Goal: Task Accomplishment & Management: Manage account settings

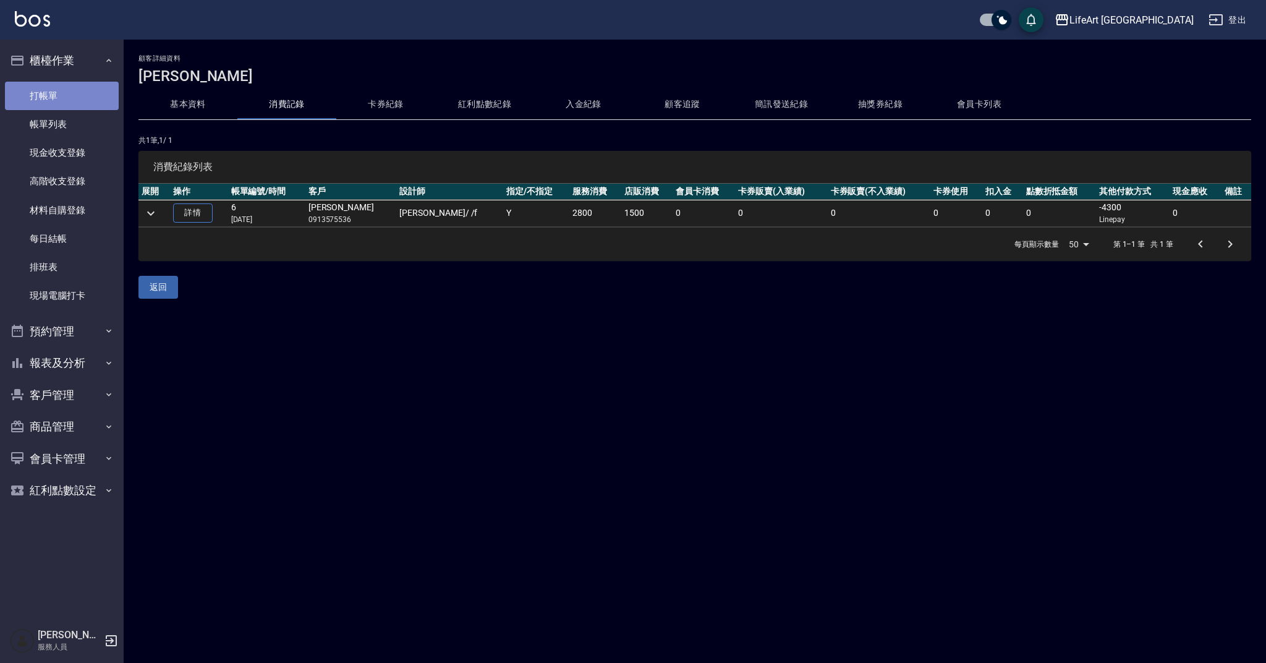
click at [93, 87] on link "打帳單" at bounding box center [62, 96] width 114 height 28
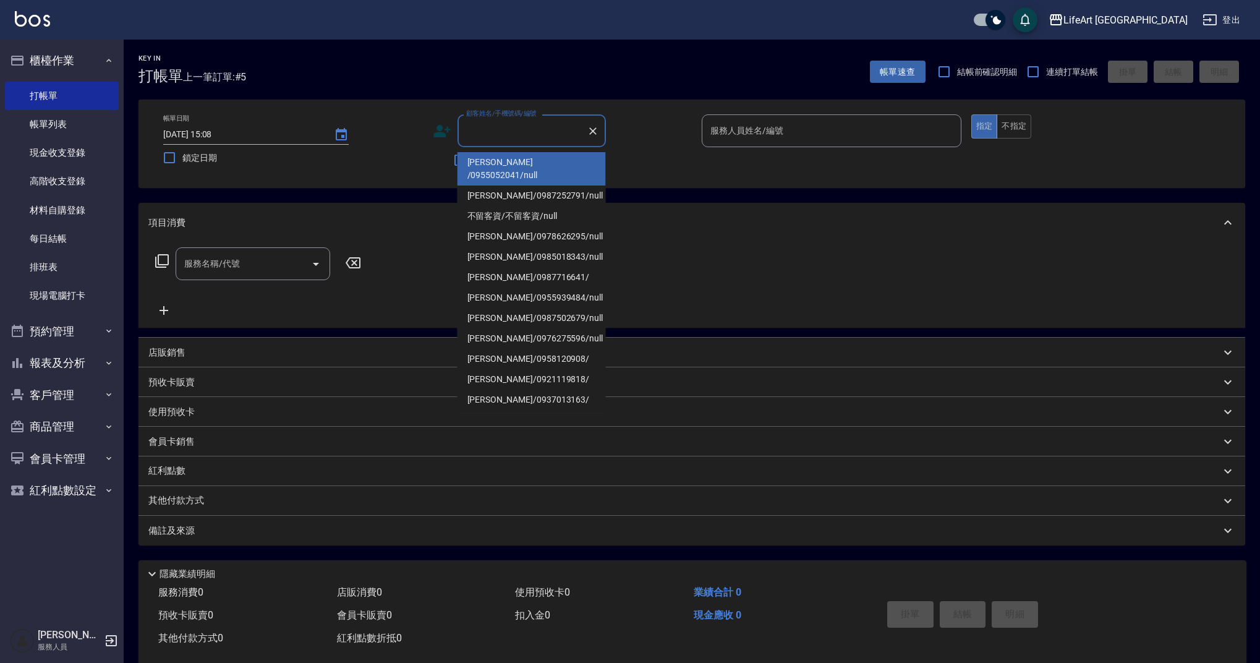
click at [521, 122] on input "顧客姓名/手機號碼/編號" at bounding box center [522, 131] width 119 height 22
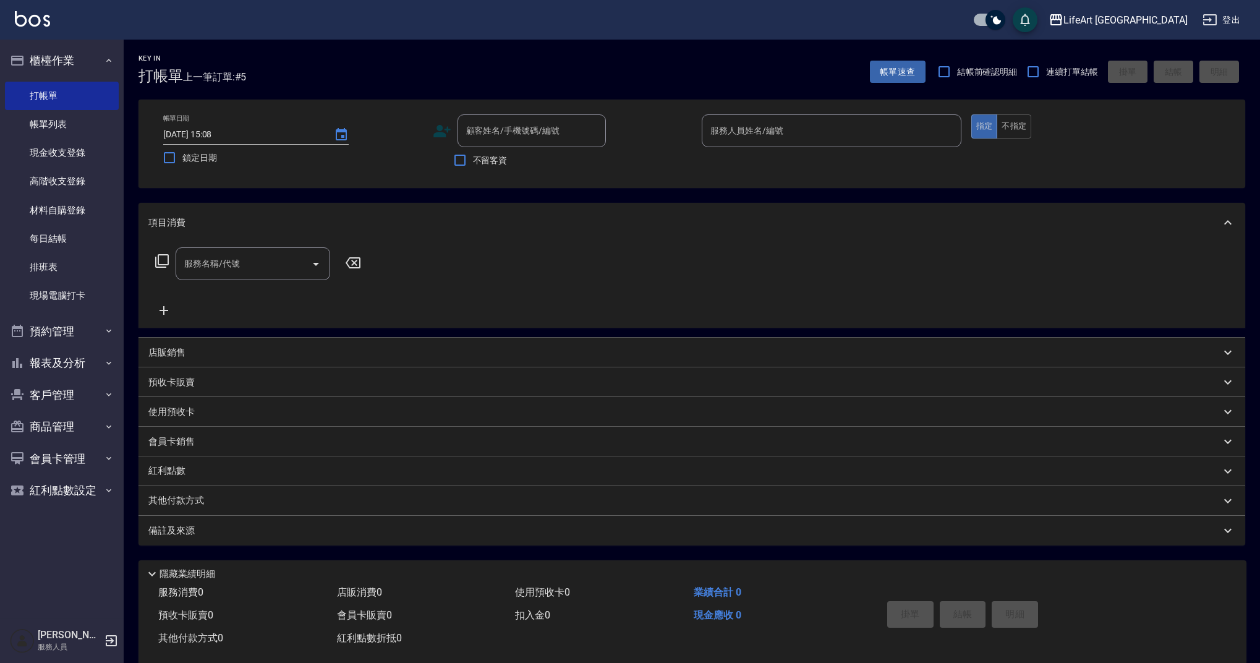
click at [804, 287] on div "服務名稱/代號 服務名稱/代號" at bounding box center [691, 284] width 1107 height 85
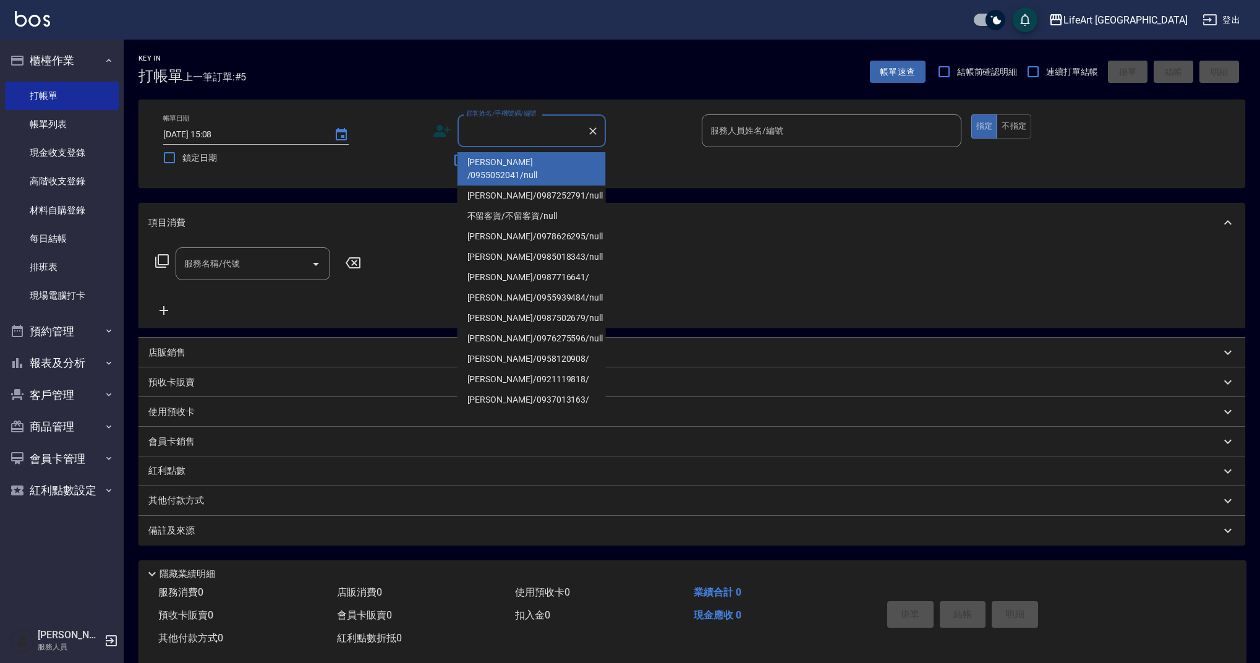
click at [501, 135] on input "顧客姓名/手機號碼/編號" at bounding box center [522, 131] width 119 height 22
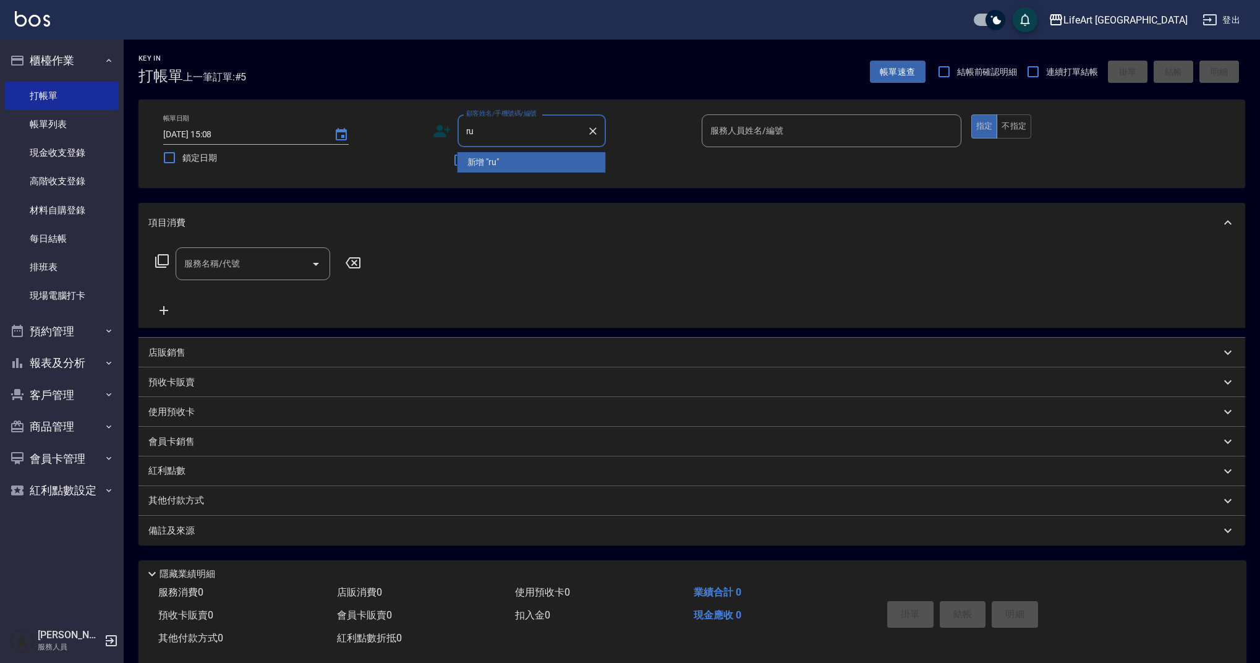
type input "r"
click at [491, 154] on li "[PERSON_NAME]/0905886636/null" at bounding box center [531, 162] width 148 height 20
type input "[PERSON_NAME]/0905886636/null"
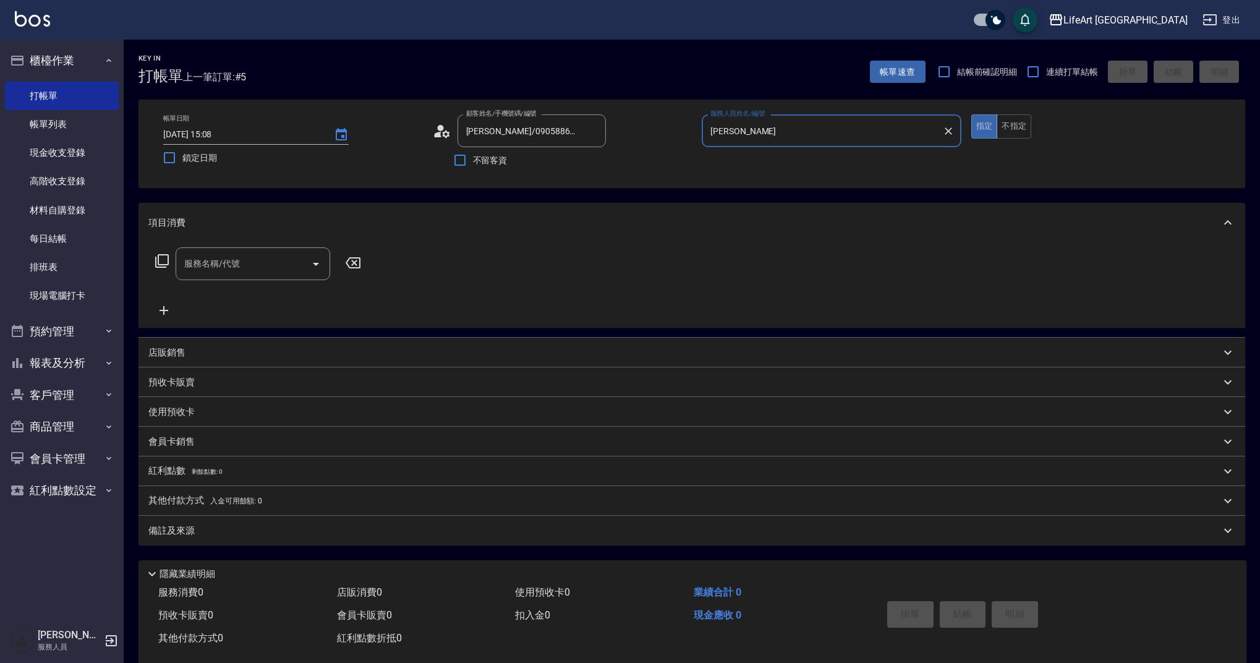
type input "[PERSON_NAME]"
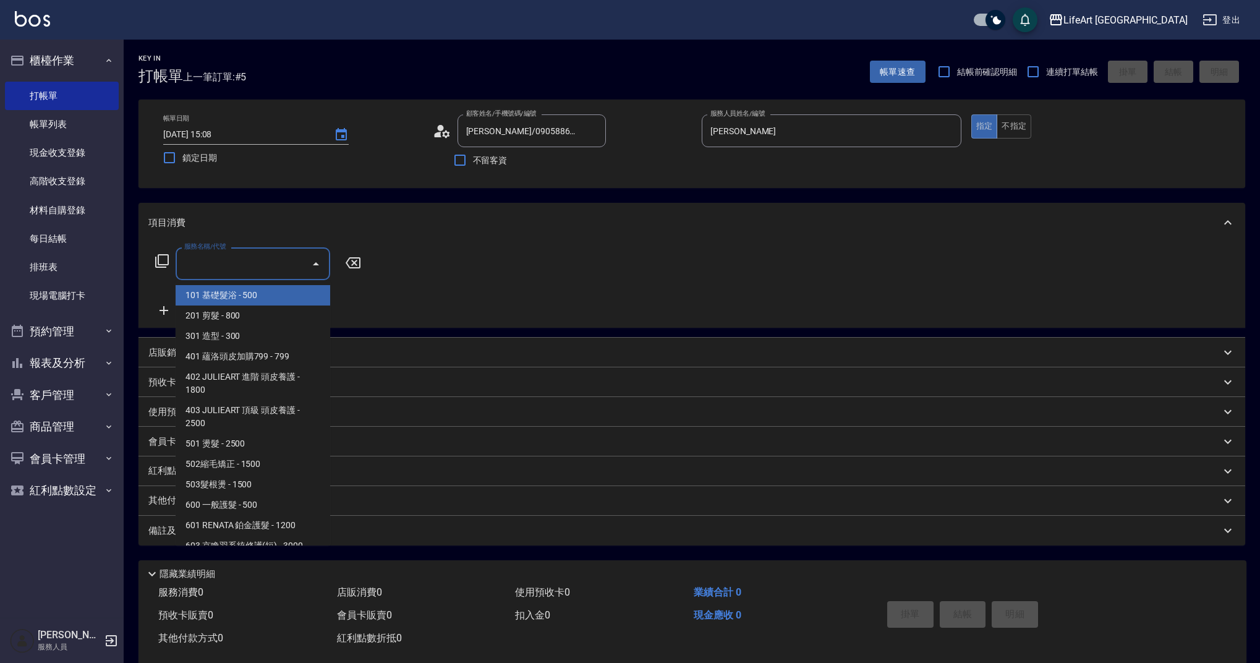
drag, startPoint x: 250, startPoint y: 263, endPoint x: 243, endPoint y: 299, distance: 37.2
click at [250, 263] on input "服務名稱/代號" at bounding box center [243, 264] width 125 height 22
click at [242, 315] on span "201 剪髮 - 800" at bounding box center [253, 315] width 155 height 20
type input "201 剪髮(201)"
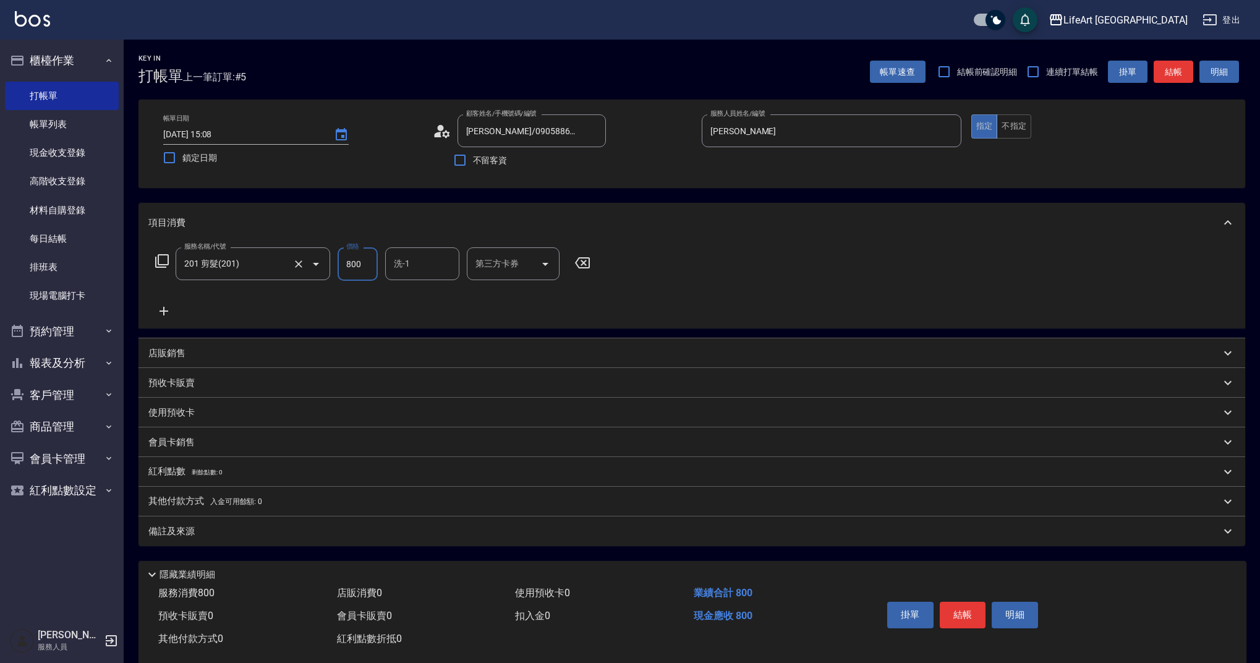
drag, startPoint x: 368, startPoint y: 261, endPoint x: 315, endPoint y: 268, distance: 53.6
click at [315, 267] on div "服務名稱/代號 201 剪髮(201) 服務名稱/代號 價格 800 價格 洗-1 洗-1 第三方卡券 第三方卡券" at bounding box center [372, 263] width 449 height 33
type input "1000"
click at [300, 533] on div "備註及來源" at bounding box center [684, 531] width 1072 height 13
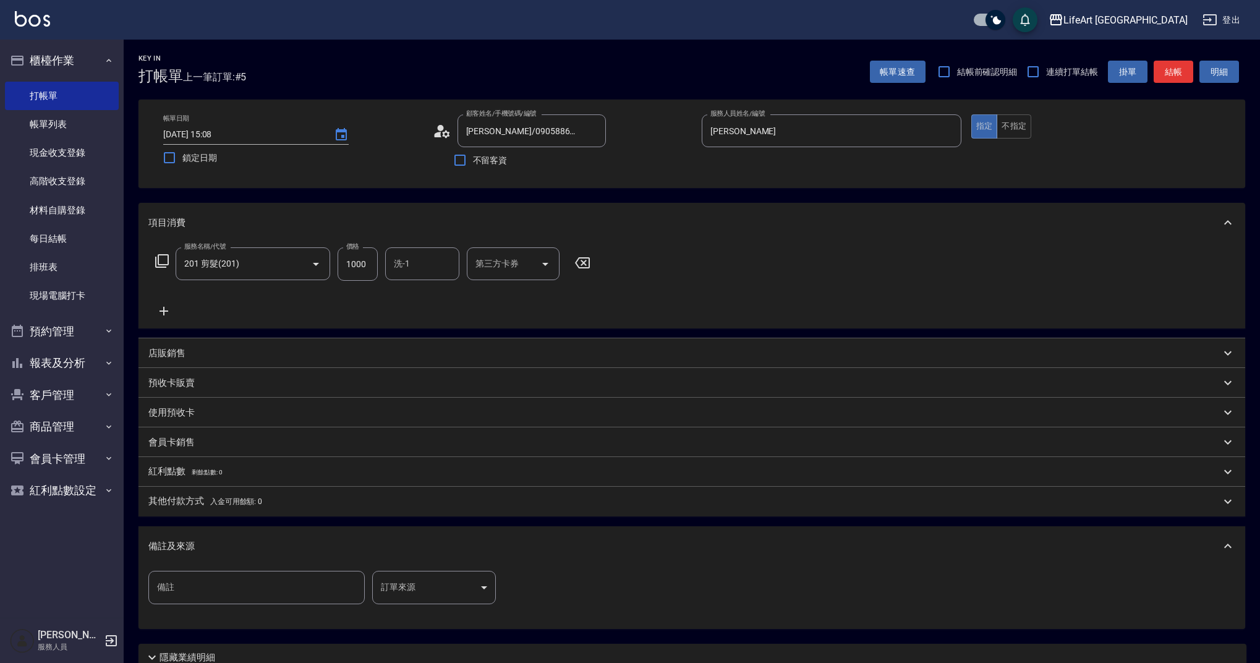
click at [449, 584] on body "LifeArt 蘆洲 登出 櫃檯作業 打帳單 帳單列表 現金收支登錄 高階收支登錄 材料自購登錄 每日結帳 排班表 現場電腦打卡 預約管理 預約管理 單日預約…" at bounding box center [630, 381] width 1260 height 763
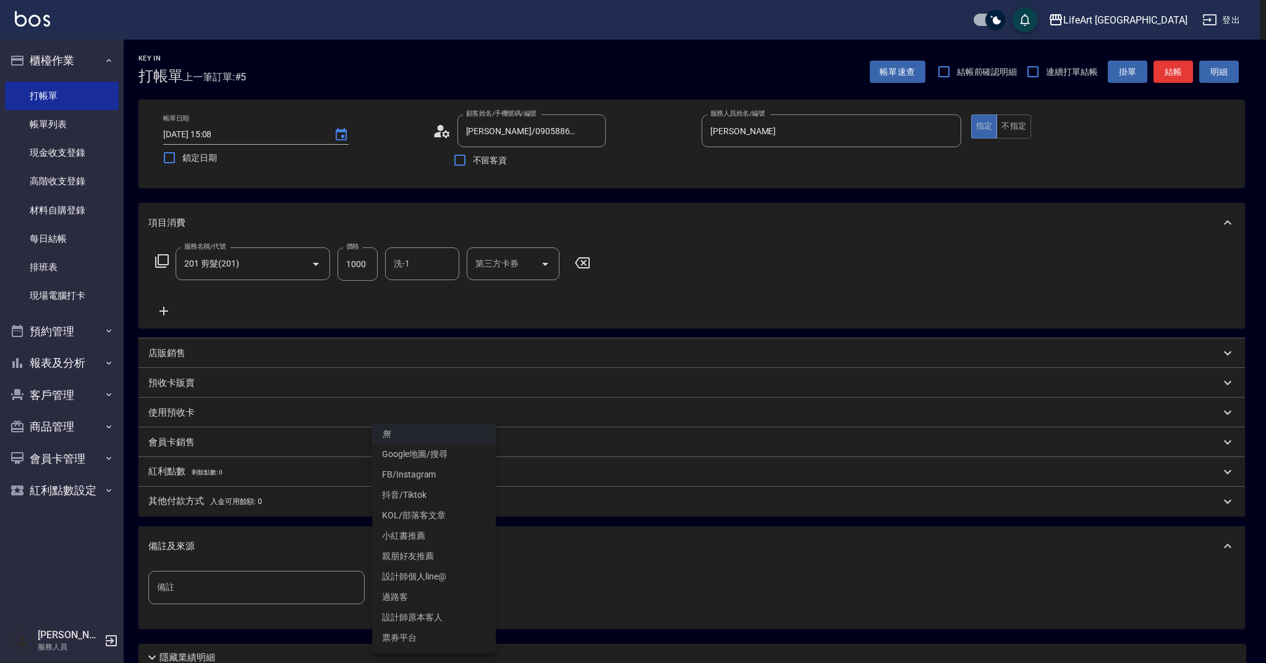
click at [444, 619] on li "設計師原本客人" at bounding box center [434, 617] width 124 height 20
type input "設計師原本客人"
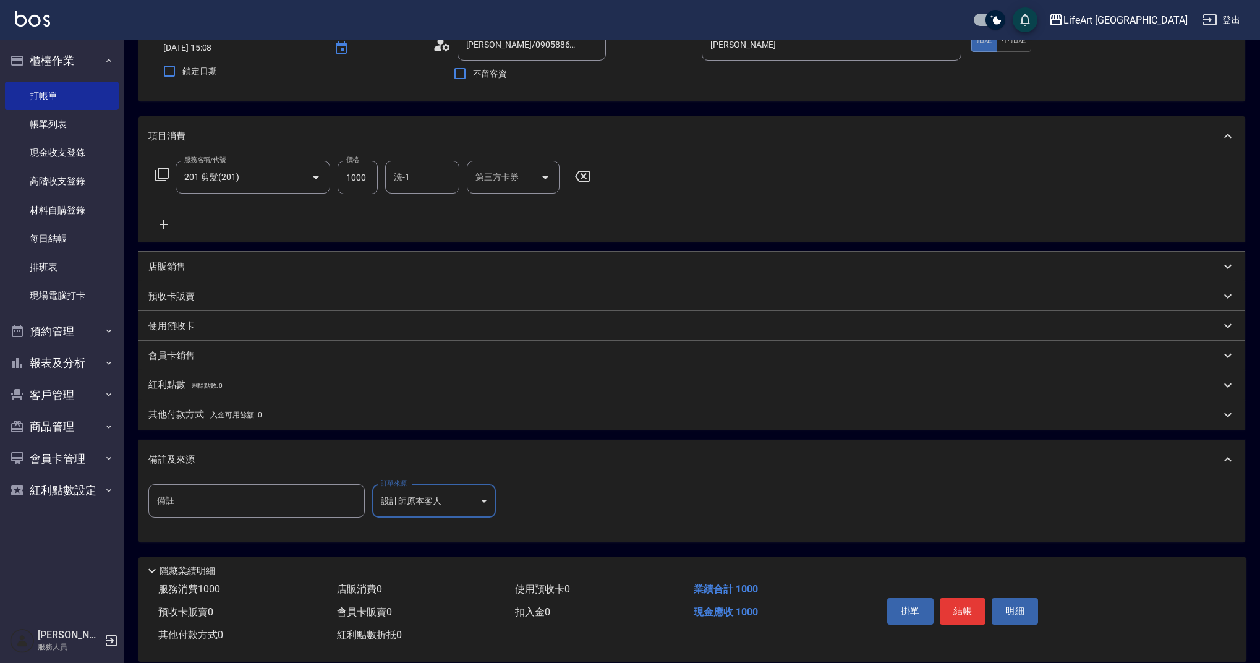
scroll to position [106, 0]
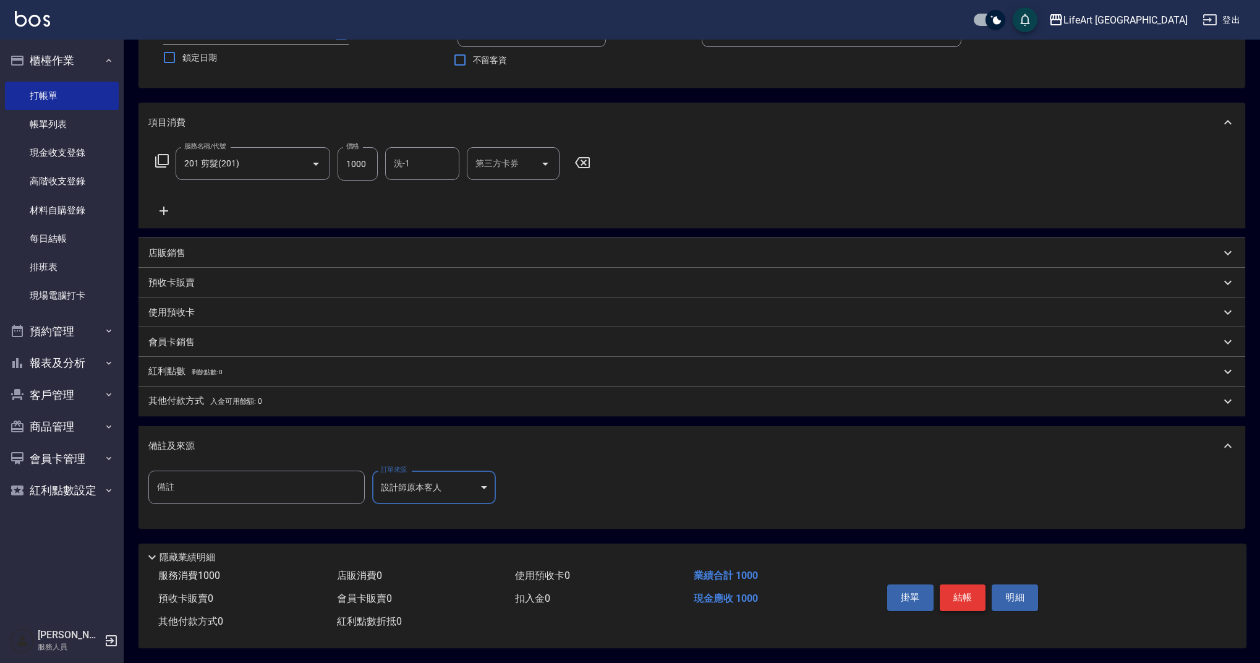
click at [972, 593] on button "結帳" at bounding box center [963, 597] width 46 height 26
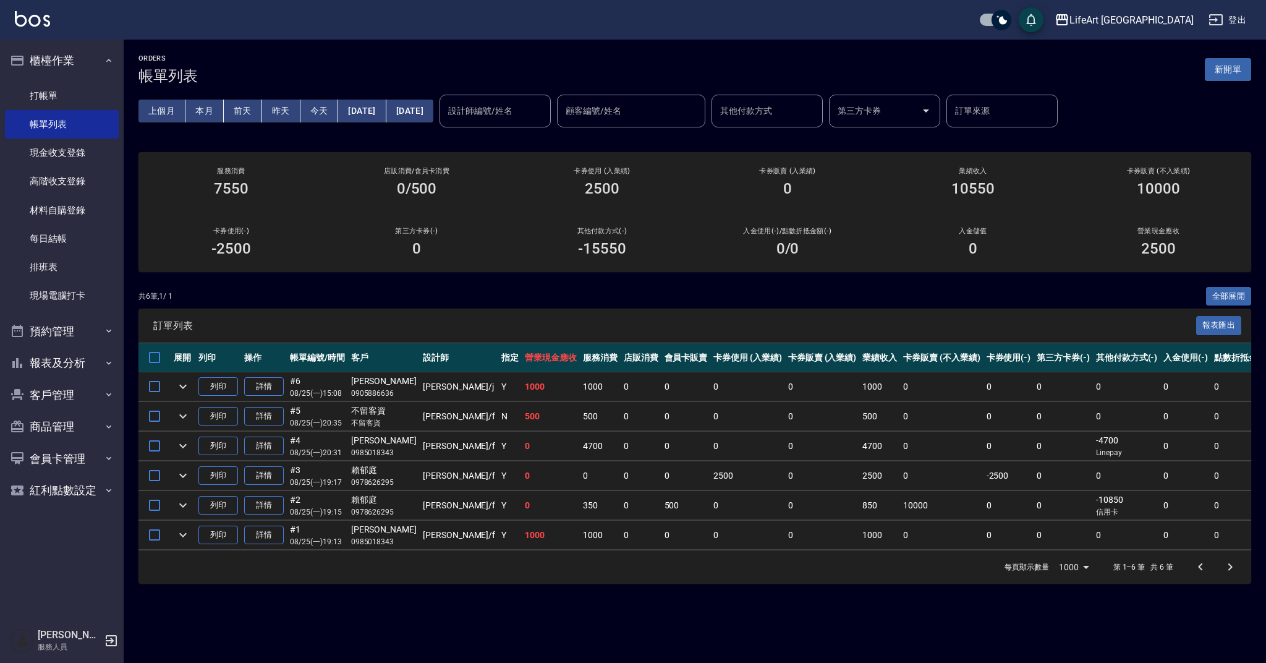
click at [1248, 71] on button "新開單" at bounding box center [1228, 69] width 46 height 23
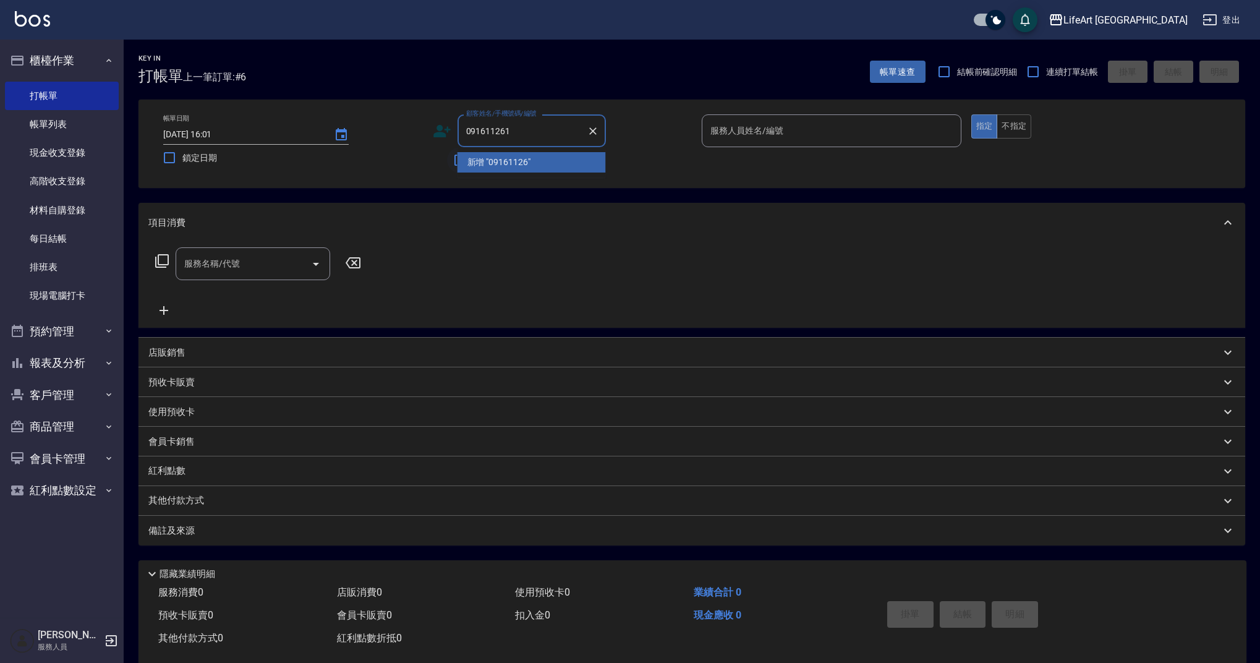
type input "0916112618"
click at [594, 131] on icon "Clear" at bounding box center [593, 131] width 12 height 12
click at [663, 164] on div "顧客姓名/手機號碼/編號 顧客姓名/手機號碼/編號 不留客資" at bounding box center [563, 143] width 260 height 59
click at [527, 135] on input "顧客姓名/手機號碼/編號" at bounding box center [522, 131] width 119 height 22
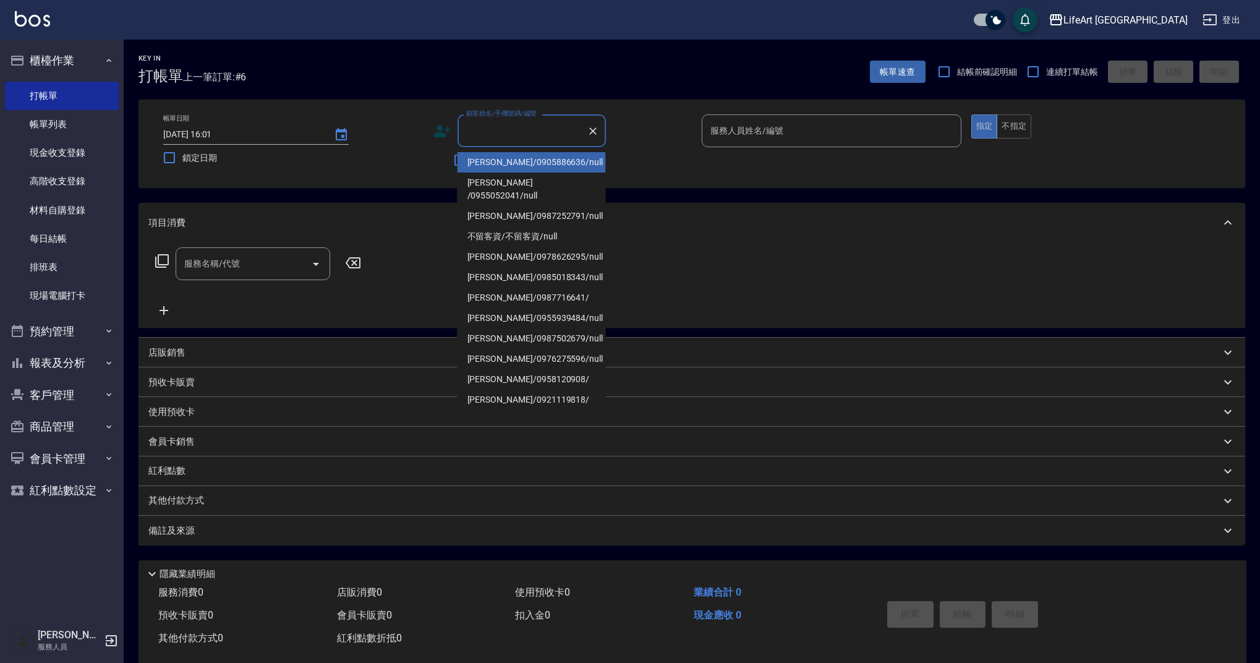
click at [499, 132] on input "顧客姓名/手機號碼/編號" at bounding box center [522, 131] width 119 height 22
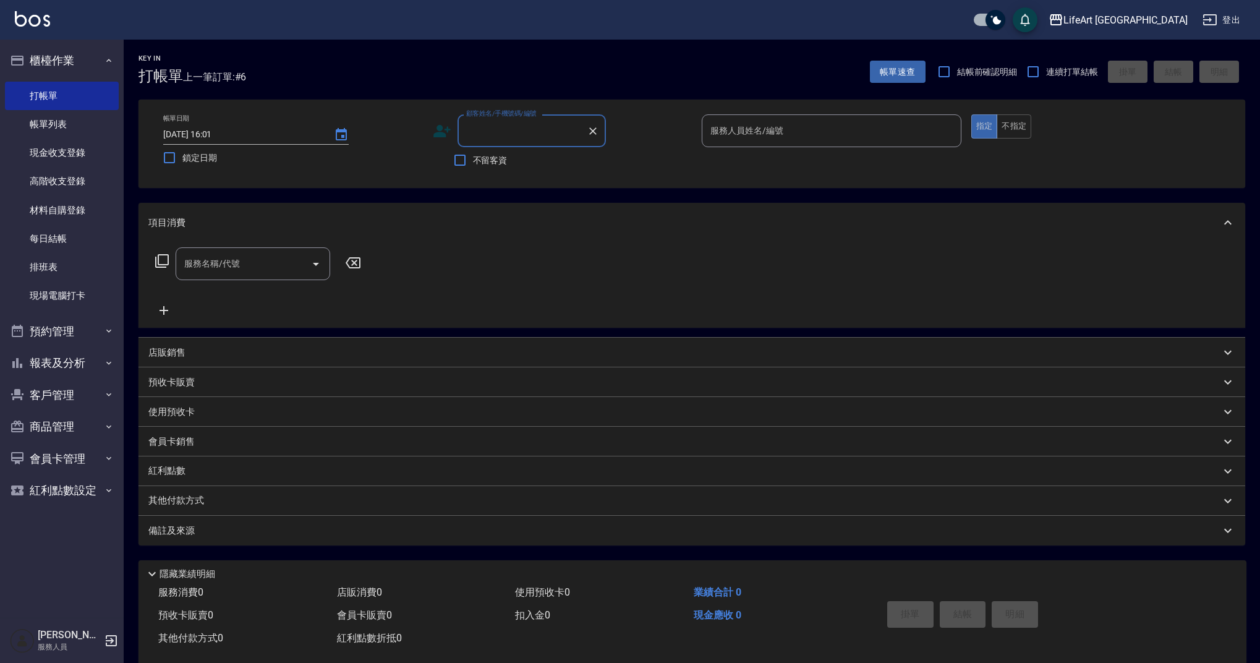
click at [505, 138] on input "顧客姓名/手機號碼/編號" at bounding box center [522, 131] width 119 height 22
click at [522, 163] on li "[PERSON_NAME]/0913575536/null" at bounding box center [531, 162] width 148 height 20
type input "[PERSON_NAME]/0913575536/null"
click at [449, 132] on icon at bounding box center [445, 133] width 7 height 7
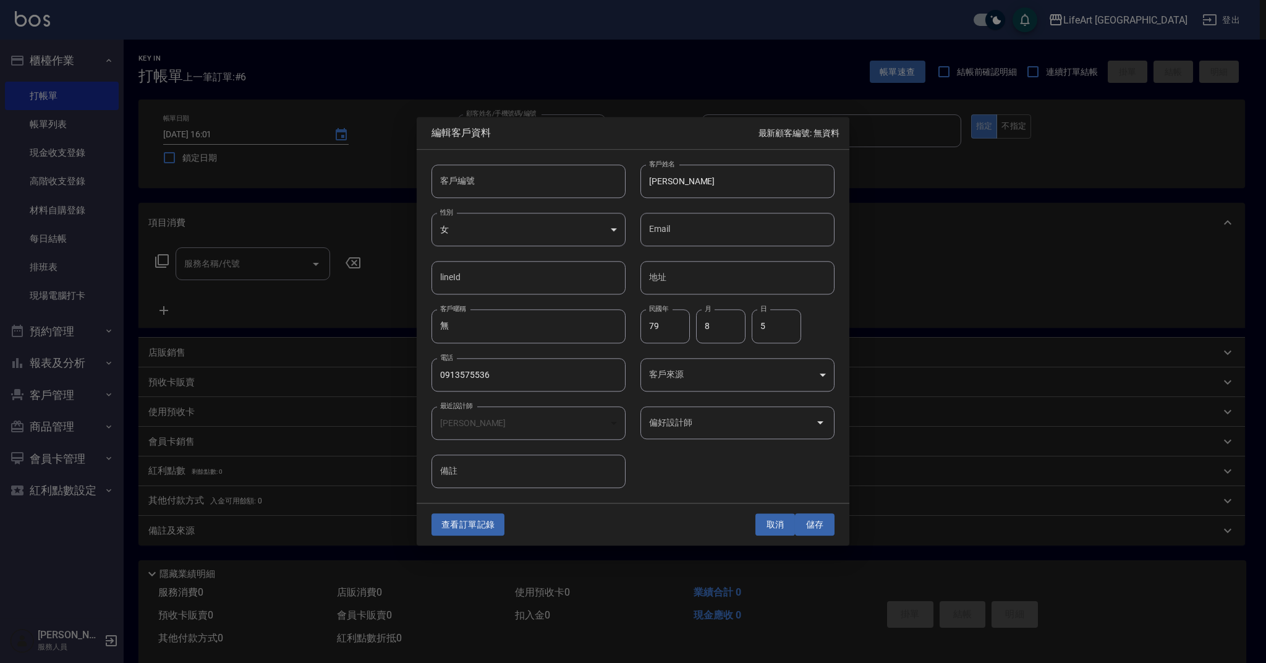
click at [763, 513] on button "取消" at bounding box center [775, 524] width 40 height 23
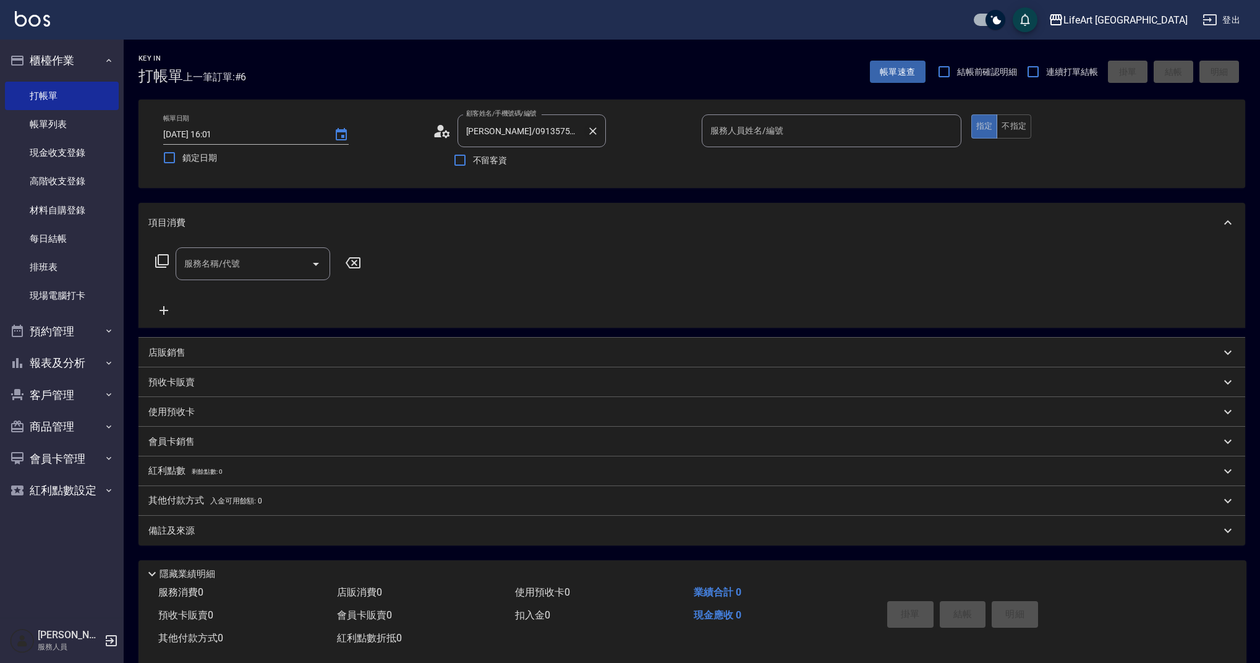
click at [589, 132] on icon "Clear" at bounding box center [593, 131] width 12 height 12
click at [524, 132] on input "顧客姓名/手機號碼/編號" at bounding box center [522, 131] width 119 height 22
click at [489, 164] on li "[PERSON_NAME]/0937948584/null" at bounding box center [531, 162] width 148 height 20
type input "[PERSON_NAME]/0937948584/null"
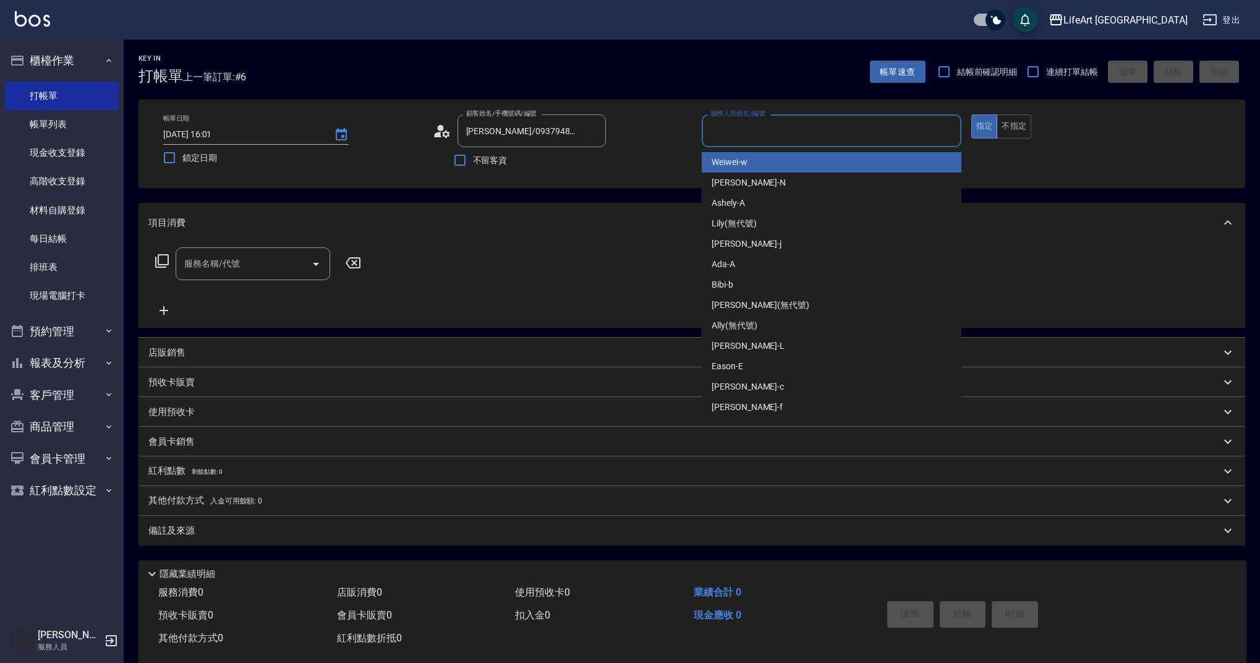
click at [736, 136] on input "服務人員姓名/編號" at bounding box center [831, 131] width 249 height 22
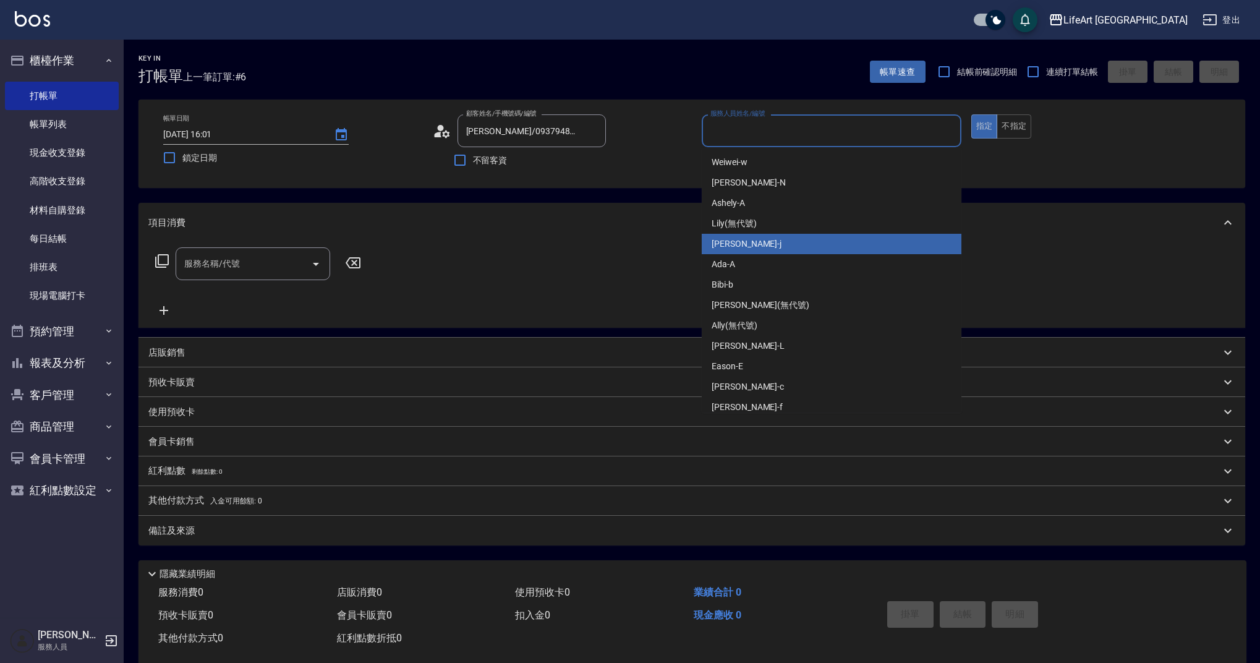
click at [750, 247] on div "[PERSON_NAME]" at bounding box center [832, 244] width 260 height 20
type input "[PERSON_NAME]"
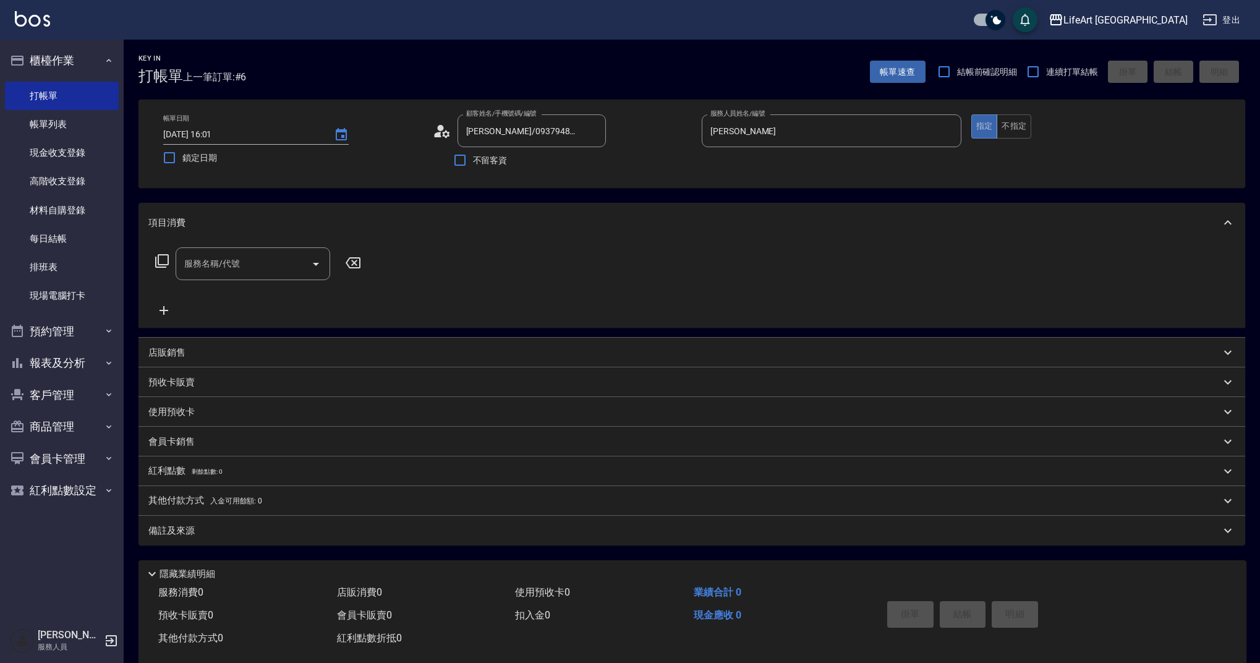
click at [443, 128] on circle at bounding box center [440, 128] width 6 height 6
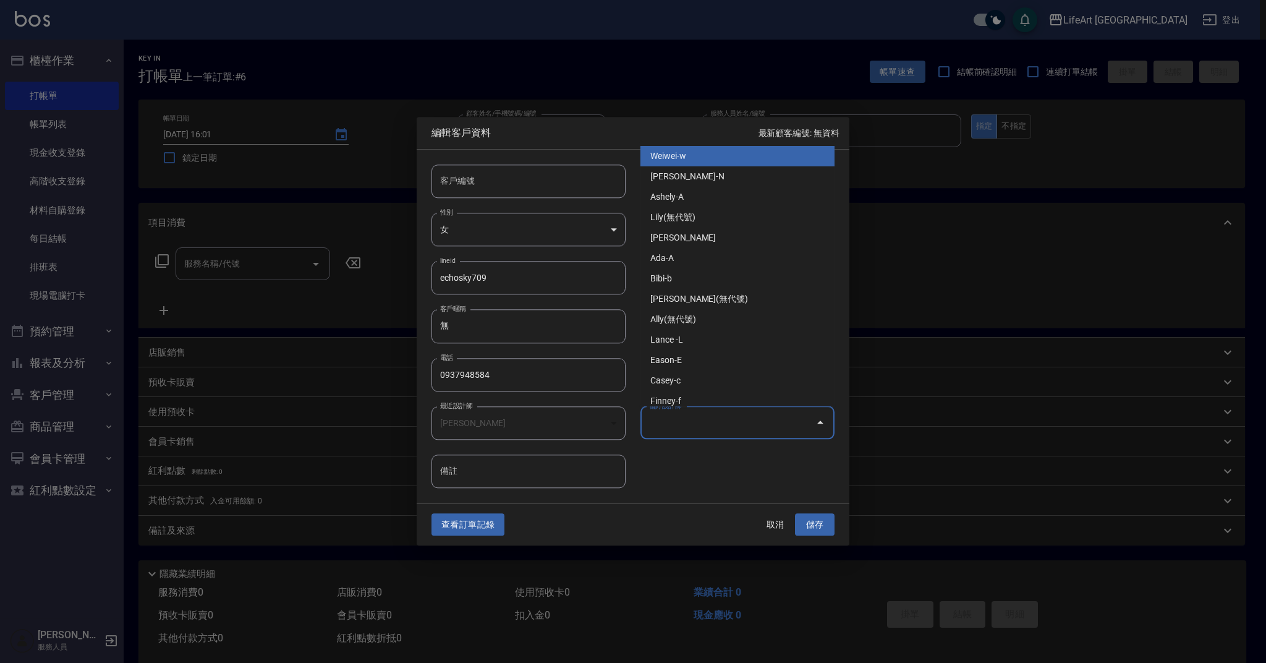
click at [731, 424] on input "偏好設計師" at bounding box center [728, 423] width 164 height 22
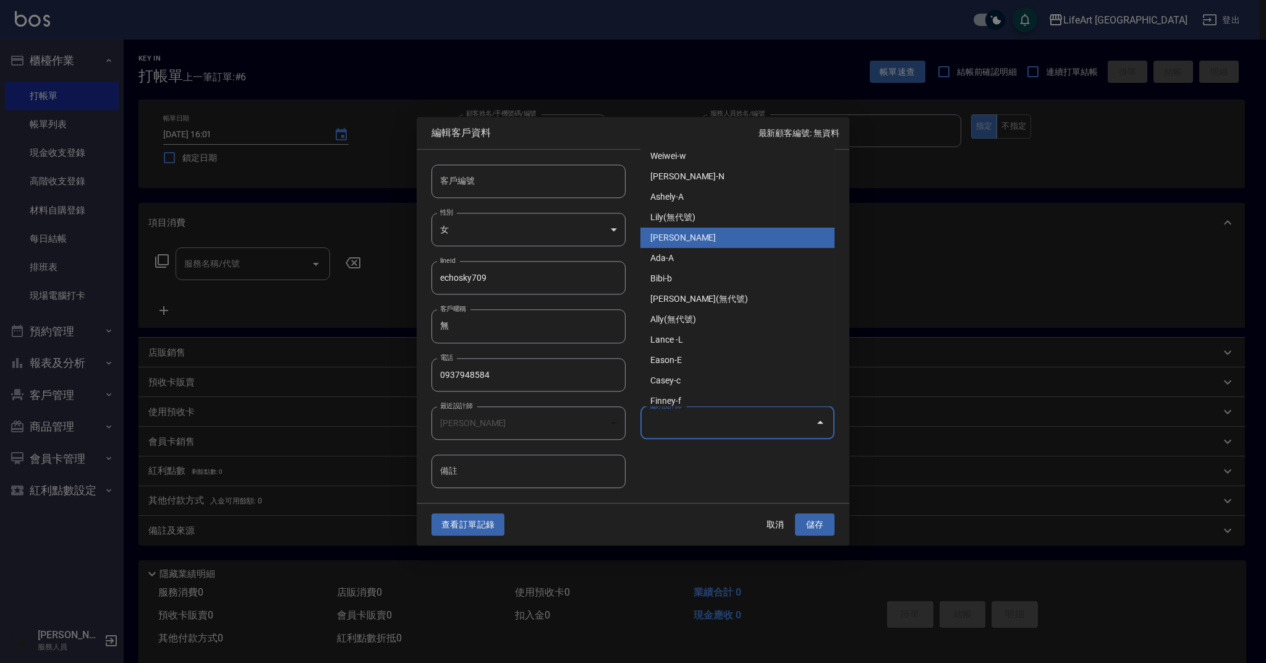
click at [697, 236] on li "[PERSON_NAME]" at bounding box center [737, 237] width 194 height 20
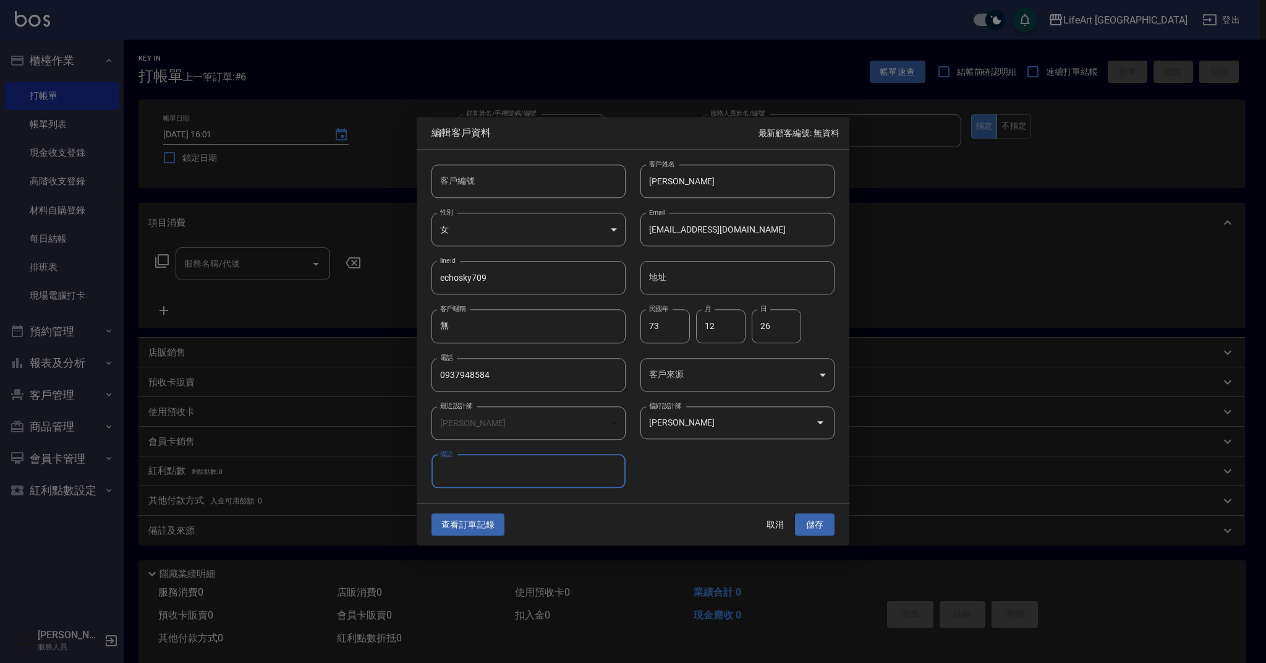
type input "[PERSON_NAME]"
click at [706, 369] on body "LifeArt 蘆洲 登出 櫃檯作業 打帳單 帳單列表 現金收支登錄 高階收支登錄 材料自購登錄 每日結帳 排班表 現場電腦打卡 預約管理 預約管理 單日預約…" at bounding box center [633, 339] width 1266 height 679
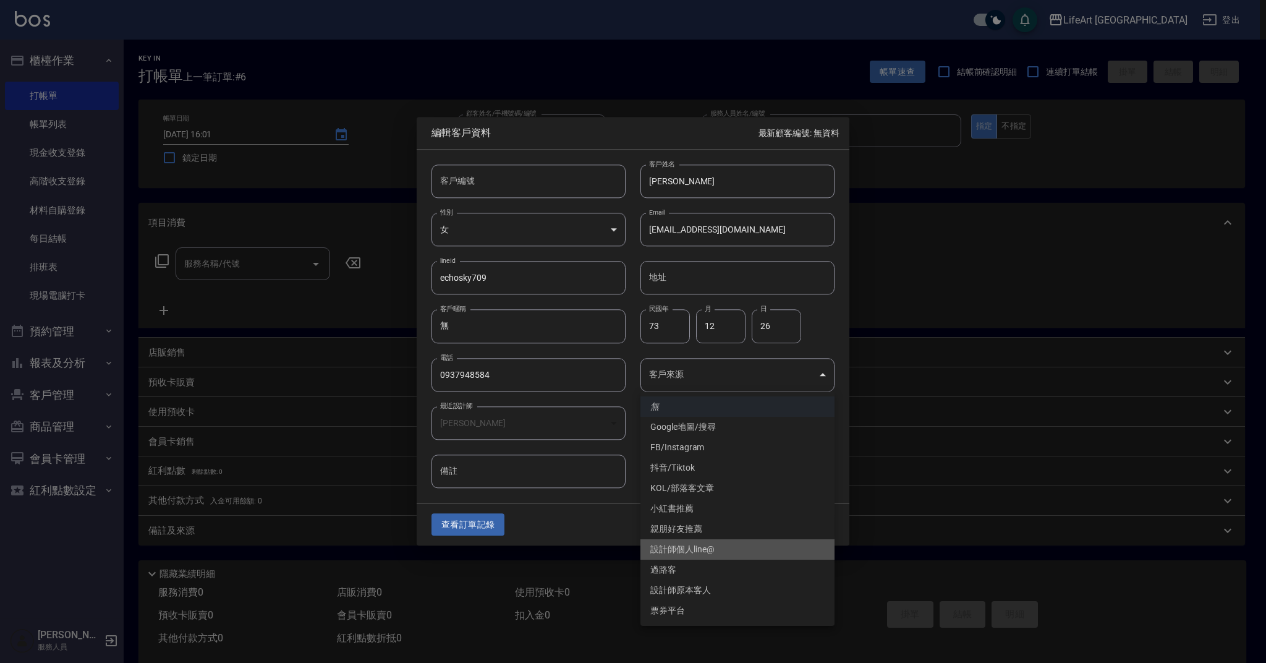
click at [697, 545] on li "設計師個人line@" at bounding box center [737, 549] width 194 height 20
type input "設計師個人line@"
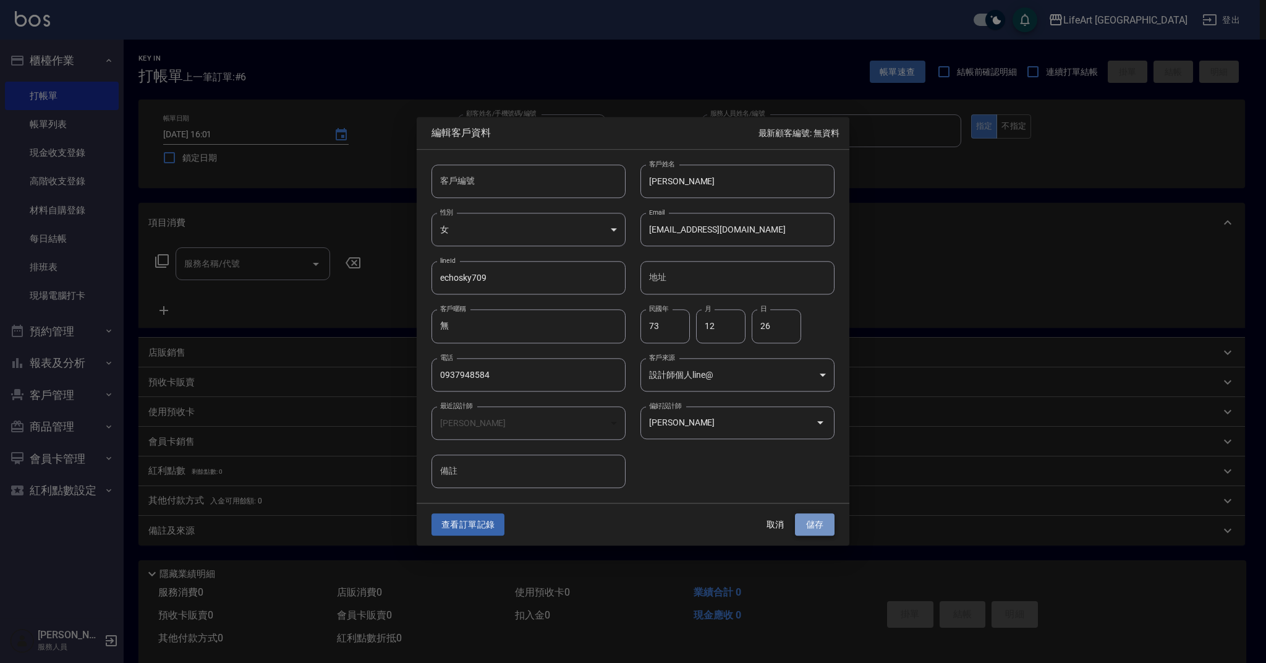
click at [822, 525] on button "儲存" at bounding box center [815, 524] width 40 height 23
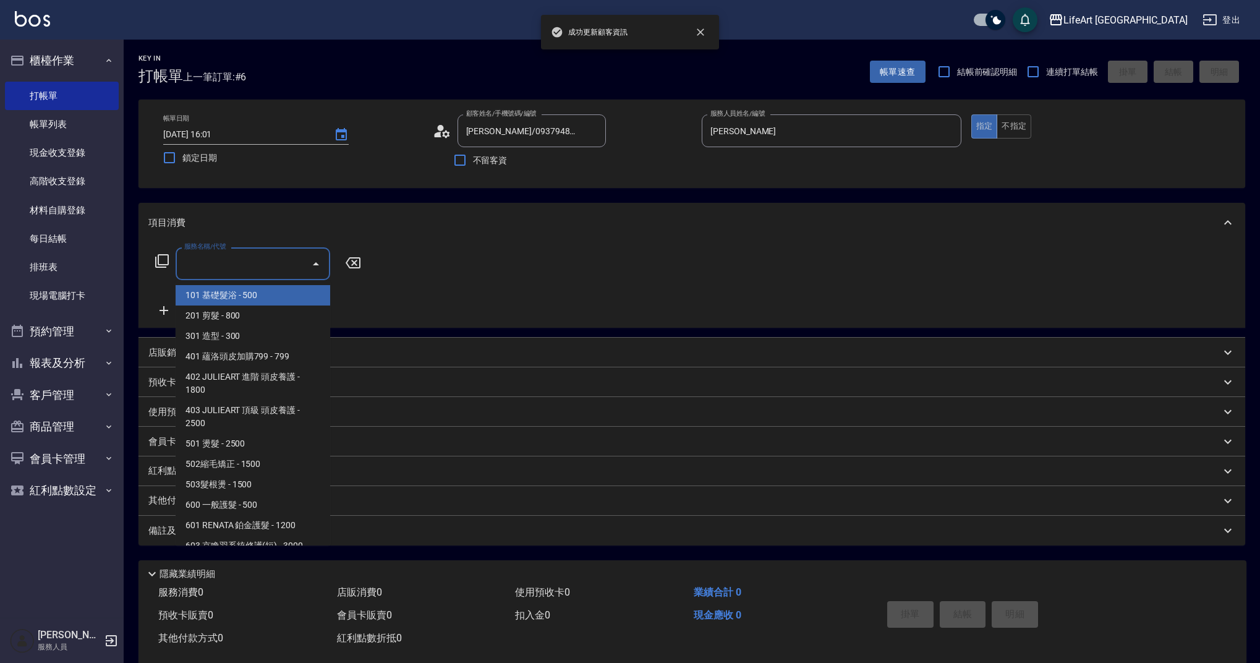
click at [239, 274] on input "服務名稱/代號" at bounding box center [243, 264] width 125 height 22
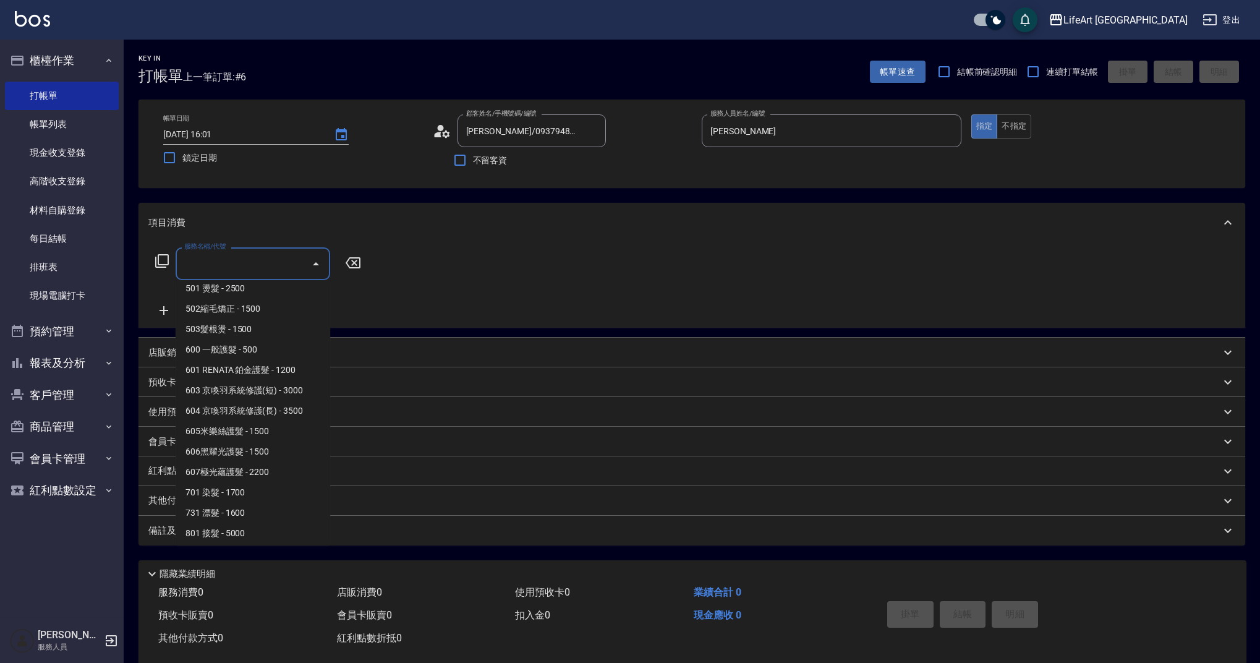
scroll to position [158, 0]
click at [247, 304] on span "502縮毛矯正 - 1500" at bounding box center [253, 305] width 155 height 20
type input "502縮毛矯正 (502)"
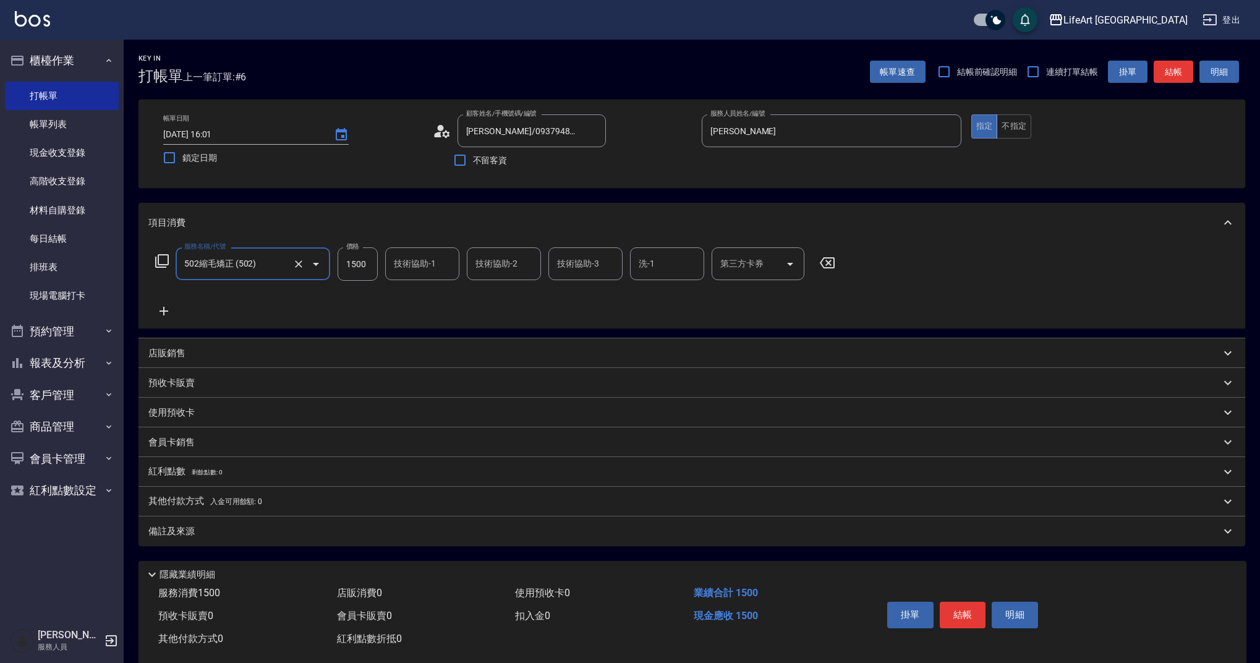
click at [169, 306] on icon at bounding box center [163, 311] width 31 height 15
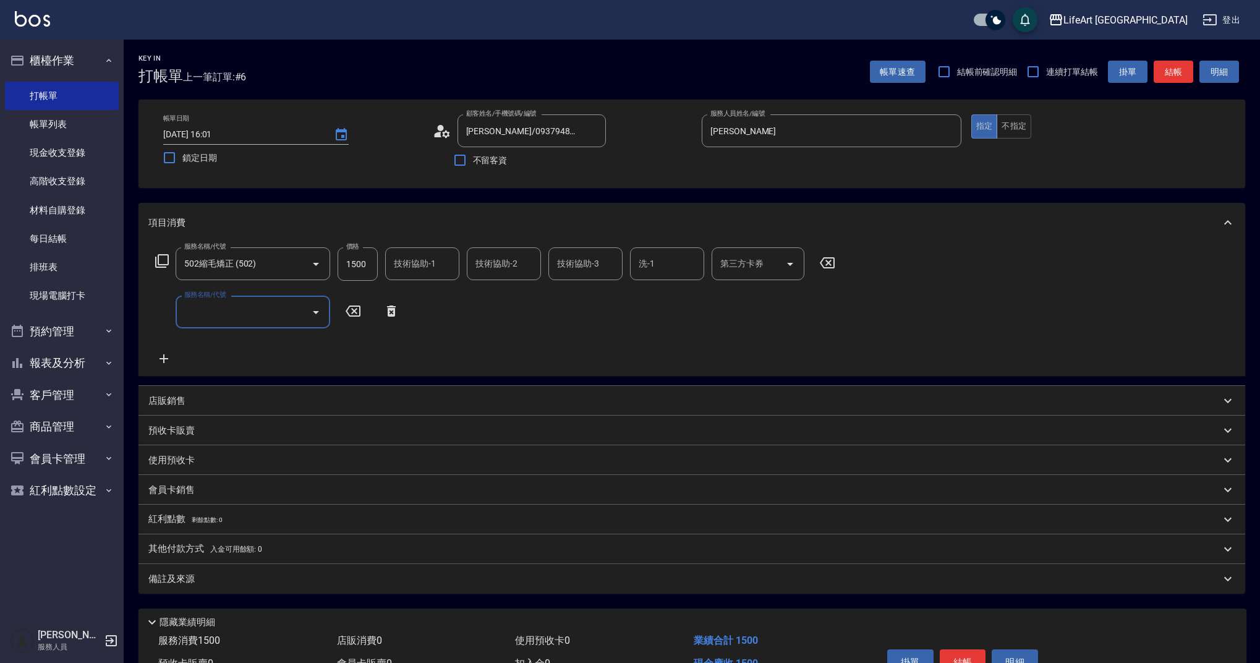
click at [205, 308] on input "服務名稱/代號" at bounding box center [243, 312] width 125 height 22
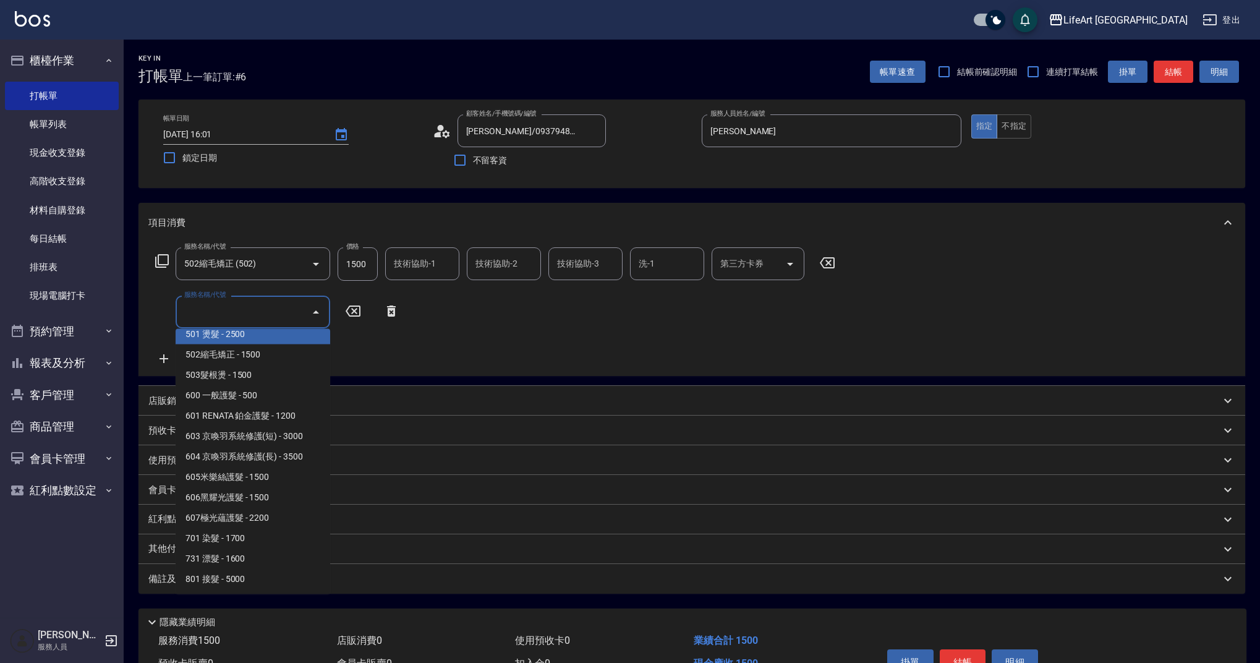
click at [232, 333] on span "501 燙髮 - 2500" at bounding box center [253, 334] width 155 height 20
type input "501 燙髮(501)"
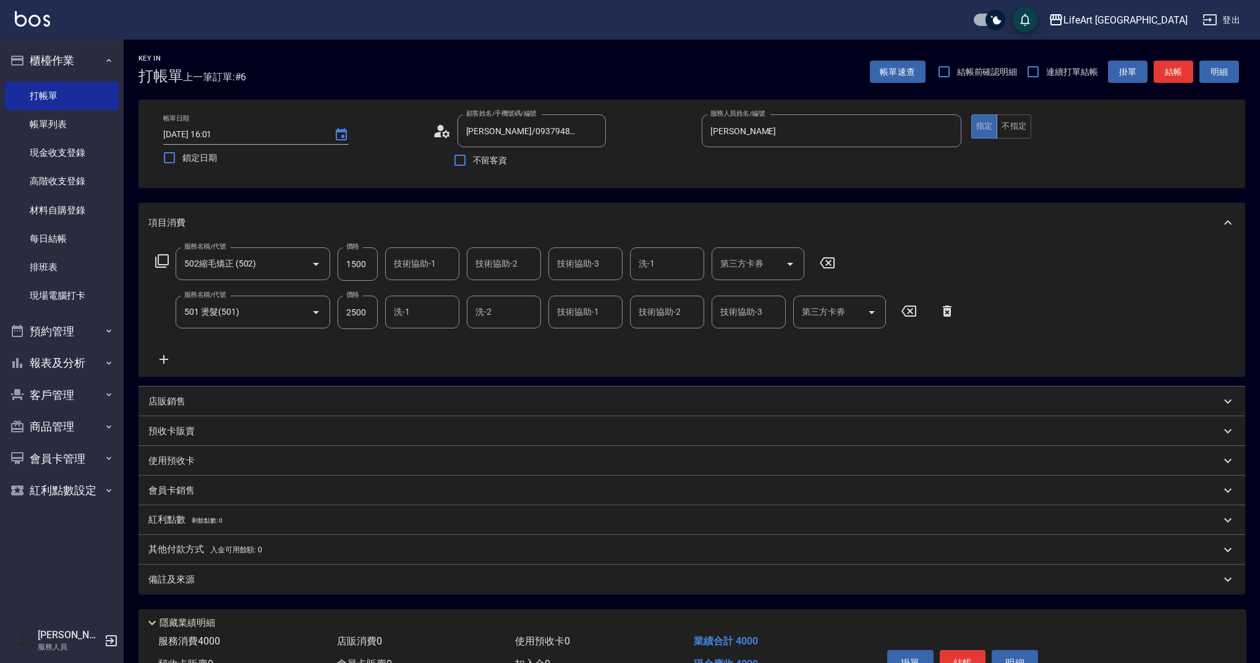
click at [166, 356] on icon at bounding box center [163, 359] width 31 height 15
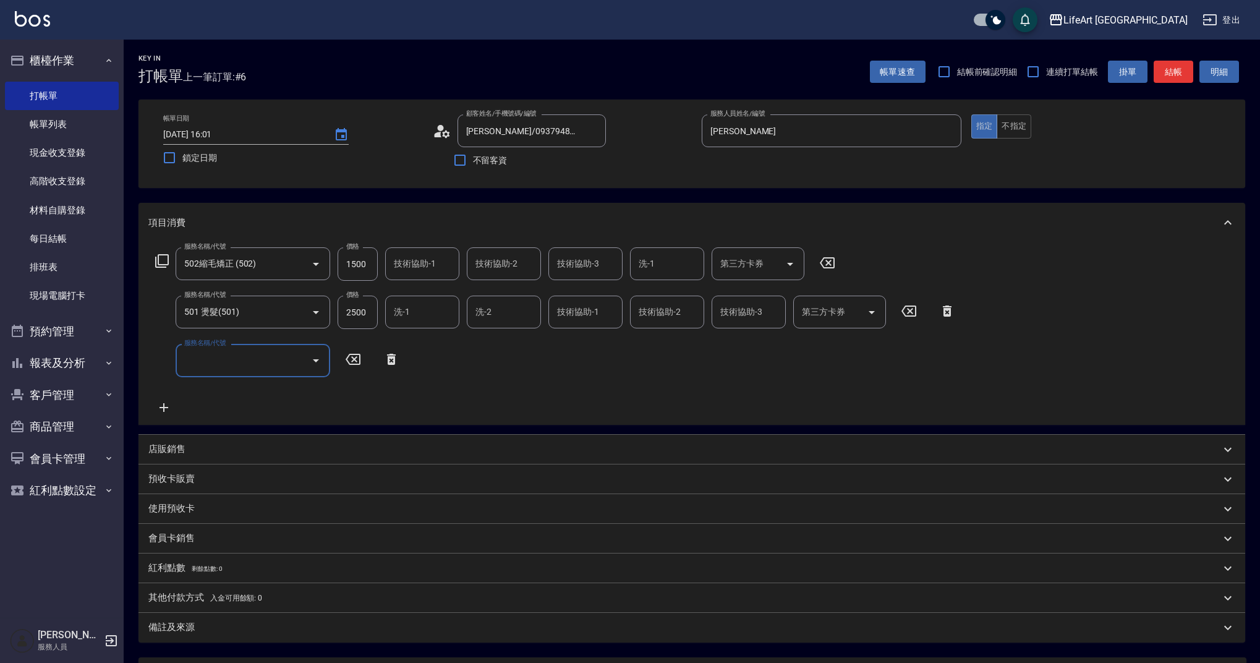
click at [233, 361] on input "服務名稱/代號" at bounding box center [243, 360] width 125 height 22
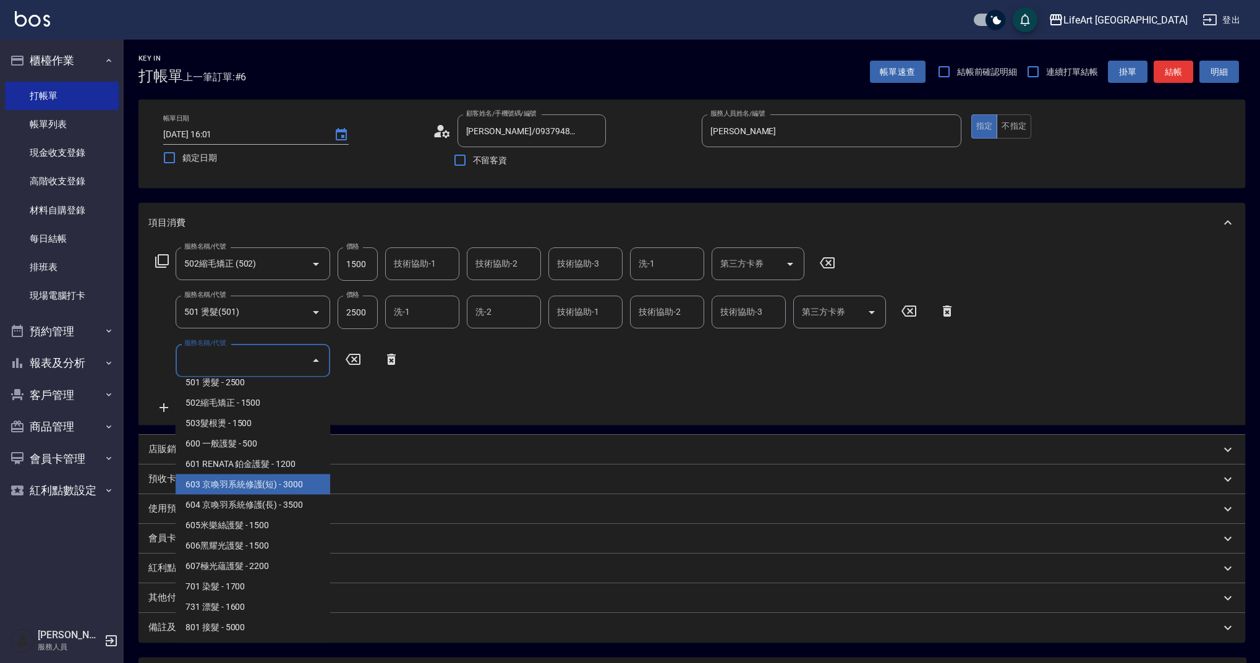
click at [242, 486] on span "603 京喚羽系統修護(短) - 3000" at bounding box center [253, 484] width 155 height 20
type input "603 京喚羽系統修護(短)(603)"
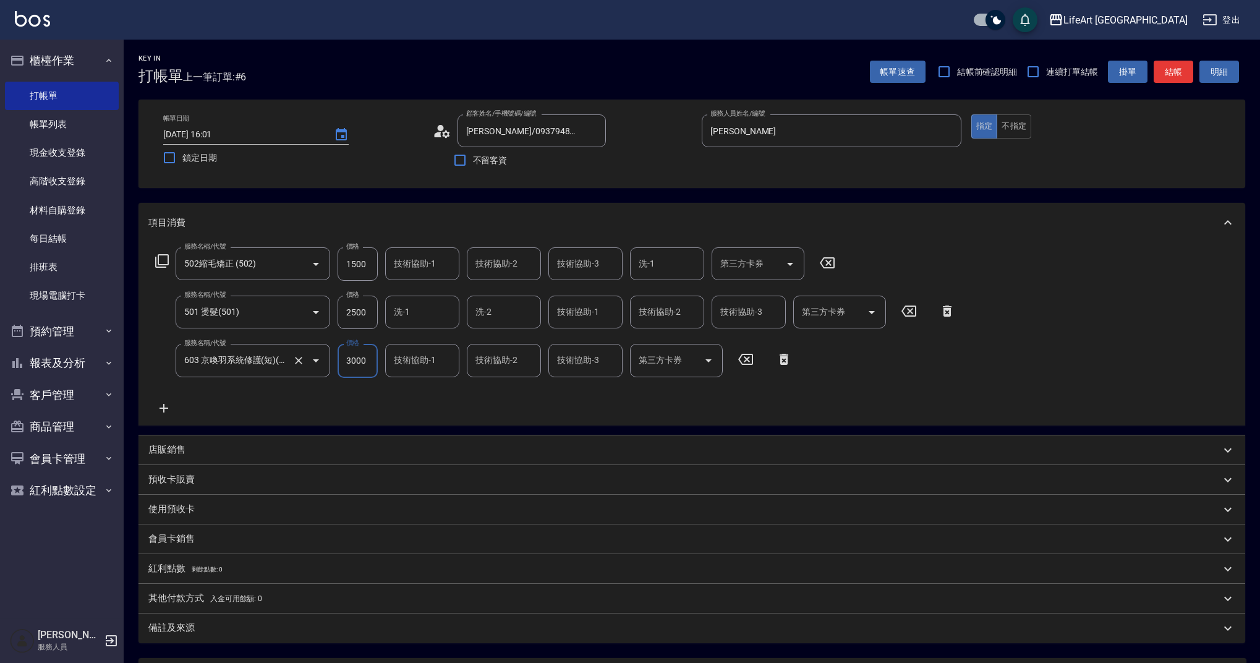
drag, startPoint x: 373, startPoint y: 358, endPoint x: 319, endPoint y: 363, distance: 54.0
click at [319, 363] on div "服務名稱/代號 603 京喚羽系統修護(短)(603) 服務名稱/代號 價格 3000 價格 技術協助-1 技術協助-1 技術協助-2 技術協助-2 技術協助…" at bounding box center [473, 360] width 651 height 33
type input "2500"
drag, startPoint x: 370, startPoint y: 309, endPoint x: 323, endPoint y: 310, distance: 46.4
click at [323, 310] on div "服務名稱/代號 501 燙髮(501) 服務名稱/代號 價格 2500 價格 洗-1 洗-1 洗-2 洗-2 技術協助-1 技術協助-1 技術協助-2 技術協…" at bounding box center [555, 311] width 814 height 33
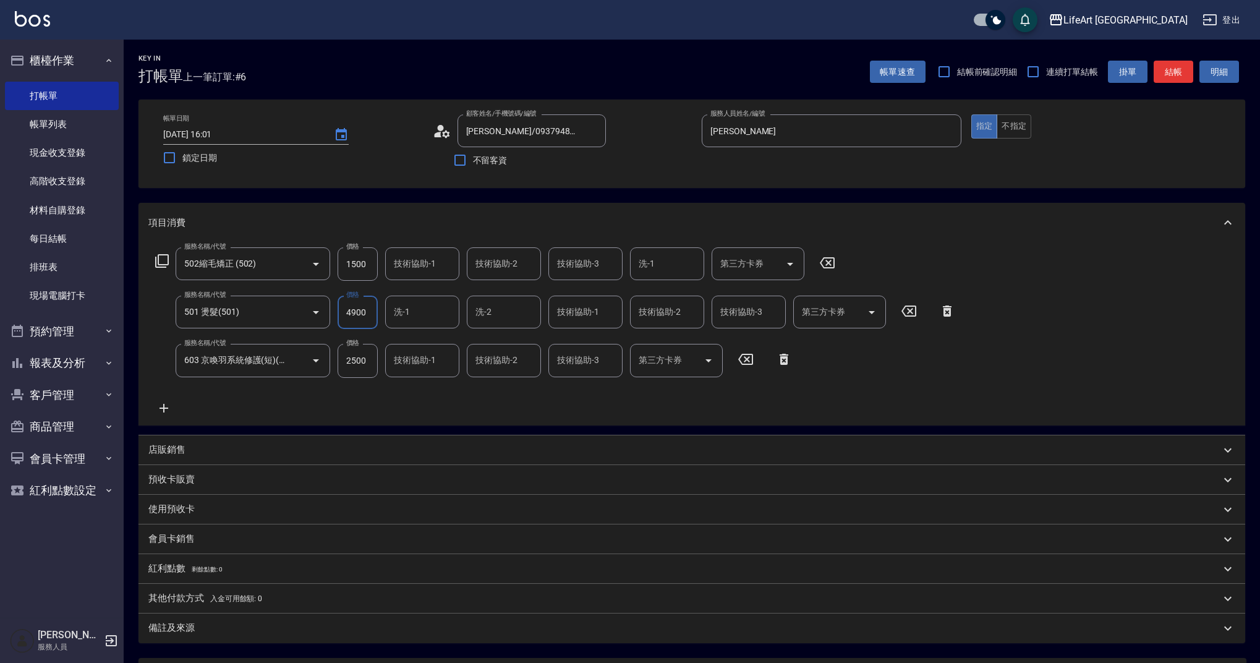
type input "4900"
click at [421, 315] on input "洗-1" at bounding box center [422, 312] width 63 height 22
click at [485, 398] on div "服務名稱/代號 502縮毛矯正 (502) 服務名稱/代號 價格 1500 價格 技術協助-1 技術協助-1 技術協助-2 技術協助-2 技術協助-3 技術協…" at bounding box center [555, 331] width 814 height 168
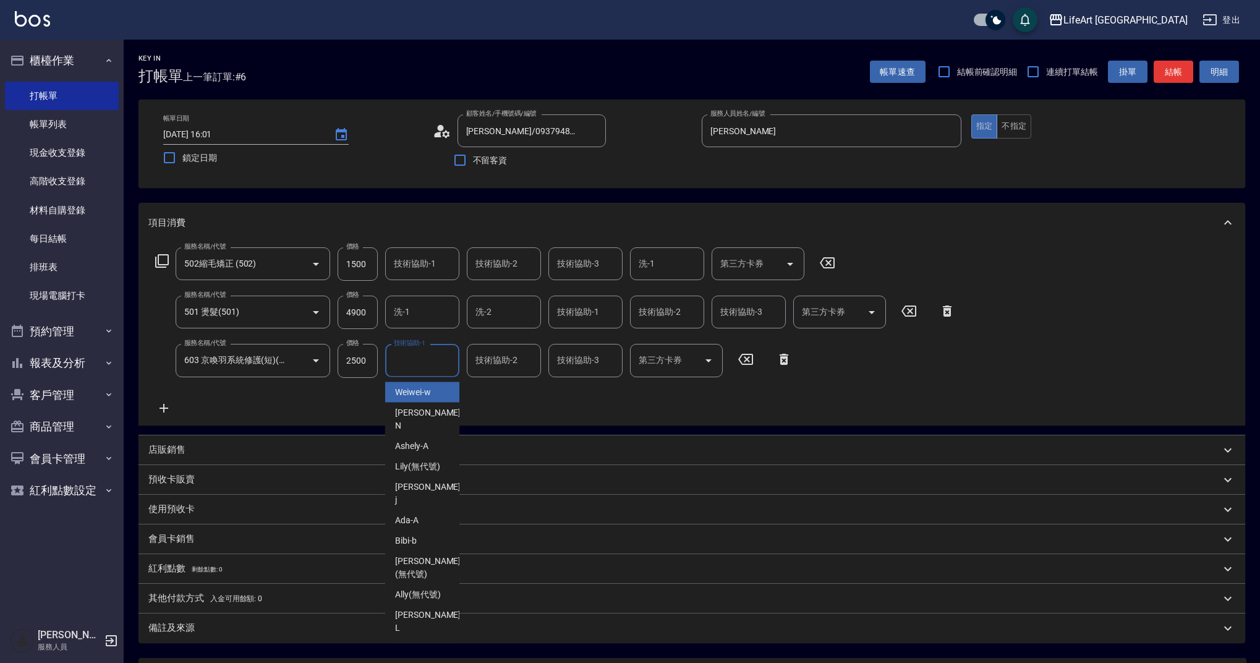
click at [421, 367] on input "技術協助-1" at bounding box center [422, 360] width 63 height 22
click at [420, 662] on span "Casey -c" at bounding box center [429, 675] width 68 height 26
type input "Casey-c"
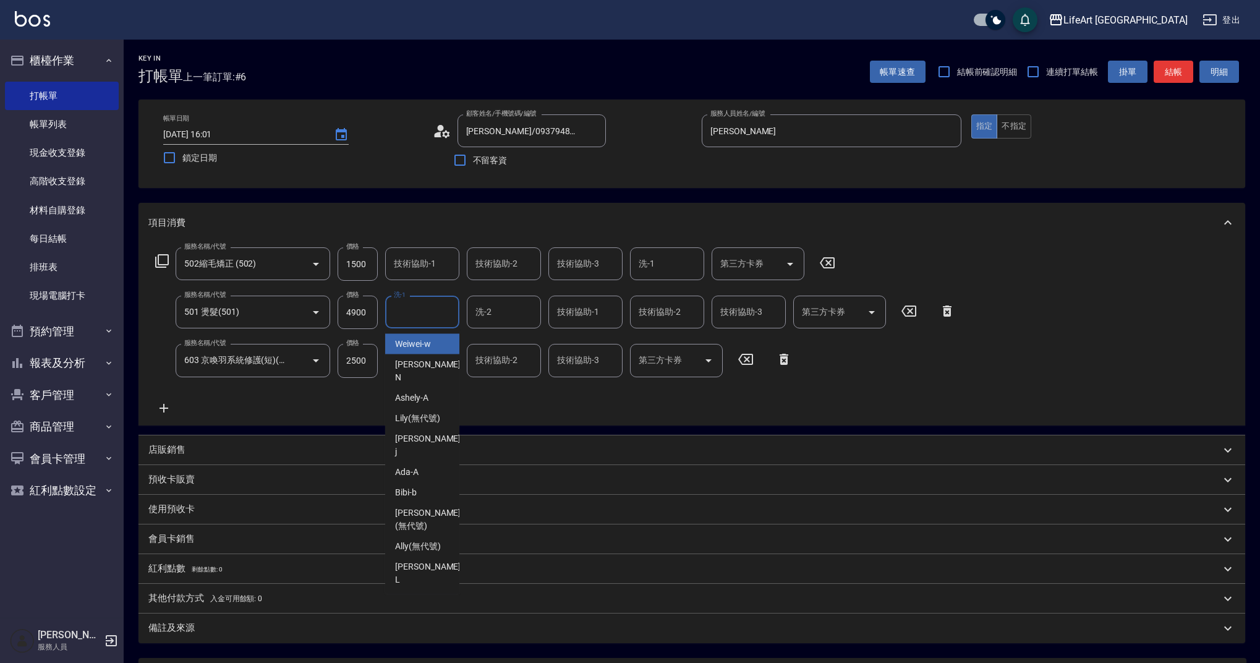
click at [431, 312] on input "洗-1" at bounding box center [422, 312] width 63 height 22
click at [423, 614] on span "Casey -c" at bounding box center [429, 627] width 68 height 26
type input "Casey-c"
drag, startPoint x: 506, startPoint y: 293, endPoint x: 506, endPoint y: 300, distance: 6.8
click at [506, 294] on div "服務名稱/代號 502縮毛矯正 (502) 服務名稱/代號 價格 1500 價格 技術協助-1 技術協助-1 技術協助-2 技術協助-2 技術協助-3 技術協…" at bounding box center [555, 331] width 814 height 168
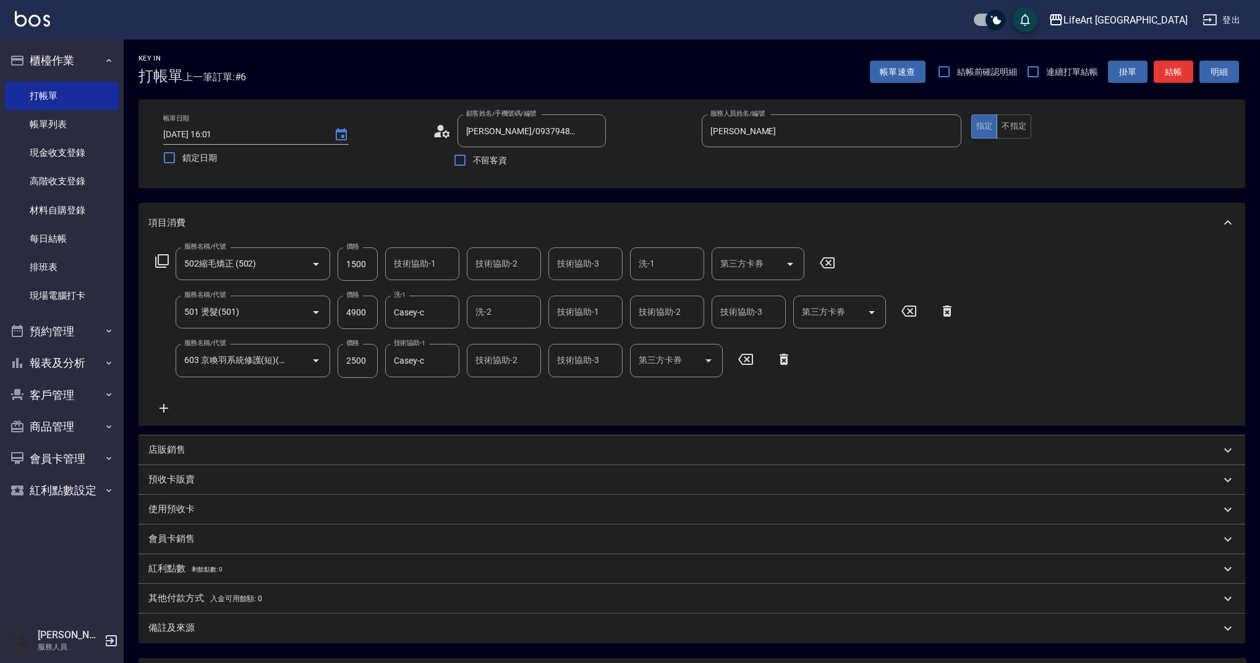
click at [506, 302] on input "洗-2" at bounding box center [503, 312] width 63 height 22
click at [499, 614] on span "Casey -c" at bounding box center [511, 627] width 68 height 26
type input "Casey-c"
click at [182, 532] on p "會員卡銷售" at bounding box center [171, 538] width 46 height 13
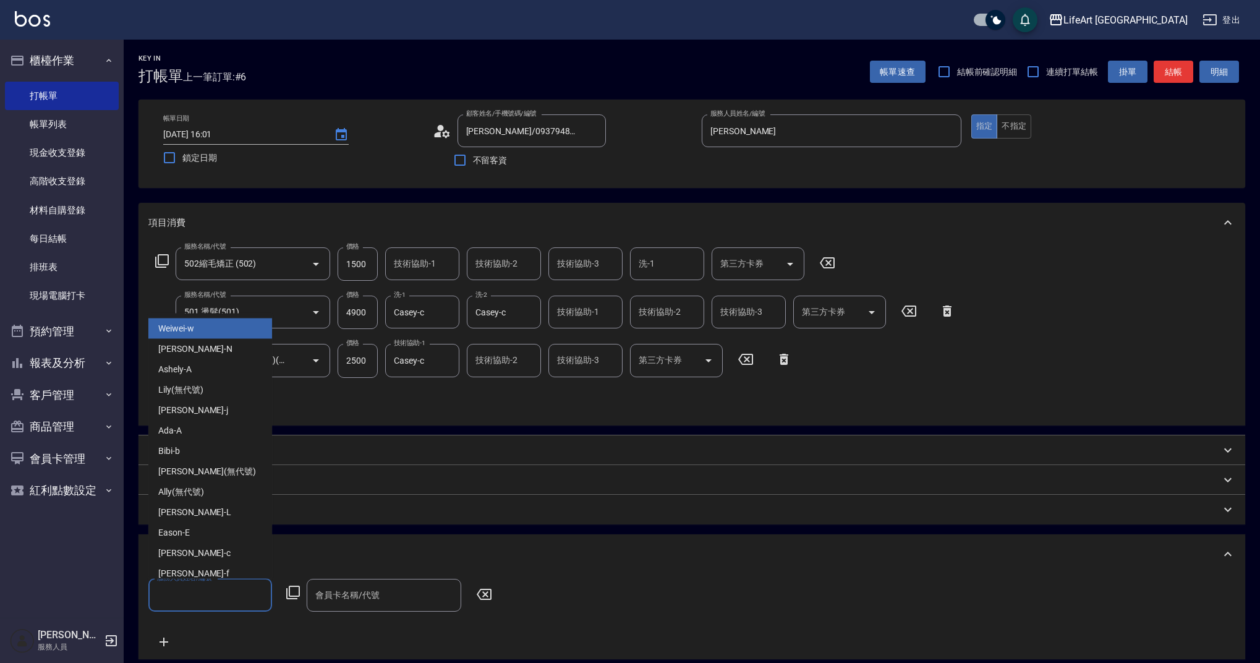
click at [247, 588] on input "服務人員姓名/編號" at bounding box center [210, 595] width 113 height 22
click at [193, 554] on div "Casey -c" at bounding box center [210, 553] width 124 height 20
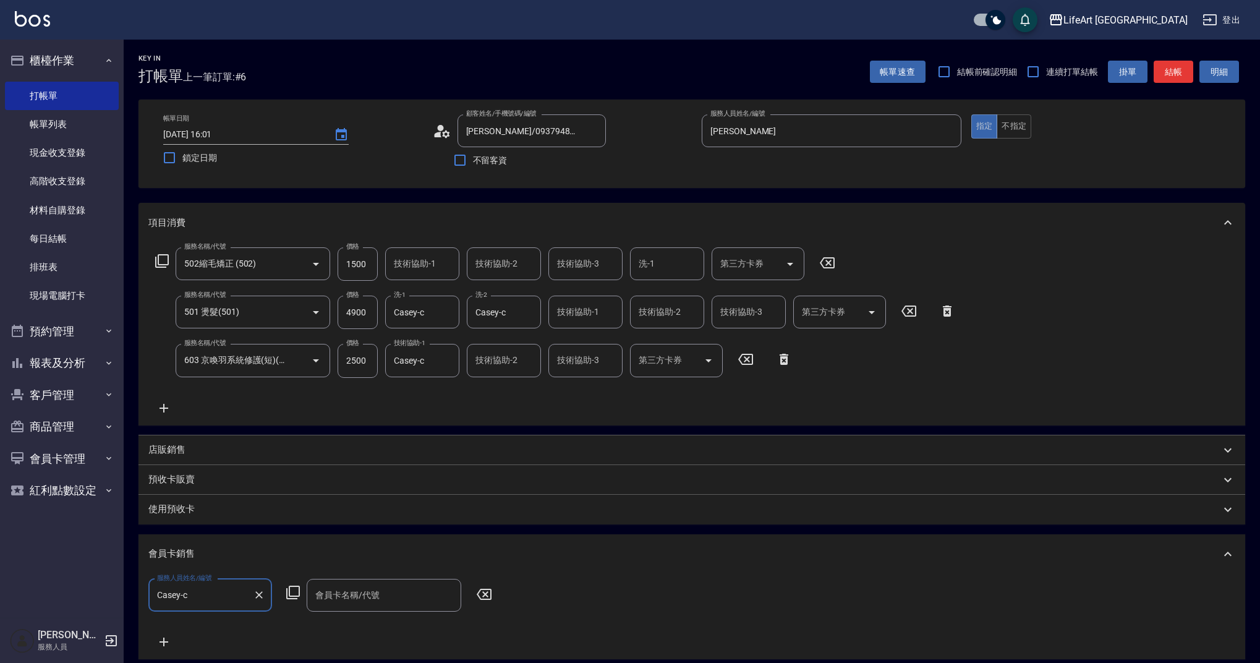
click at [247, 596] on input "Casey-c" at bounding box center [201, 595] width 94 height 22
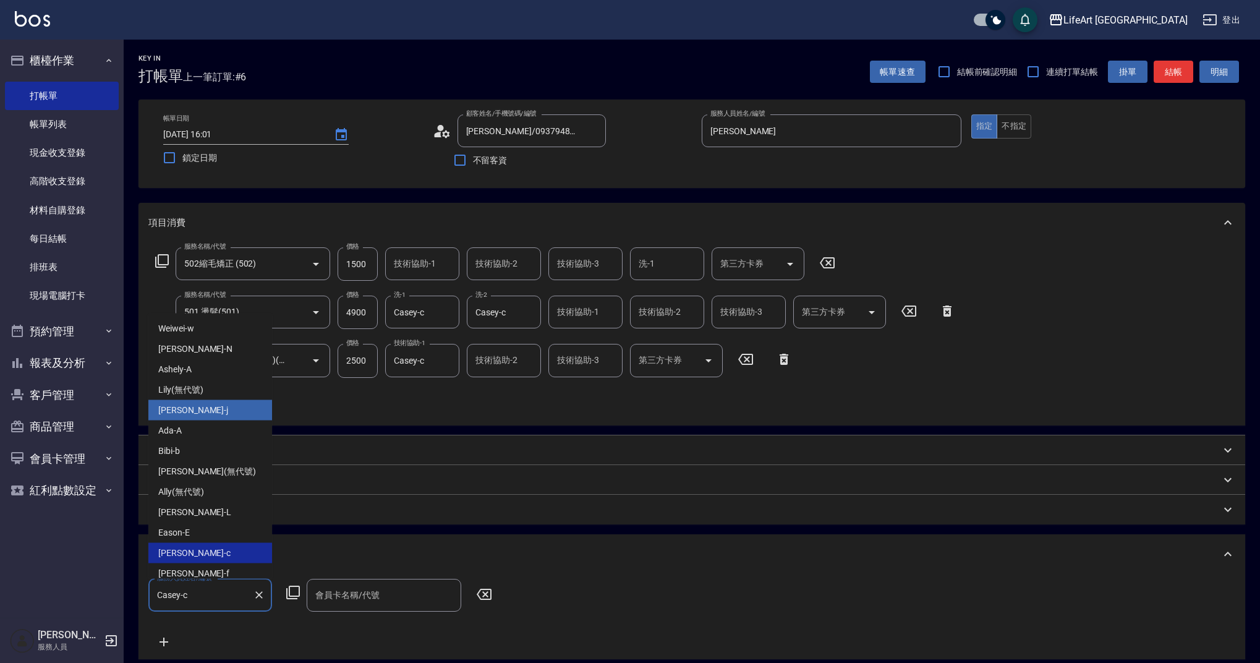
click at [197, 409] on div "[PERSON_NAME]" at bounding box center [210, 410] width 124 height 20
type input "[PERSON_NAME]"
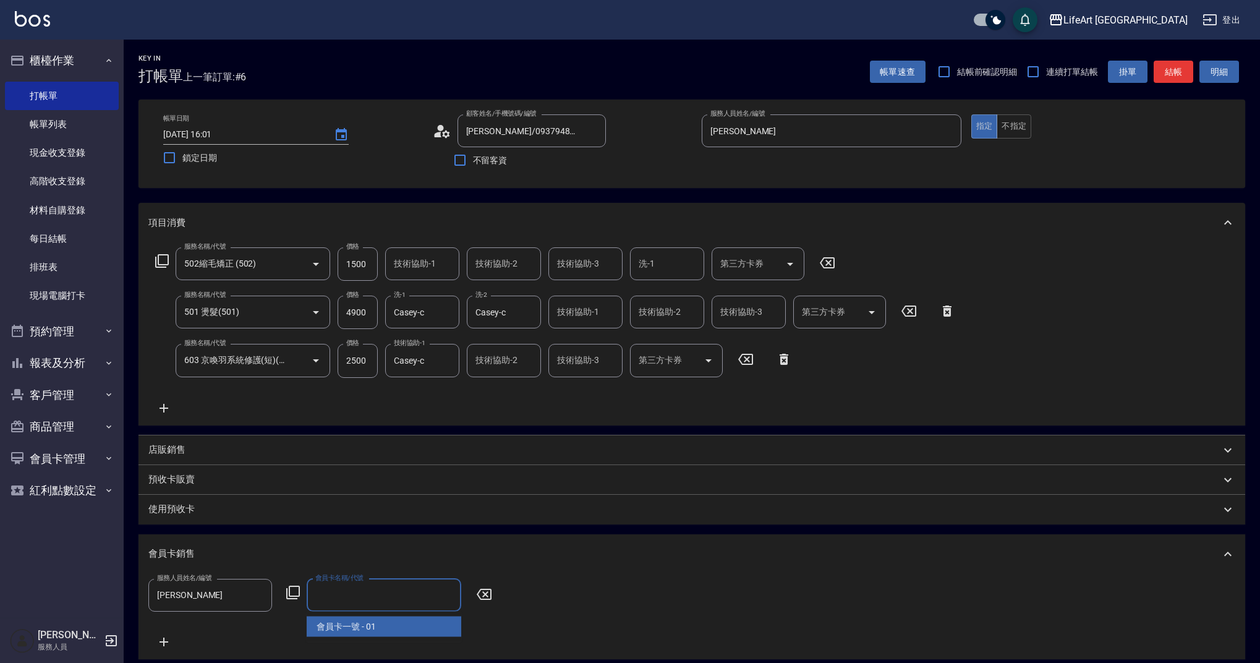
click at [383, 601] on input "會員卡名稱/代號" at bounding box center [383, 595] width 143 height 22
click at [376, 625] on span "會員卡一號 - 01" at bounding box center [384, 626] width 155 height 20
type input "會員卡一號-365天"
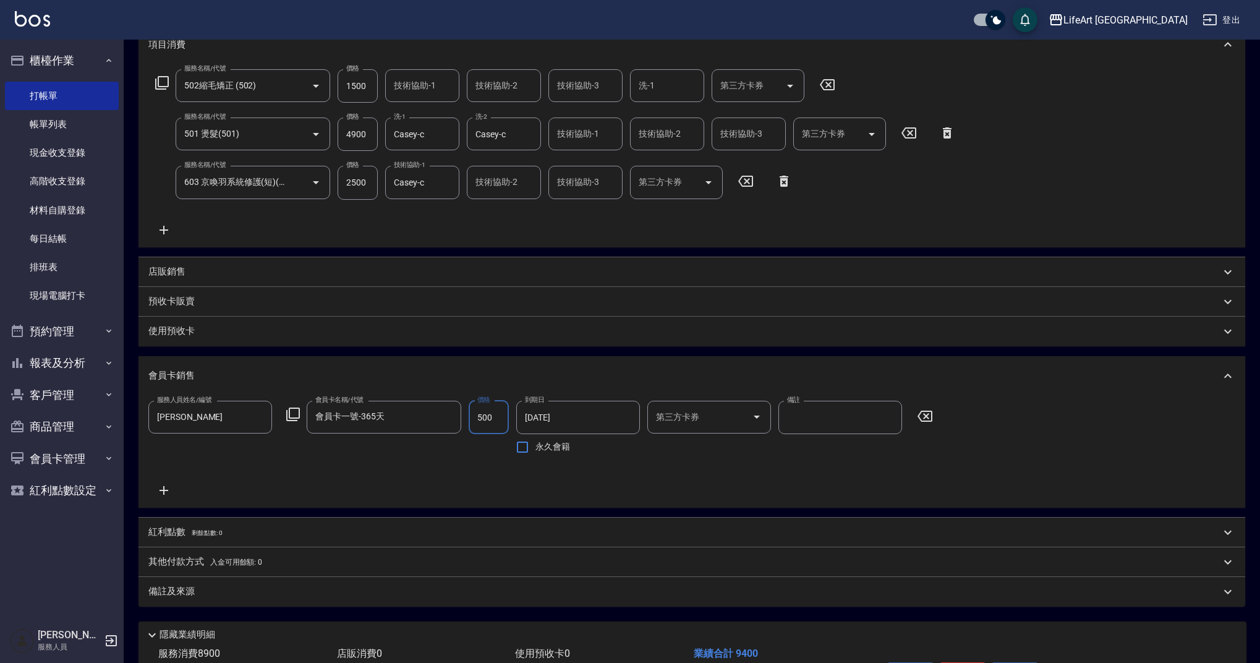
scroll to position [261, 0]
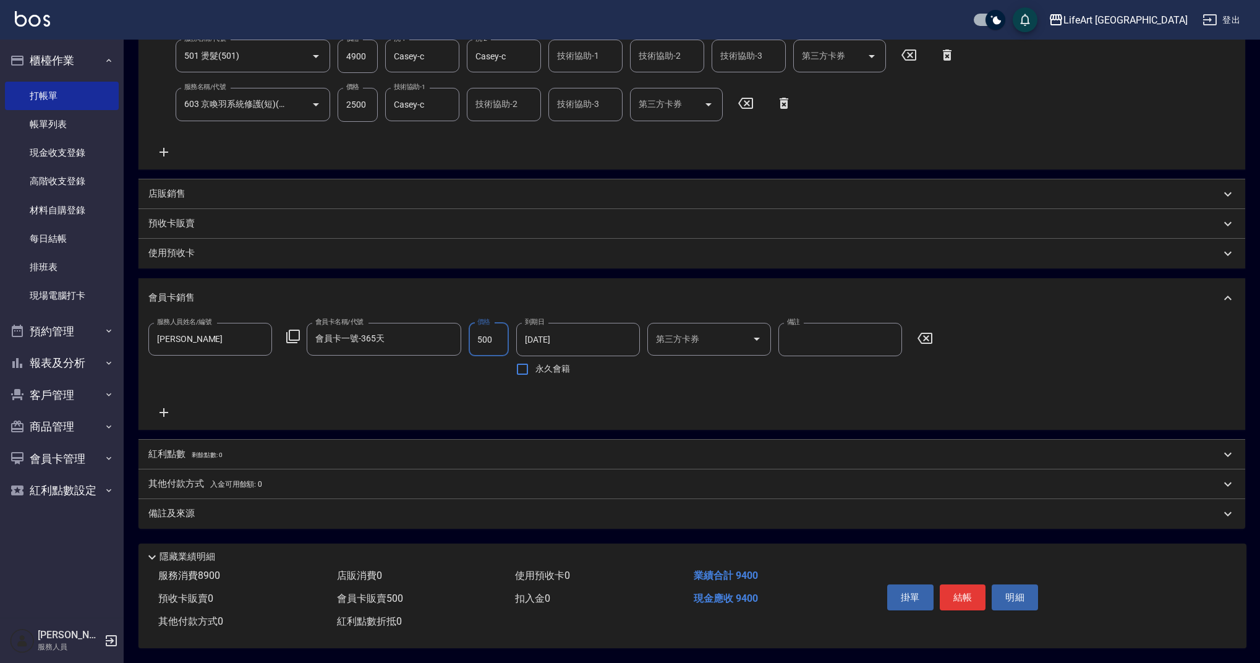
type input "500"
click at [192, 451] on span "剩餘點數: 0" at bounding box center [207, 454] width 31 height 7
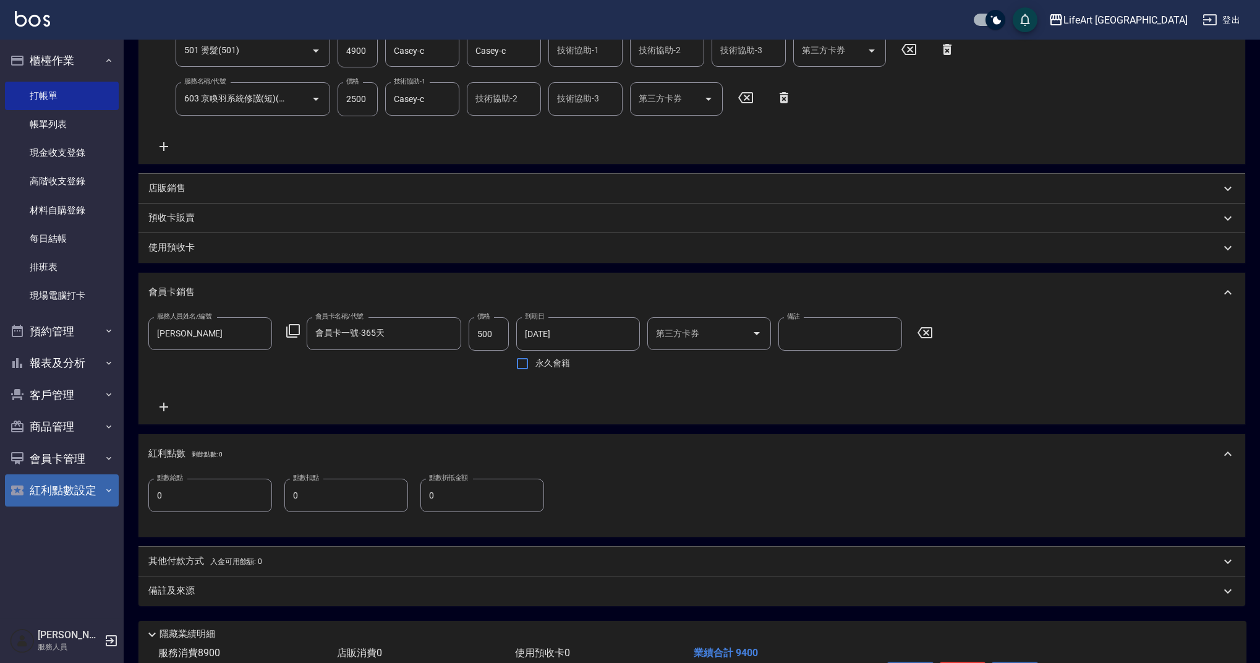
drag, startPoint x: 180, startPoint y: 491, endPoint x: 113, endPoint y: 488, distance: 66.8
click at [113, 488] on div "LifeArt 蘆洲 登出 櫃檯作業 打帳單 帳單列表 現金收支登錄 高階收支登錄 材料自購登錄 每日結帳 排班表 現場電腦打卡 預約管理 預約管理 單日預約…" at bounding box center [630, 239] width 1260 height 1001
type input "17"
click at [202, 566] on p "其他付款方式 入金可用餘額: 0" at bounding box center [205, 561] width 114 height 14
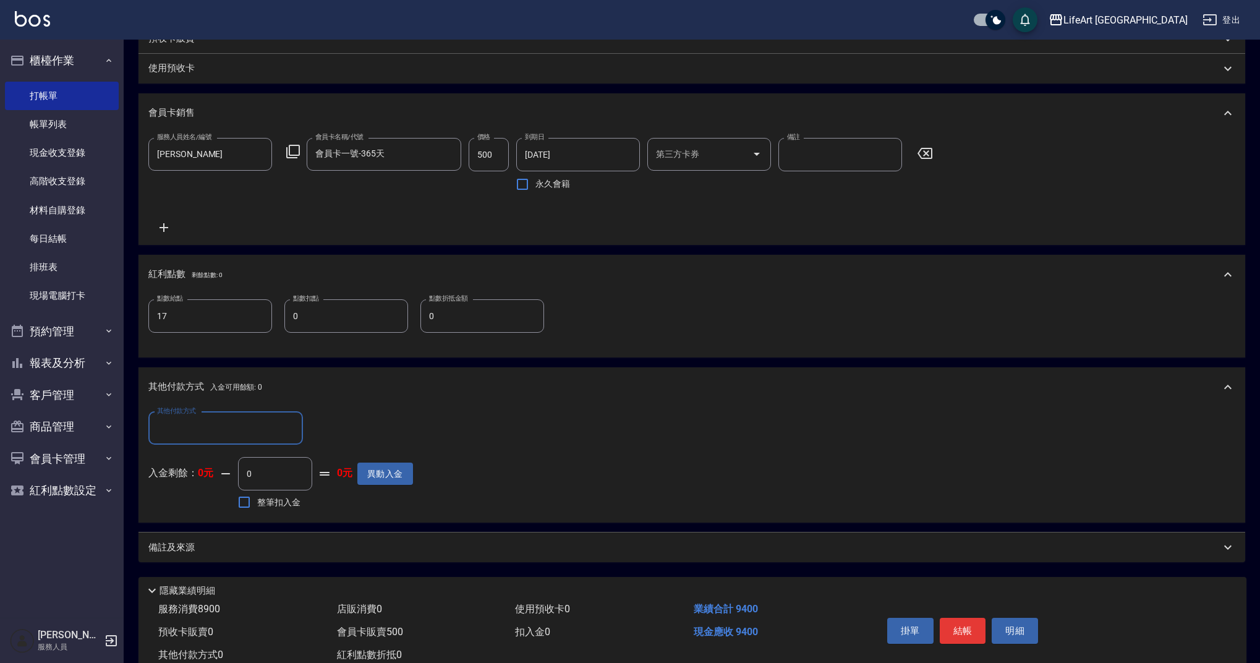
scroll to position [480, 0]
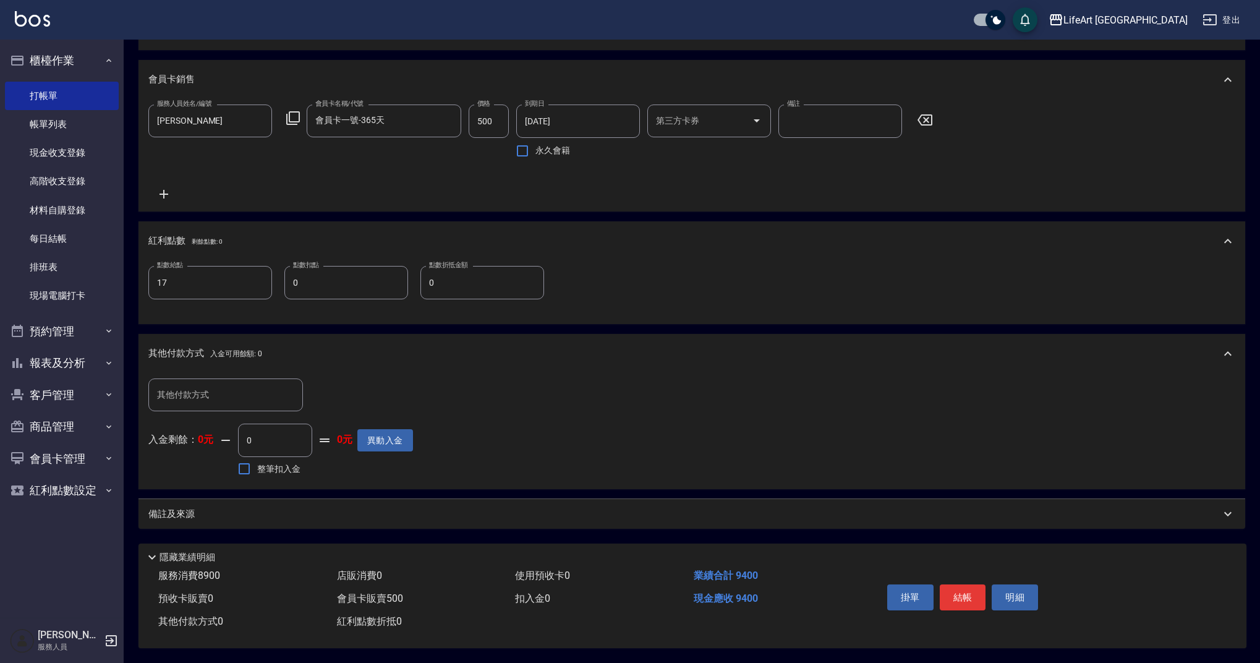
click at [331, 499] on div "備註及來源" at bounding box center [691, 514] width 1107 height 30
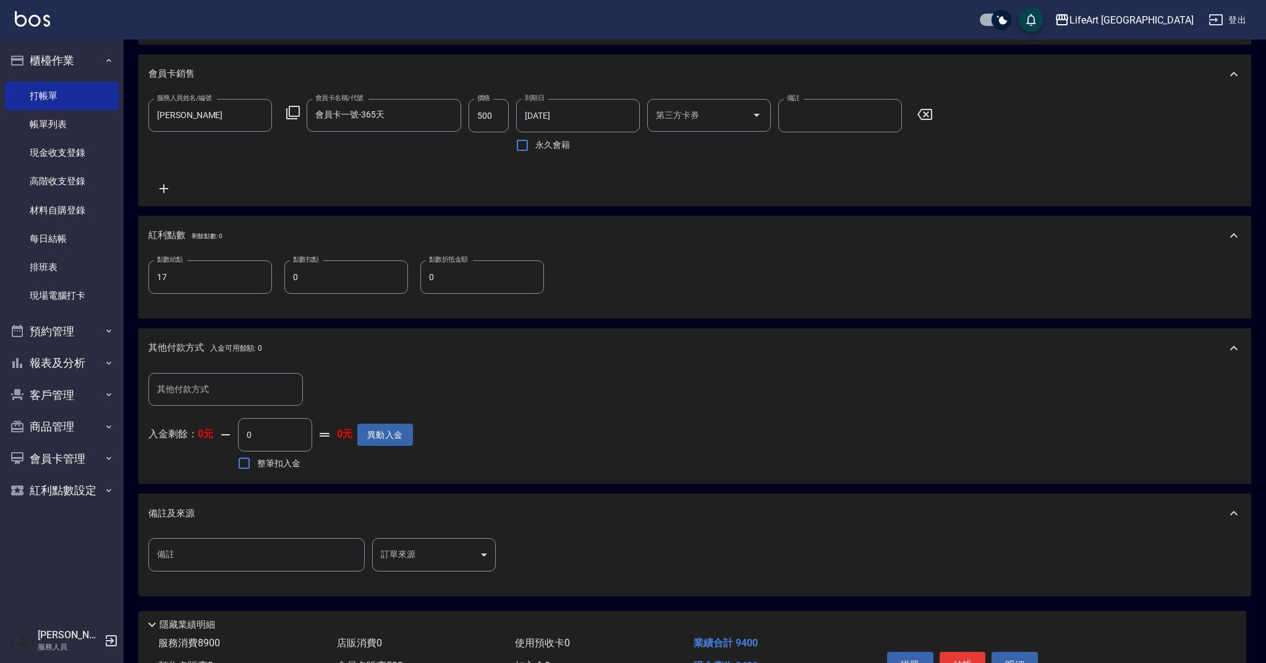
click at [414, 565] on body "LifeArt 蘆洲 登出 櫃檯作業 打帳單 帳單列表 現金收支登錄 高階收支登錄 材料自購登錄 每日結帳 排班表 現場電腦打卡 預約管理 預約管理 單日預約…" at bounding box center [633, 125] width 1266 height 1210
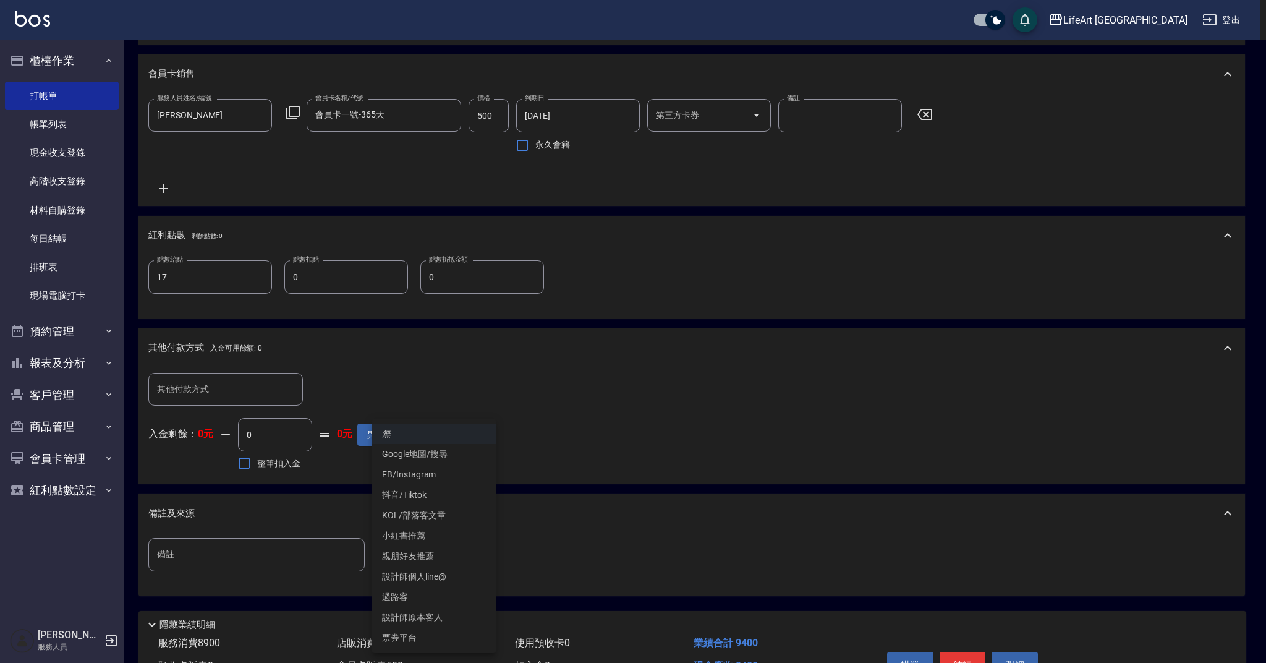
click at [441, 620] on li "設計師原本客人" at bounding box center [434, 617] width 124 height 20
type input "設計師原本客人"
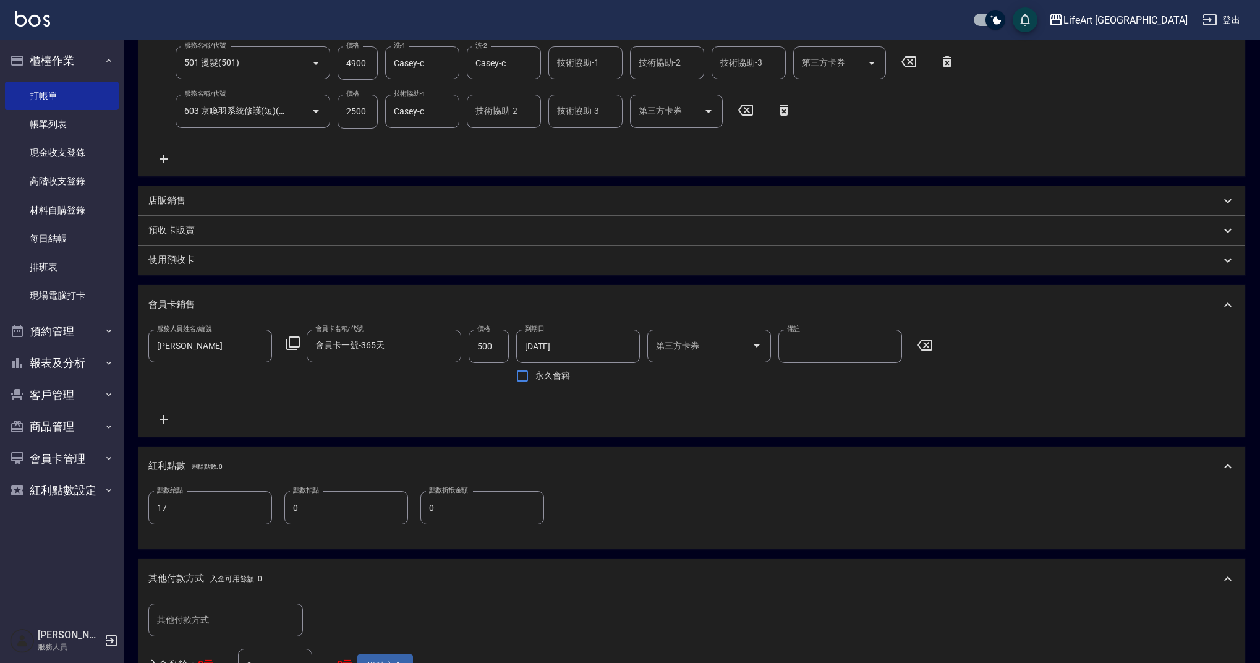
scroll to position [247, 0]
drag, startPoint x: 1259, startPoint y: 569, endPoint x: 1255, endPoint y: 253, distance: 315.3
click at [1255, 253] on div "Key In 打帳單 上一筆訂單:#6 帳單速查 結帳前確認明細 連續打單結帳 掛單 結帳 明細 帳單日期 [DATE] 16:01 鎖定日期 顧客姓名/手機…" at bounding box center [692, 377] width 1136 height 1170
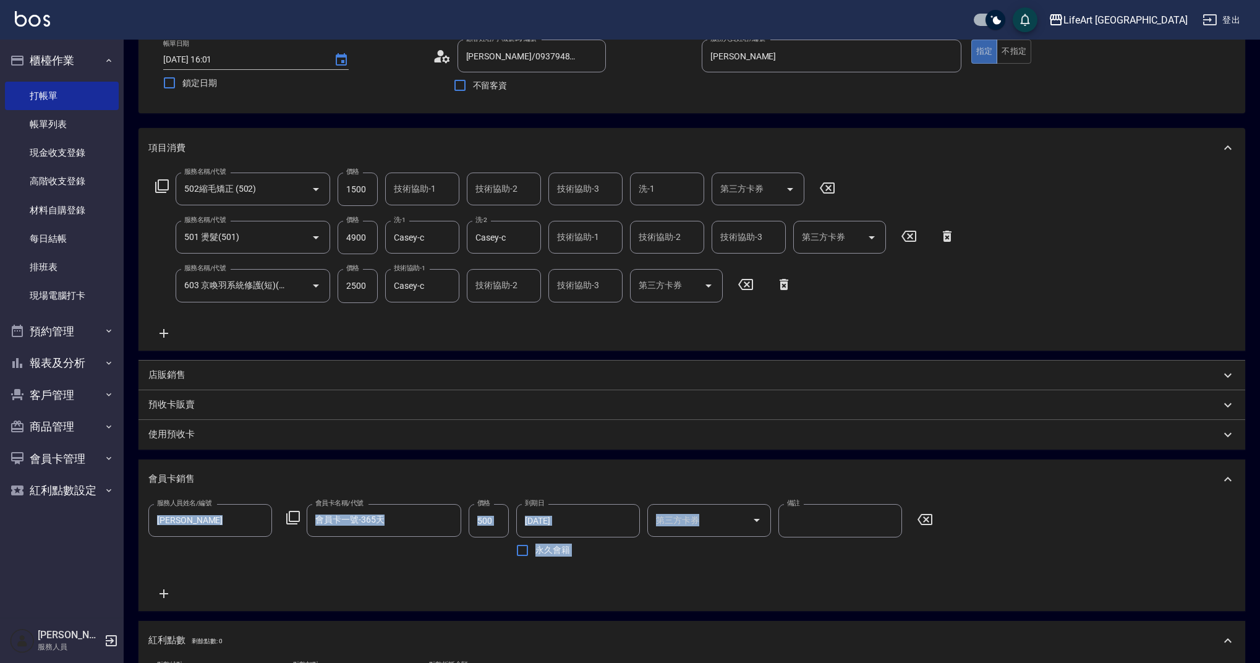
scroll to position [10, 0]
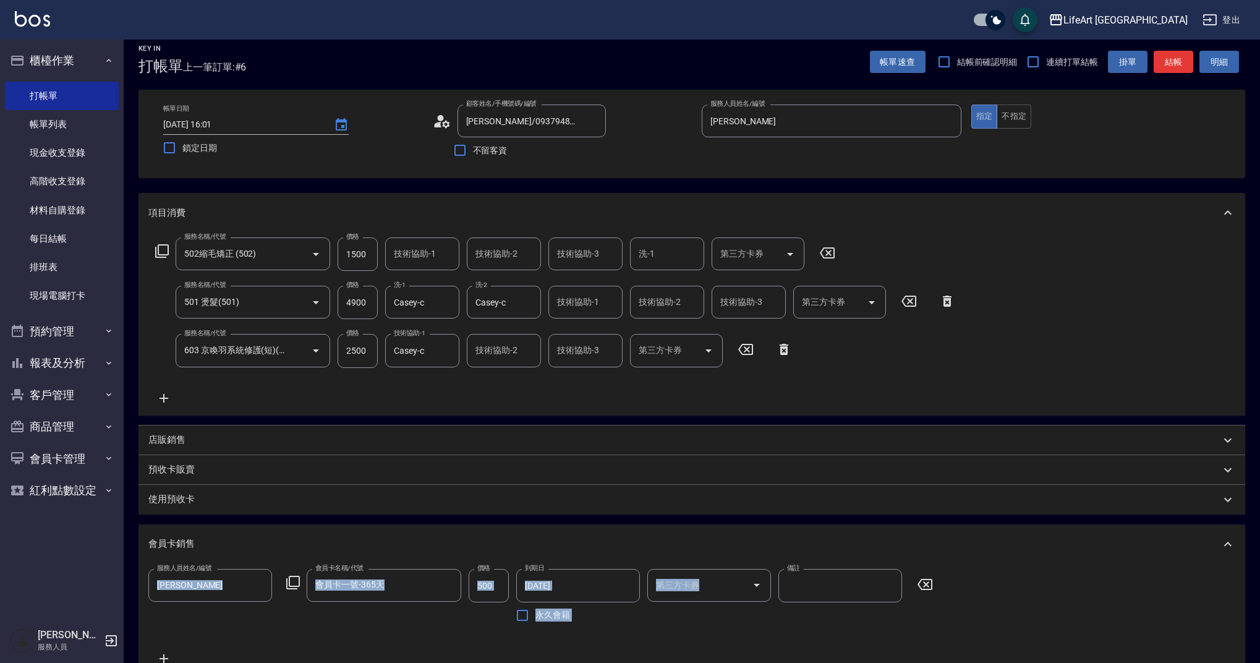
click at [370, 298] on input "4900" at bounding box center [358, 302] width 40 height 33
drag, startPoint x: 370, startPoint y: 301, endPoint x: 339, endPoint y: 300, distance: 30.3
click at [339, 300] on input "4900" at bounding box center [358, 302] width 40 height 33
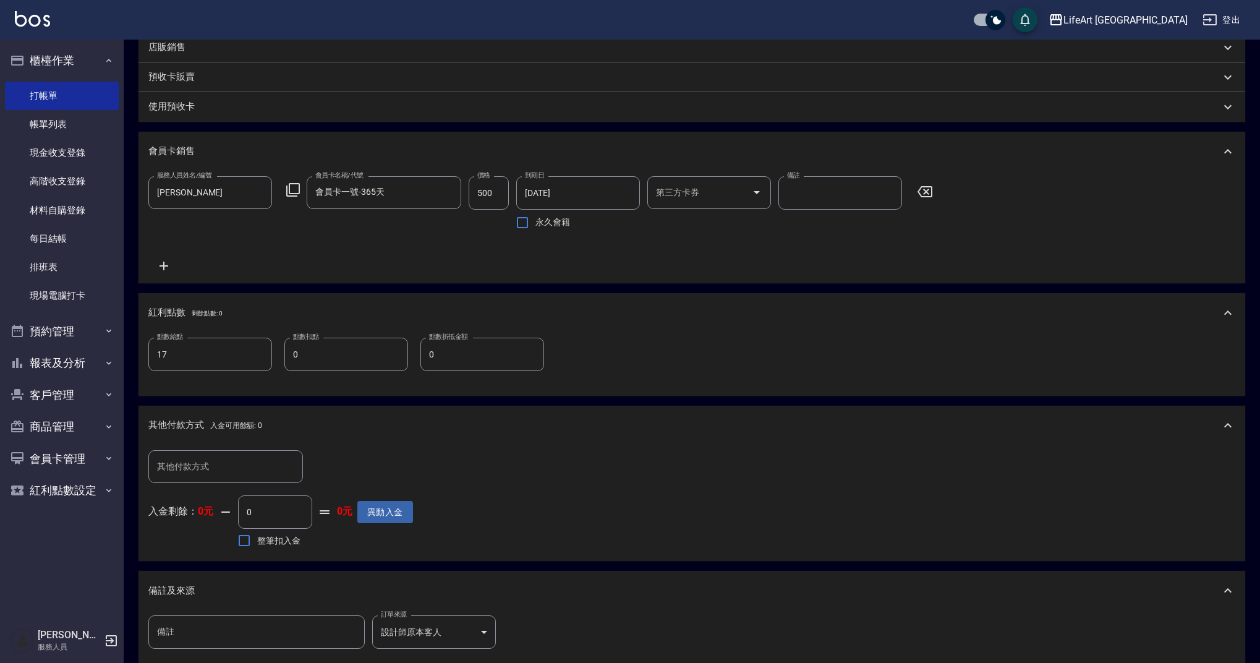
scroll to position [553, 0]
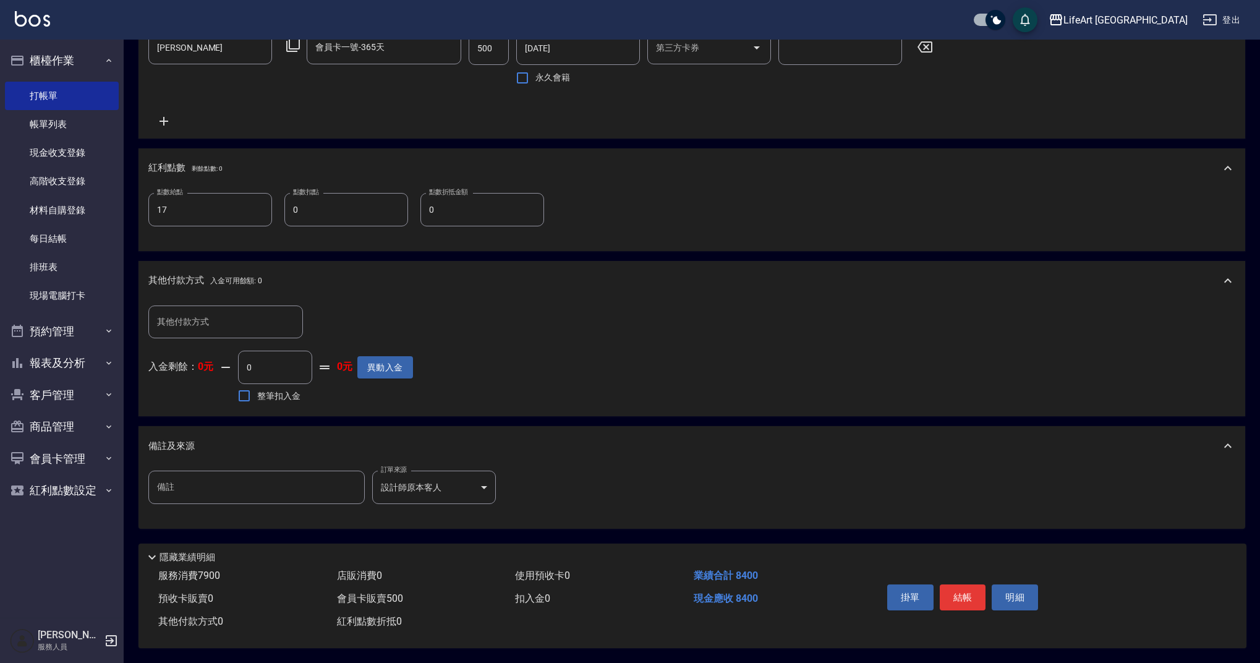
type input "3900"
click at [180, 480] on input "備註" at bounding box center [256, 486] width 216 height 33
type input "w"
type input "躺"
click at [221, 481] on input "燙髮5500打八折扣1000剪髮" at bounding box center [256, 486] width 216 height 33
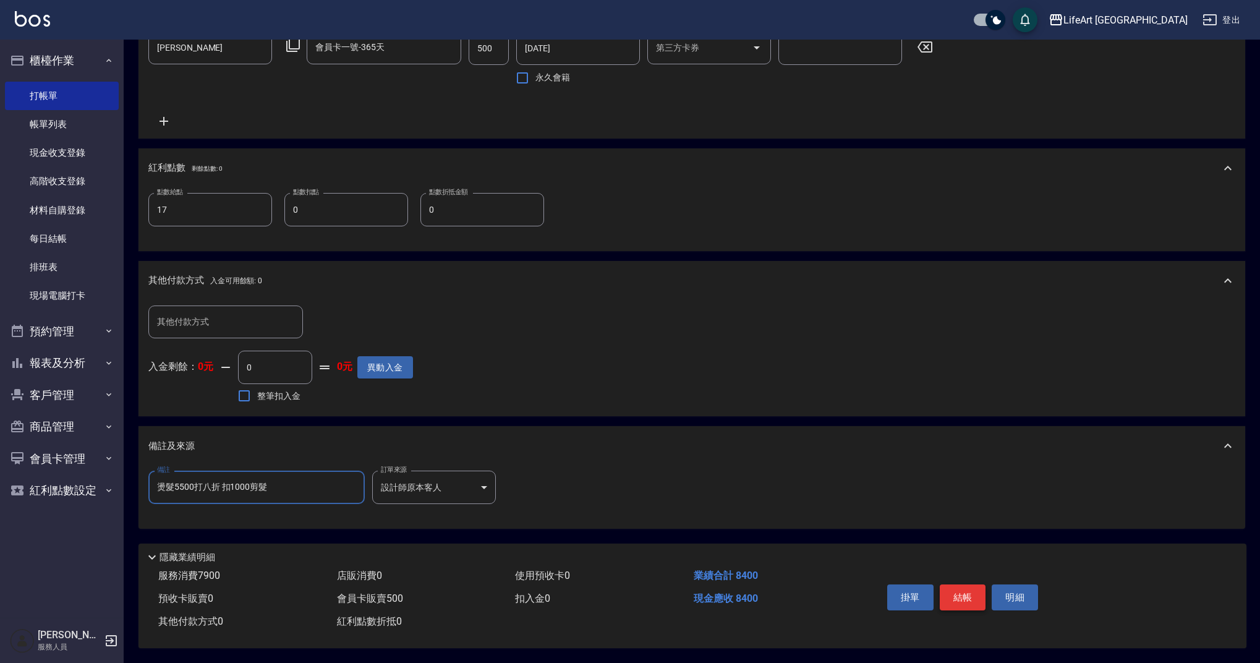
type input "燙髮5500打八折 扣1000剪髮"
click at [956, 592] on button "結帳" at bounding box center [963, 597] width 46 height 26
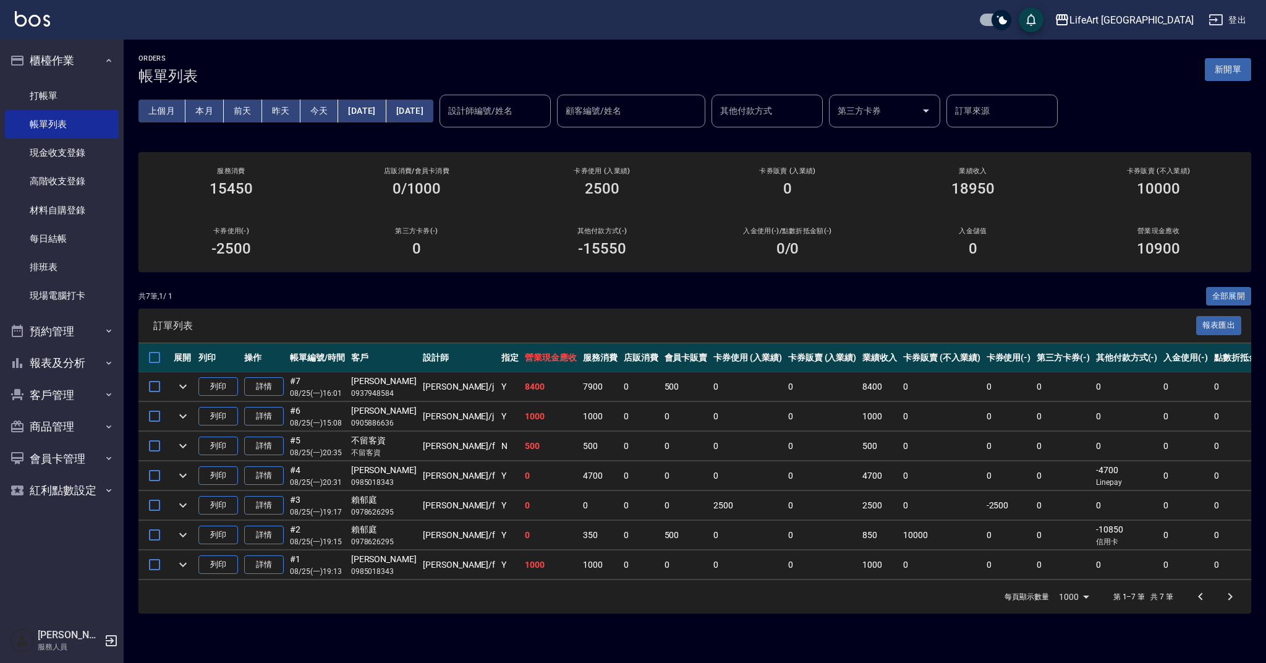
click at [1226, 69] on button "新開單" at bounding box center [1228, 69] width 46 height 23
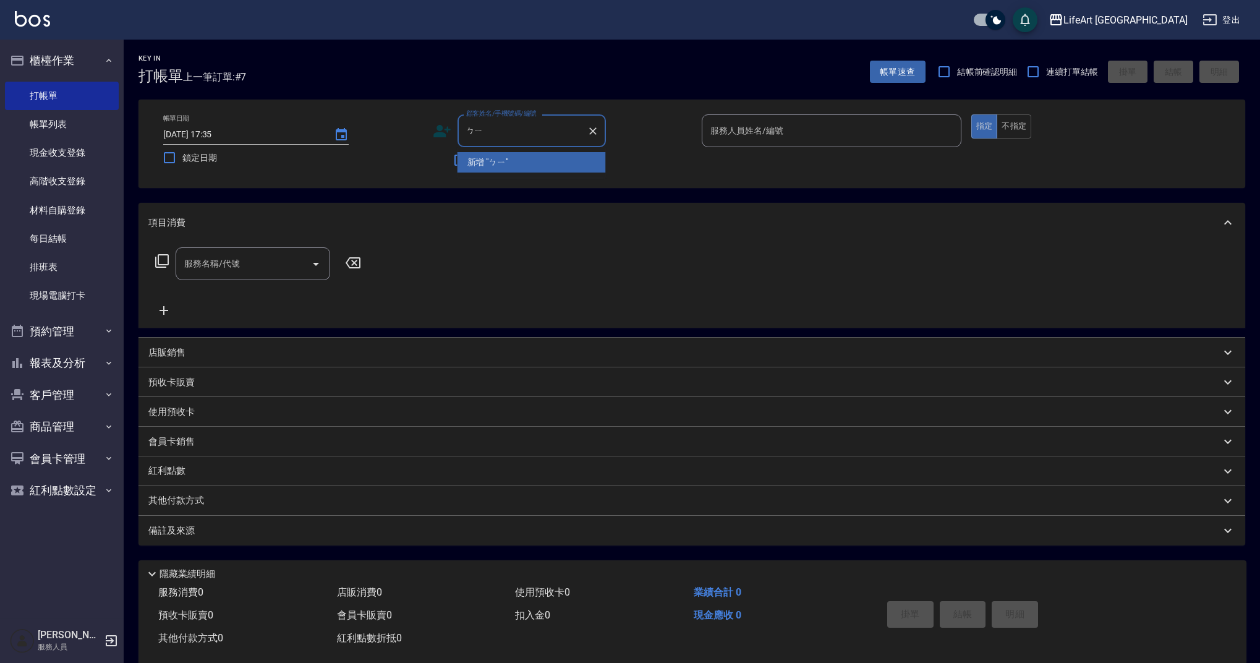
type input "碧"
click at [549, 158] on li "[PERSON_NAME]/0930236852/" at bounding box center [531, 162] width 148 height 20
type input "[PERSON_NAME]/0930236852/"
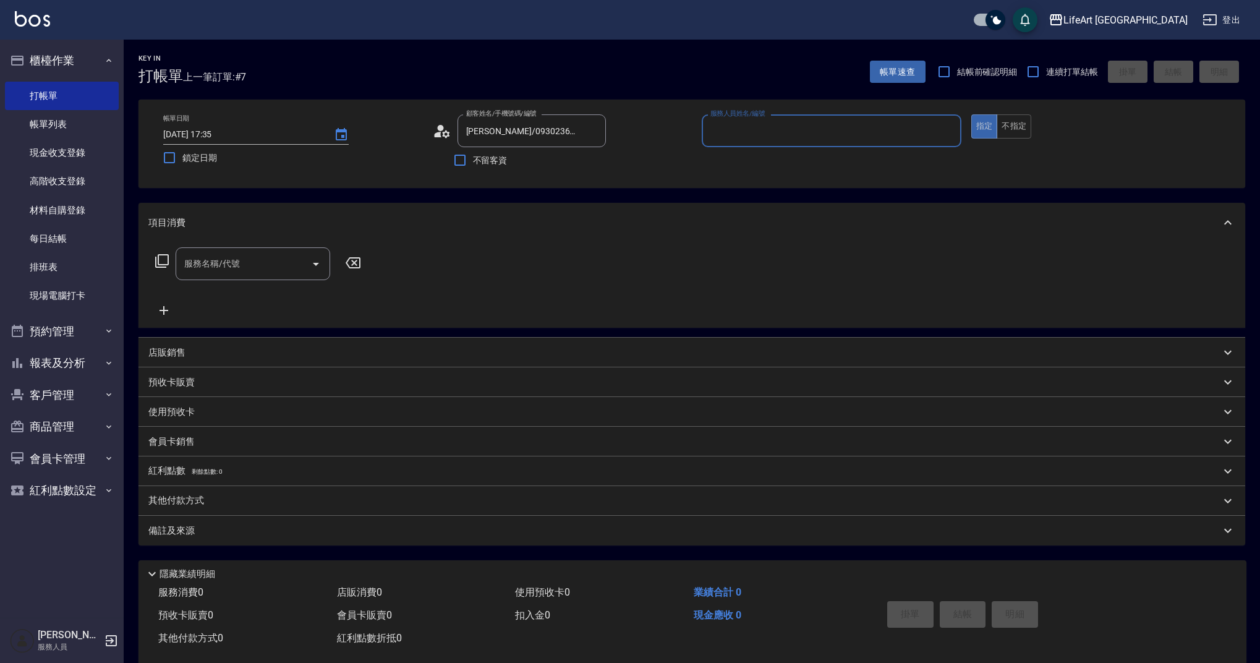
type input "[PERSON_NAME]"
click at [253, 276] on input "服務名稱/代號" at bounding box center [243, 268] width 125 height 22
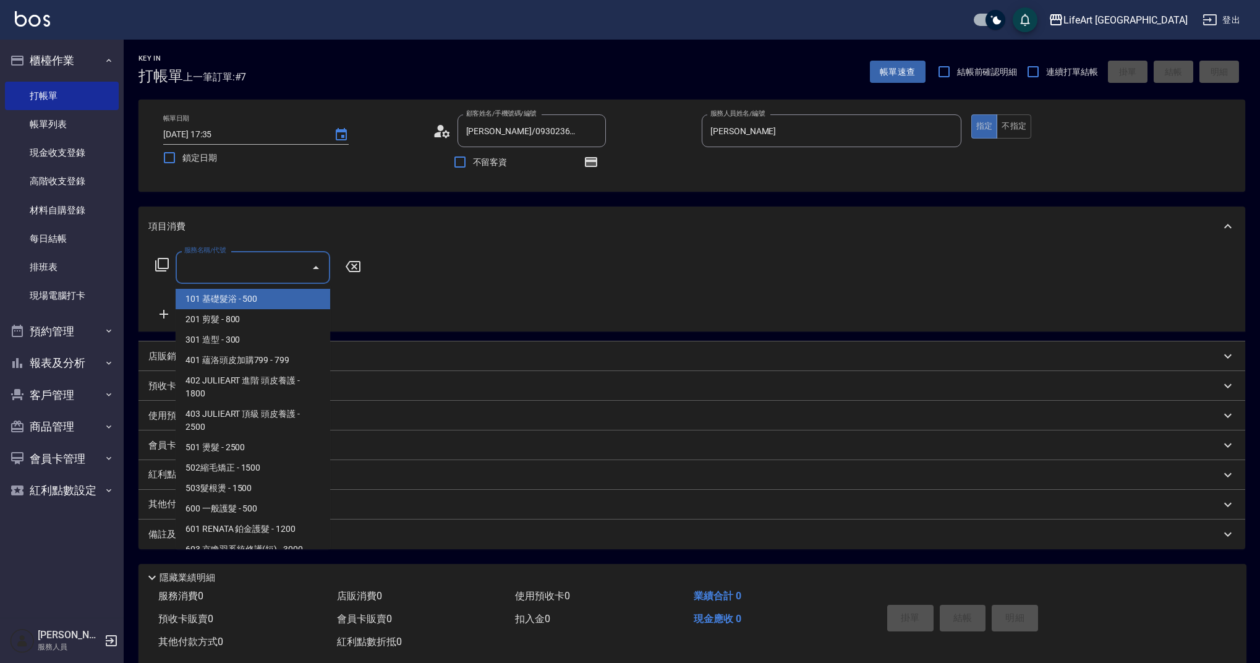
click at [257, 307] on span "101 基礎髮浴 - 500" at bounding box center [253, 299] width 155 height 20
type input "101 基礎髮浴 (101)"
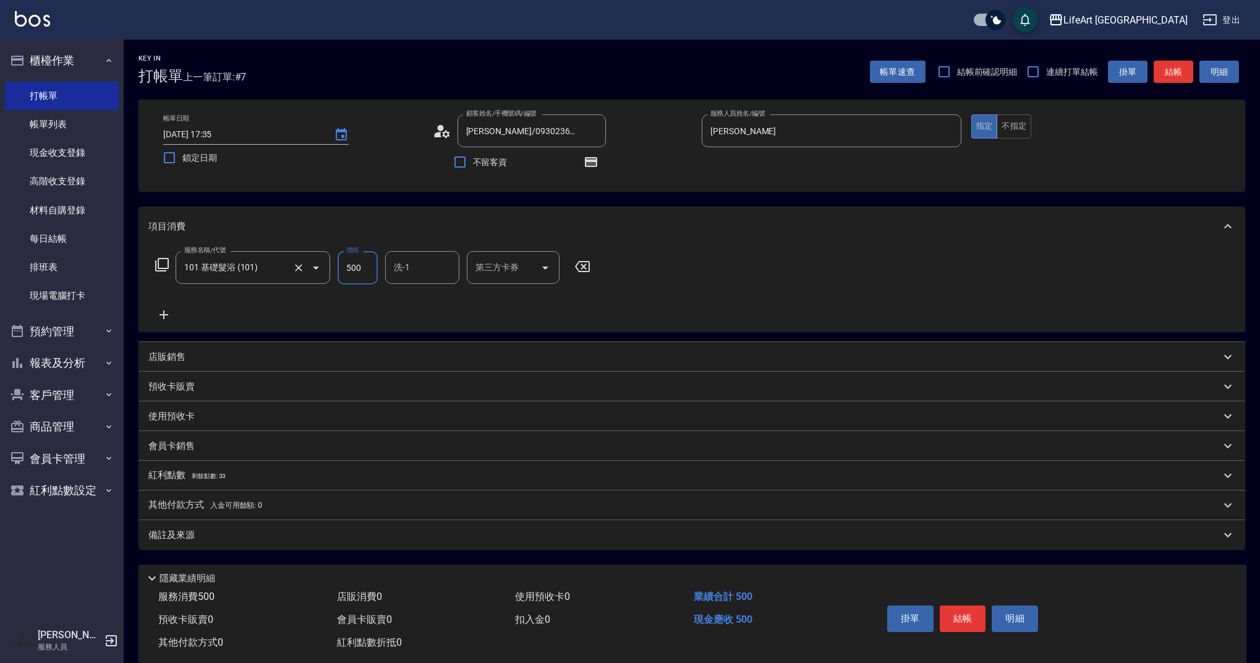
drag, startPoint x: 372, startPoint y: 271, endPoint x: 315, endPoint y: 271, distance: 56.9
click at [315, 271] on div "服務名稱/代號 101 基礎髮浴 (101) 服務名稱/代號 價格 500 價格 洗-1 洗-1 第三方卡券 第三方卡券" at bounding box center [372, 267] width 449 height 33
type input "350"
click at [249, 557] on div "Key In 打帳單 上一筆訂單:#7 帳單速查 結帳前確認明細 連續打單結帳 掛單 結帳 明細 帳單日期 [DATE] 17:35 鎖定日期 顧客姓名/手機…" at bounding box center [692, 362] width 1136 height 644
click at [257, 548] on div "備註及來源" at bounding box center [691, 535] width 1107 height 30
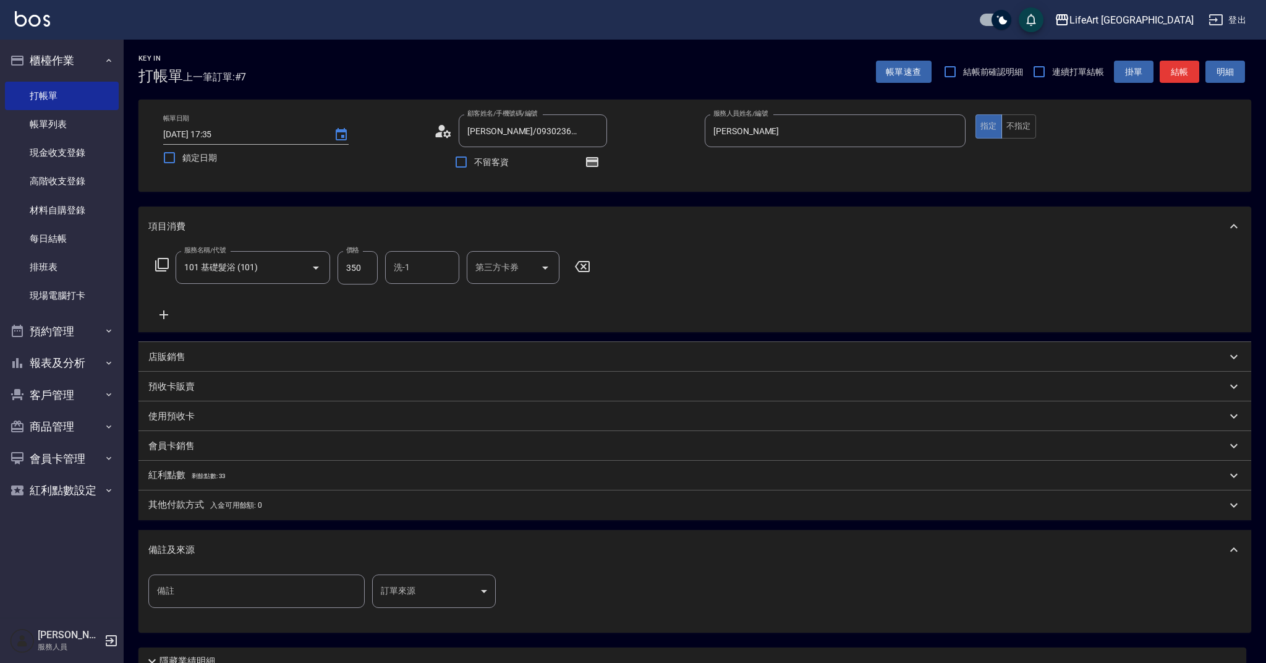
click at [451, 592] on body "LifeArt 蘆洲 登出 櫃檯作業 打帳單 帳單列表 現金收支登錄 高階收支登錄 材料自購登錄 每日結帳 排班表 現場電腦打卡 預約管理 預約管理 單日預約…" at bounding box center [633, 383] width 1266 height 767
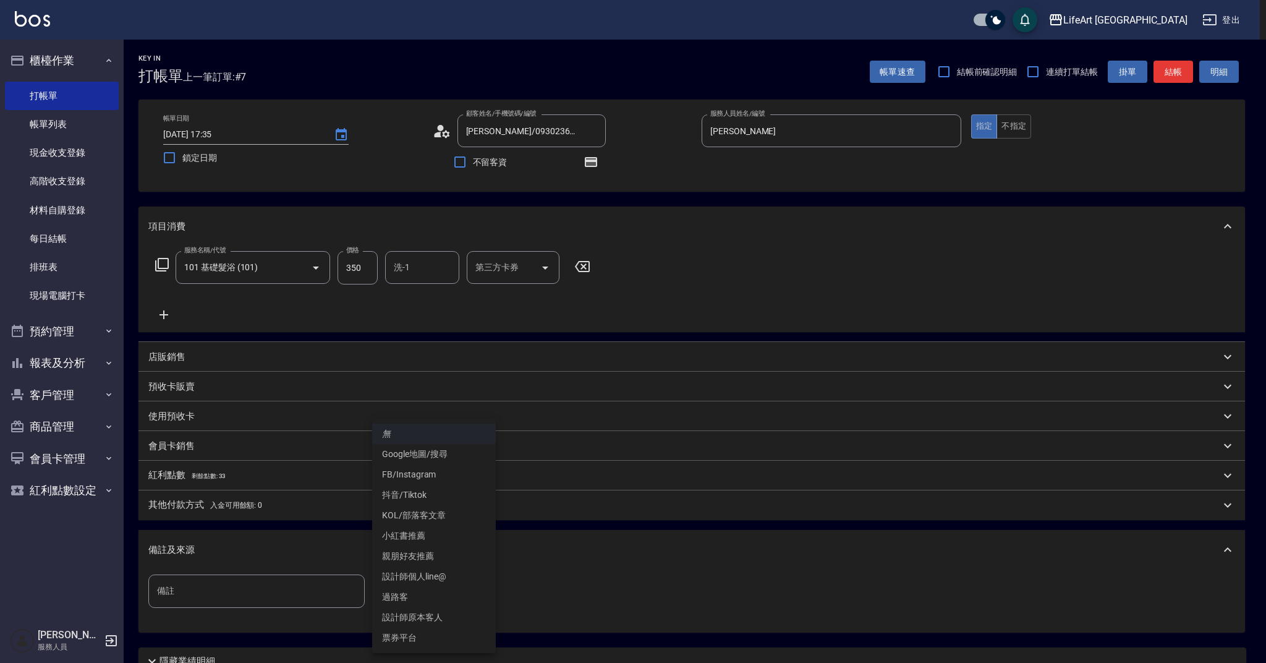
click at [454, 619] on li "設計師原本客人" at bounding box center [434, 617] width 124 height 20
type input "設計師原本客人"
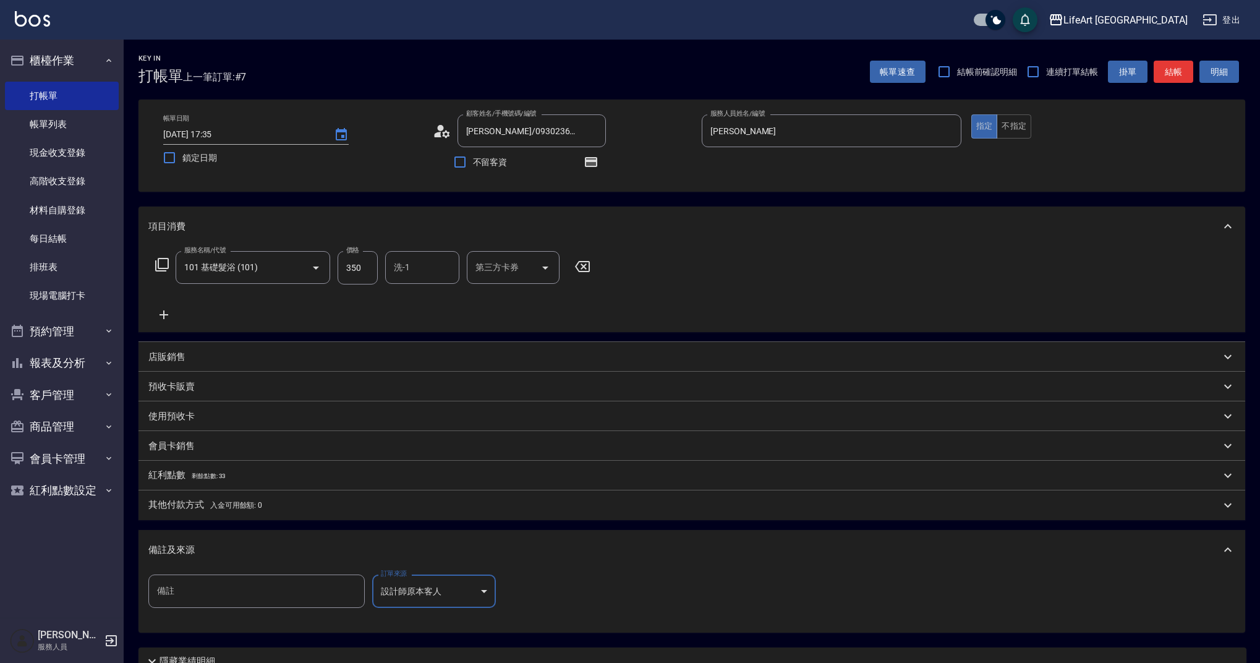
scroll to position [109, 0]
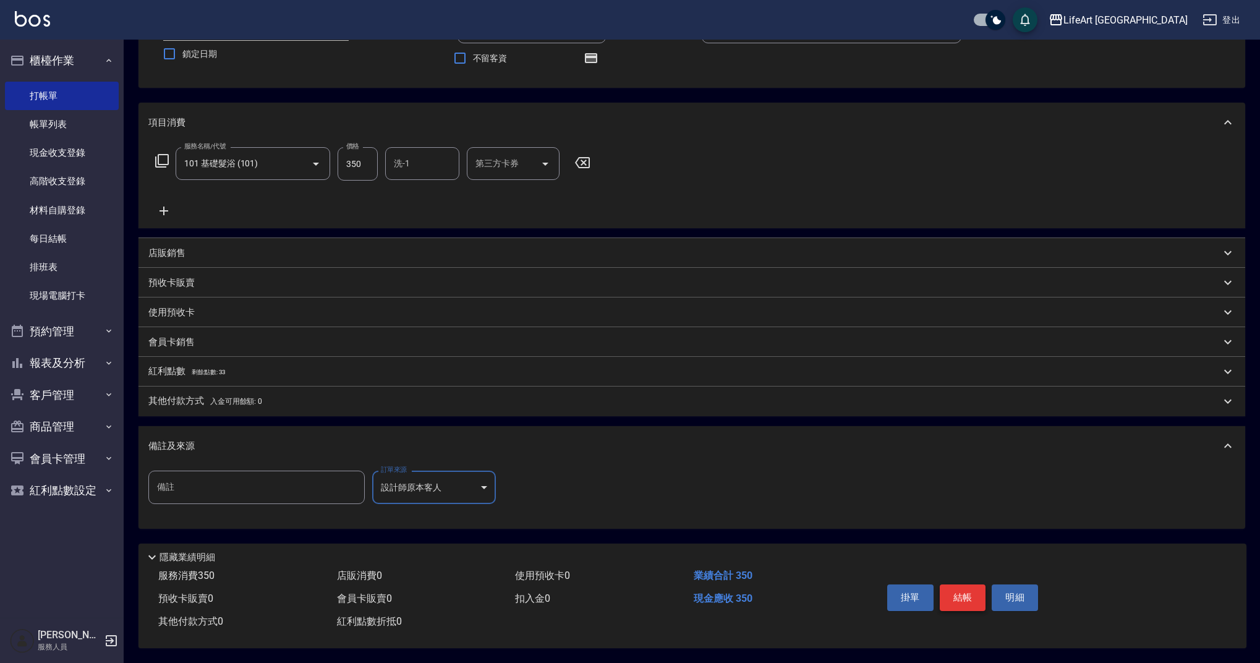
click at [964, 596] on button "結帳" at bounding box center [963, 597] width 46 height 26
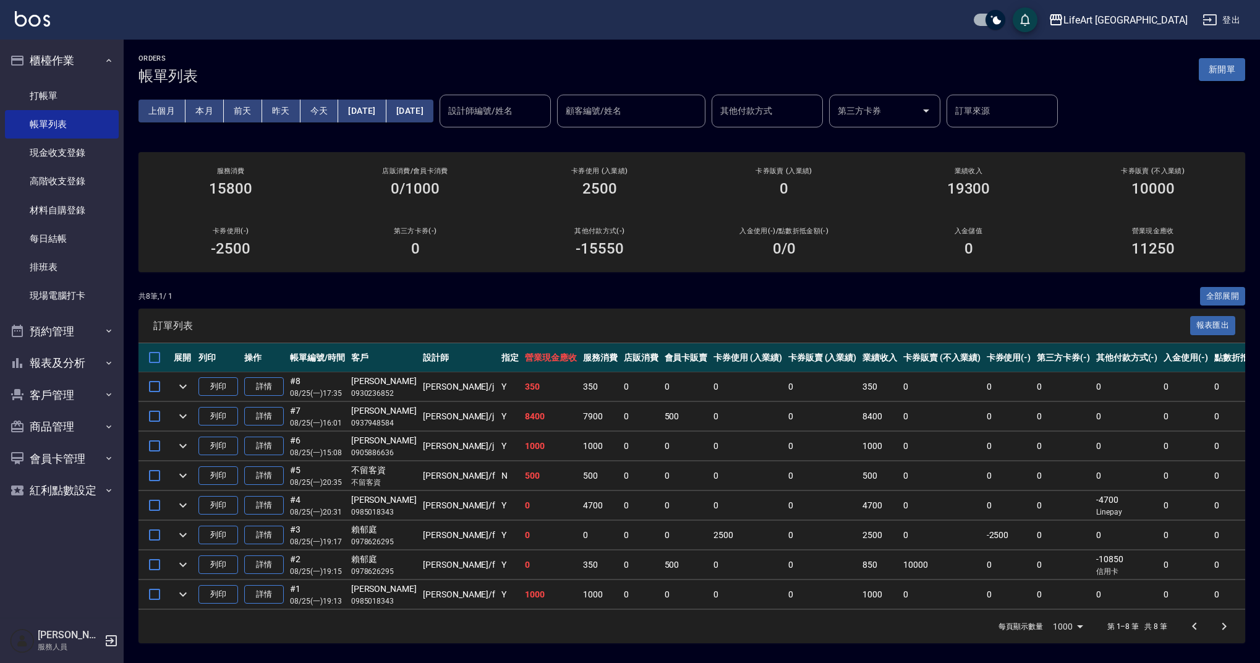
click at [1228, 75] on button "新開單" at bounding box center [1222, 69] width 46 height 23
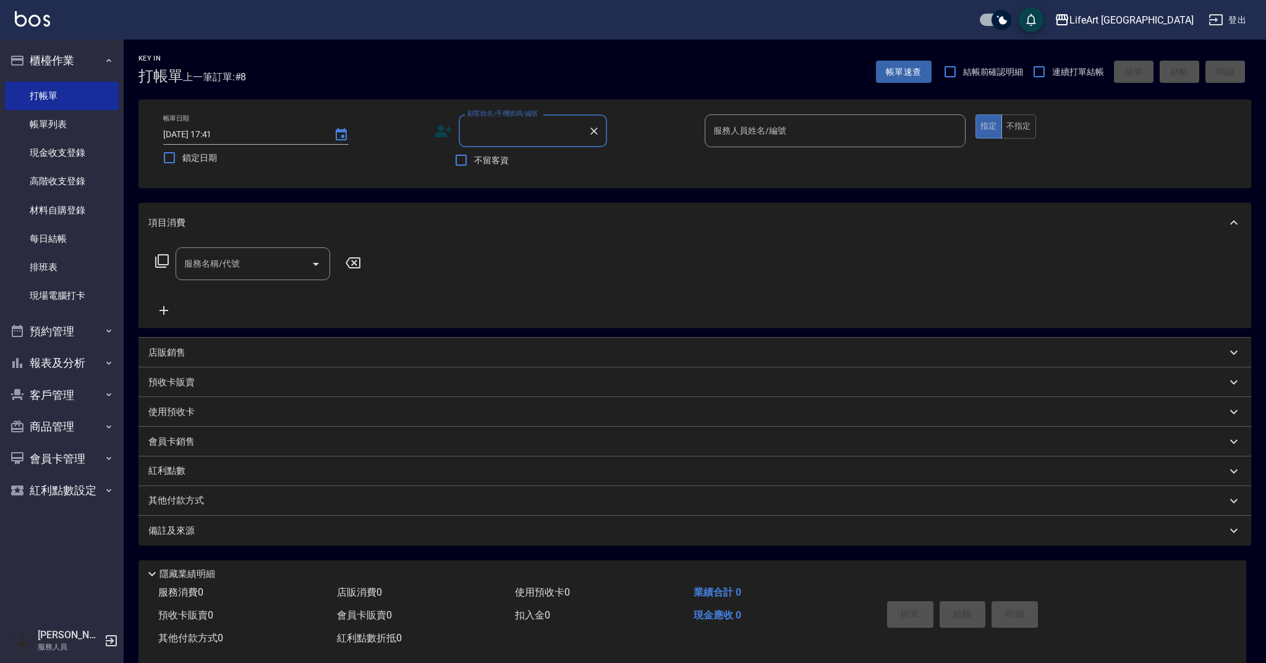
click at [556, 129] on input "顧客姓名/手機號碼/編號" at bounding box center [523, 131] width 119 height 22
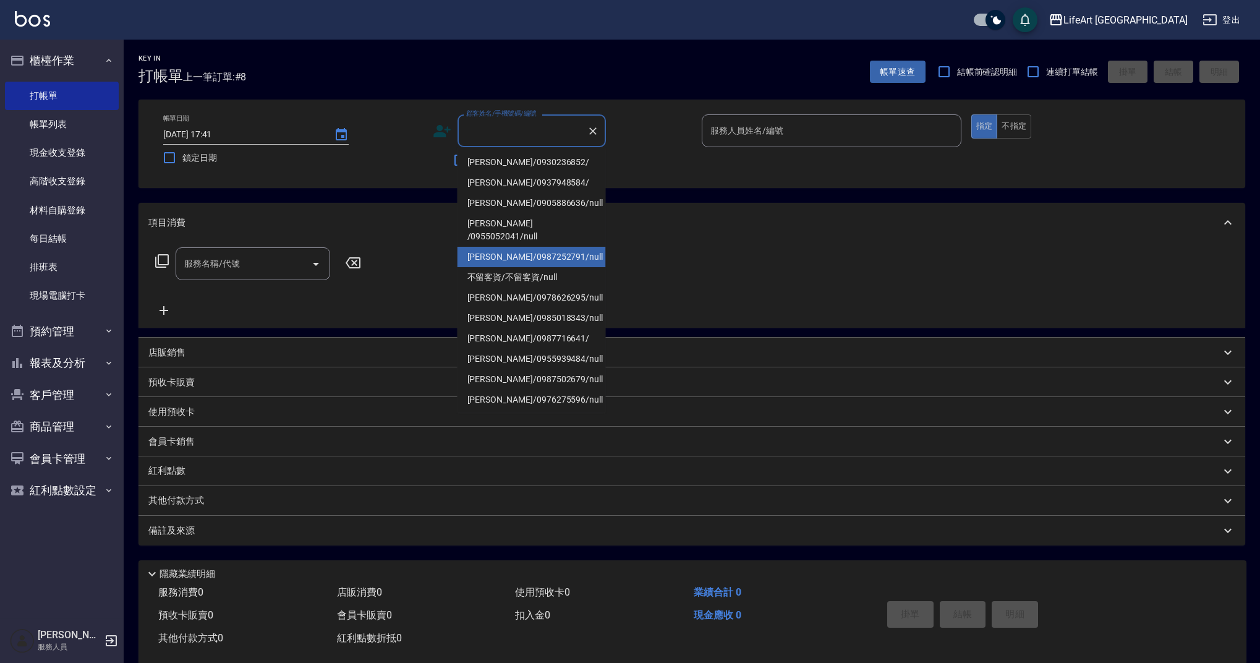
click at [530, 247] on li "[PERSON_NAME]/0987252791/null" at bounding box center [531, 257] width 148 height 20
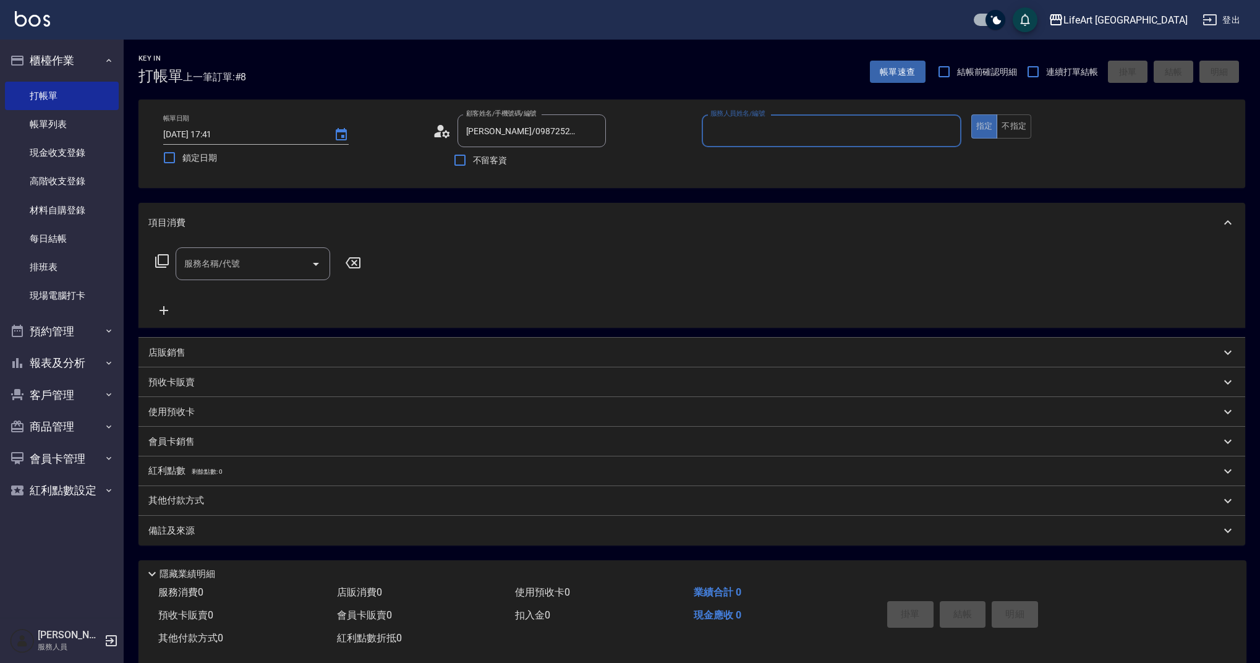
type input "[PERSON_NAME]/0987252791/null"
click at [744, 129] on input "服務人員姓名/編號" at bounding box center [831, 131] width 249 height 22
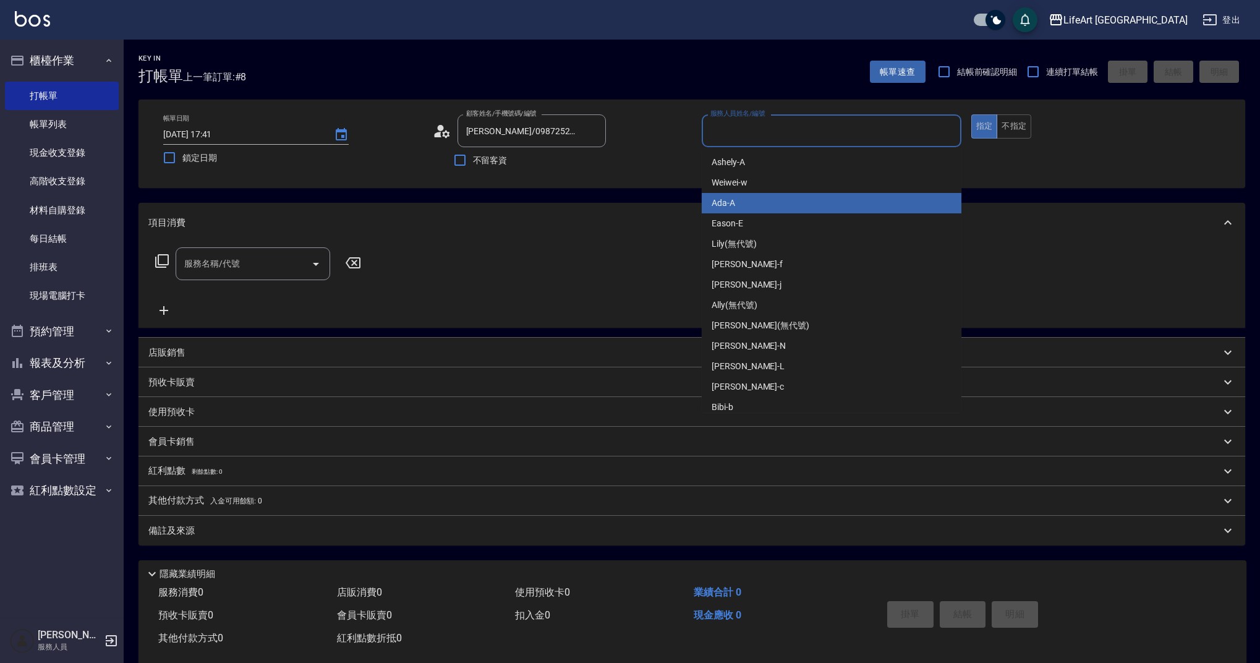
click at [735, 202] on div "Ada -A" at bounding box center [832, 203] width 260 height 20
type input "Ada-A"
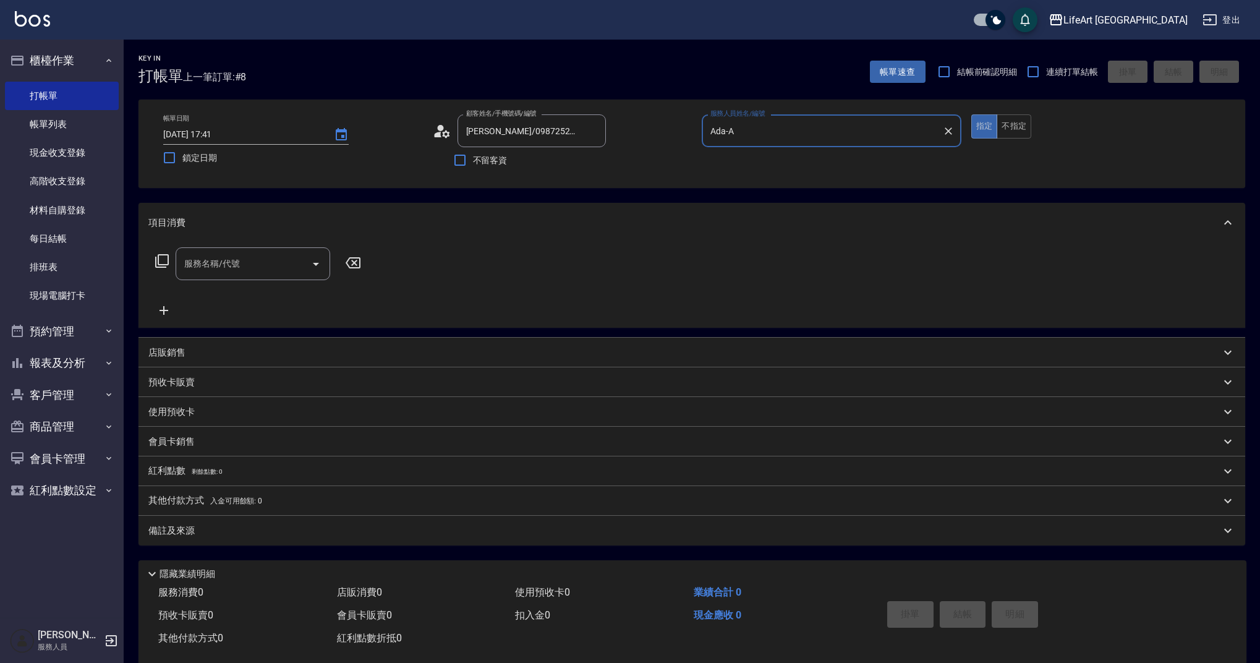
click at [207, 265] on div "服務名稱/代號 服務名稱/代號" at bounding box center [253, 263] width 155 height 33
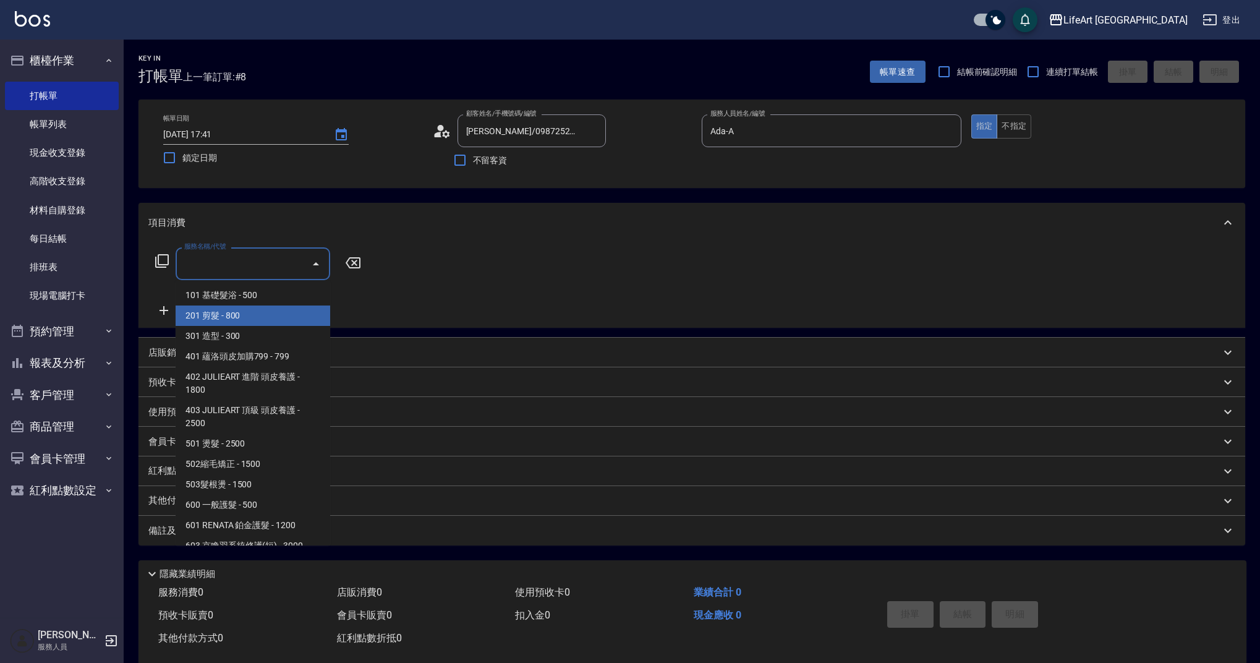
click at [232, 319] on span "201 剪髮 - 800" at bounding box center [253, 315] width 155 height 20
type input "201 剪髮(201)"
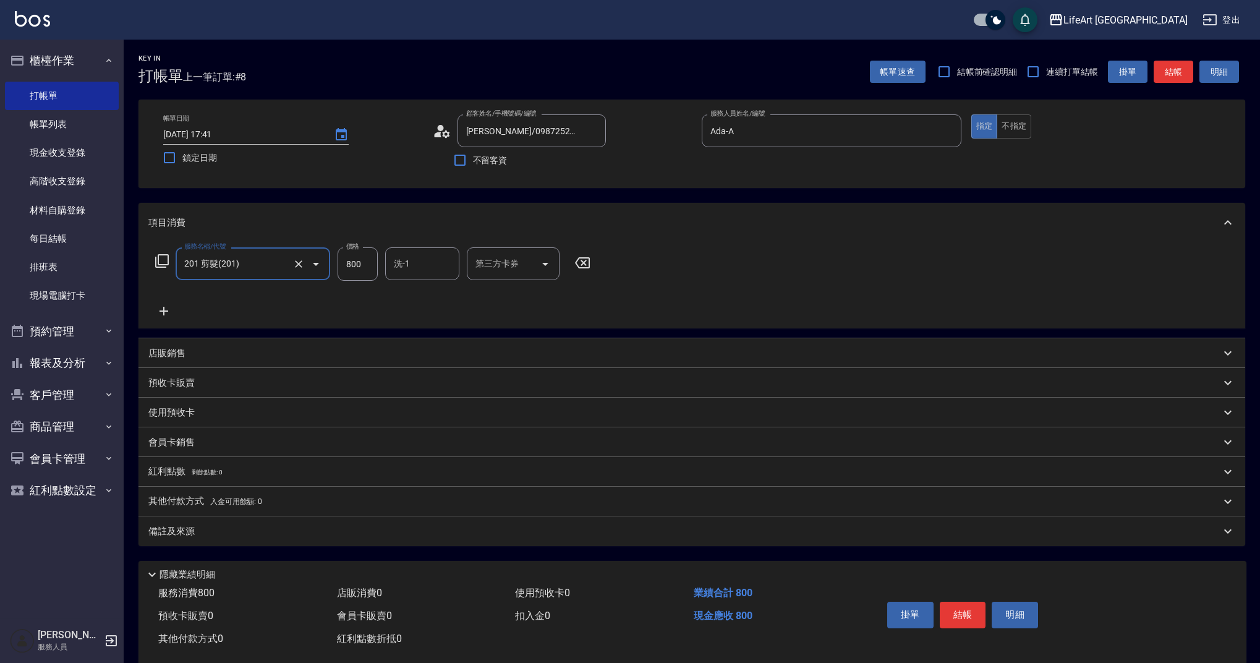
click at [369, 269] on input "800" at bounding box center [358, 263] width 40 height 33
type input "1000"
click at [292, 525] on div "備註及來源" at bounding box center [684, 531] width 1072 height 13
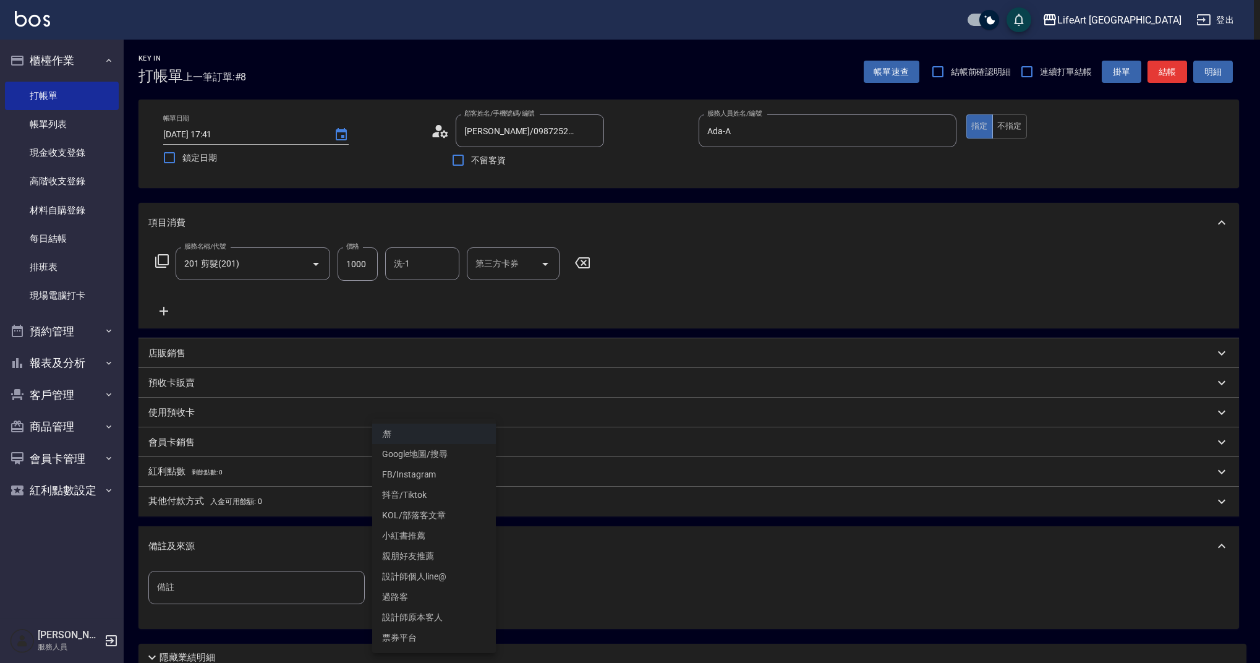
click at [415, 584] on body "LifeArt 蘆洲 登出 櫃檯作業 打帳單 帳單列表 現金收支登錄 高階收支登錄 材料自購登錄 每日結帳 排班表 現場電腦打卡 預約管理 預約管理 單日預約…" at bounding box center [630, 381] width 1260 height 763
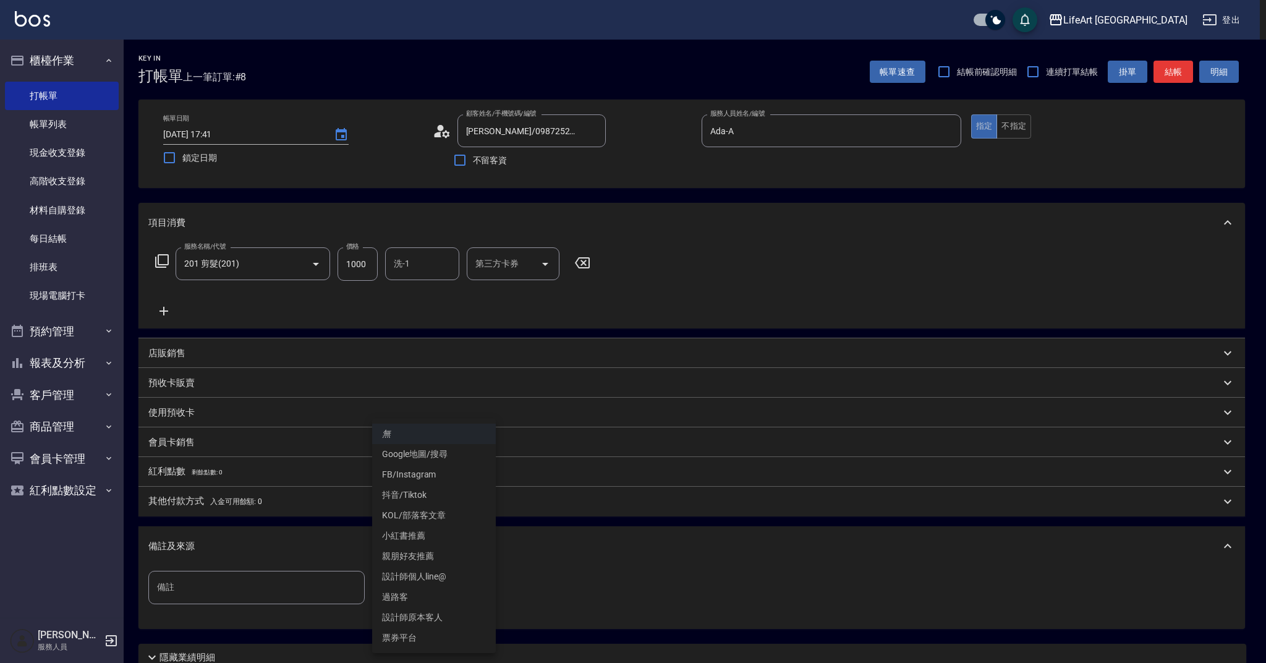
click at [428, 456] on li "Google地圖/搜尋" at bounding box center [434, 454] width 124 height 20
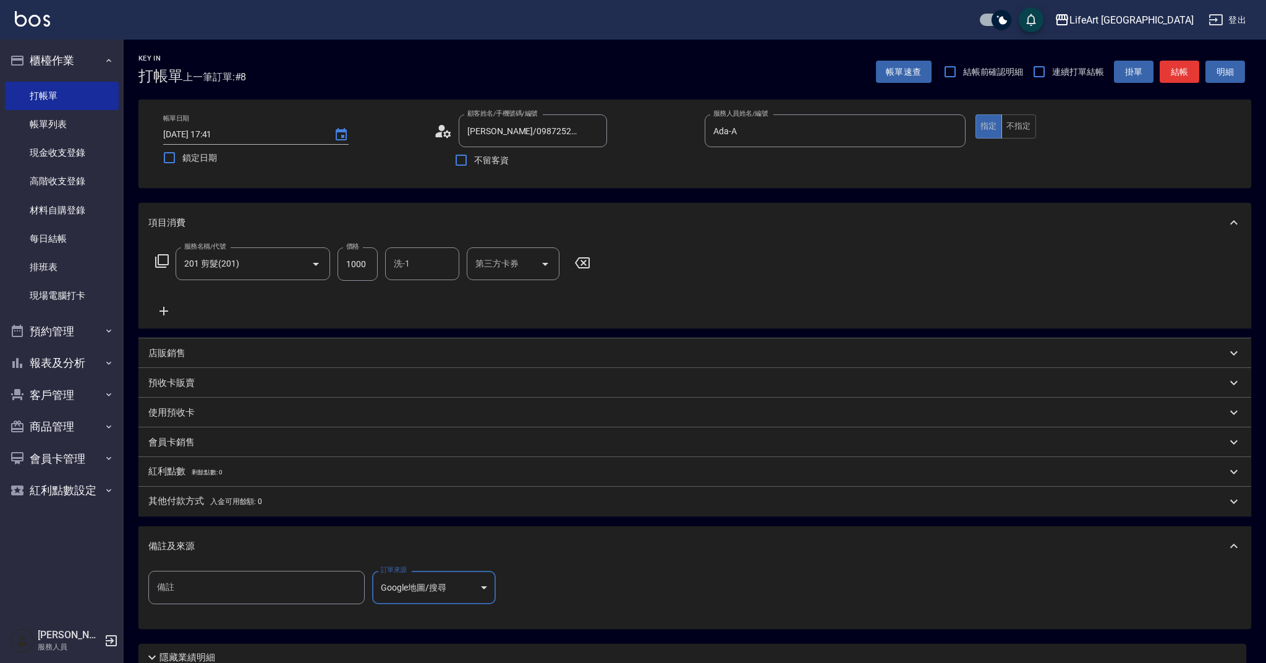
type input "Google地圖/搜尋"
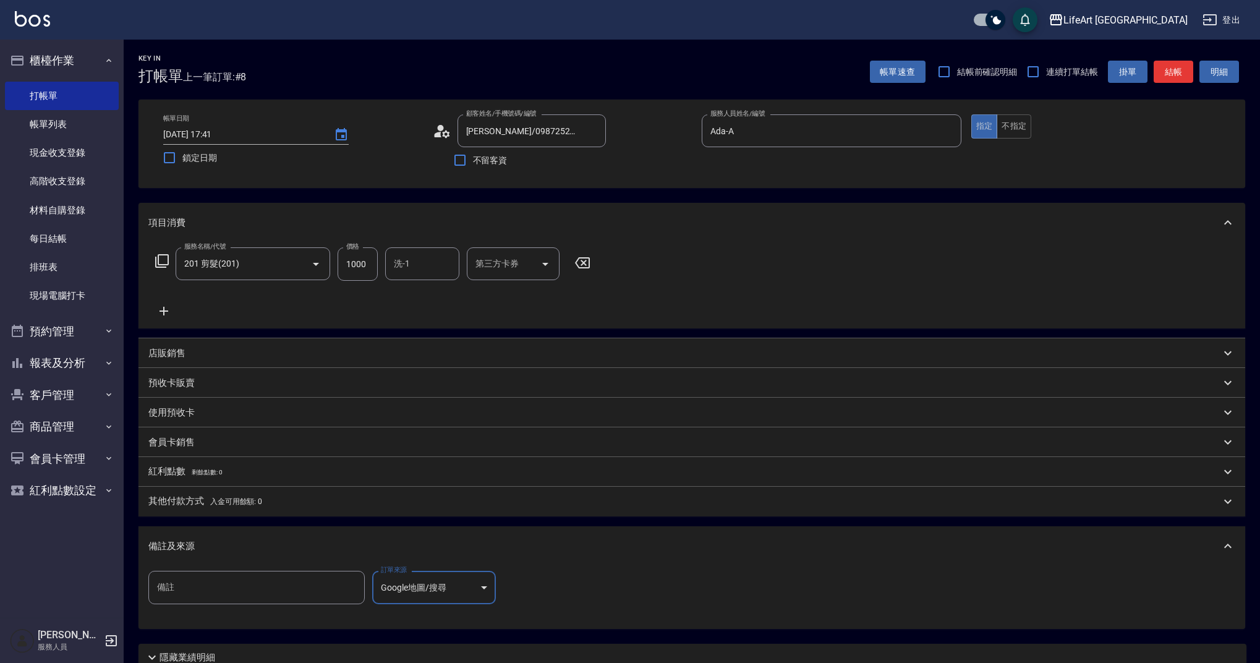
click at [1181, 70] on button "結帳" at bounding box center [1173, 72] width 40 height 23
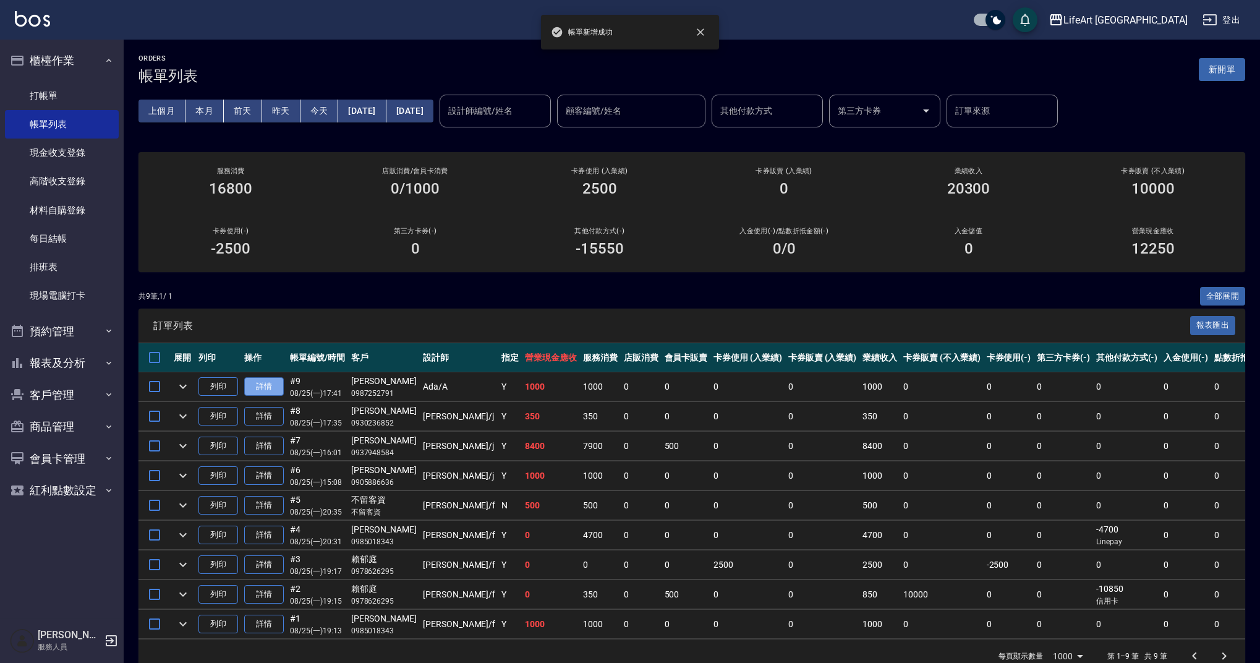
click at [268, 386] on link "詳情" at bounding box center [264, 386] width 40 height 19
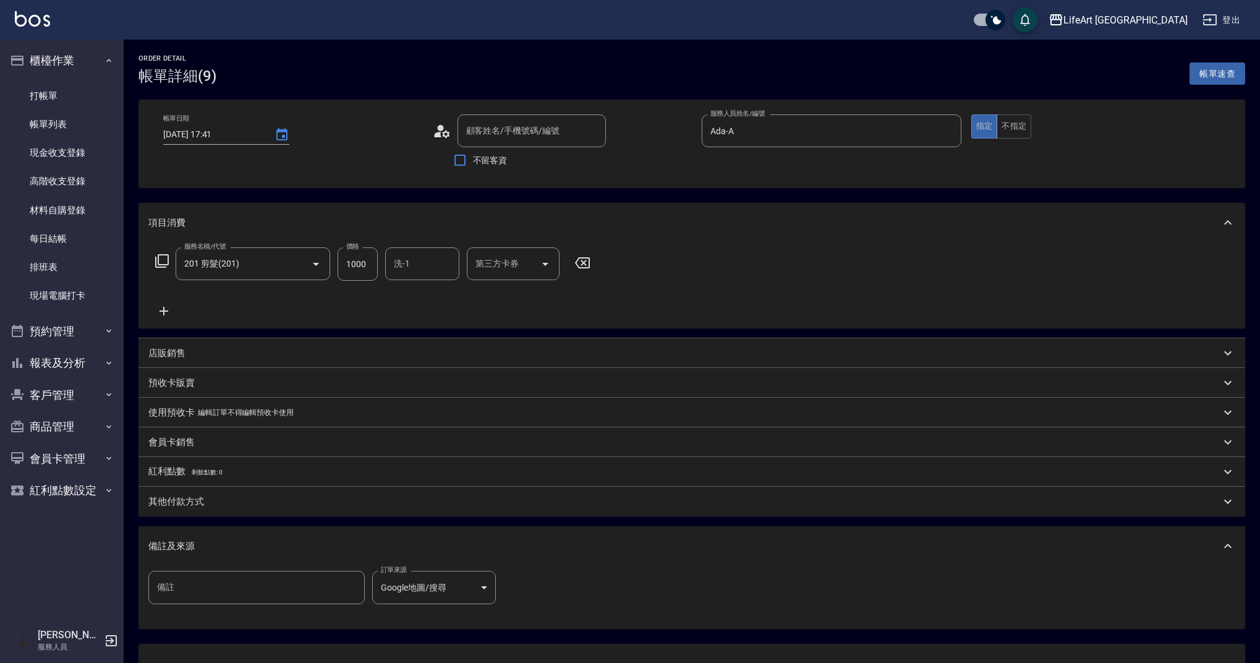
type input "[DATE] 17:41"
type input "Ada-A"
type input "[PERSON_NAME]/0987252791/null"
click at [420, 261] on input "洗-1" at bounding box center [422, 264] width 63 height 22
click at [435, 289] on span "Lily (無代號)" at bounding box center [417, 295] width 45 height 13
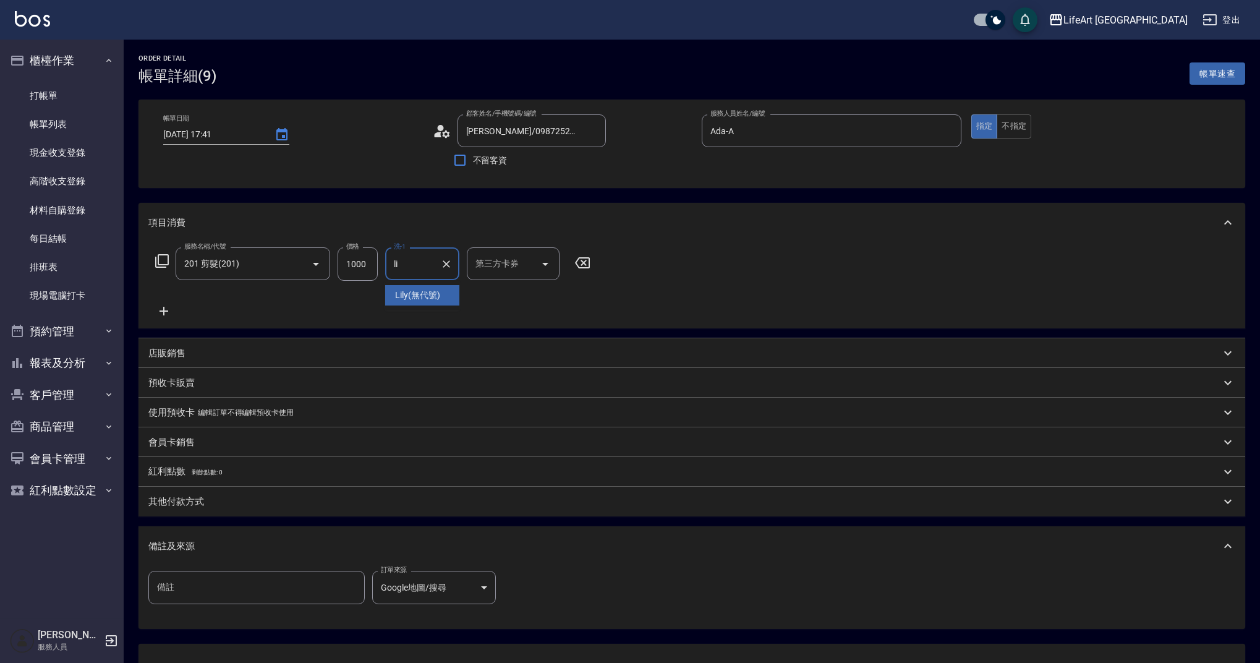
type input "Lily(無代號)"
click at [1023, 123] on button "不指定" at bounding box center [1013, 126] width 35 height 24
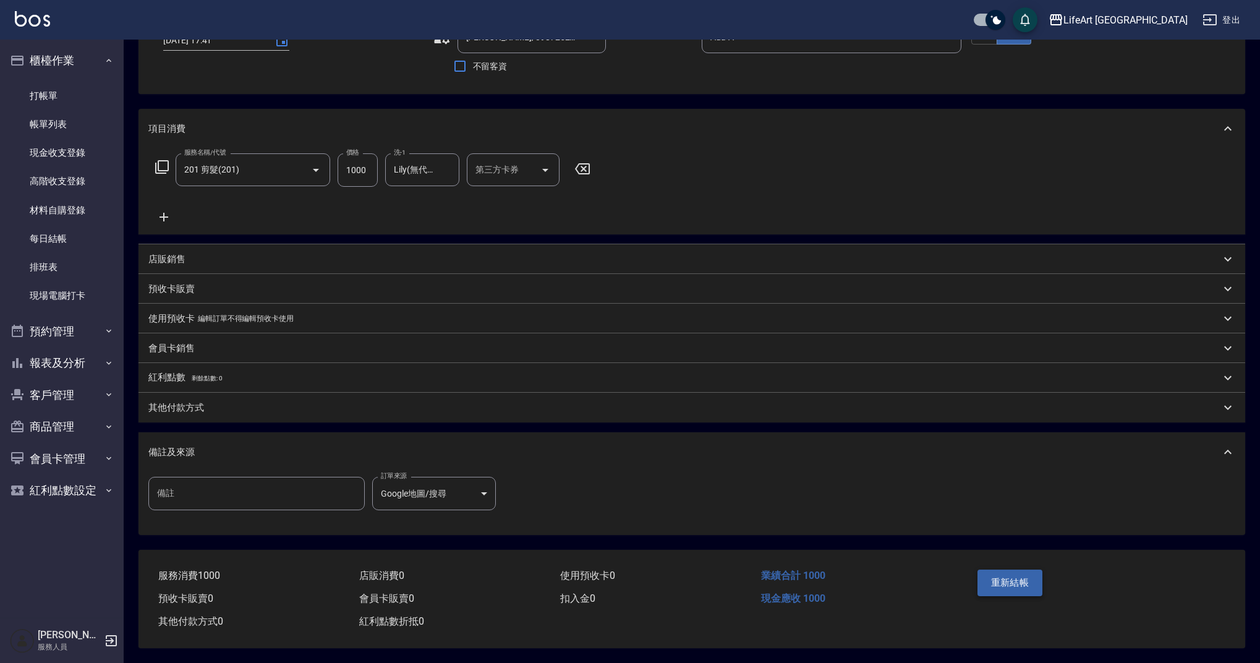
click at [1004, 581] on button "重新結帳" at bounding box center [1010, 582] width 66 height 26
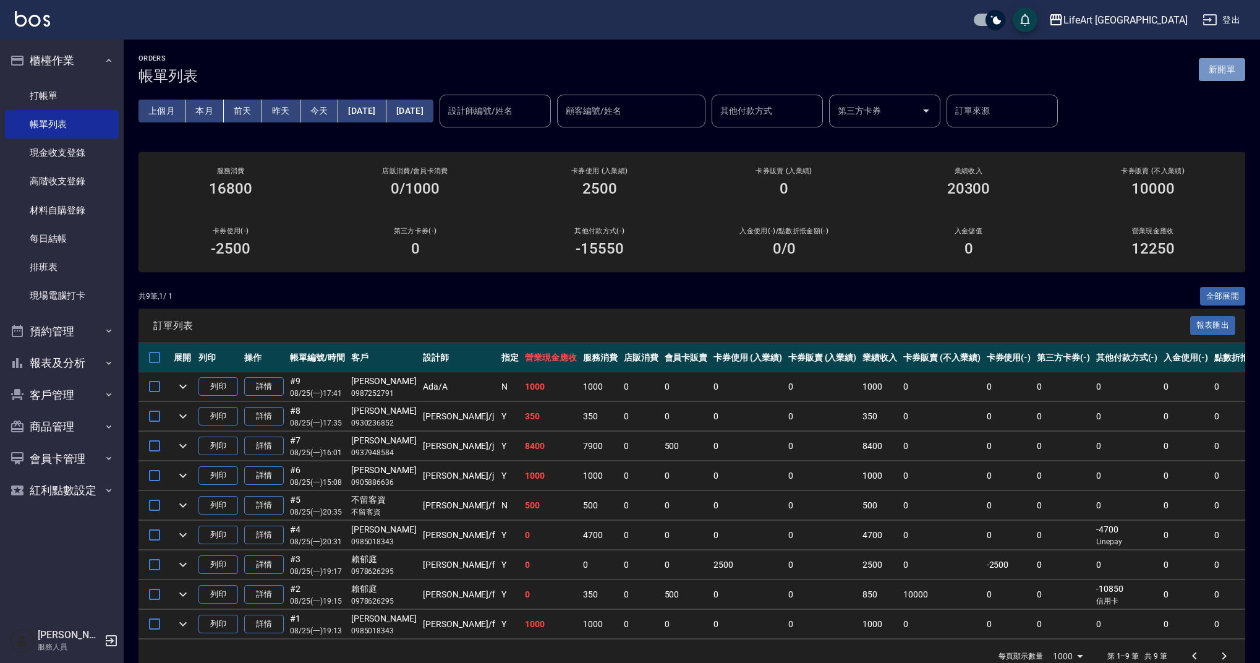
click at [1229, 67] on button "新開單" at bounding box center [1222, 69] width 46 height 23
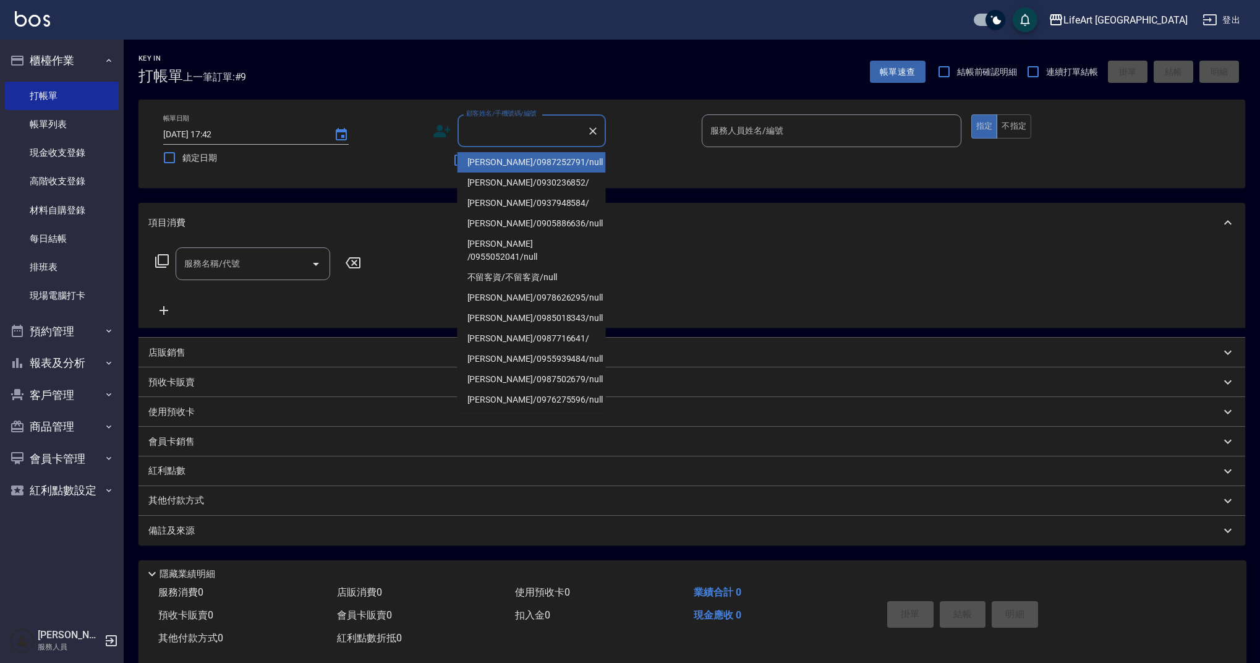
click at [522, 134] on input "顧客姓名/手機號碼/編號" at bounding box center [522, 131] width 119 height 22
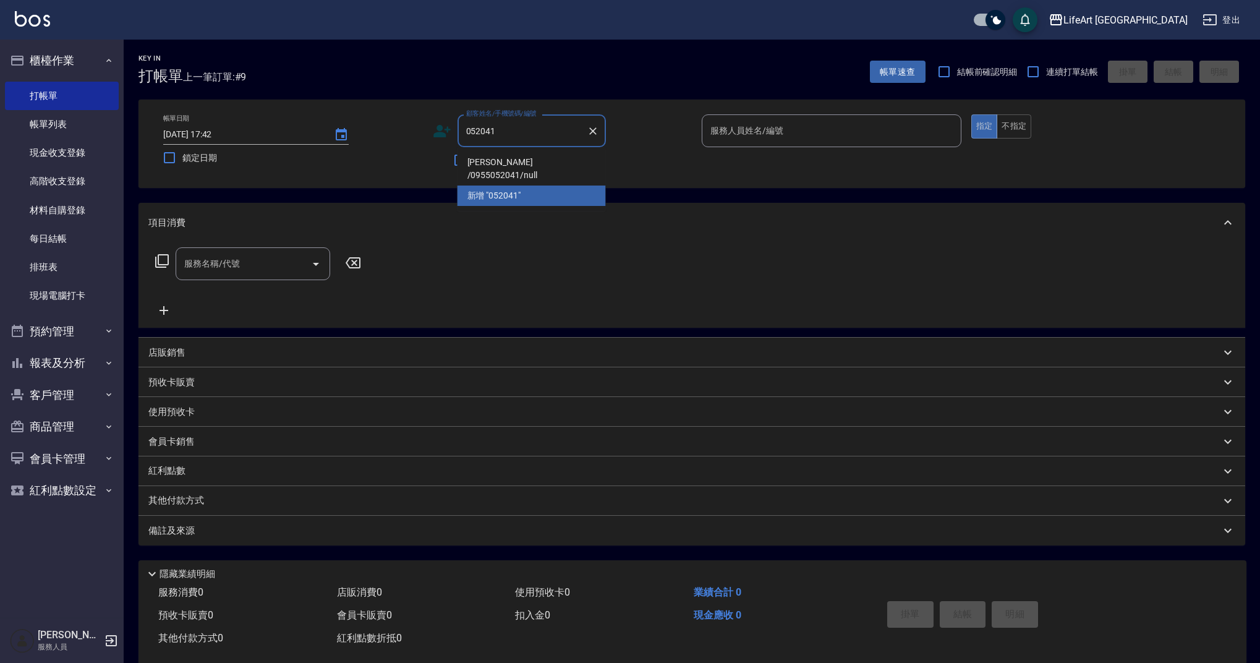
click at [550, 162] on li "[PERSON_NAME] /0955052041/null" at bounding box center [531, 168] width 148 height 33
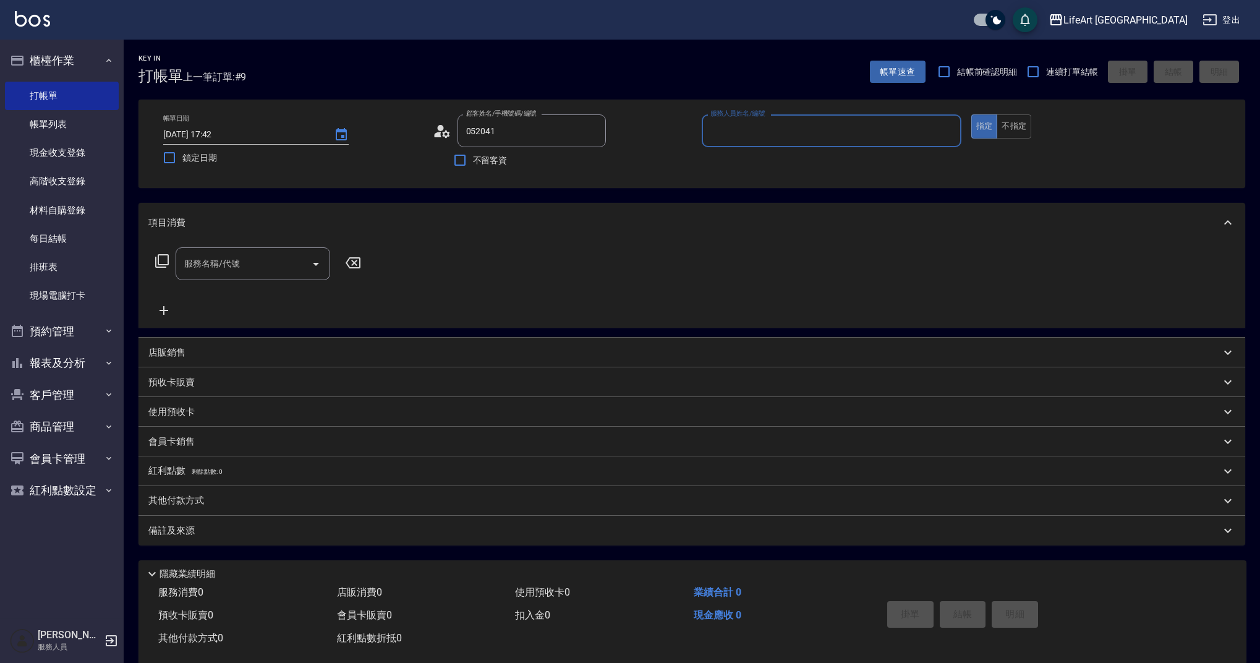
type input "[PERSON_NAME] /0955052041/null"
click at [823, 122] on input "服務人員姓名/編號" at bounding box center [831, 131] width 249 height 22
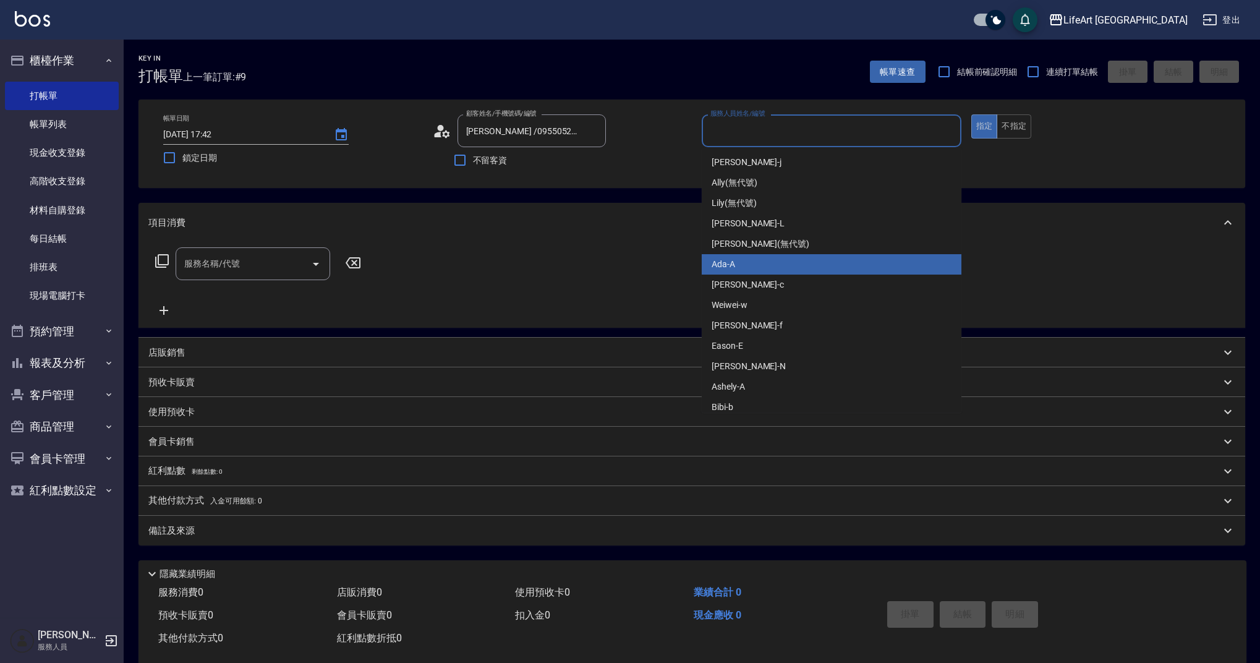
click at [752, 263] on div "Ada -A" at bounding box center [832, 264] width 260 height 20
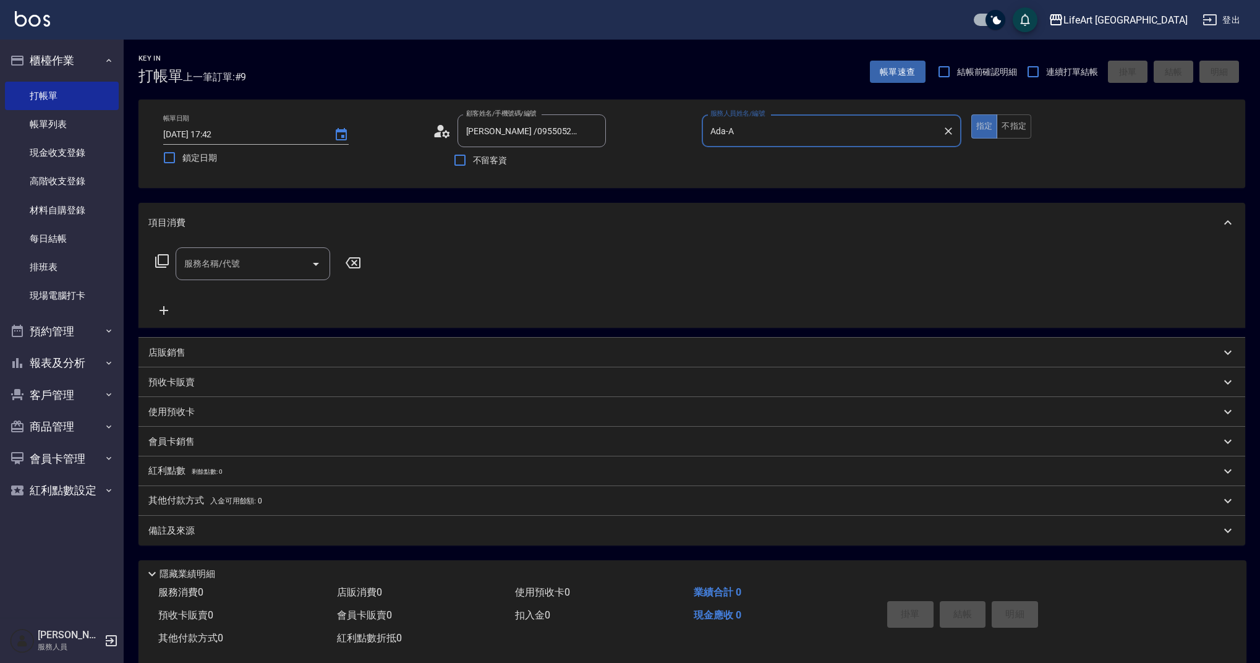
type input "Ada-A"
click at [430, 129] on div "帳單日期 [DATE] 17:42 鎖定日期 顧客姓名/手機號碼/編號 [PERSON_NAME] /0955052041/null 顧客姓名/手機號碼/編號…" at bounding box center [691, 143] width 1077 height 59
click at [439, 132] on icon at bounding box center [437, 135] width 7 height 6
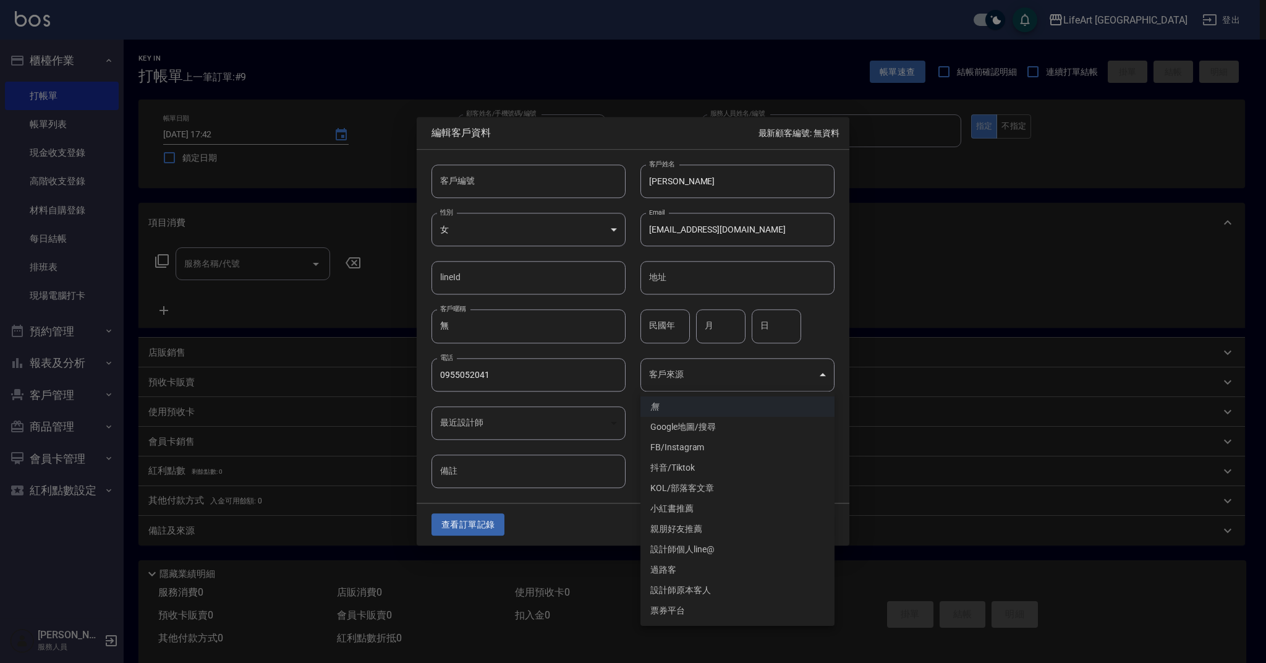
click at [733, 380] on body "LifeArt 蘆洲 登出 櫃檯作業 打帳單 帳單列表 現金收支登錄 高階收支登錄 材料自購登錄 每日結帳 排班表 現場電腦打卡 預約管理 預約管理 單日預約…" at bounding box center [633, 339] width 1266 height 679
click at [717, 443] on li "FB/Instagram" at bounding box center [737, 447] width 194 height 20
type input "FB/Instagram"
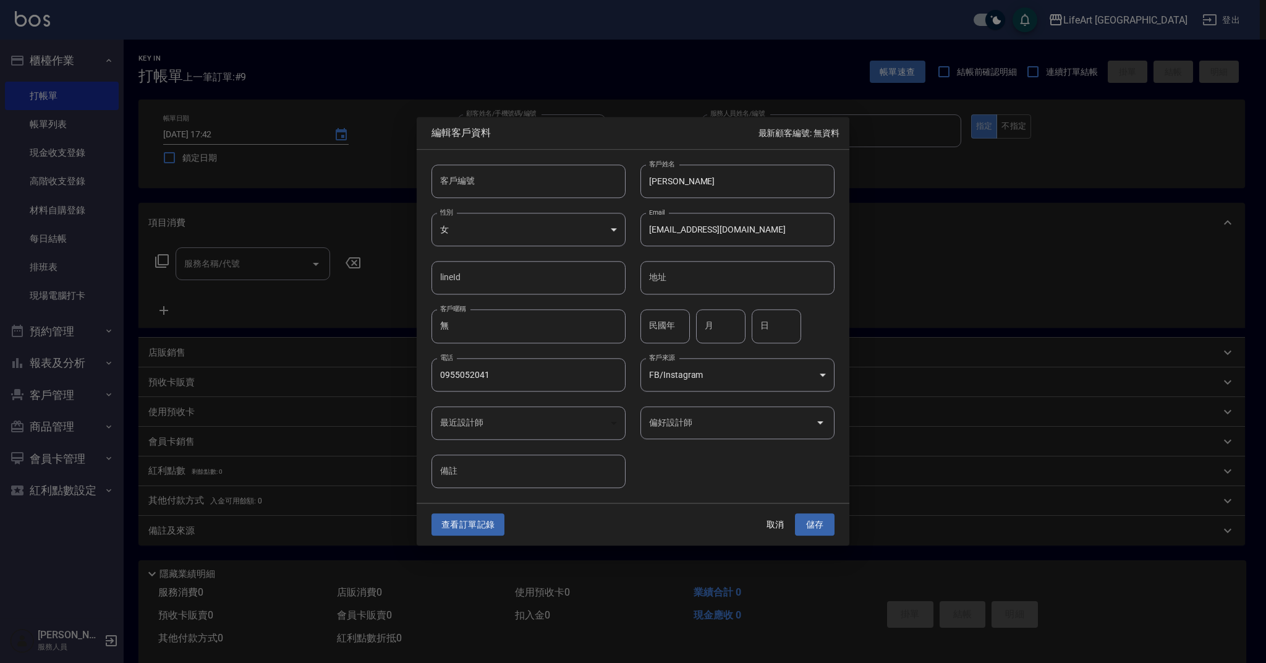
click at [716, 420] on li "FB/Instagram" at bounding box center [738, 423] width 146 height 12
click at [715, 425] on input "偏好設計師" at bounding box center [728, 423] width 164 height 22
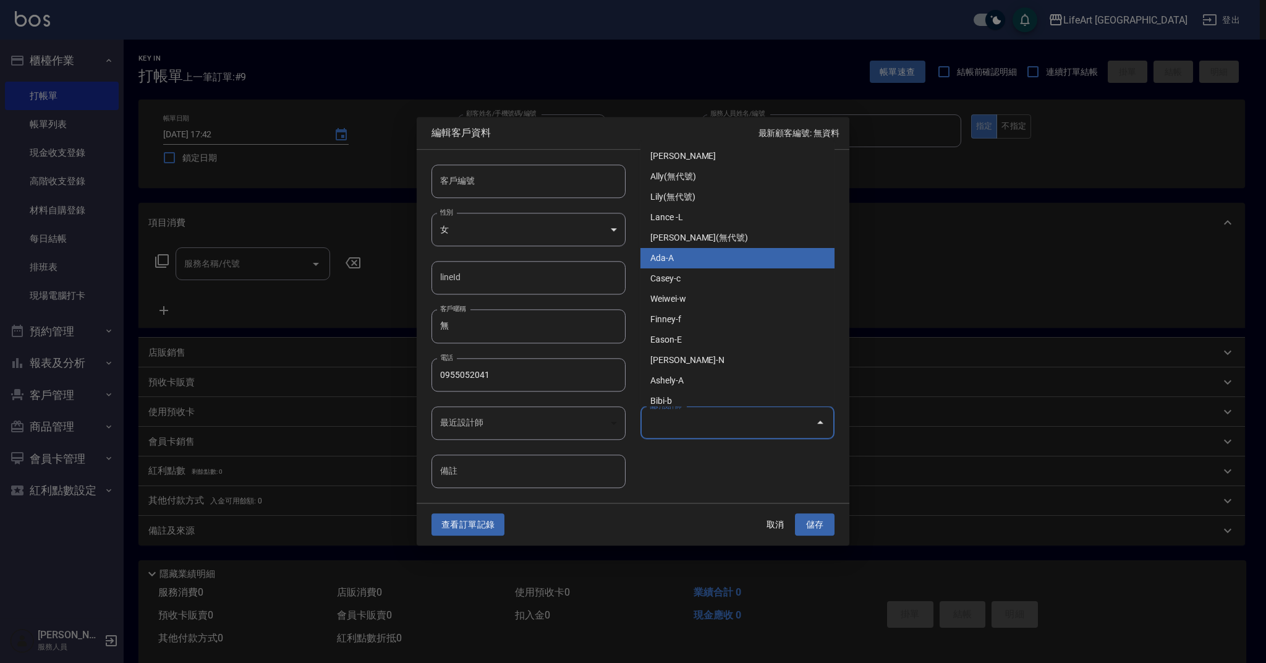
click at [720, 266] on li "Ada-A" at bounding box center [737, 258] width 194 height 20
type input "Ada"
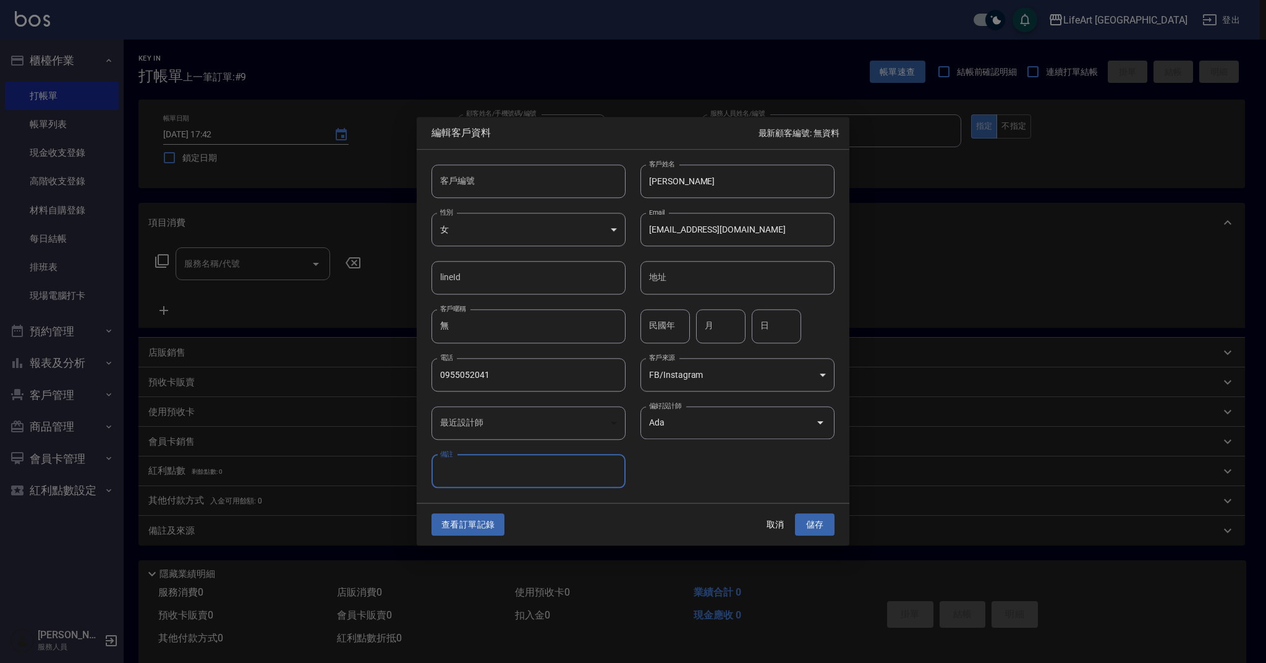
click at [822, 540] on div "查看訂單記錄 取消 儲存" at bounding box center [633, 524] width 433 height 43
click at [817, 525] on button "儲存" at bounding box center [815, 524] width 40 height 23
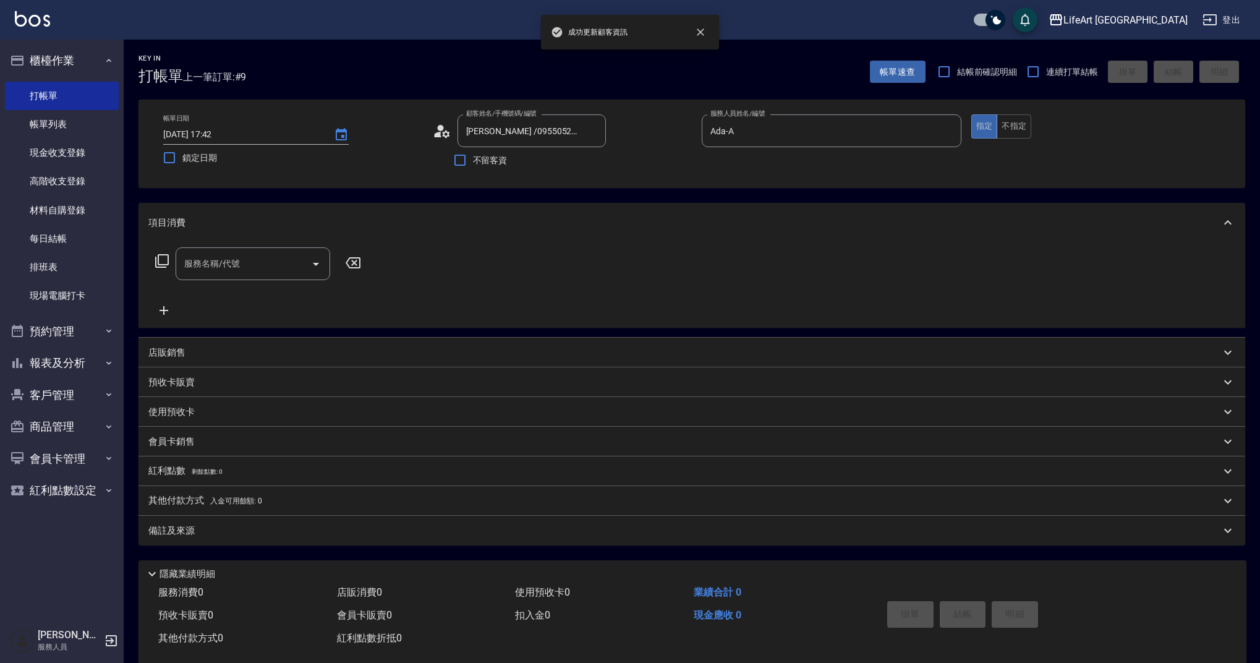
click at [218, 263] on input "服務名稱/代號" at bounding box center [243, 264] width 125 height 22
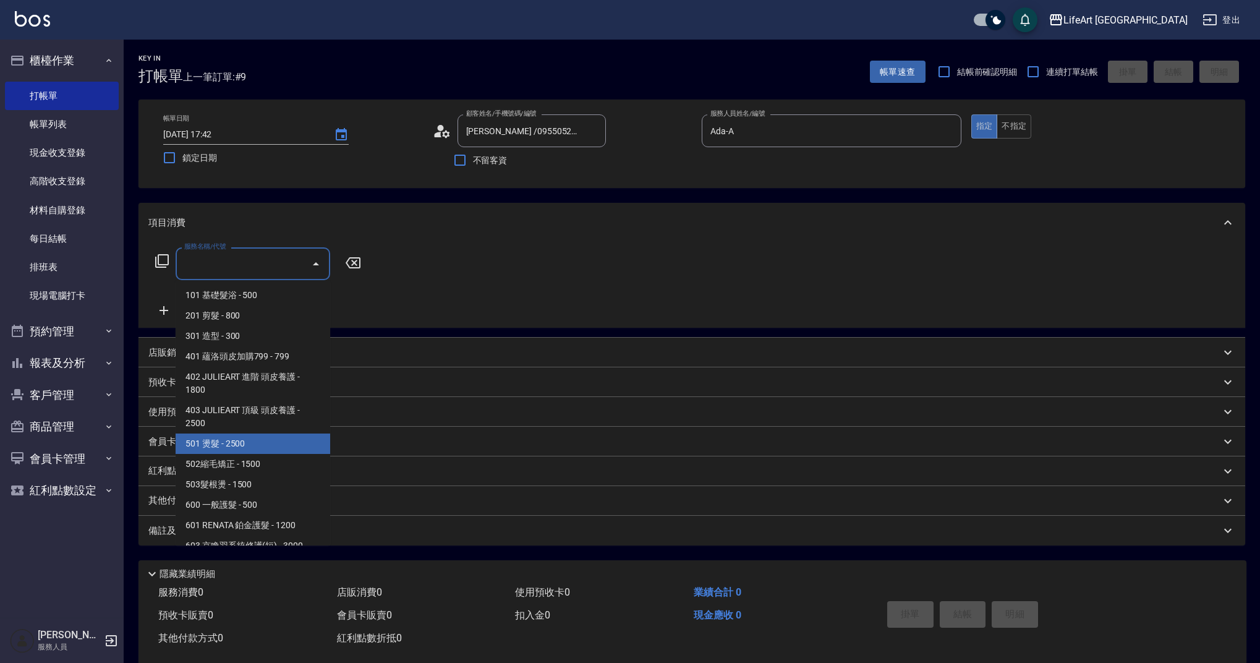
click at [260, 449] on span "501 燙髮 - 2500" at bounding box center [253, 443] width 155 height 20
type input "501 燙髮(501)"
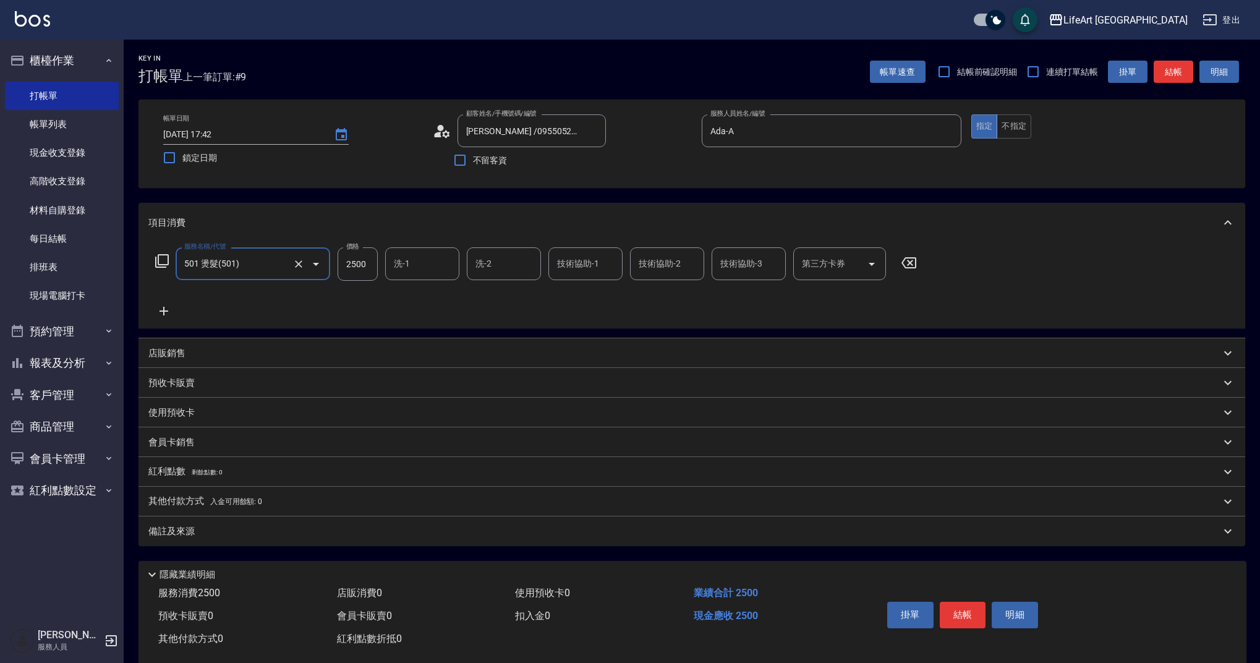
click at [164, 308] on icon at bounding box center [163, 311] width 9 height 9
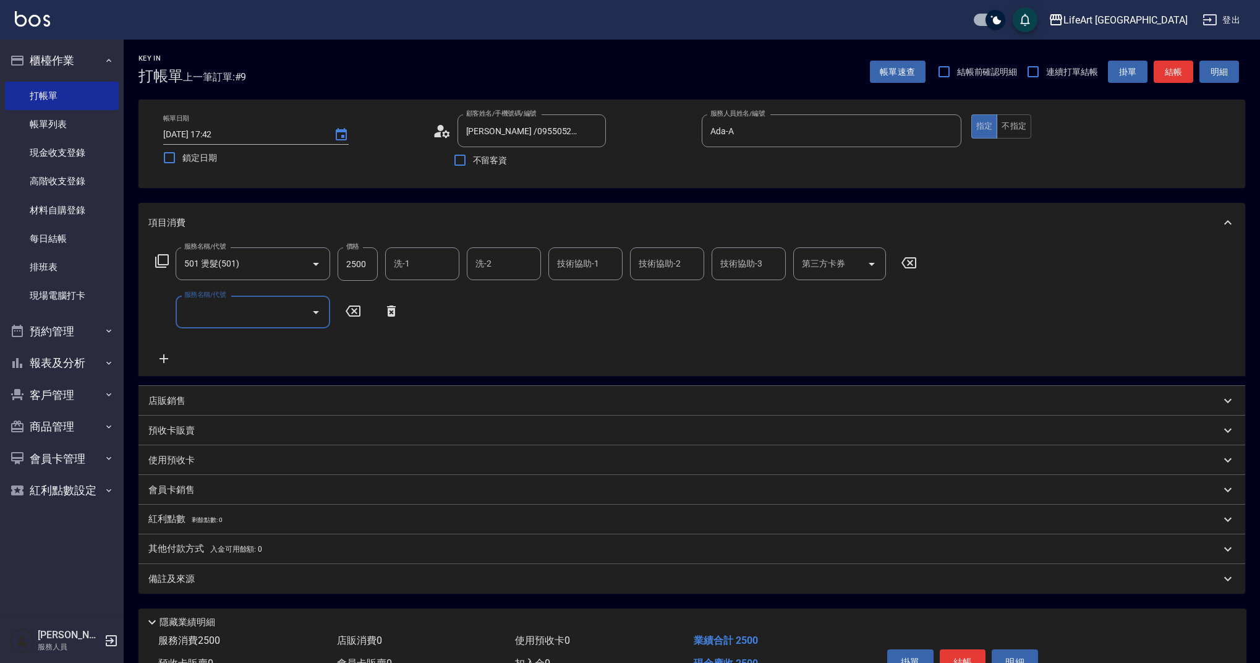
click at [230, 316] on input "服務名稱/代號" at bounding box center [243, 312] width 125 height 22
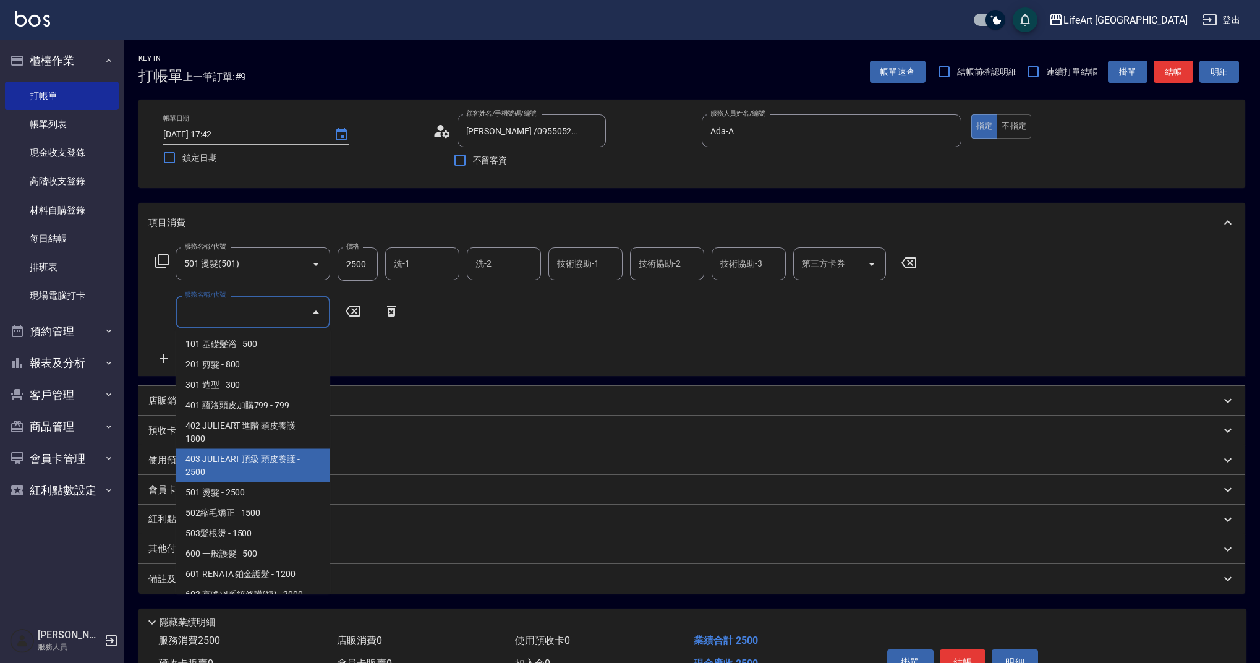
scroll to position [158, 0]
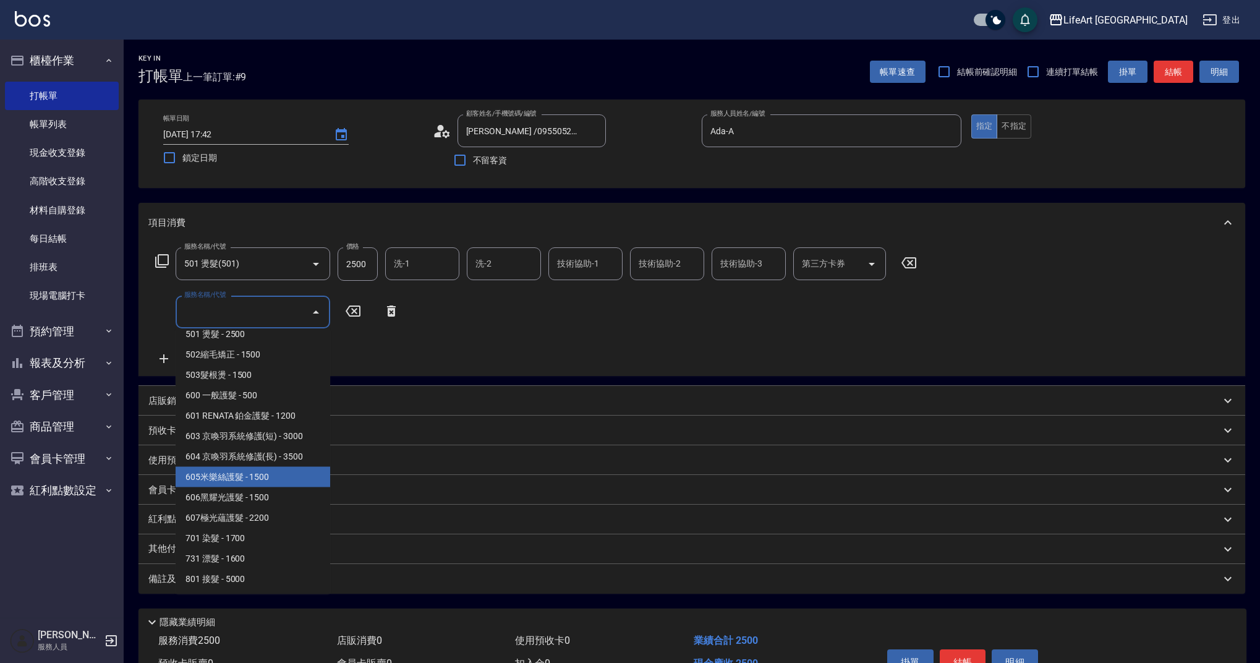
click at [270, 479] on span "605米樂絲護髮 - 1500" at bounding box center [253, 477] width 155 height 20
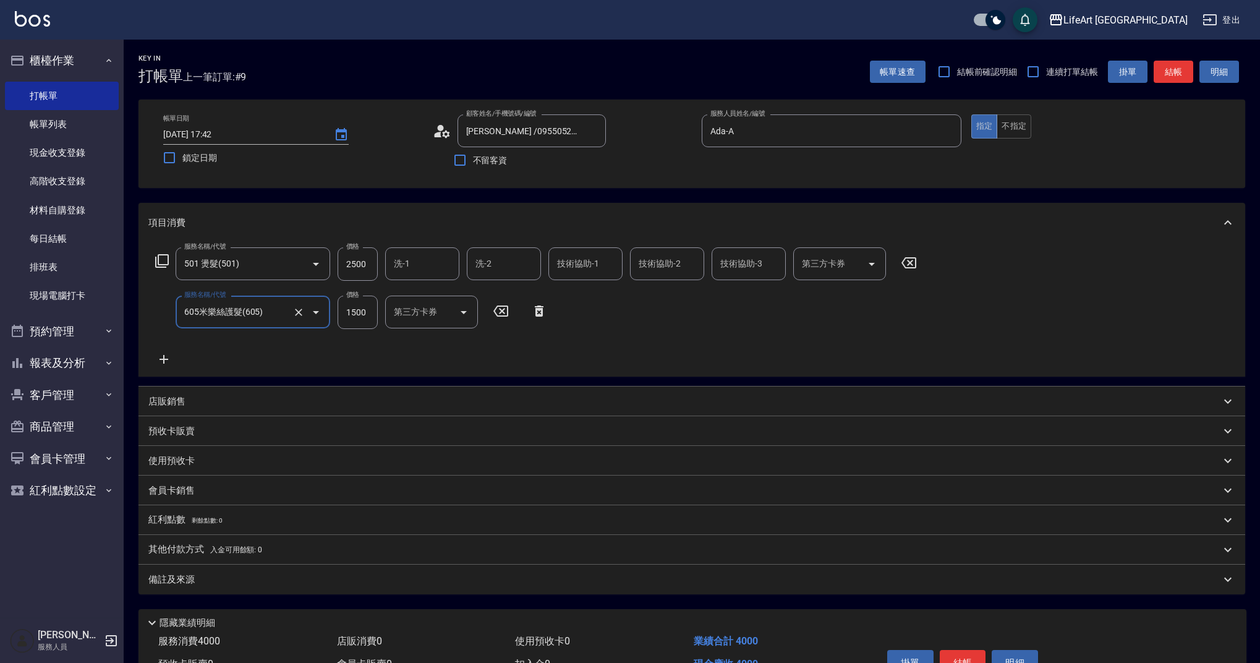
type input "605米樂絲護髮(605)"
click at [368, 266] on input "2500" at bounding box center [358, 263] width 40 height 33
type input "2180"
click at [567, 359] on div "服務名稱/代號 501 燙髮(501) 服務名稱/代號 價格 2180 價格 洗-1 洗-1 洗-2 洗-2 技術協助-1 技術協助-1 技術協助-2 技術協…" at bounding box center [536, 306] width 776 height 119
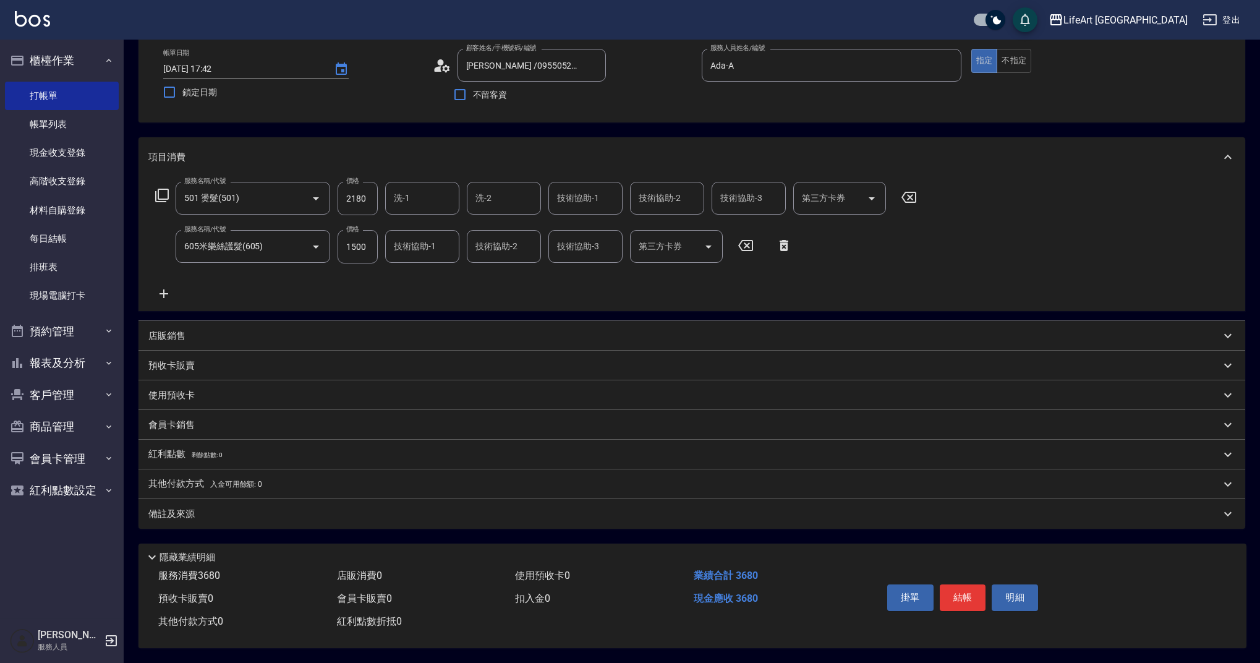
scroll to position [71, 0]
click at [252, 511] on div "備註及來源" at bounding box center [684, 514] width 1072 height 13
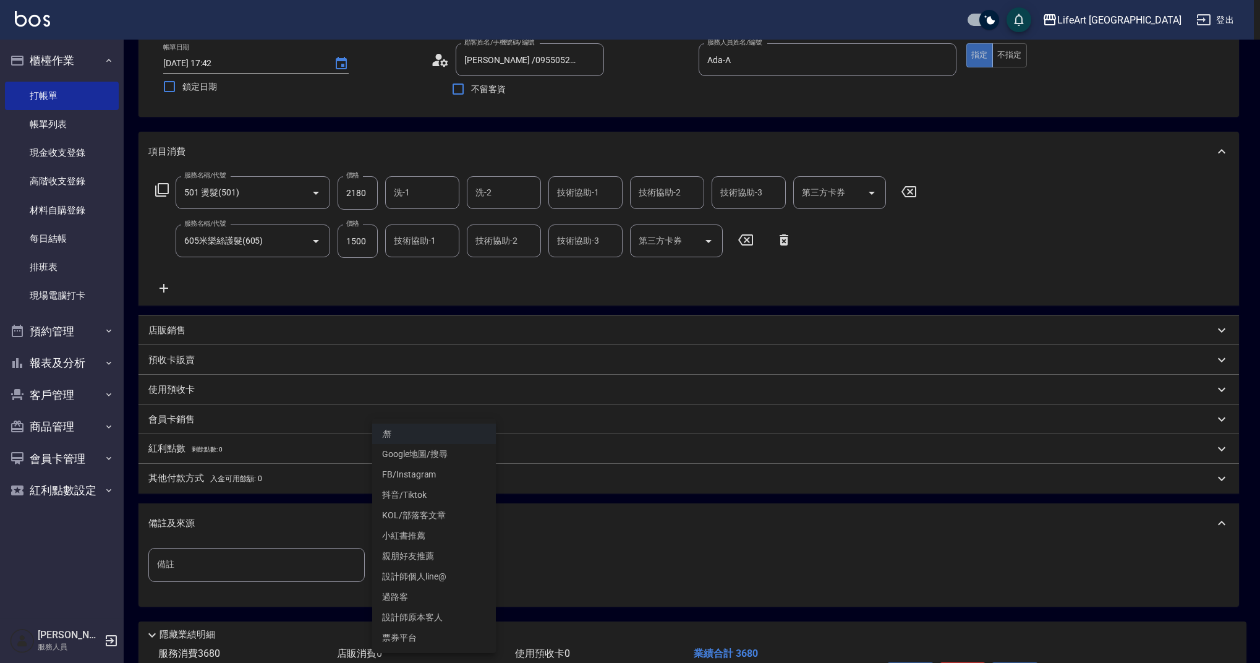
click at [411, 562] on body "LifeArt 蘆洲 登出 櫃檯作業 打帳單 帳單列表 現金收支登錄 高階收支登錄 材料自購登錄 每日結帳 排班表 現場電腦打卡 預約管理 預約管理 單日預約…" at bounding box center [630, 335] width 1260 height 812
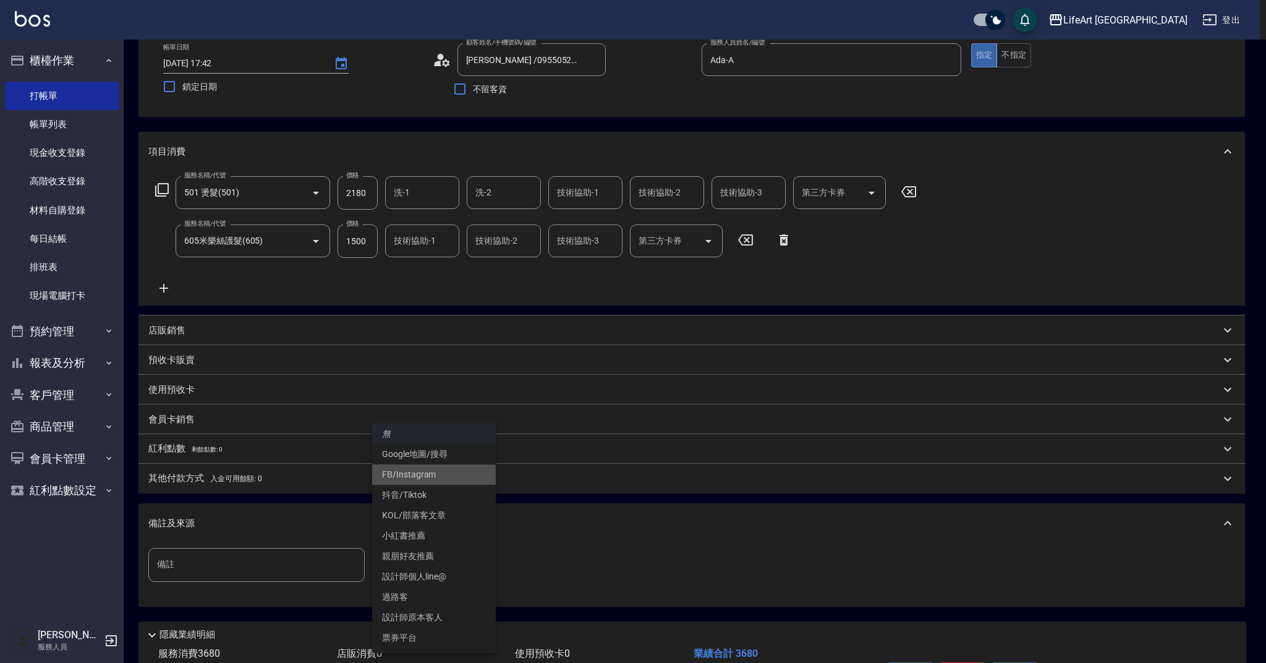
click at [451, 477] on li "FB/Instagram" at bounding box center [434, 474] width 124 height 20
type input "FB/Instagram"
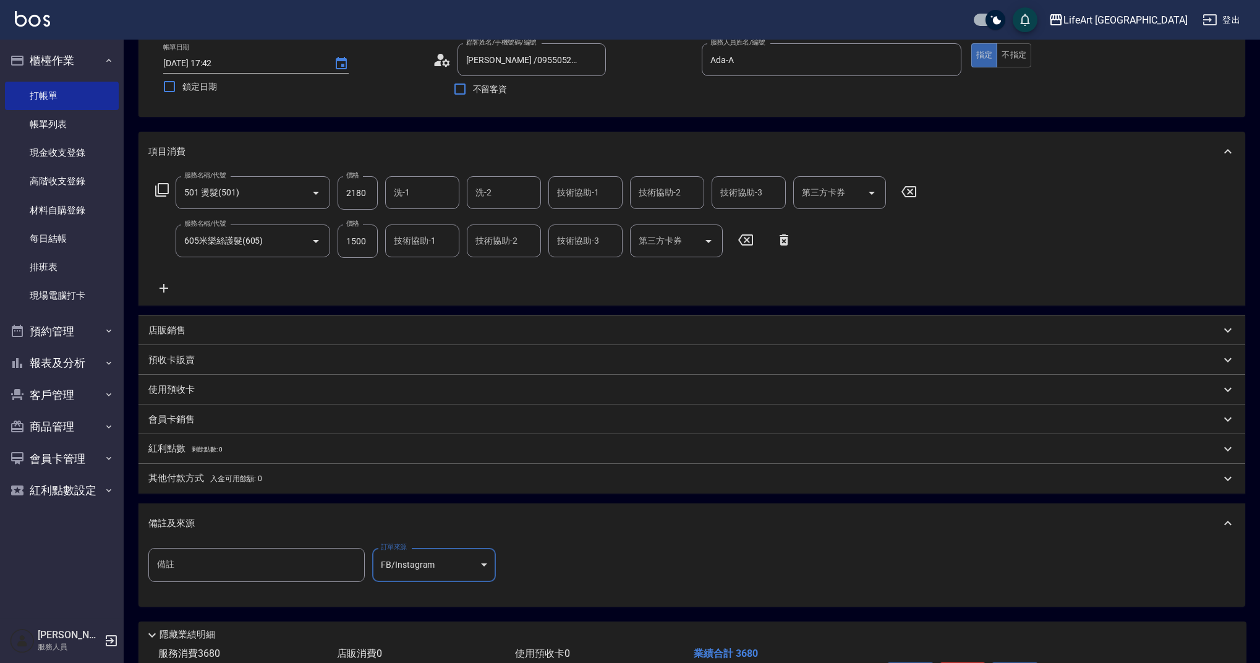
scroll to position [154, 0]
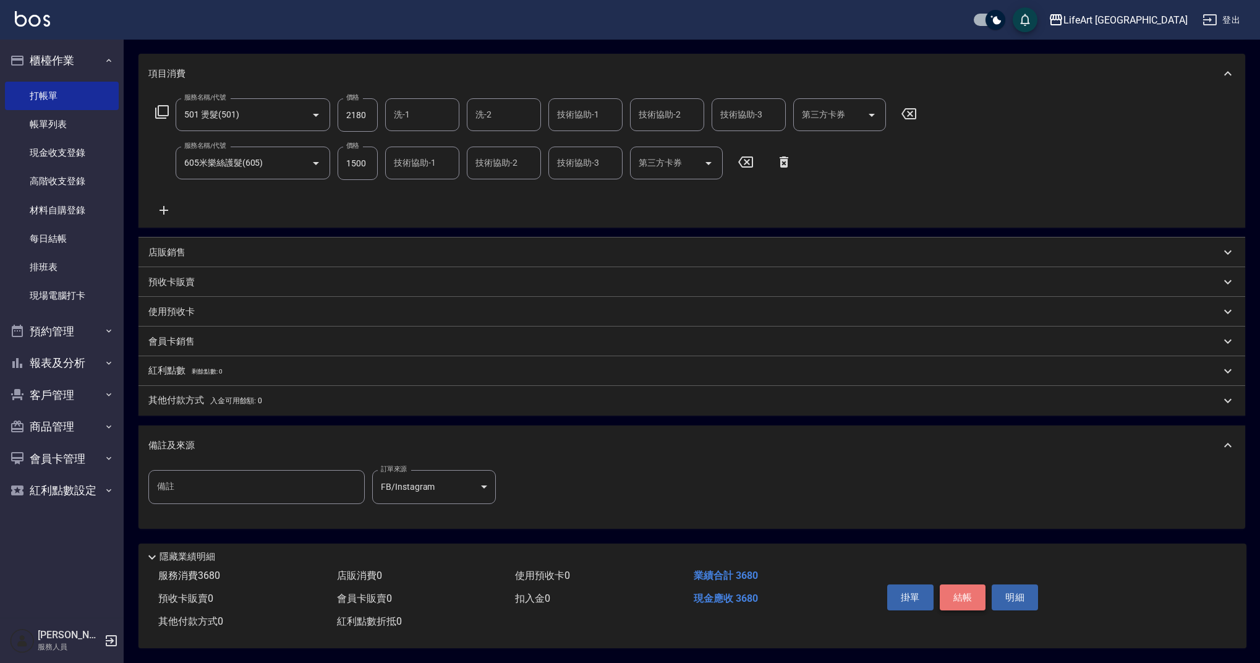
click at [962, 589] on button "結帳" at bounding box center [963, 597] width 46 height 26
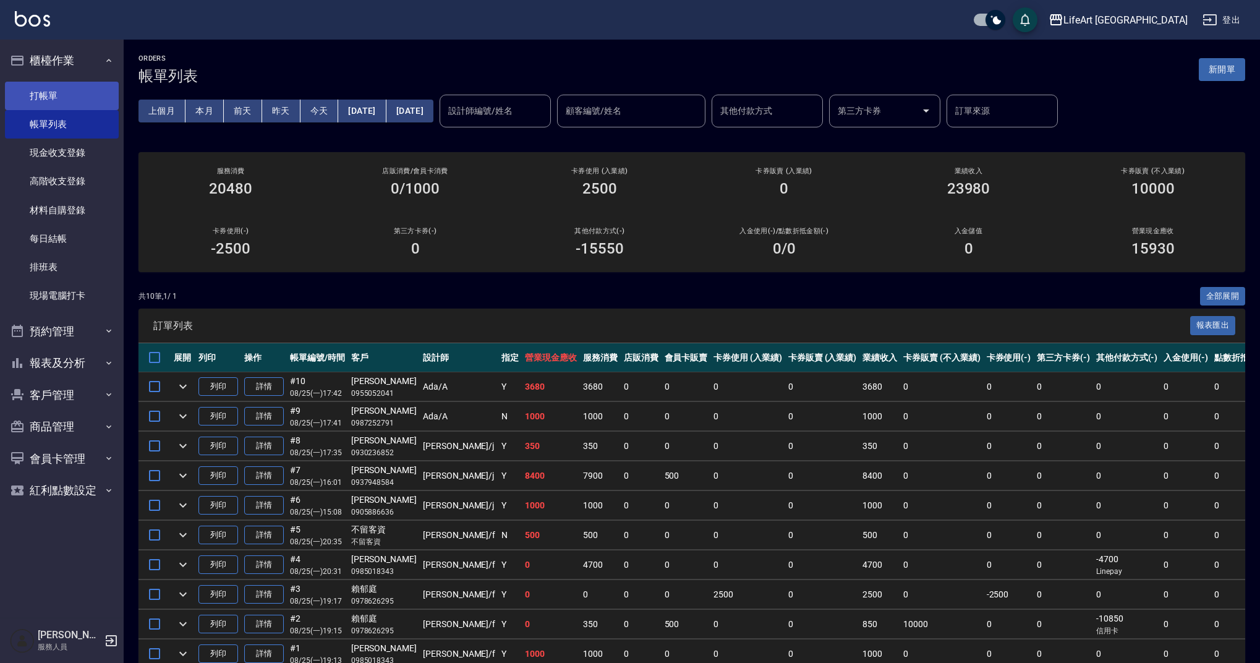
click at [72, 101] on link "打帳單" at bounding box center [62, 96] width 114 height 28
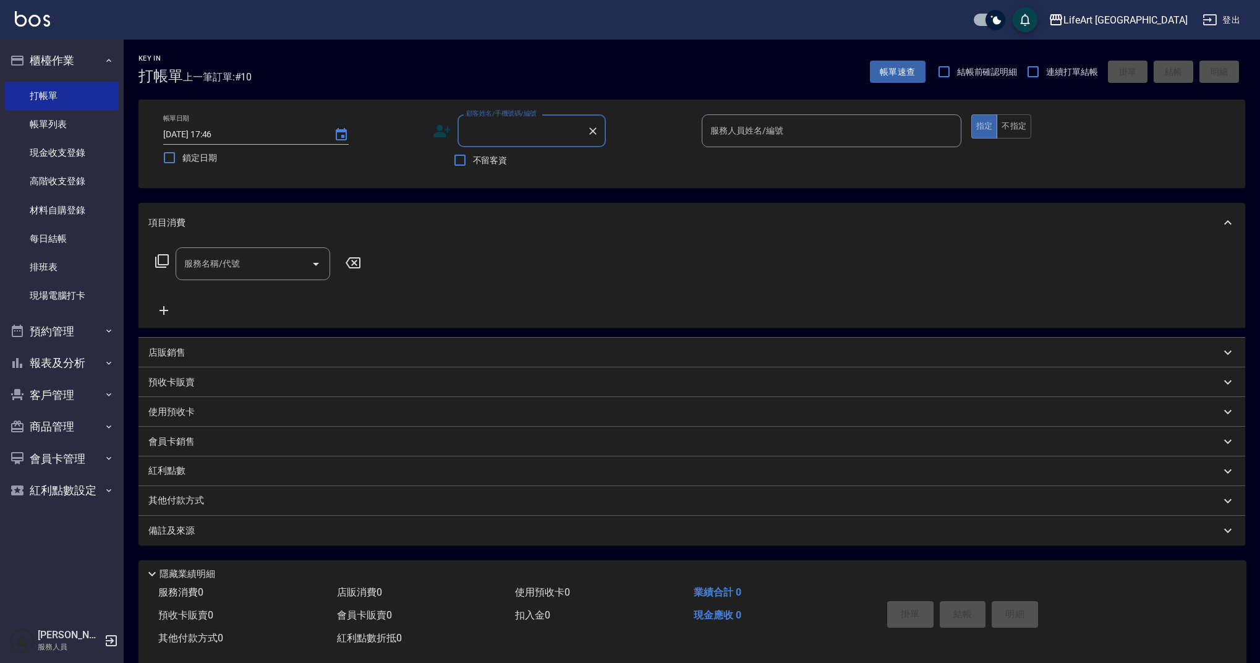
click at [530, 140] on input "顧客姓名/手機號碼/編號" at bounding box center [522, 131] width 119 height 22
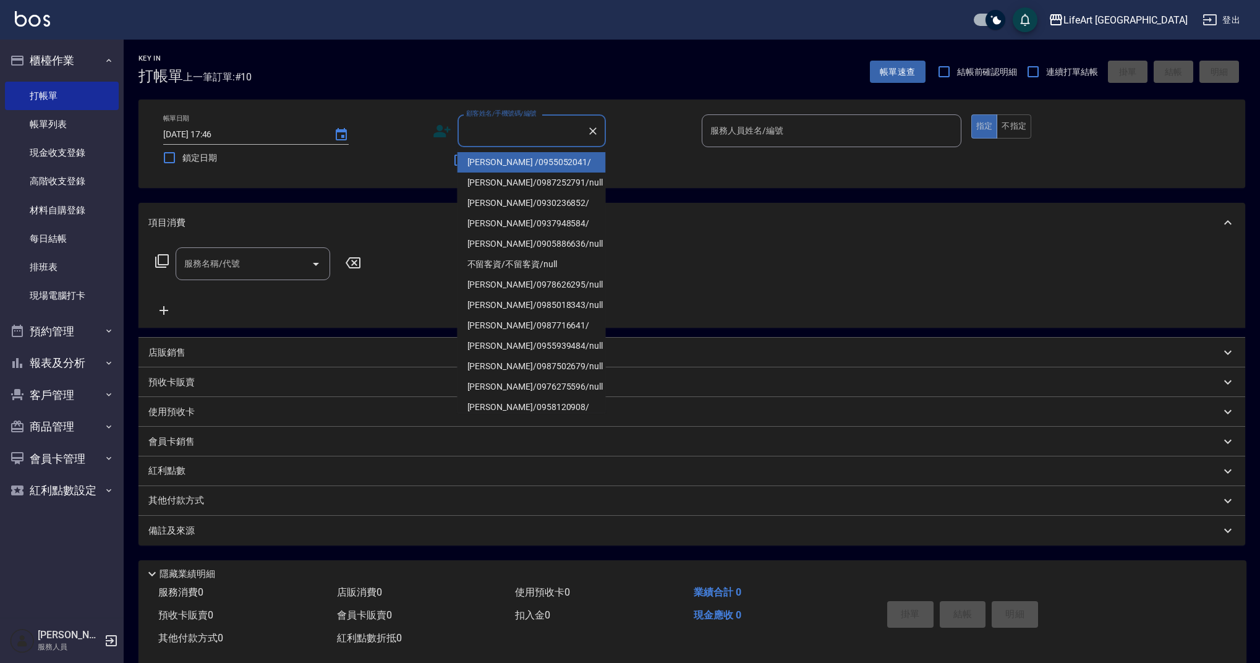
type input "x"
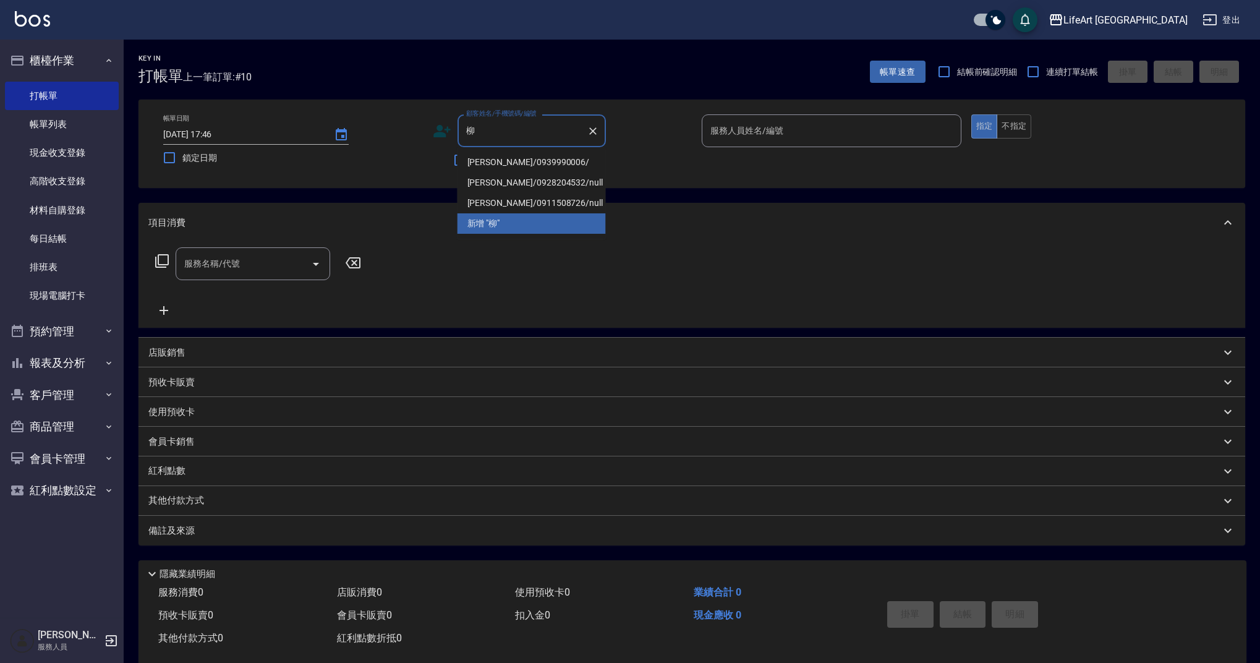
click at [509, 166] on li "[PERSON_NAME]/0939990006/" at bounding box center [531, 162] width 148 height 20
type input "[PERSON_NAME]/0939990006/"
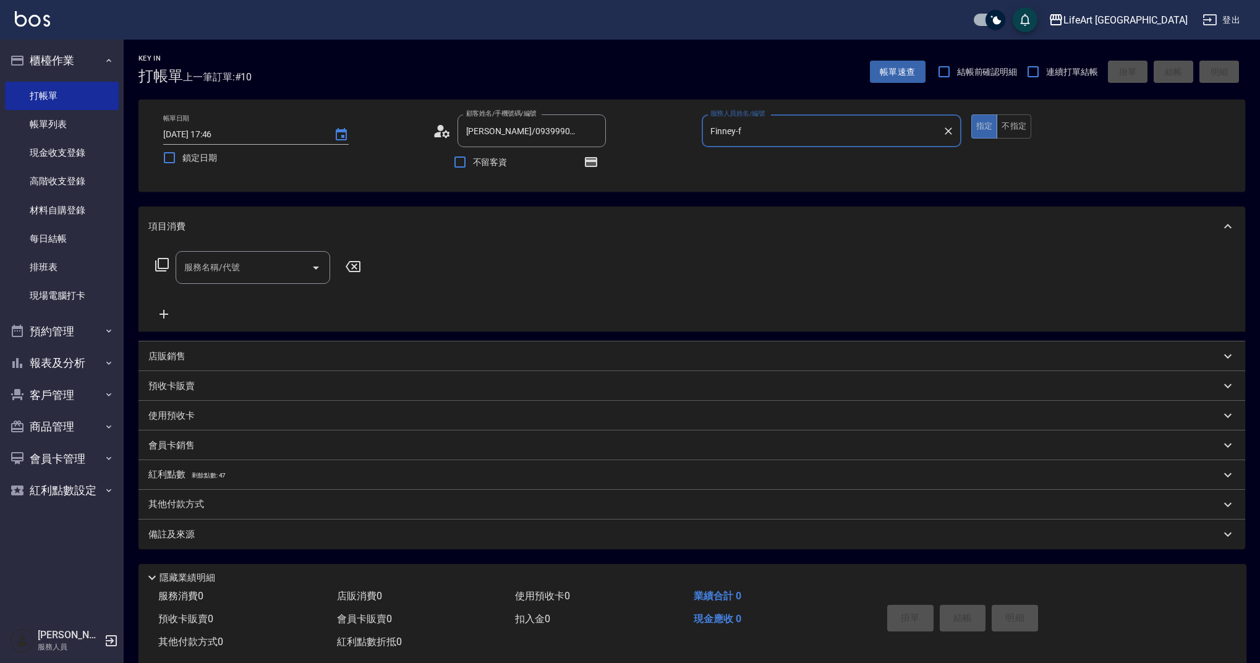
type input "Finney-f"
click at [227, 284] on div "服務名稱/代號" at bounding box center [253, 267] width 155 height 33
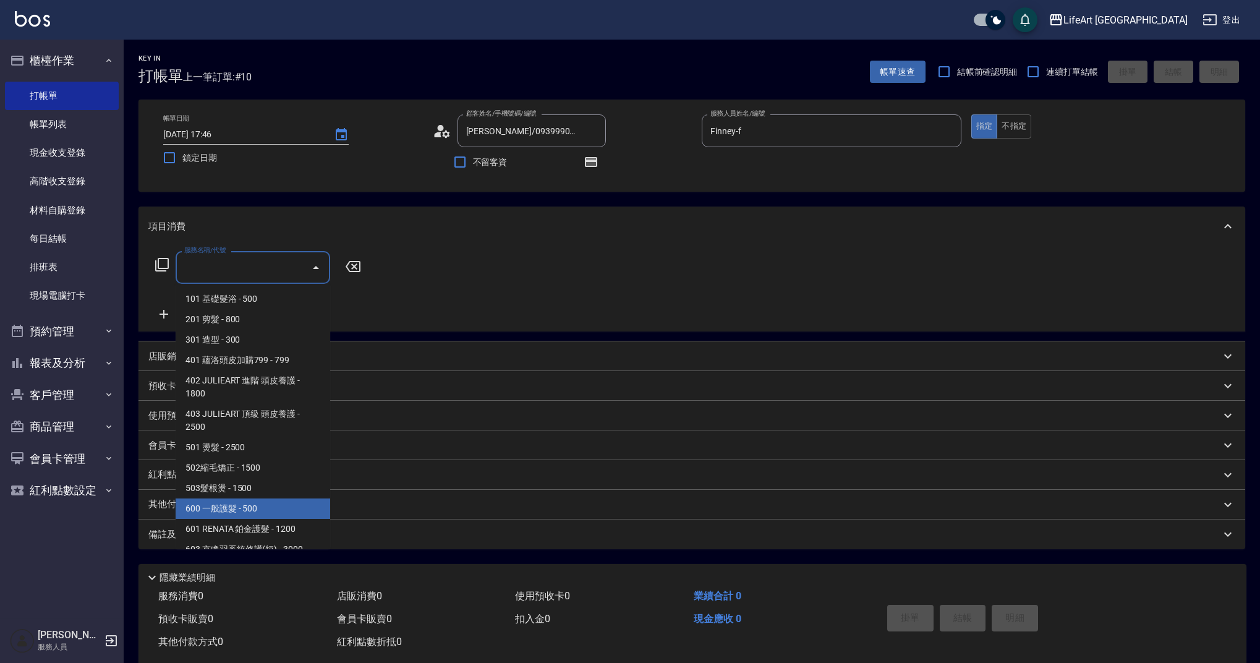
scroll to position [158, 0]
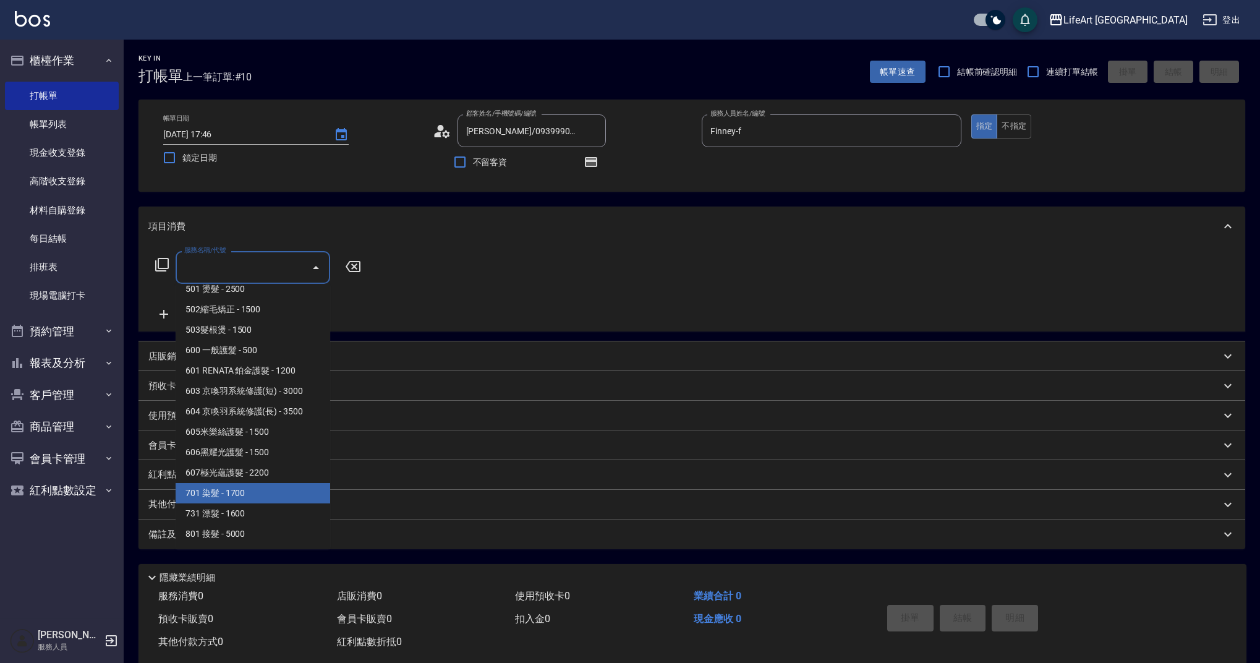
click at [253, 495] on span "701 染髮 - 1700" at bounding box center [253, 493] width 155 height 20
type input "701 染髮(701)"
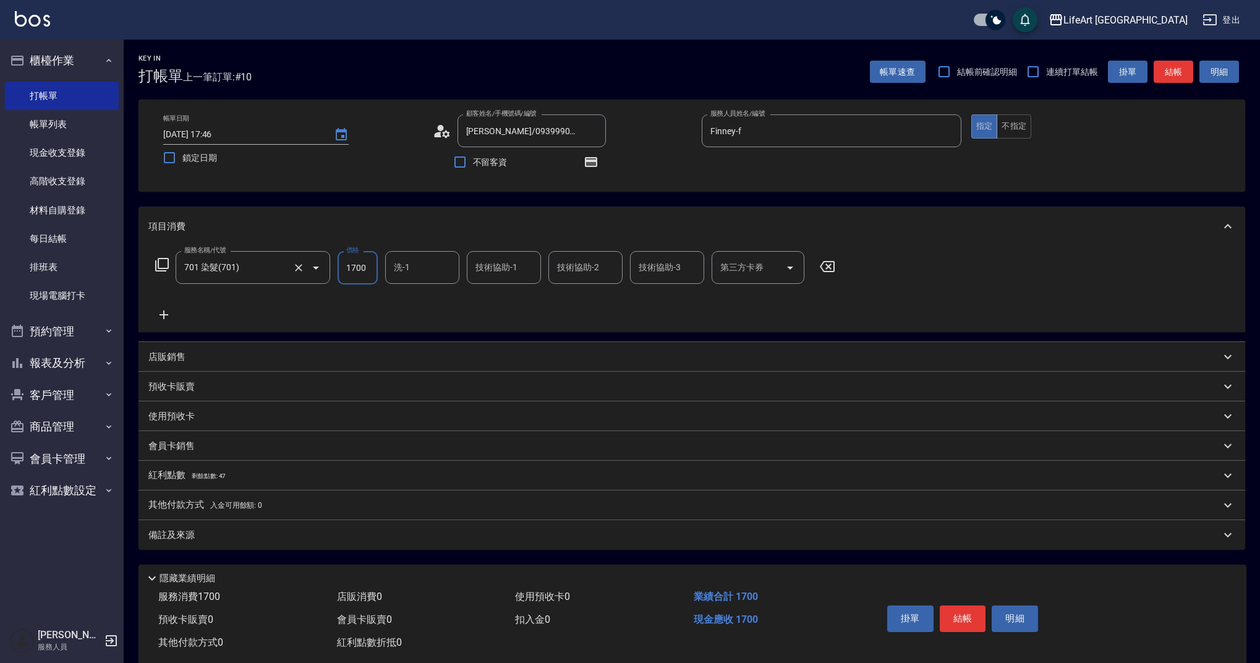
drag, startPoint x: 369, startPoint y: 266, endPoint x: 329, endPoint y: 263, distance: 40.3
click at [329, 263] on div "服務名稱/代號 701 染髮(701) 服務名稱/代號 價格 1700 價格 洗-1 洗-1 技術協助-1 技術協助-1 技術協助-2 技術協助-2 技術協助…" at bounding box center [495, 267] width 694 height 33
drag, startPoint x: 389, startPoint y: 271, endPoint x: 406, endPoint y: 265, distance: 18.0
click at [389, 271] on div "洗-1" at bounding box center [422, 267] width 74 height 33
type input "3540"
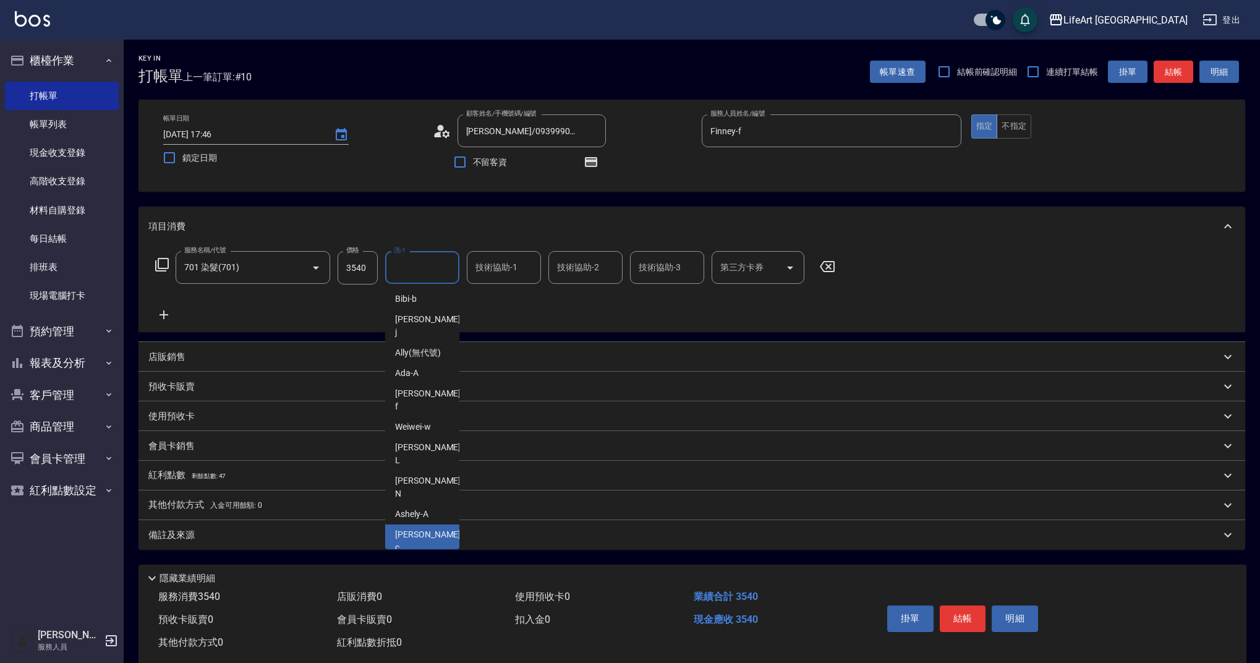
click at [430, 524] on div "Casey -c" at bounding box center [422, 540] width 74 height 33
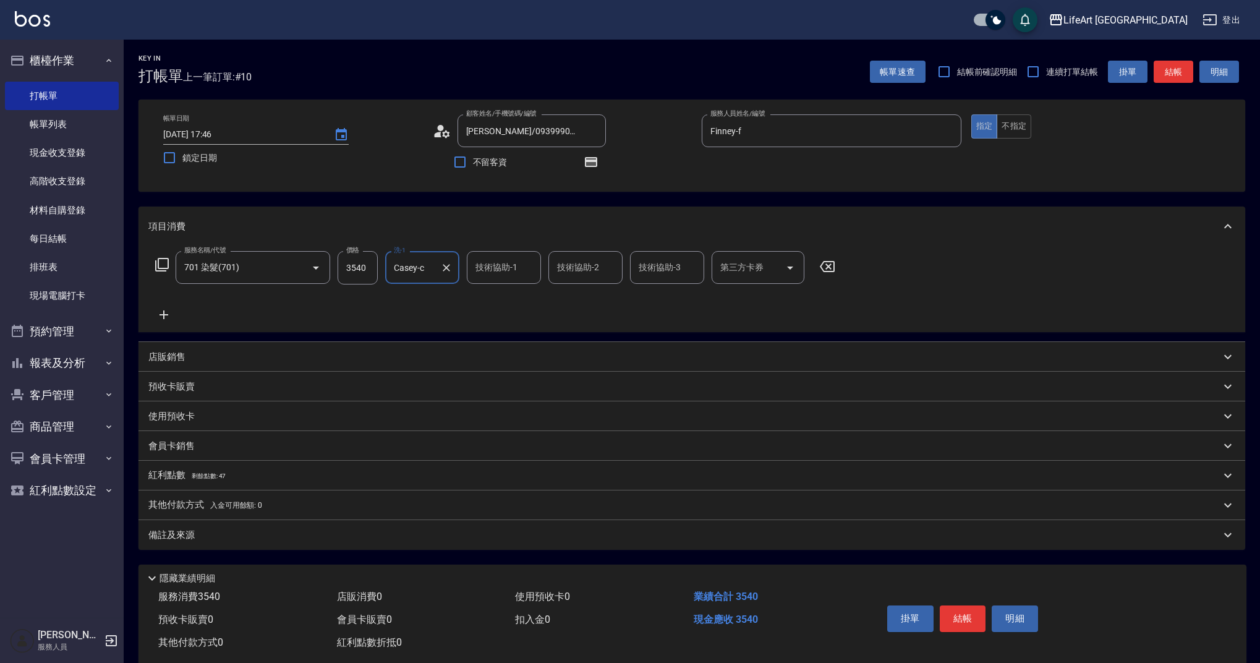
type input "Casey-c"
click at [498, 266] on div "技術協助-1 技術協助-1" at bounding box center [504, 267] width 74 height 33
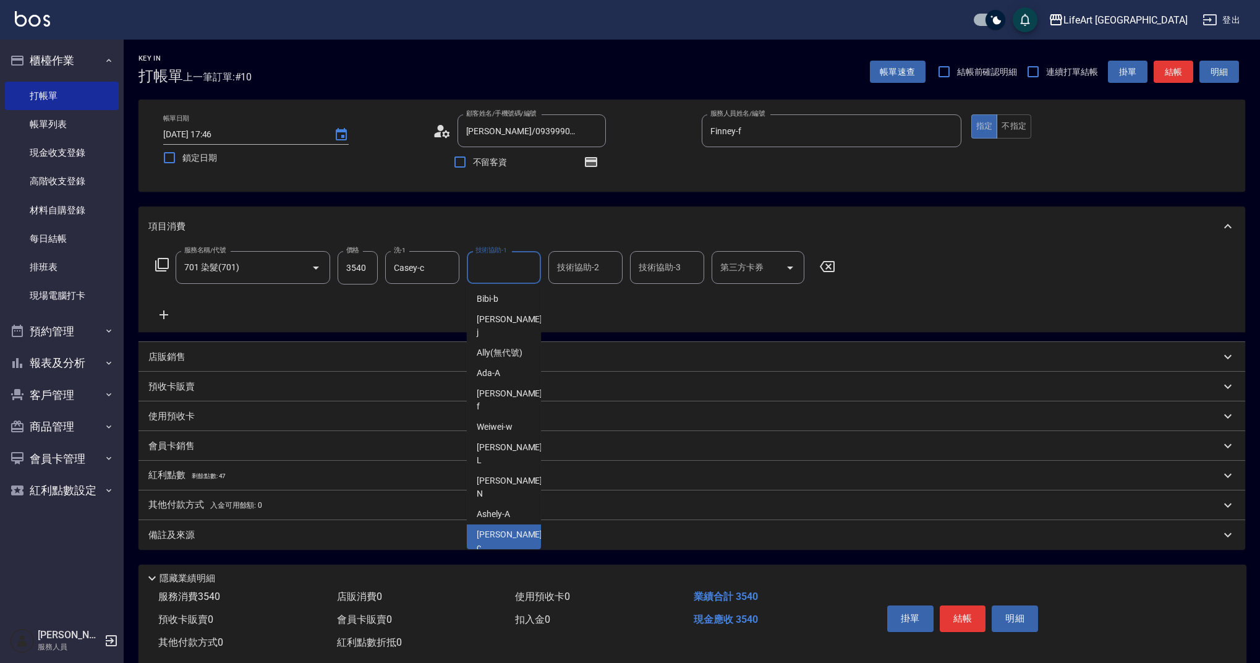
click at [509, 524] on div "Casey -c" at bounding box center [504, 540] width 74 height 33
type input "Casey-c"
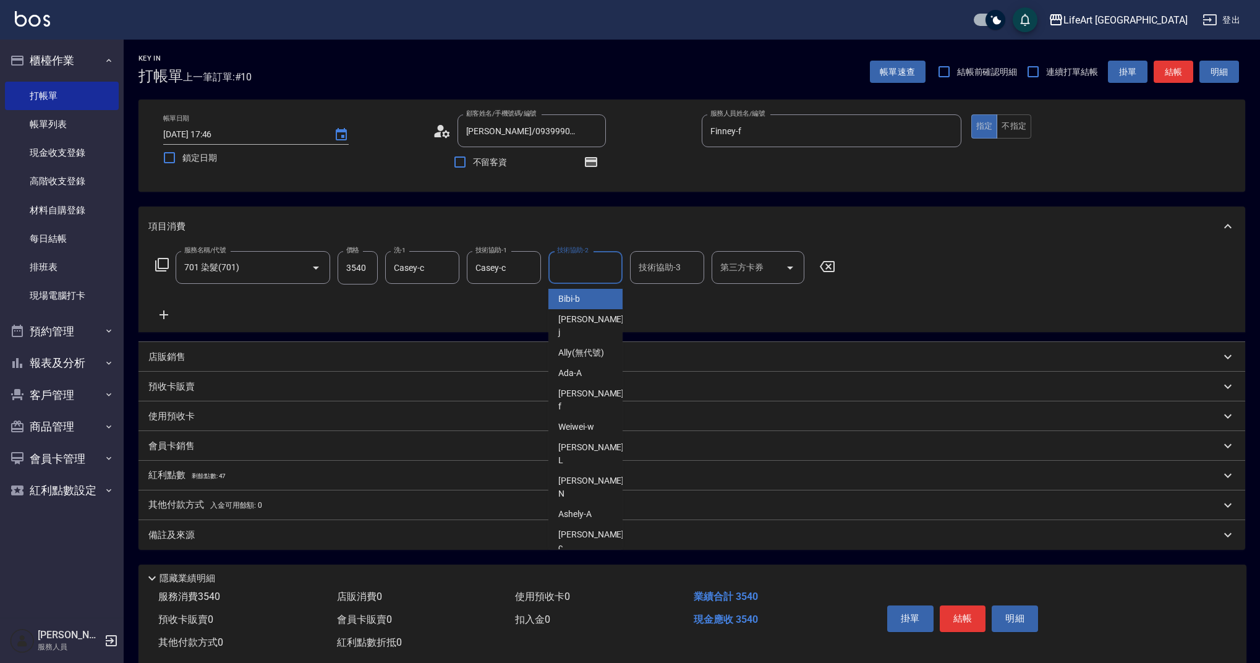
click at [586, 276] on input "技術協助-2" at bounding box center [585, 268] width 63 height 22
click at [589, 524] on div "Casey -c" at bounding box center [585, 540] width 74 height 33
type input "Casey-c"
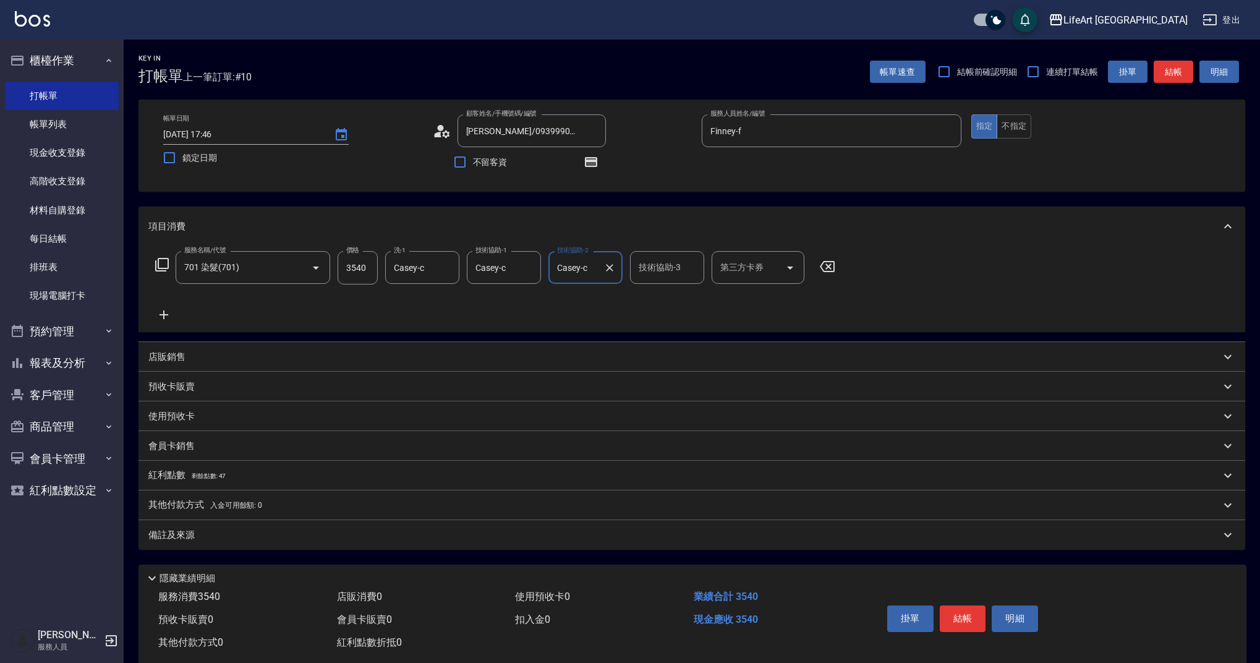
scroll to position [27, 0]
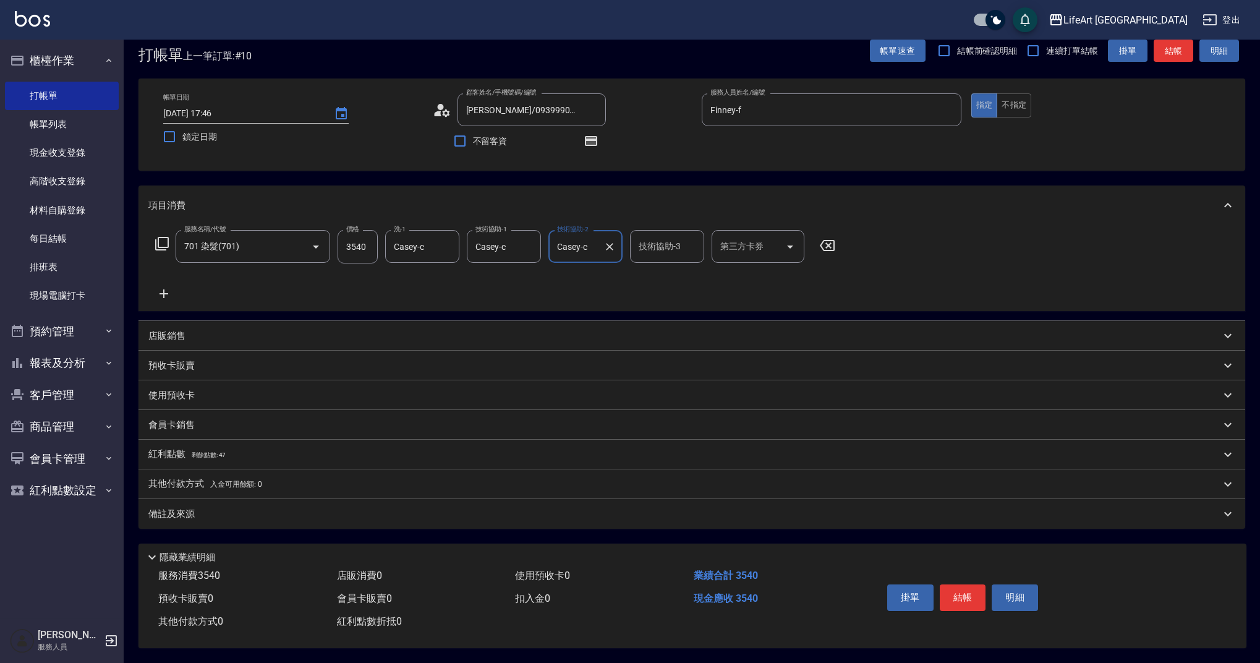
click at [417, 514] on div "備註及來源" at bounding box center [684, 514] width 1072 height 13
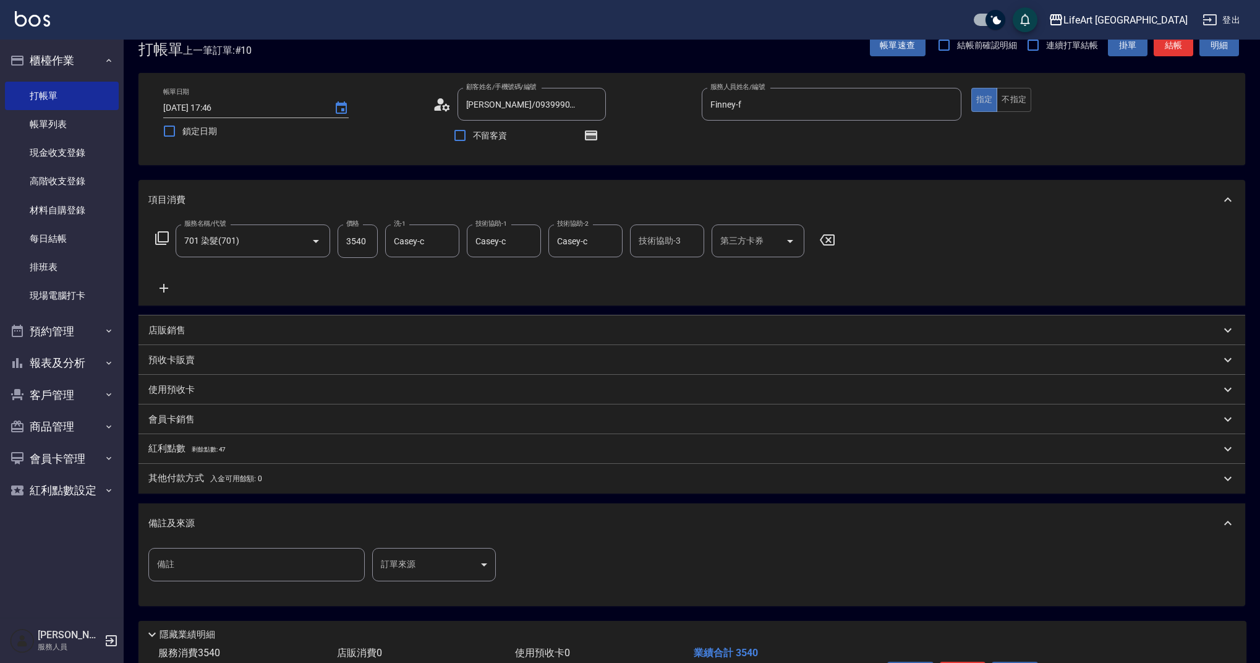
click at [473, 566] on body "LifeArt 蘆洲 登出 櫃檯作業 打帳單 帳單列表 現金收支登錄 高階收支登錄 材料自購登錄 每日結帳 排班表 現場電腦打卡 預約管理 預約管理 單日預約…" at bounding box center [630, 356] width 1260 height 767
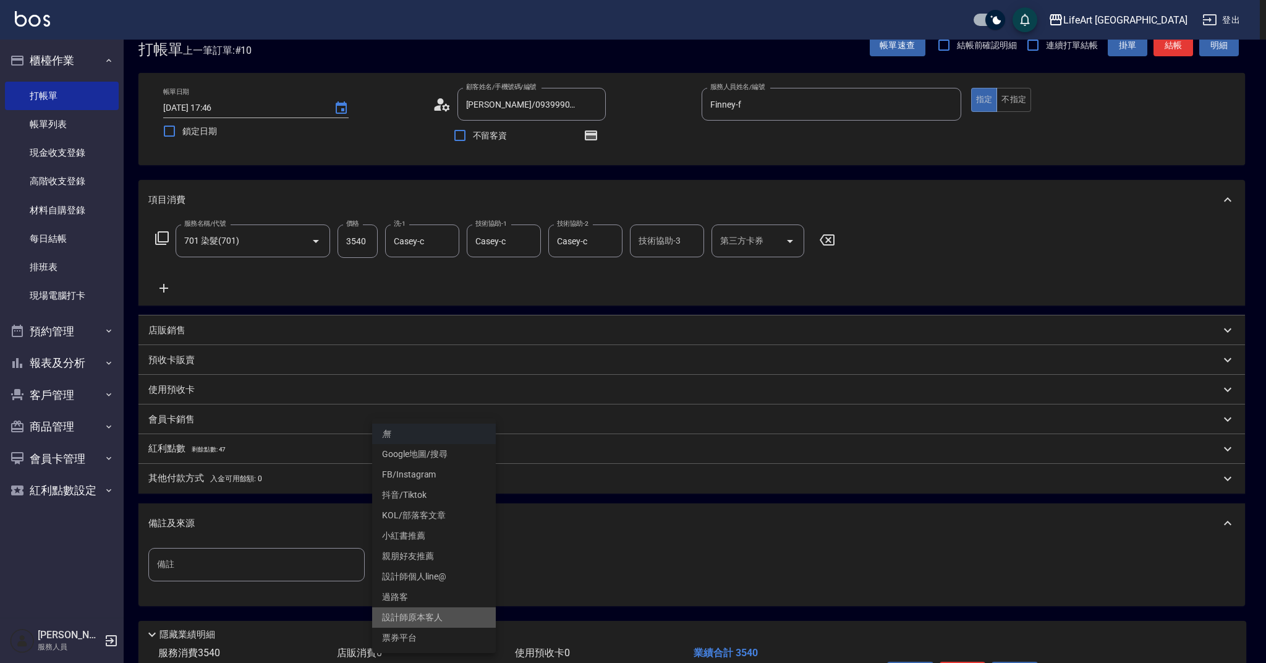
click at [432, 614] on li "設計師原本客人" at bounding box center [434, 617] width 124 height 20
type input "設計師原本客人"
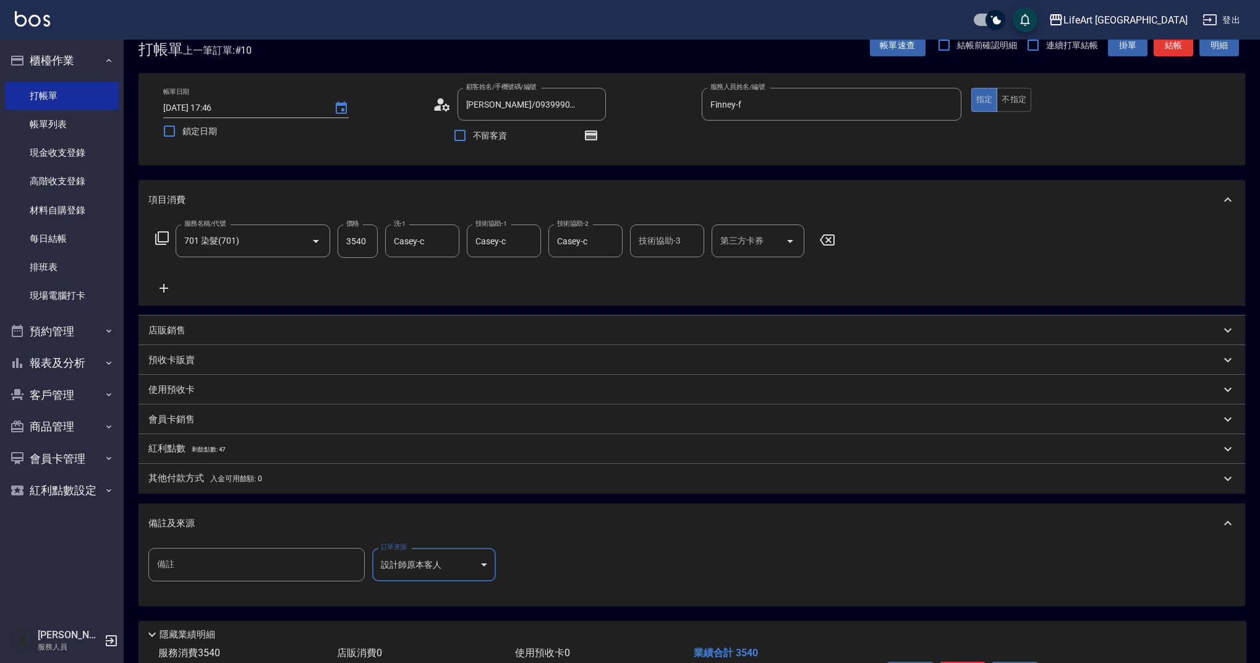
click at [435, 522] on div "備註及來源" at bounding box center [684, 523] width 1072 height 13
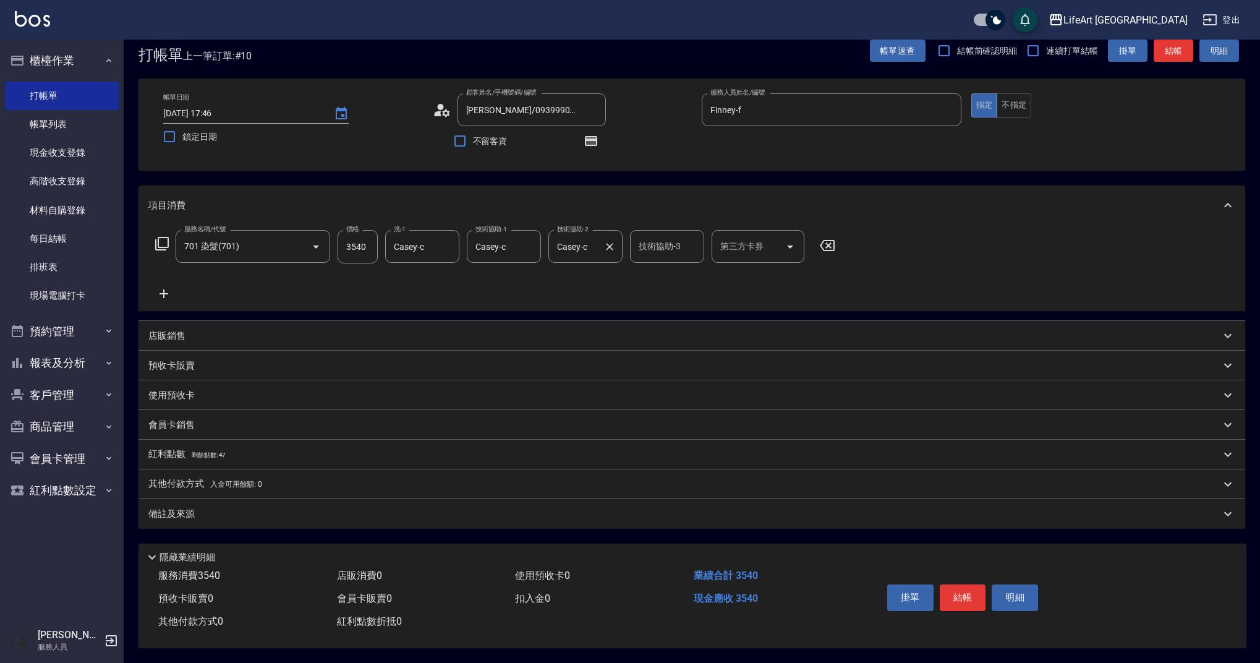
click at [615, 240] on icon "Clear" at bounding box center [609, 246] width 12 height 12
click at [969, 589] on button "結帳" at bounding box center [963, 597] width 46 height 26
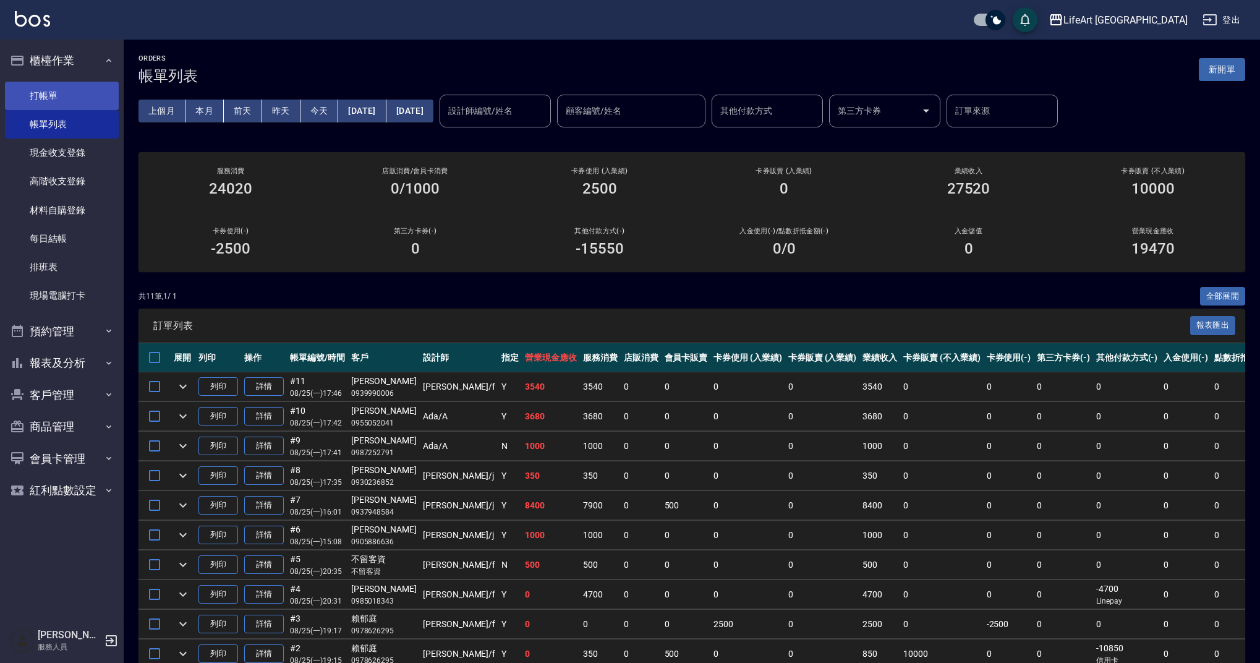
click at [56, 99] on link "打帳單" at bounding box center [62, 96] width 114 height 28
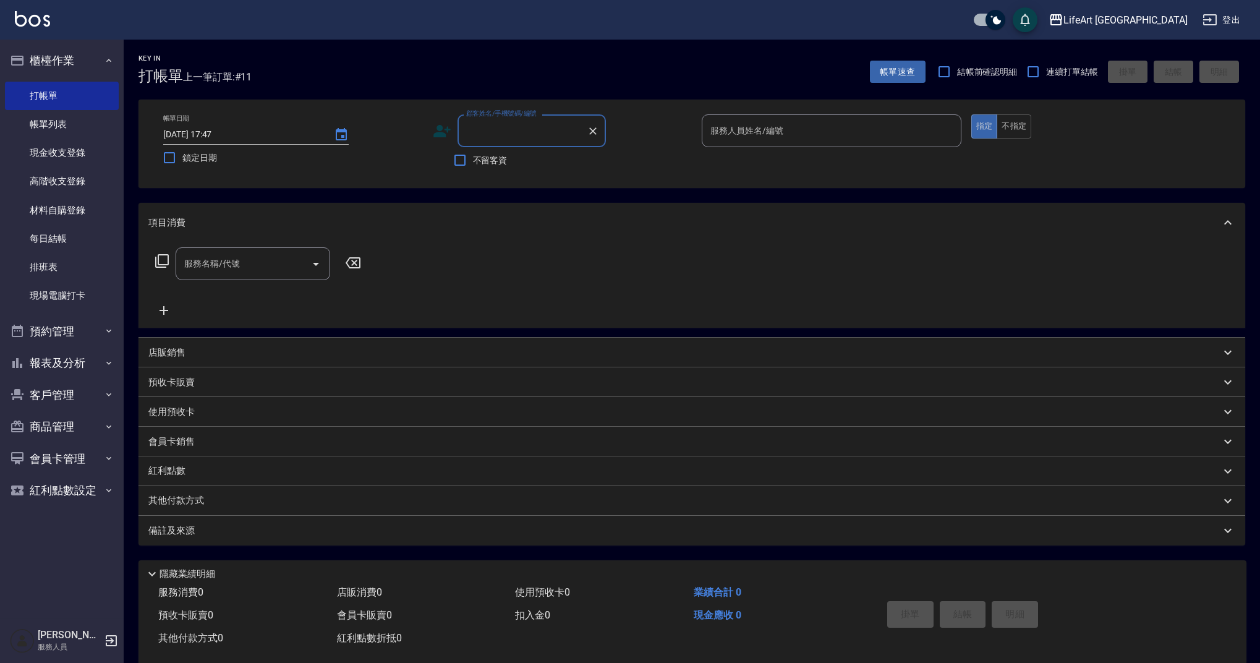
click at [515, 137] on input "顧客姓名/手機號碼/編號" at bounding box center [522, 131] width 119 height 22
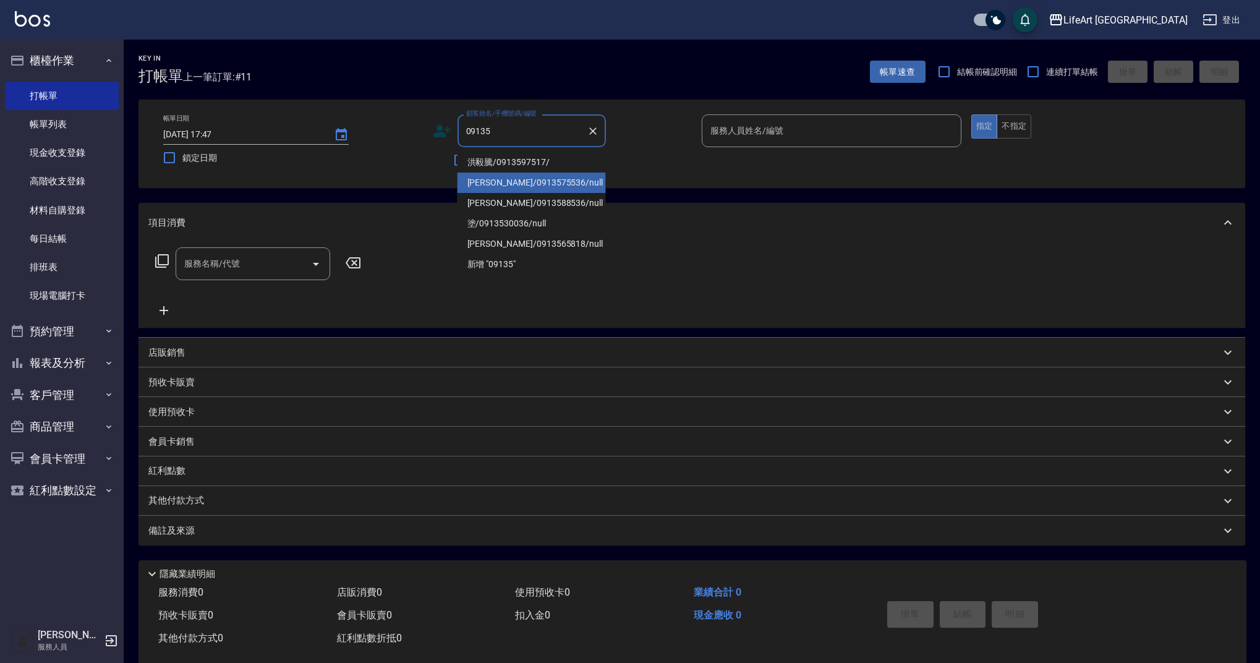
click at [574, 185] on li "[PERSON_NAME]/0913575536/null" at bounding box center [531, 182] width 148 height 20
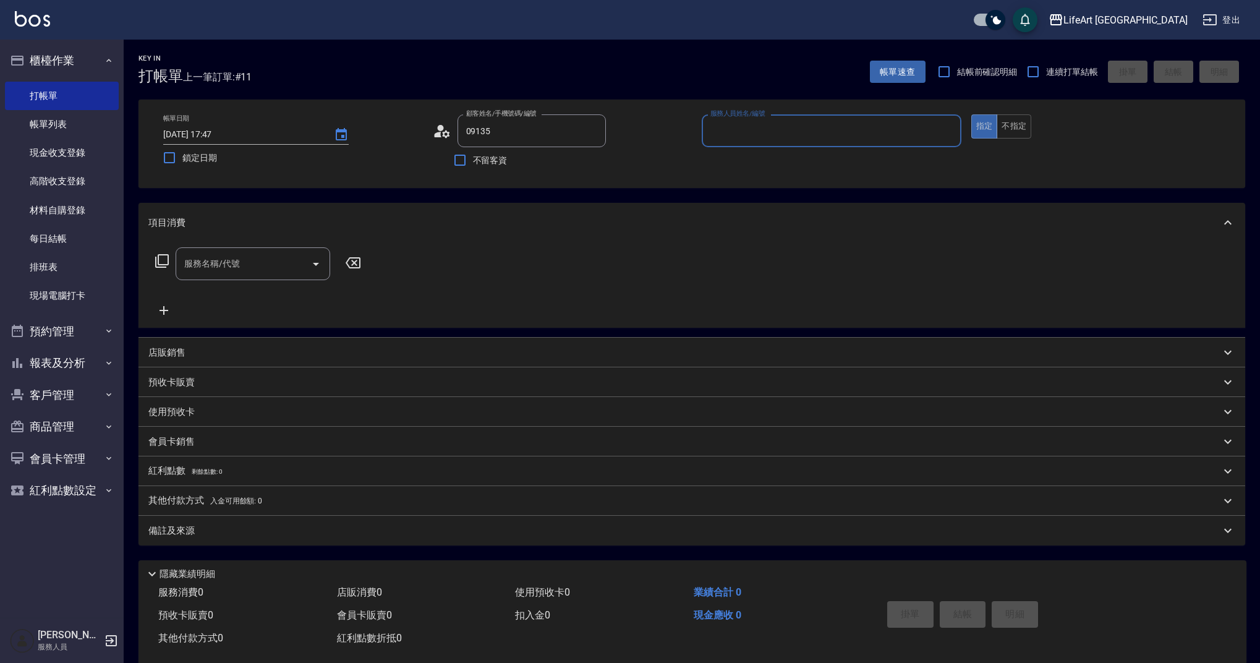
type input "[PERSON_NAME]/0913575536/null"
click at [727, 136] on input "服務人員姓名/編號" at bounding box center [831, 131] width 249 height 22
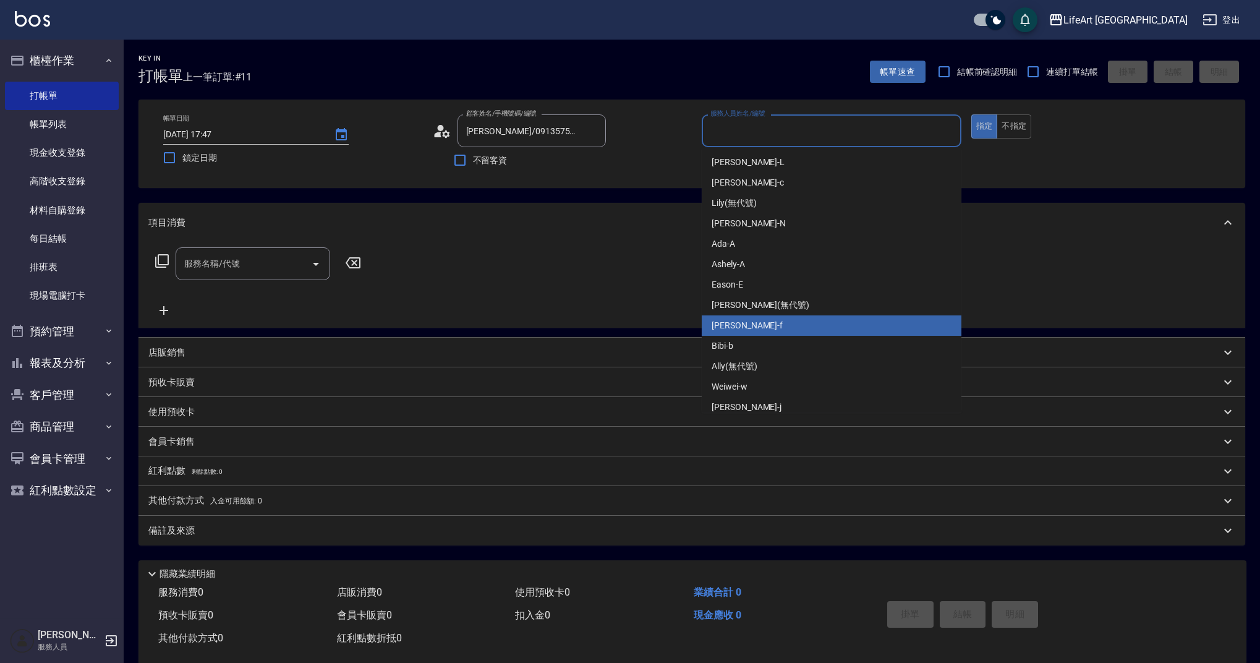
click at [765, 329] on div "Finney -f" at bounding box center [832, 325] width 260 height 20
type input "Finney-f"
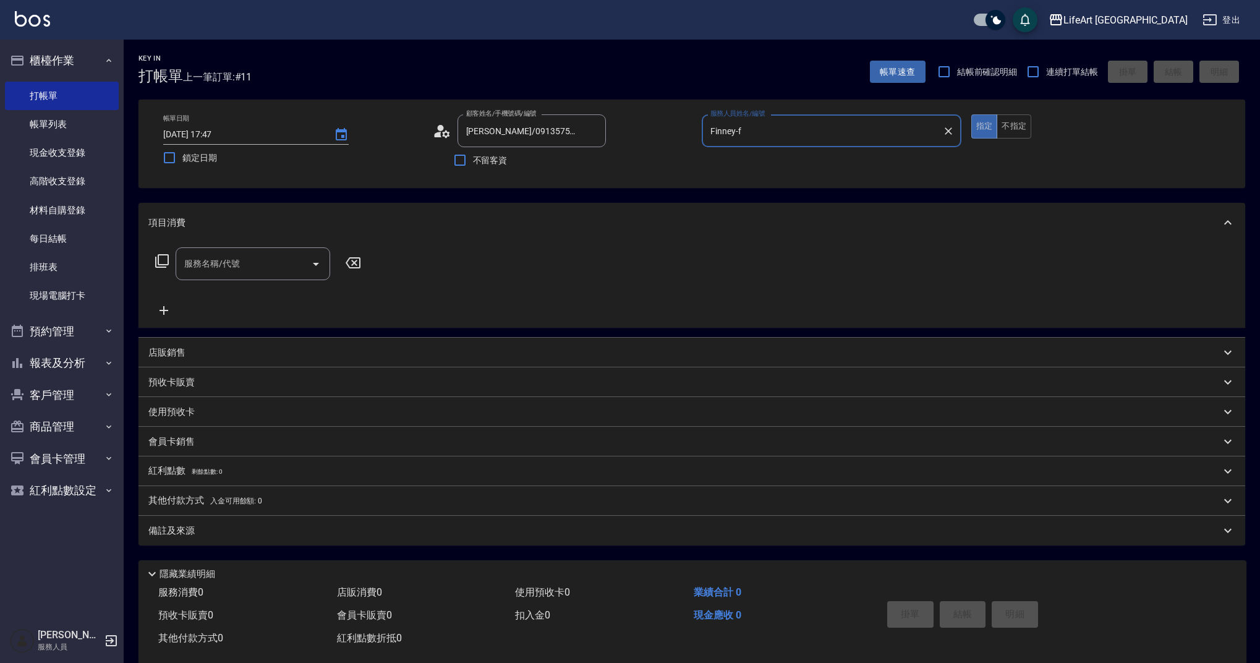
drag, startPoint x: 273, startPoint y: 266, endPoint x: 279, endPoint y: 278, distance: 14.1
click at [273, 266] on input "服務名稱/代號" at bounding box center [243, 264] width 125 height 22
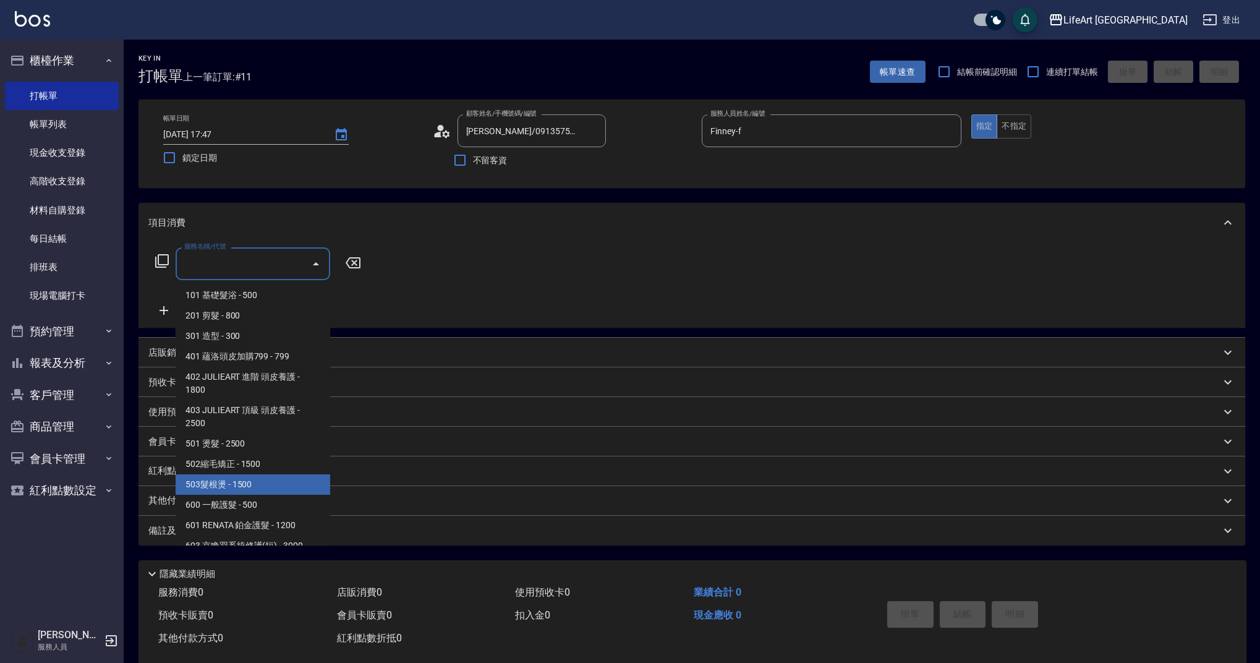
scroll to position [158, 0]
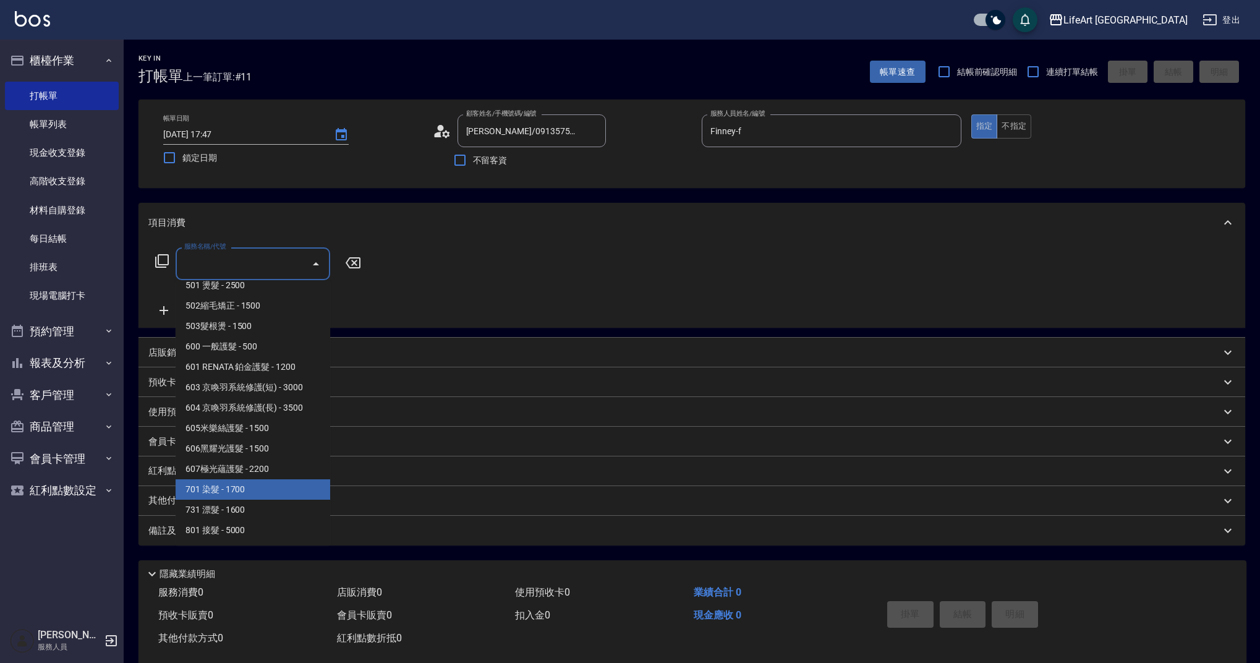
click at [274, 482] on span "701 染髮 - 1700" at bounding box center [253, 489] width 155 height 20
type input "701 染髮(701)"
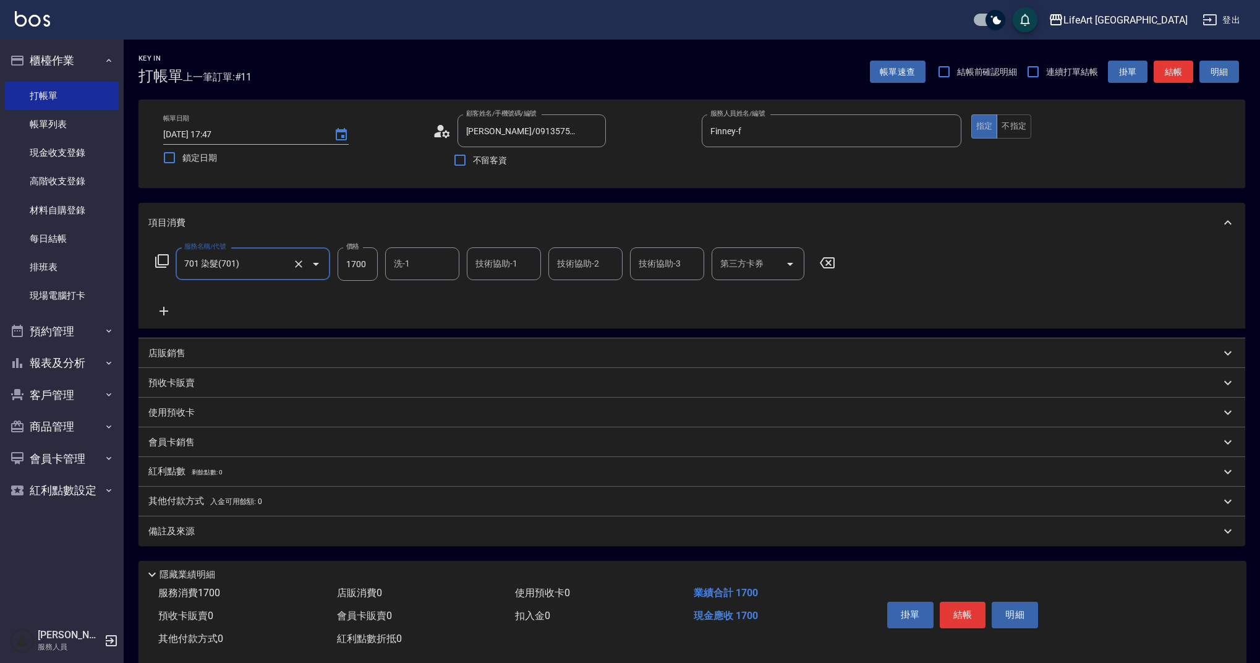
click at [177, 318] on icon at bounding box center [163, 311] width 31 height 15
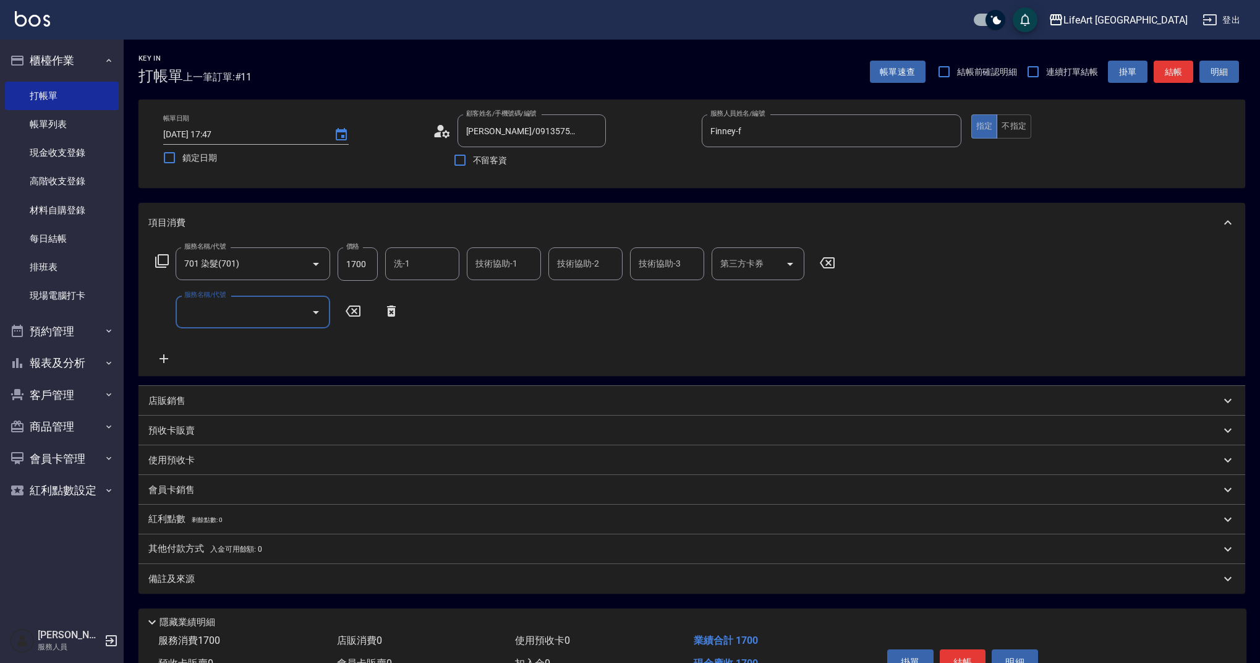
click at [245, 324] on div "服務名稱/代號" at bounding box center [253, 311] width 155 height 33
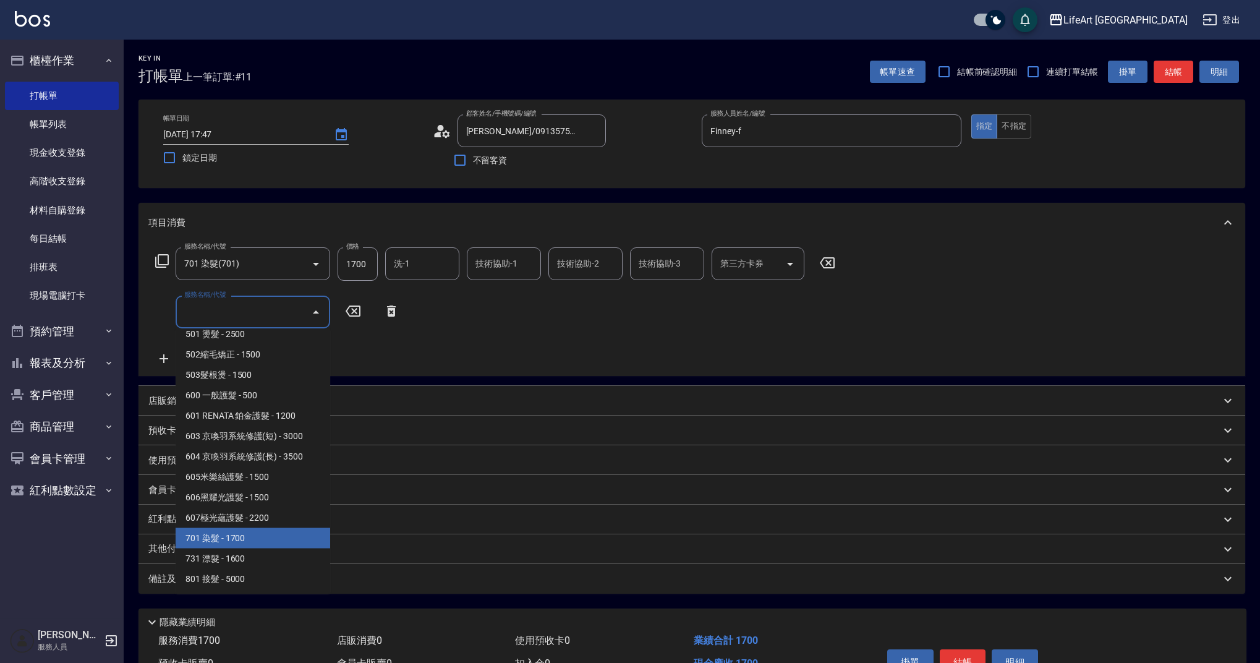
click at [263, 535] on span "701 染髮 - 1700" at bounding box center [253, 538] width 155 height 20
type input "701 染髮(701)"
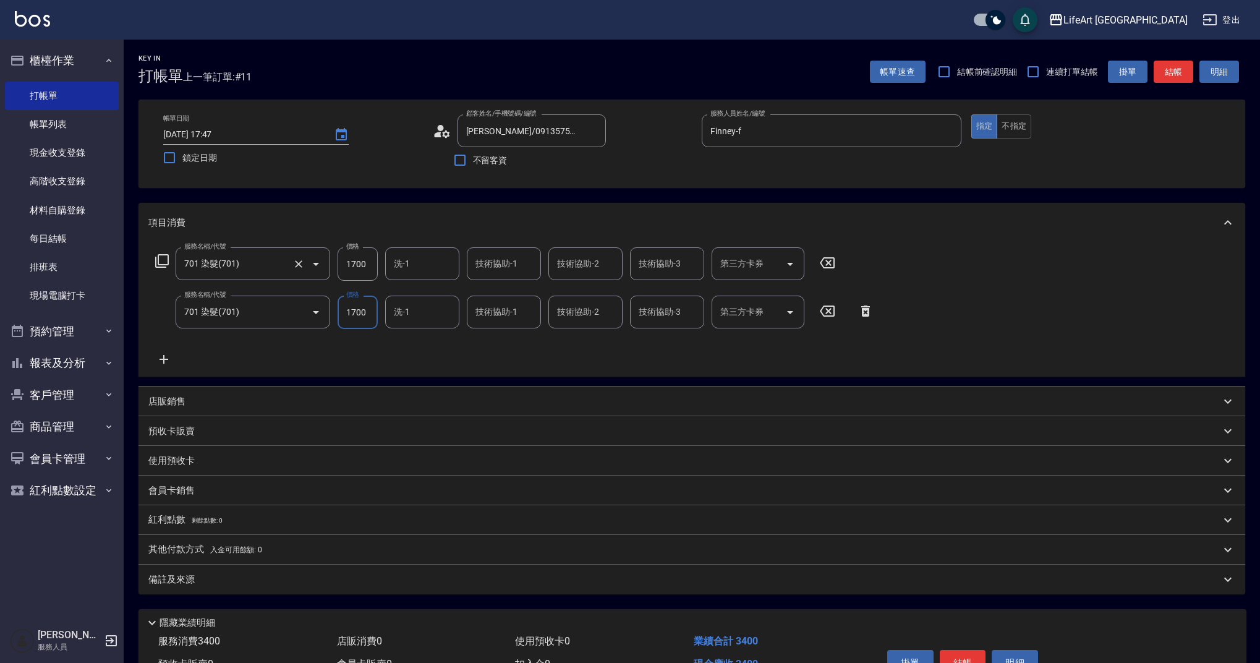
drag, startPoint x: 366, startPoint y: 261, endPoint x: 329, endPoint y: 259, distance: 37.1
click at [329, 259] on div "服務名稱/代號 701 染髮(701) 服務名稱/代號 價格 1700 價格 洗-1 洗-1 技術協助-1 技術協助-1 技術協助-2 技術協助-2 技術協助…" at bounding box center [495, 263] width 694 height 33
type input "2500"
drag, startPoint x: 368, startPoint y: 263, endPoint x: 323, endPoint y: 260, distance: 45.9
click at [323, 260] on div "服務名稱/代號 701 染髮(701) 服務名稱/代號 價格 1700 價格 洗-1 洗-1 技術協助-1 技術協助-1 技術協助-2 技術協助-2 技術協助…" at bounding box center [495, 263] width 694 height 33
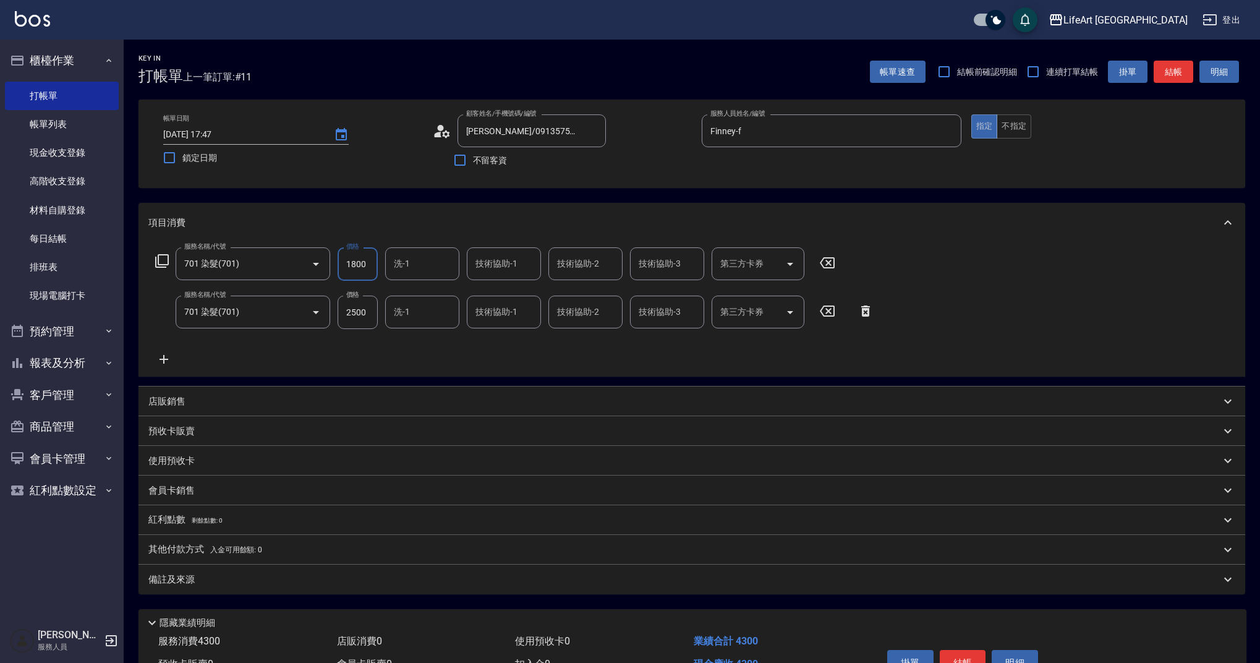
type input "1800"
drag, startPoint x: 317, startPoint y: 575, endPoint x: 334, endPoint y: 576, distance: 16.7
click at [318, 576] on div "備註及來源" at bounding box center [684, 579] width 1072 height 13
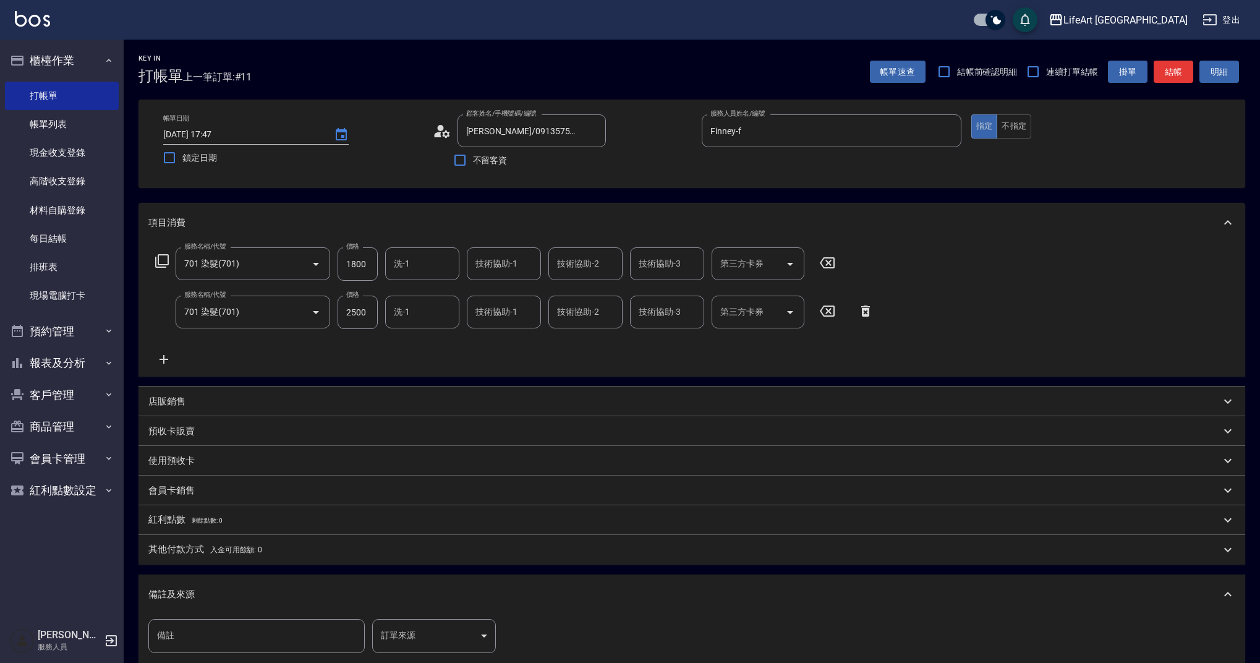
scroll to position [154, 0]
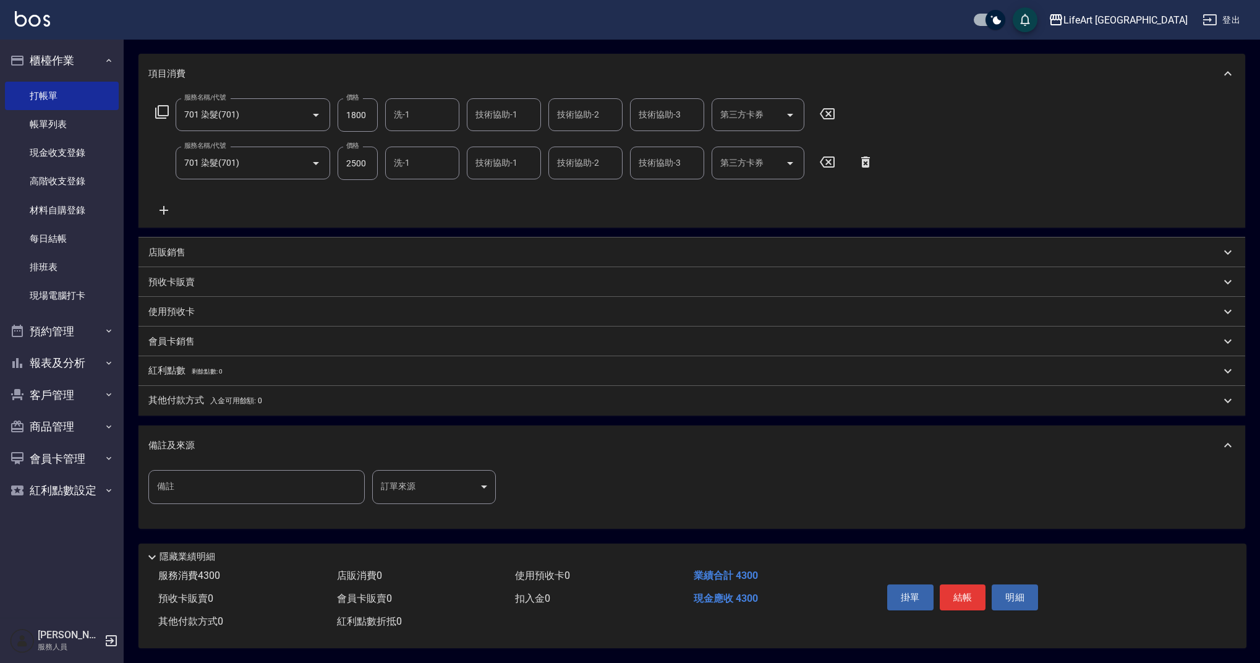
click at [430, 486] on body "LifeArt 蘆洲 登出 櫃檯作業 打帳單 帳單列表 現金收支登錄 高階收支登錄 材料自購登錄 每日結帳 排班表 現場電腦打卡 預約管理 預約管理 單日預約…" at bounding box center [630, 257] width 1260 height 812
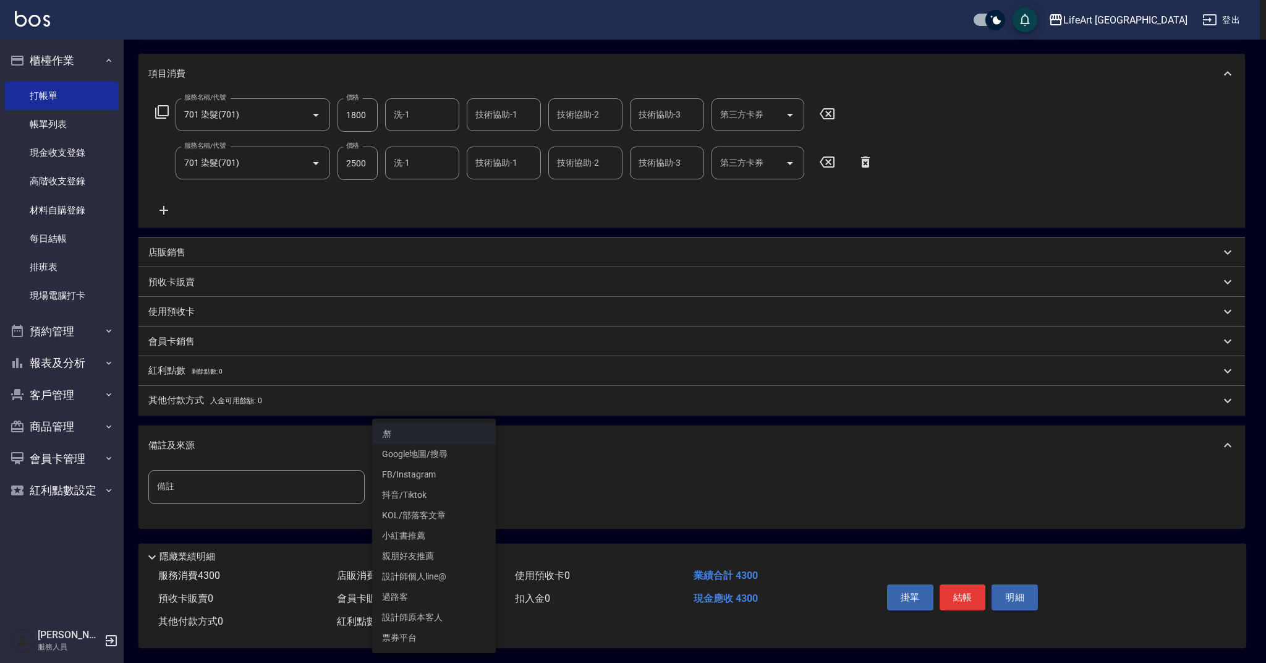
click at [430, 615] on li "設計師原本客人" at bounding box center [434, 617] width 124 height 20
type input "設計師原本客人"
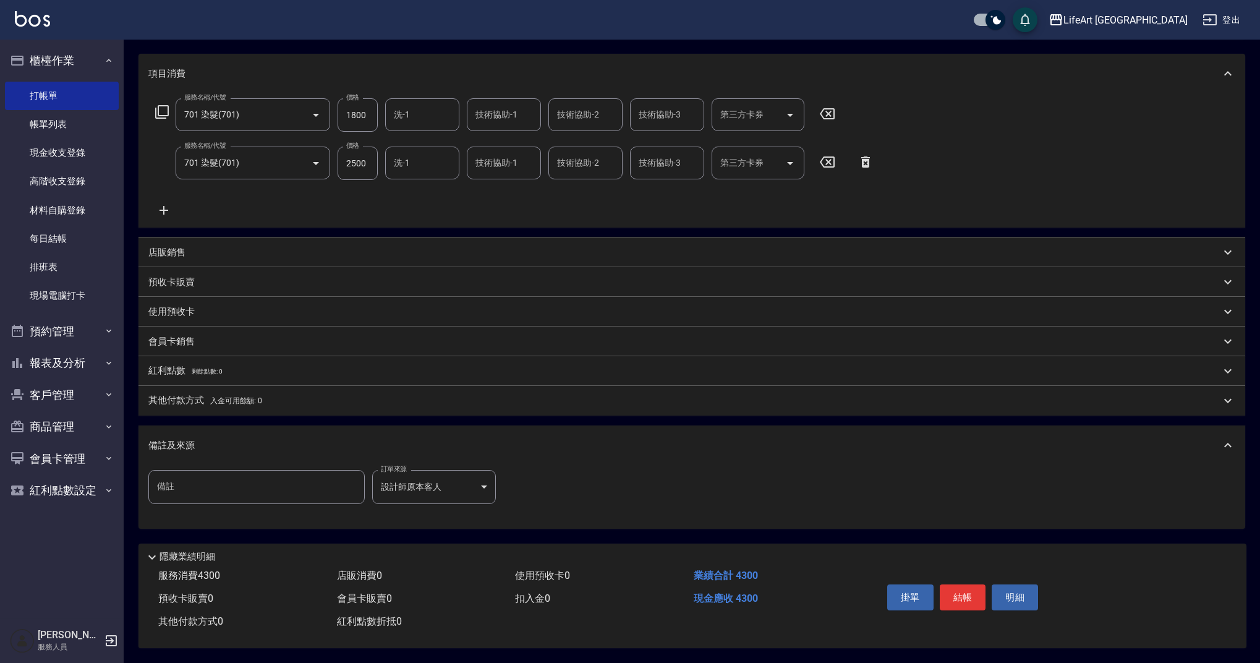
click at [348, 444] on div "備註及來源" at bounding box center [684, 445] width 1072 height 13
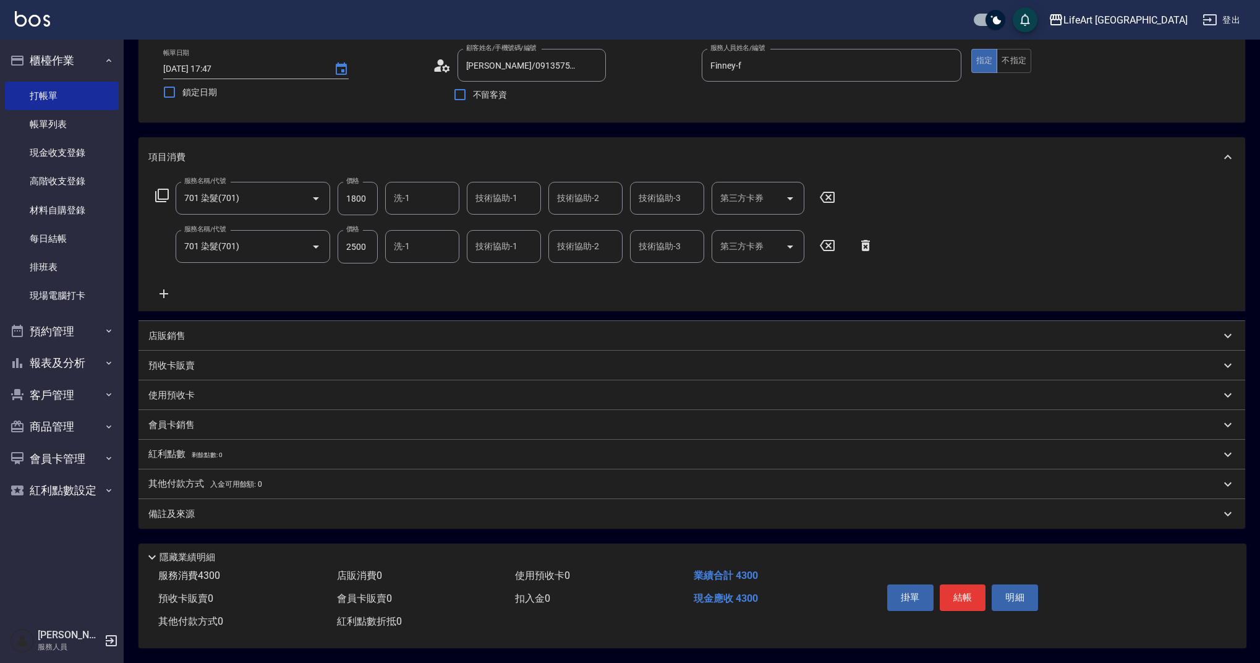
scroll to position [71, 0]
click at [504, 203] on input "技術協助-1" at bounding box center [503, 198] width 63 height 22
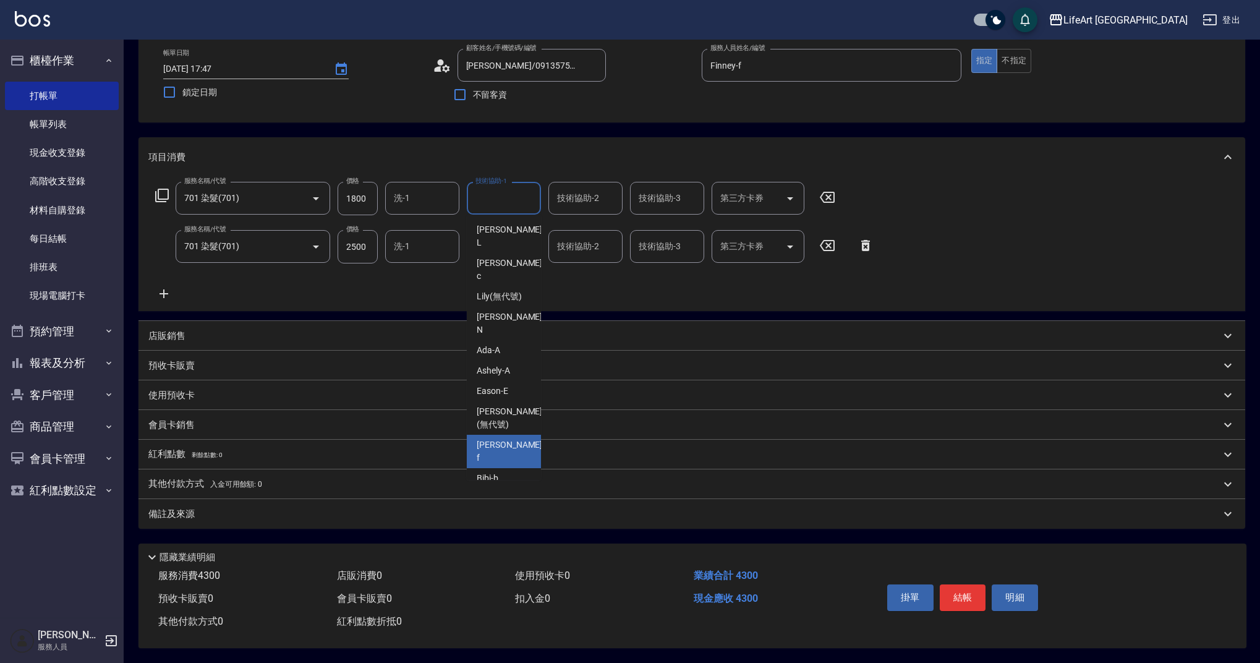
scroll to position [23, 0]
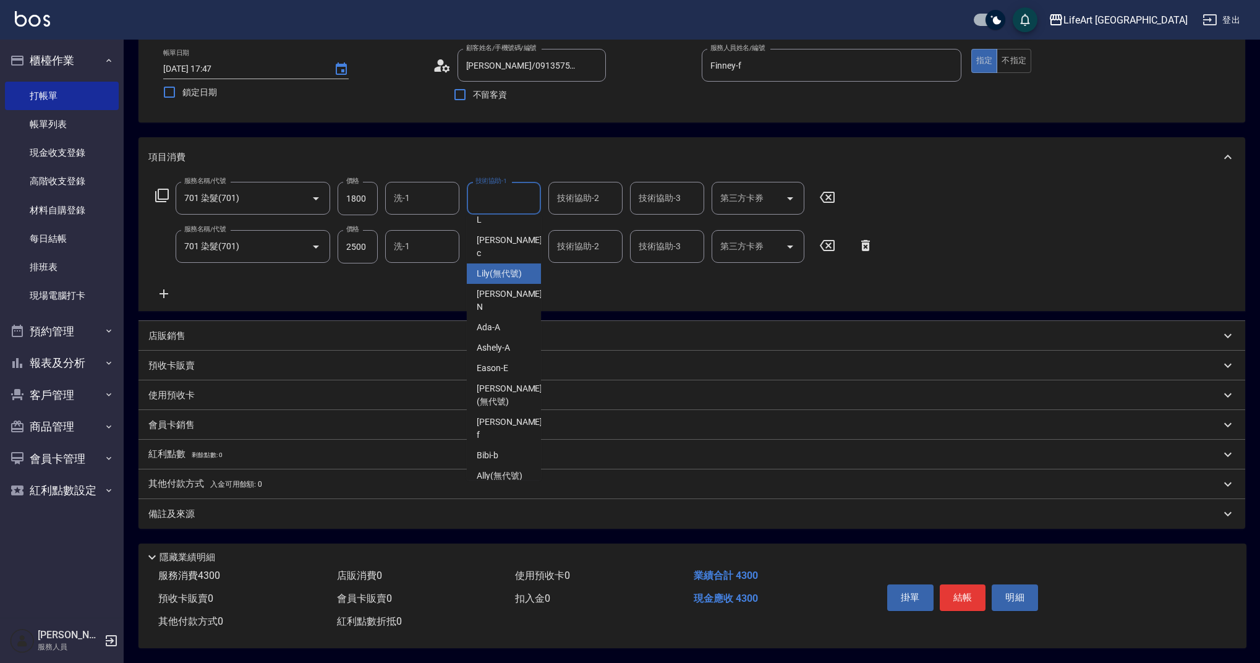
click at [526, 263] on div "Lily (無代號)" at bounding box center [504, 273] width 74 height 20
type input "Lily(無代號)"
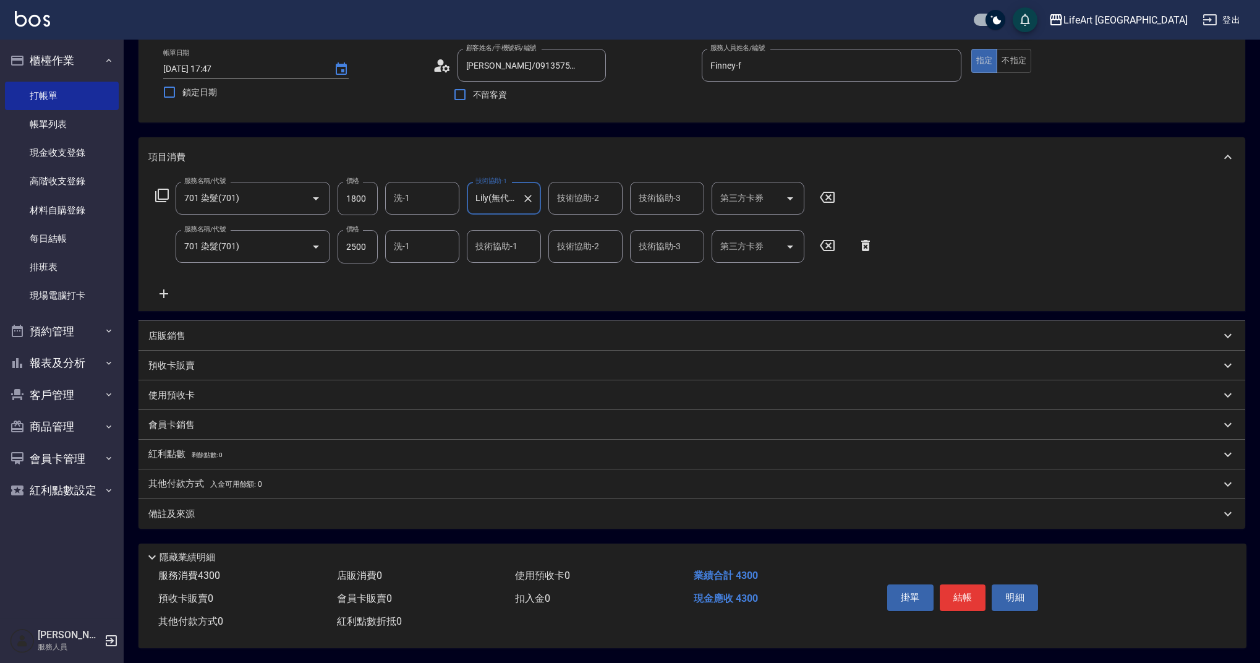
click at [481, 247] on input "技術協助-1" at bounding box center [503, 247] width 63 height 22
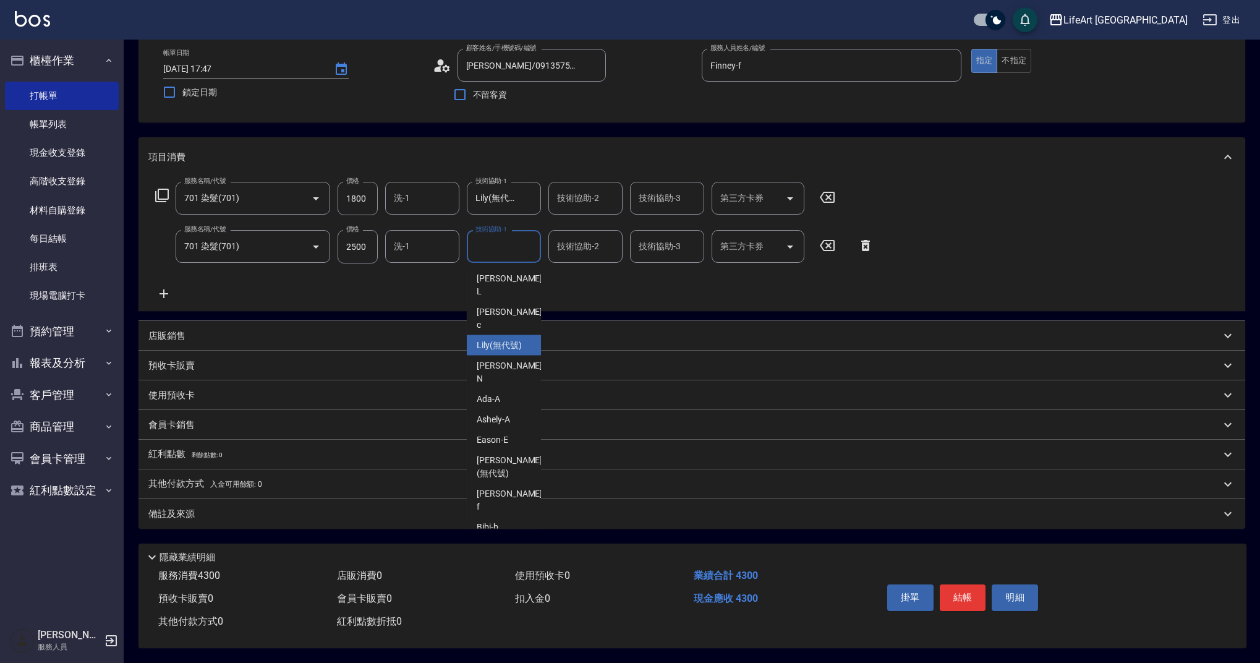
click at [495, 339] on span "Lily (無代號)" at bounding box center [499, 345] width 45 height 13
type input "Lily(無代號)"
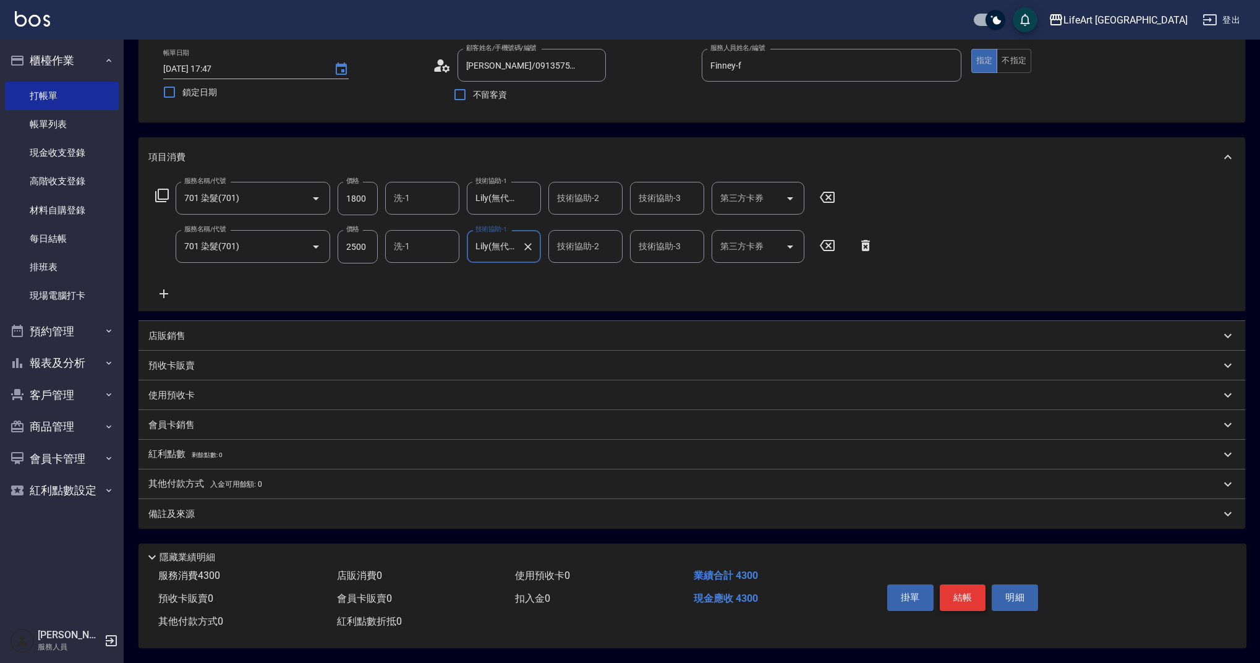
click at [969, 599] on button "結帳" at bounding box center [963, 597] width 46 height 26
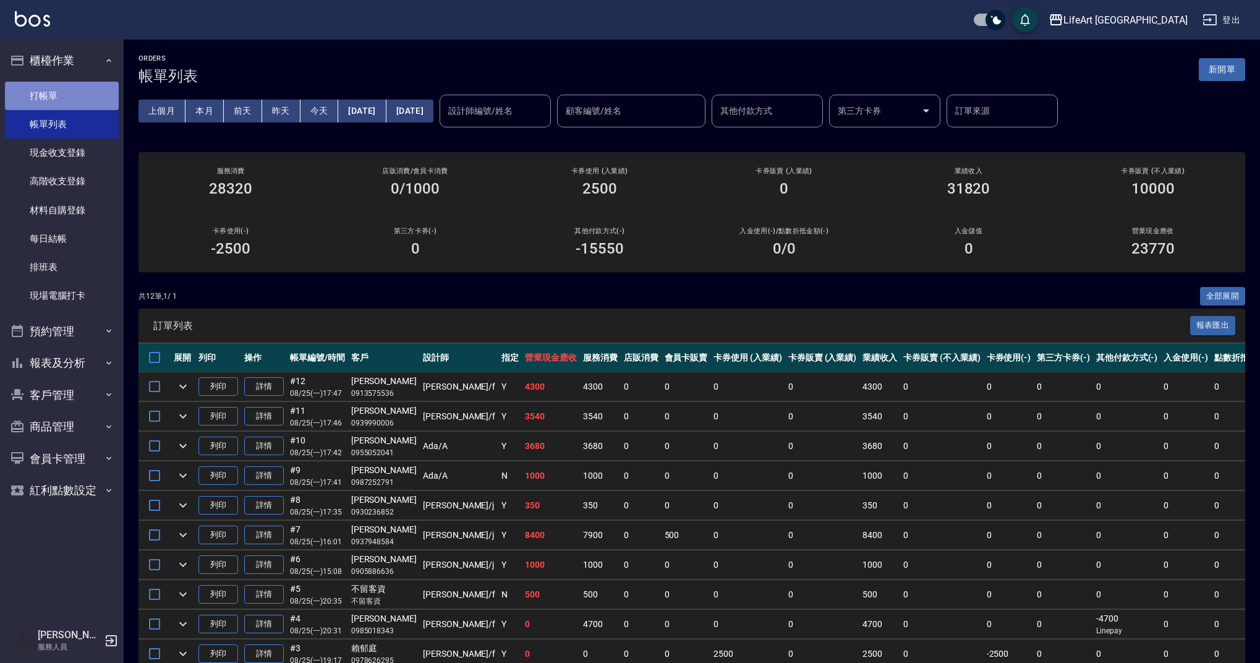
click at [77, 100] on link "打帳單" at bounding box center [62, 96] width 114 height 28
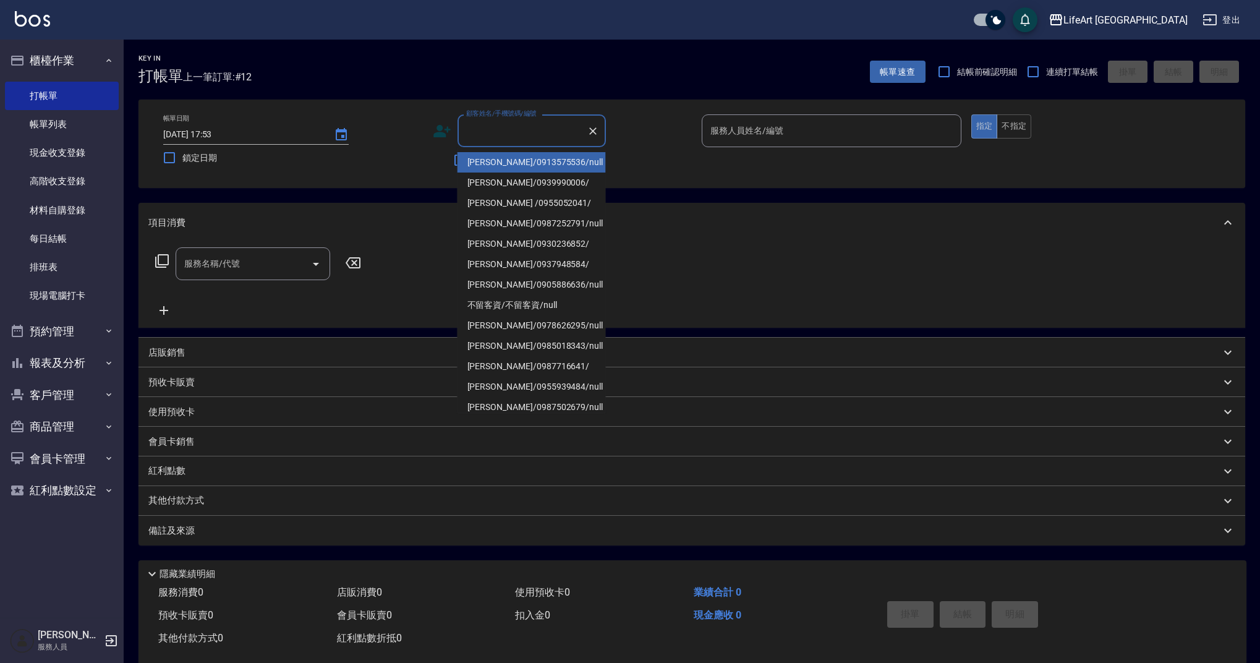
click at [524, 130] on input "顧客姓名/手機號碼/編號" at bounding box center [522, 131] width 119 height 22
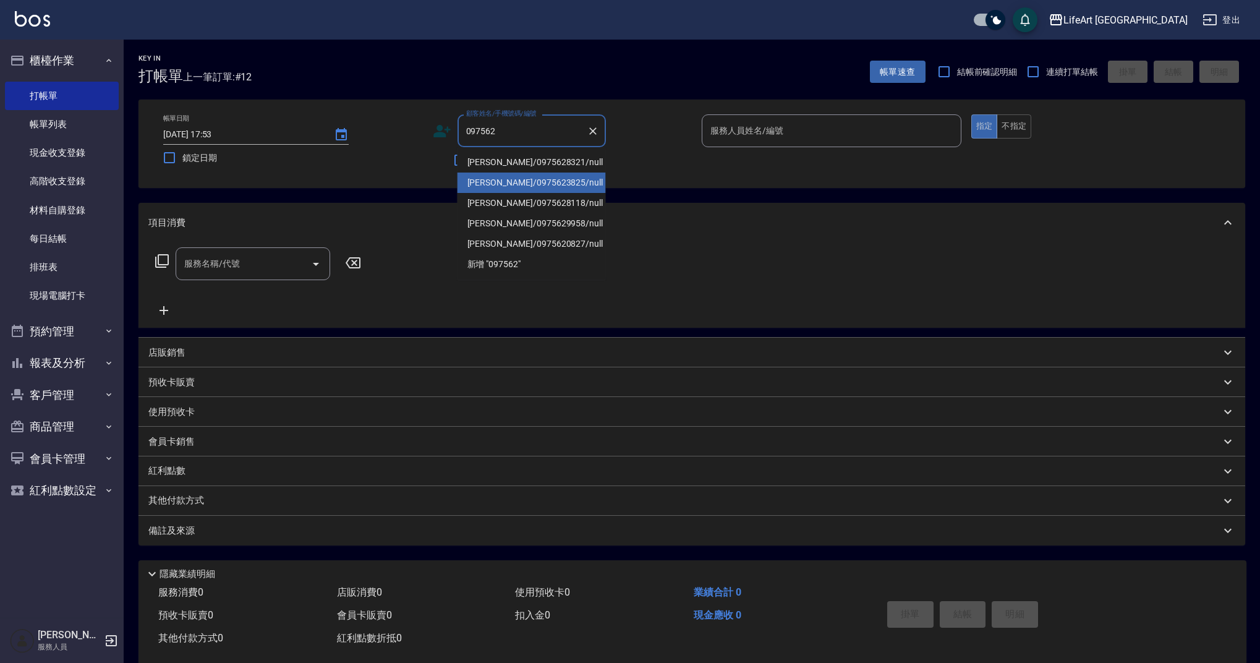
drag, startPoint x: 524, startPoint y: 179, endPoint x: 707, endPoint y: 135, distance: 188.2
click at [524, 179] on li "[PERSON_NAME]/0975623825/null" at bounding box center [531, 182] width 148 height 20
type input "[PERSON_NAME]/0975623825/null"
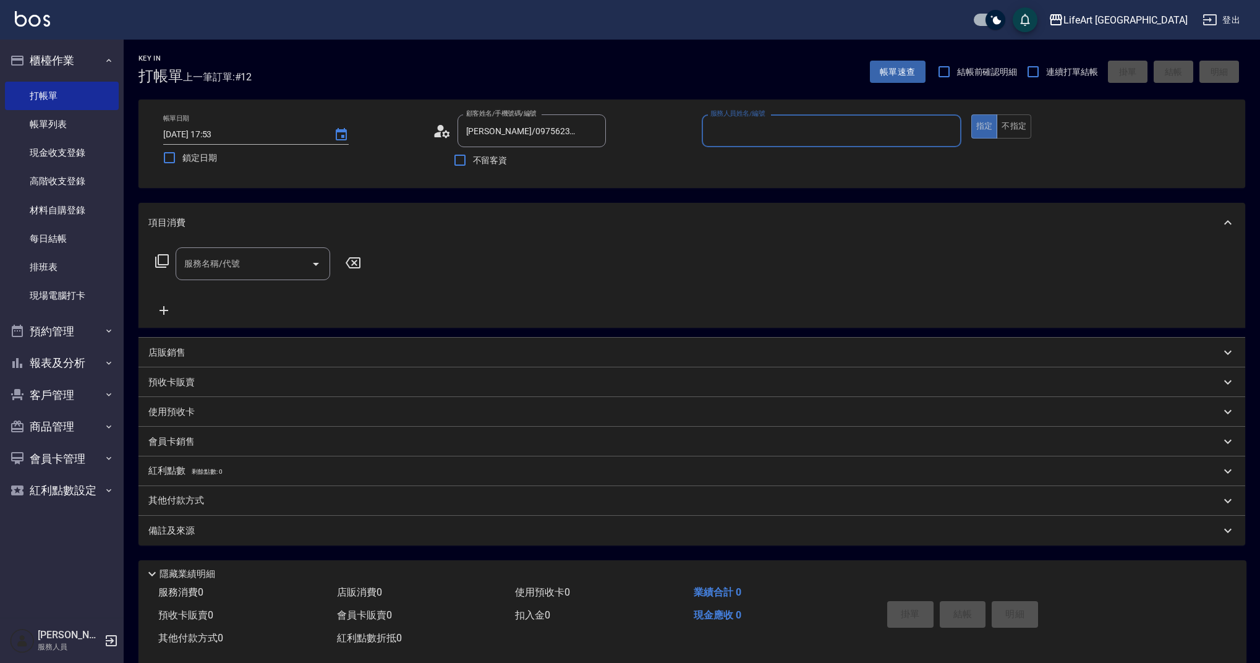
type input "Finney-f"
click at [245, 260] on input "服務名稱/代號" at bounding box center [243, 268] width 125 height 22
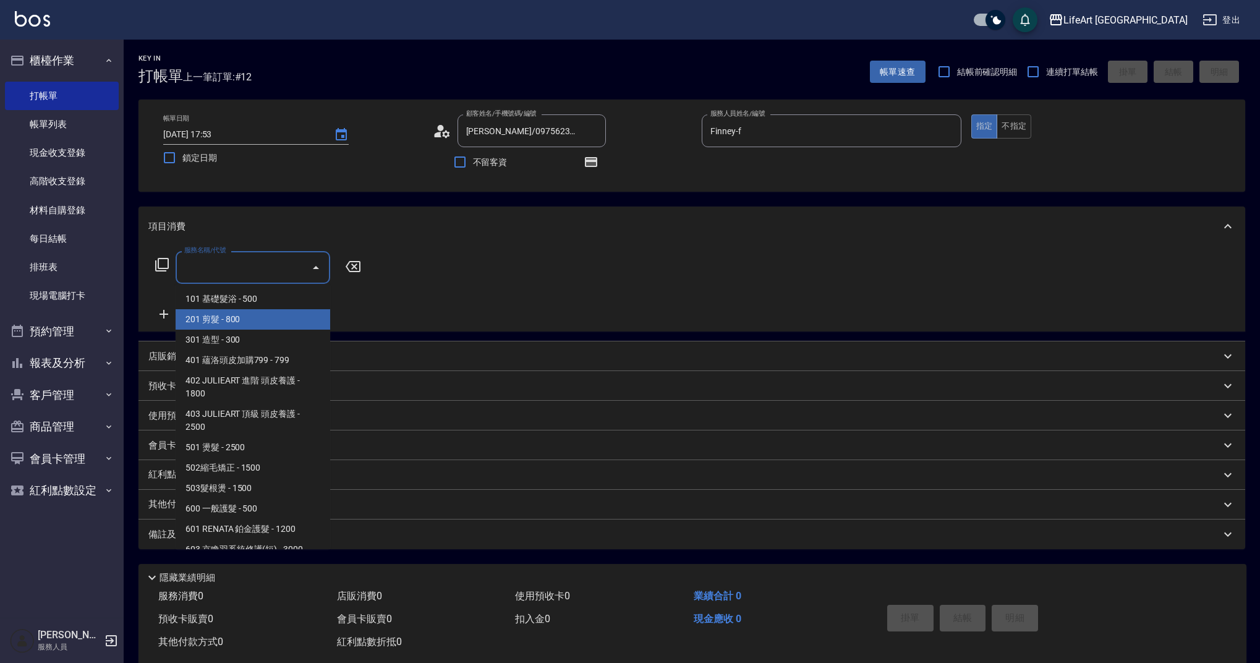
click at [234, 321] on span "201 剪髮 - 800" at bounding box center [253, 319] width 155 height 20
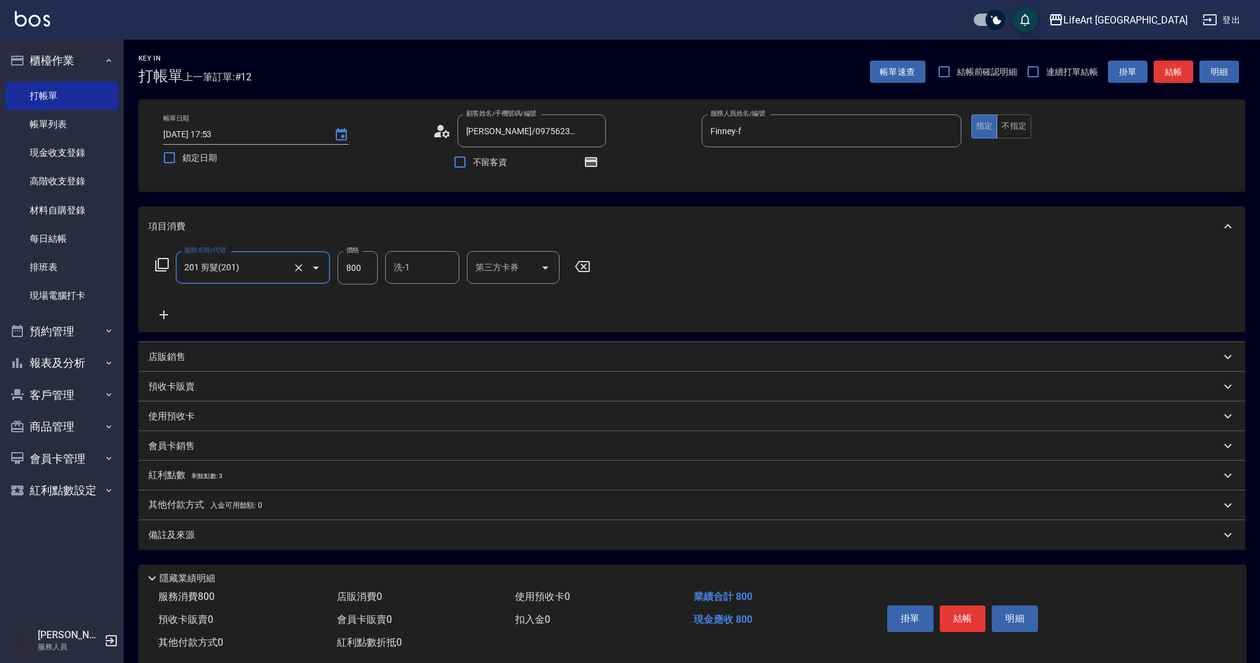
type input "201 剪髮(201)"
drag, startPoint x: 372, startPoint y: 265, endPoint x: 339, endPoint y: 261, distance: 33.0
click at [339, 261] on input "800" at bounding box center [358, 267] width 40 height 33
type input "700"
click at [845, 311] on div "服務名稱/代號 201 剪髮(201) 服務名稱/代號 價格 700 價格 洗-1 洗-1 第三方卡券 第三方卡券" at bounding box center [691, 289] width 1107 height 86
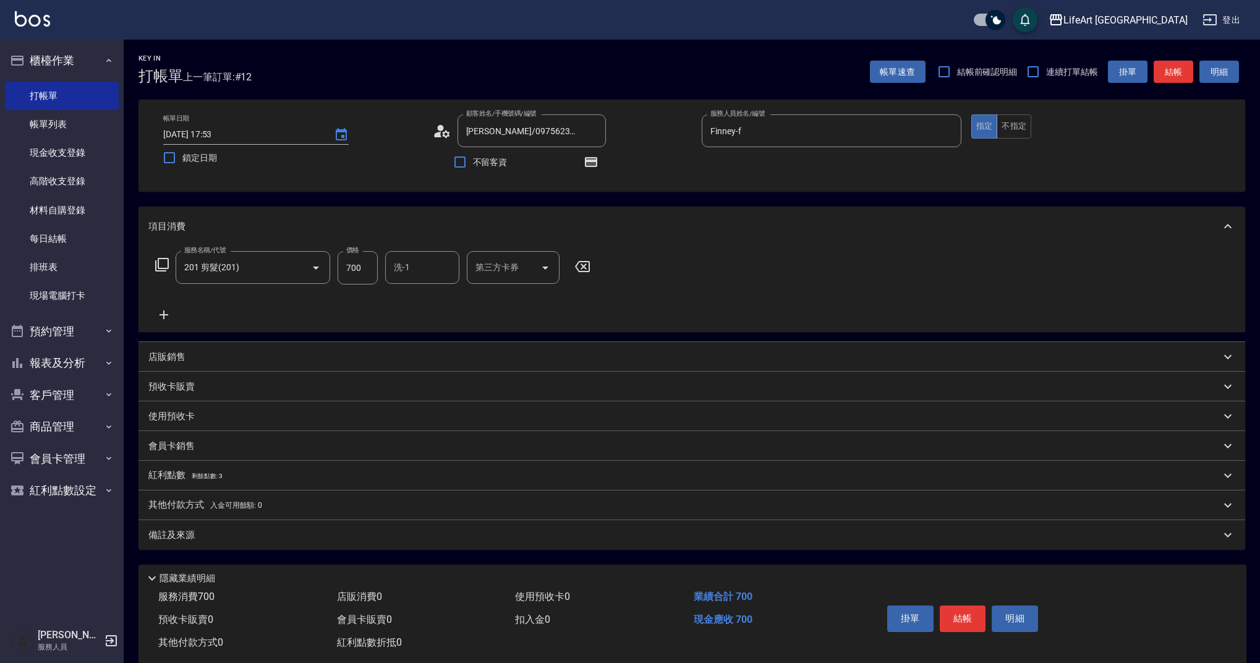
click at [375, 540] on div "備註及來源" at bounding box center [684, 535] width 1072 height 13
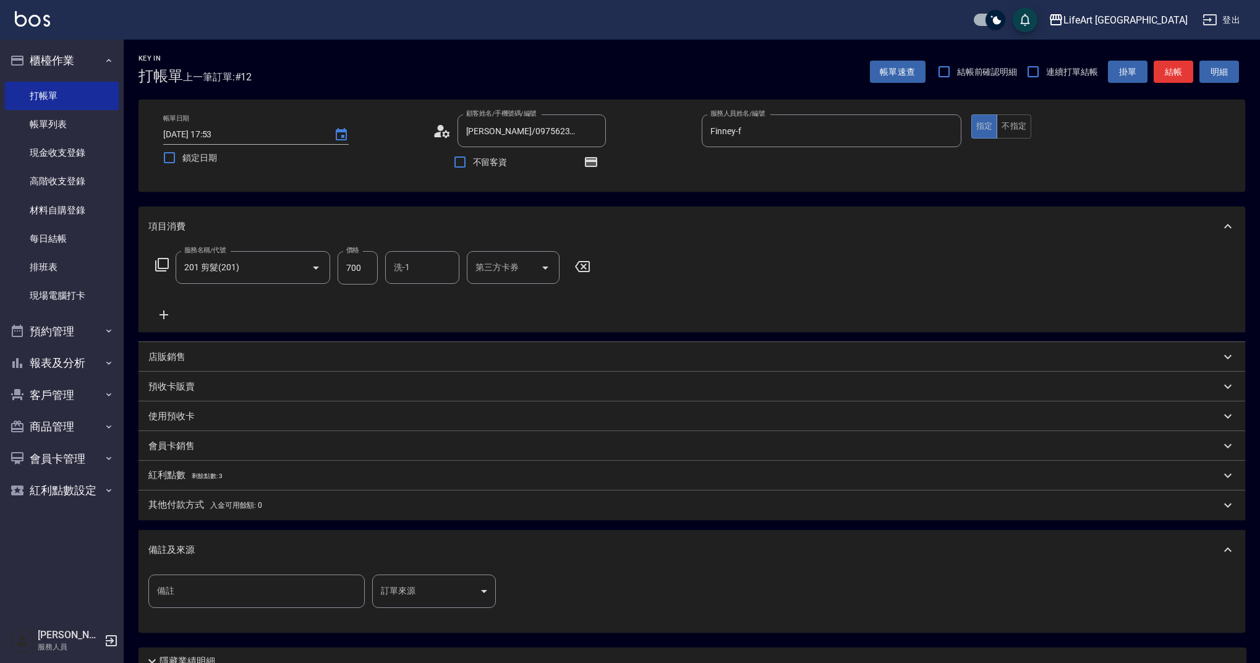
click at [438, 584] on body "LifeArt 蘆洲 登出 櫃檯作業 打帳單 帳單列表 現金收支登錄 高階收支登錄 材料自購登錄 每日結帳 排班表 現場電腦打卡 預約管理 預約管理 單日預約…" at bounding box center [630, 383] width 1260 height 767
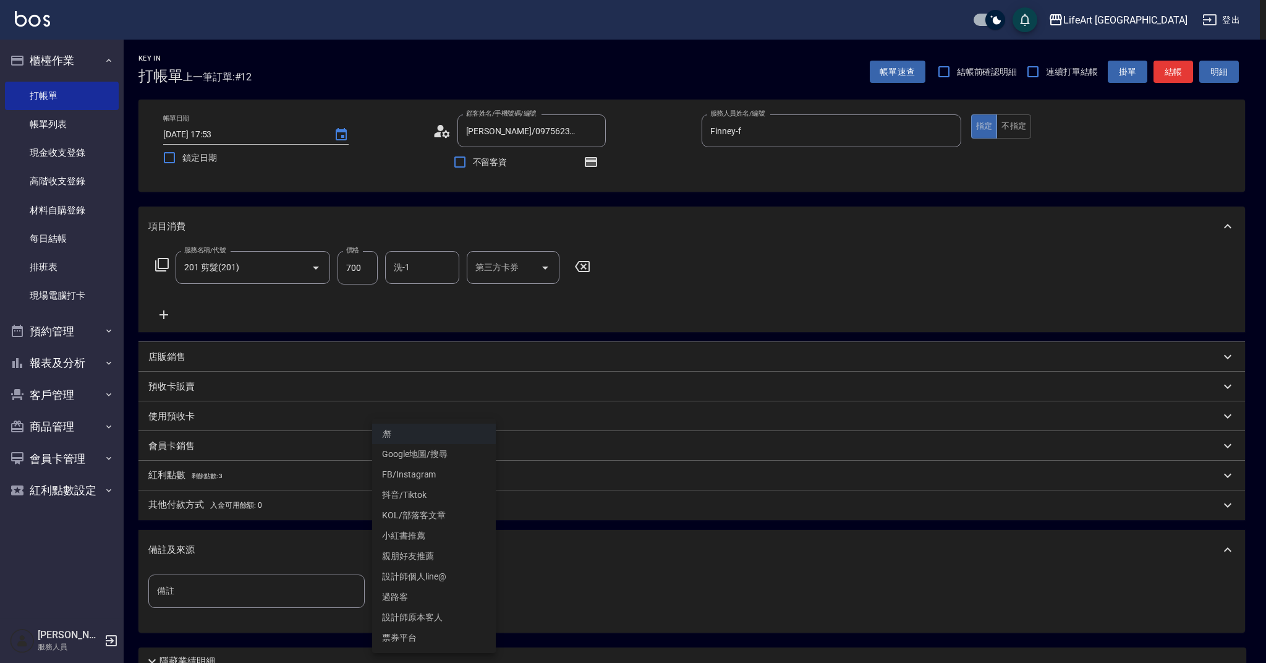
click at [431, 610] on li "設計師原本客人" at bounding box center [434, 617] width 124 height 20
type input "設計師原本客人"
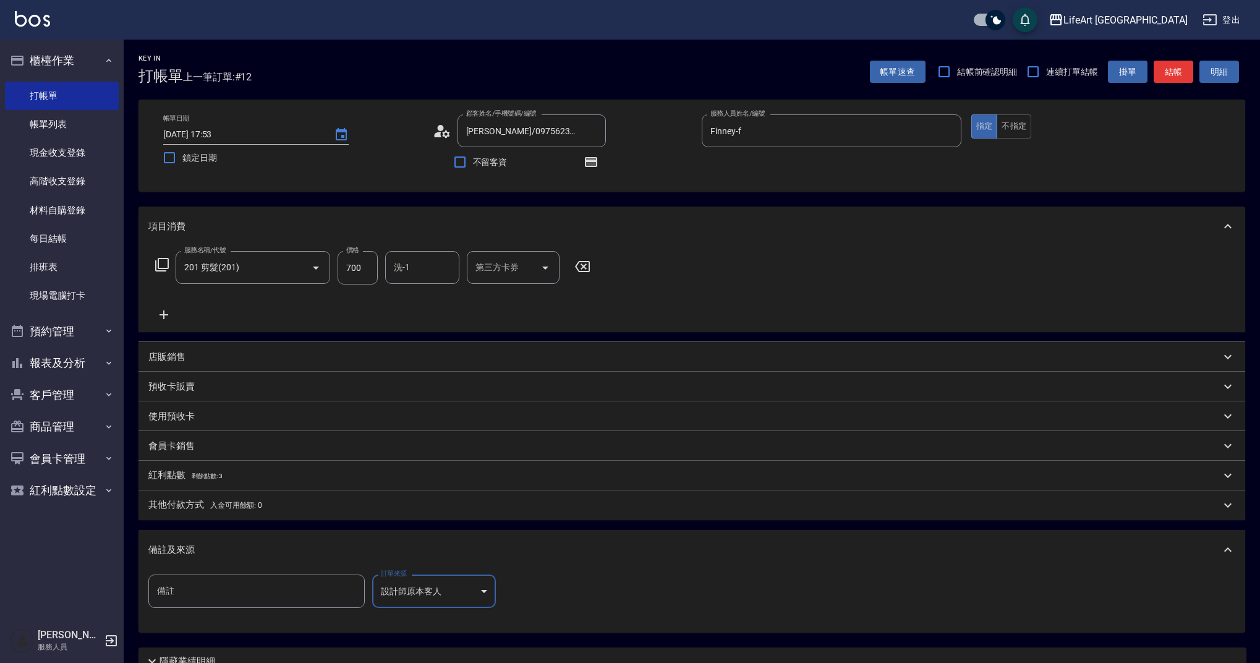
click at [475, 554] on div "備註及來源" at bounding box center [684, 549] width 1072 height 13
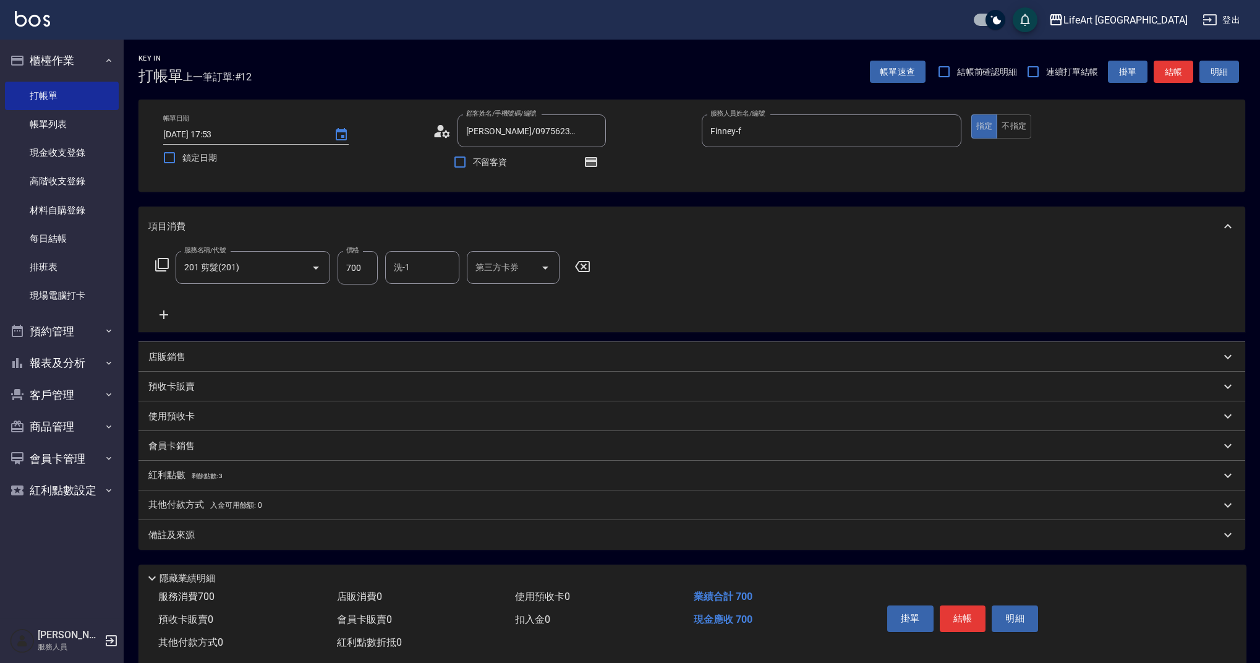
click at [475, 532] on div "備註及來源" at bounding box center [684, 535] width 1072 height 13
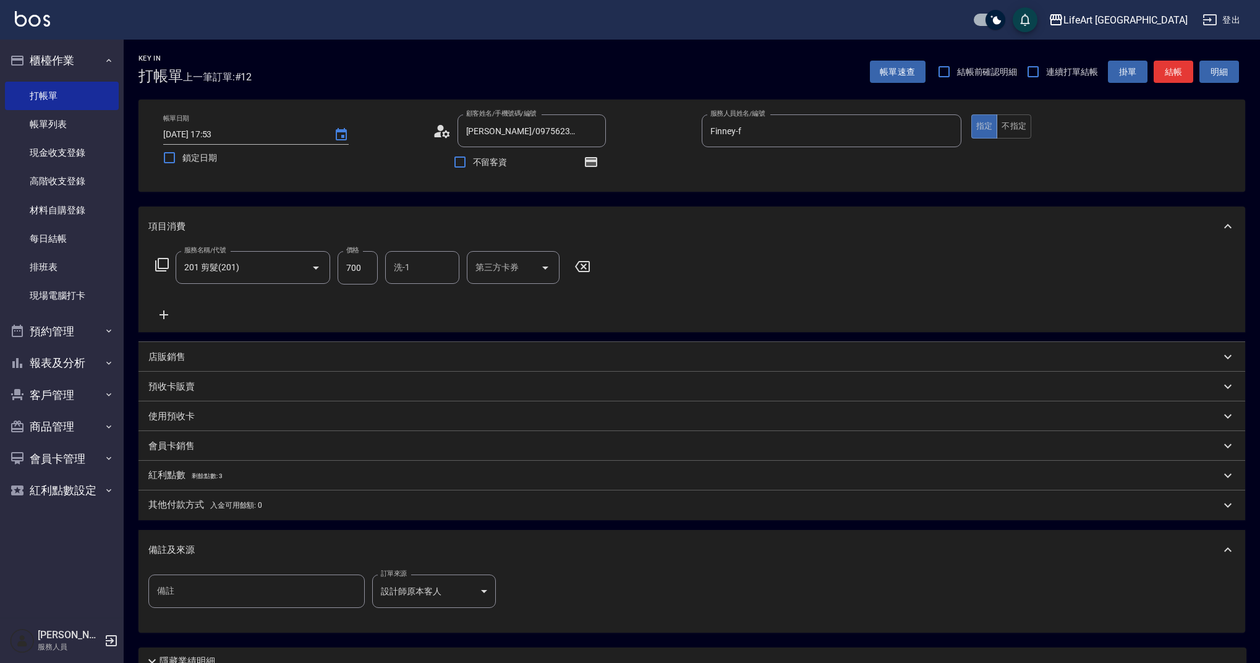
click at [475, 532] on div "備註及來源" at bounding box center [691, 550] width 1107 height 40
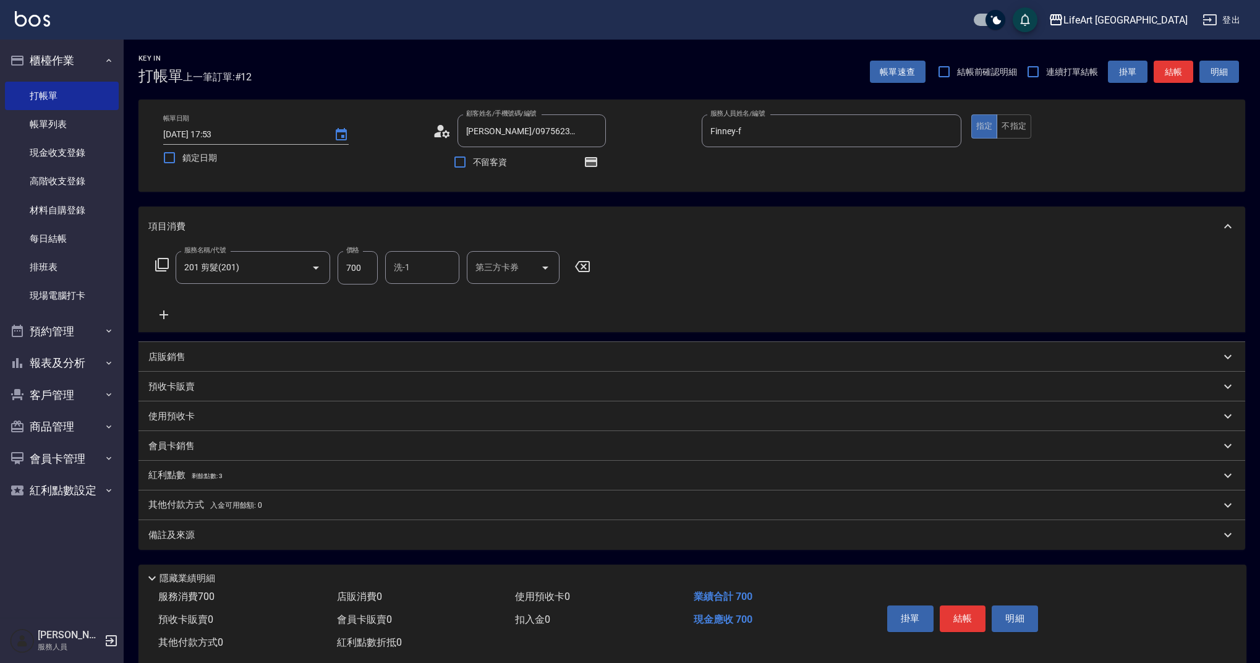
click at [475, 532] on div "備註及來源" at bounding box center [684, 535] width 1072 height 13
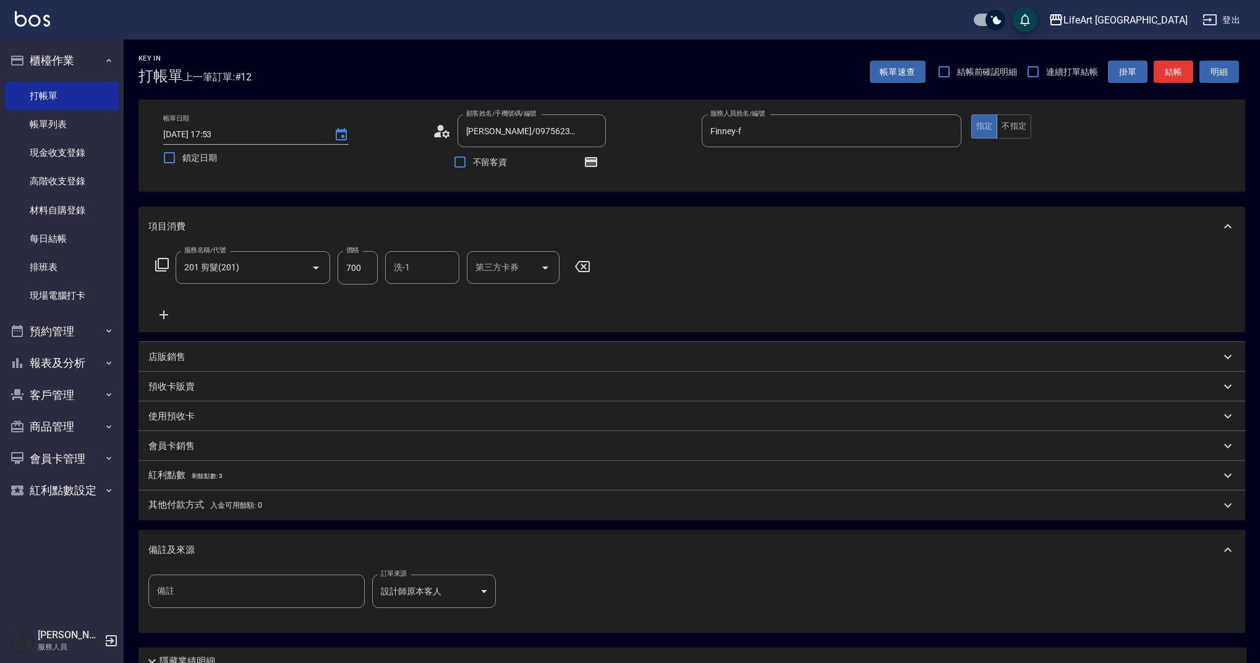
click at [475, 532] on div "備註及來源" at bounding box center [691, 550] width 1107 height 40
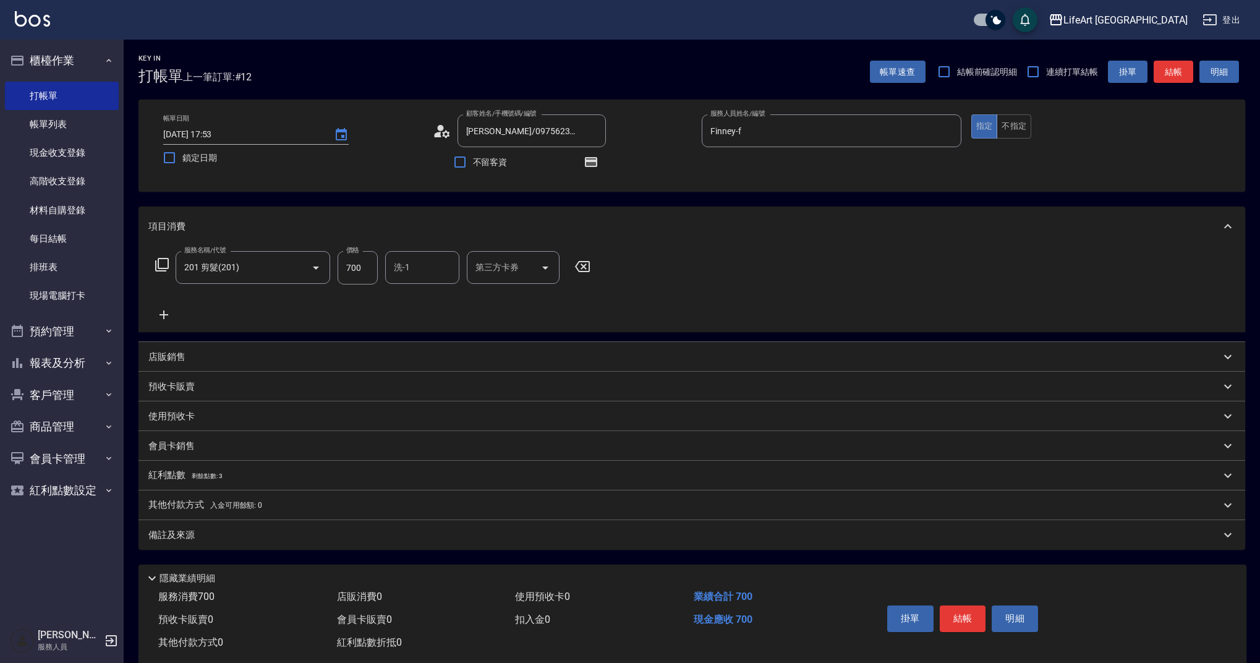
click at [475, 532] on div "備註及來源" at bounding box center [684, 535] width 1072 height 13
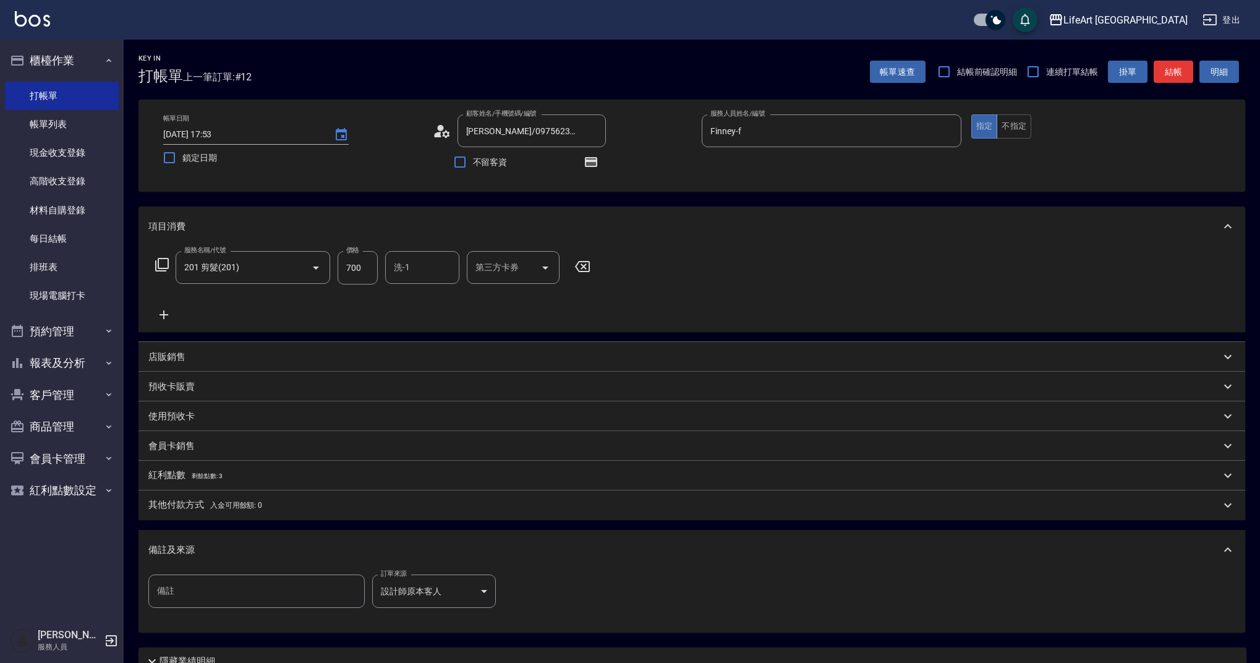
click at [475, 532] on div "備註及來源" at bounding box center [691, 550] width 1107 height 40
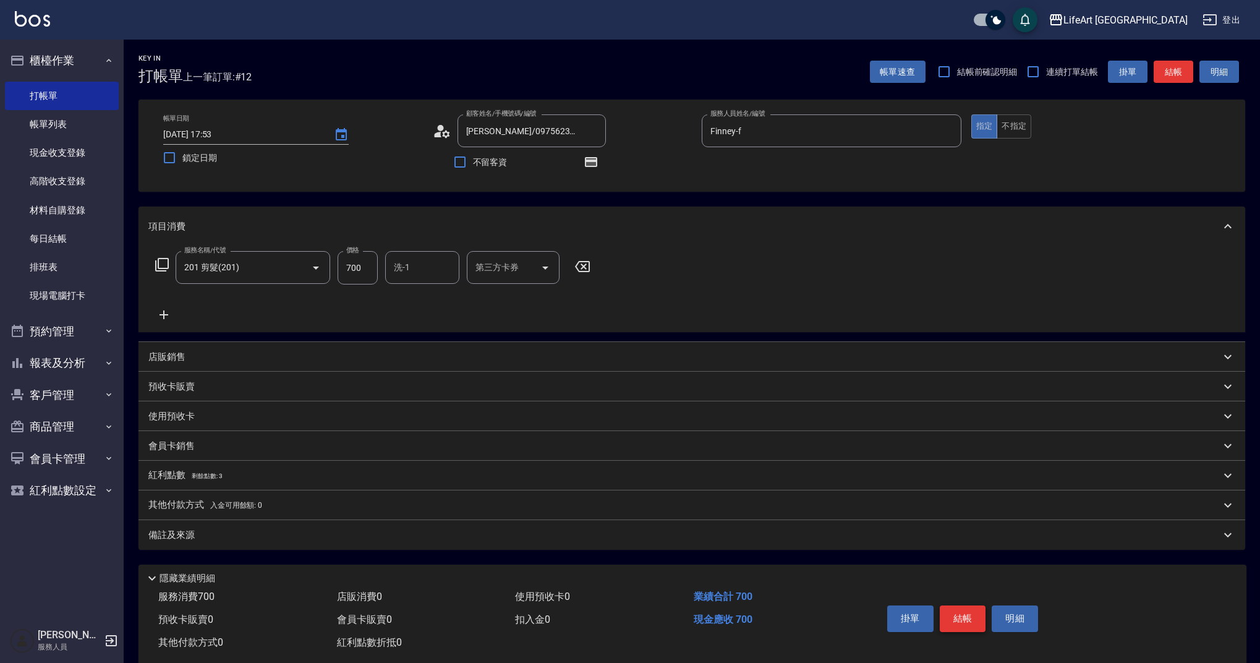
click at [954, 615] on button "結帳" at bounding box center [963, 618] width 46 height 26
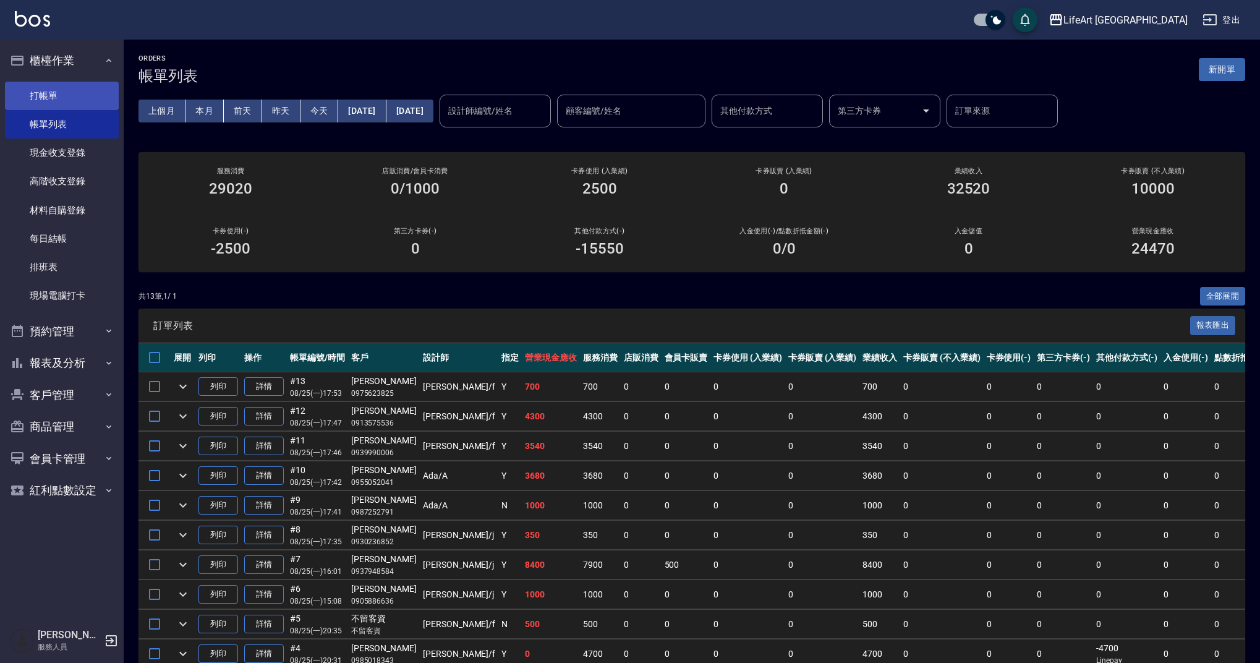
click at [91, 85] on link "打帳單" at bounding box center [62, 96] width 114 height 28
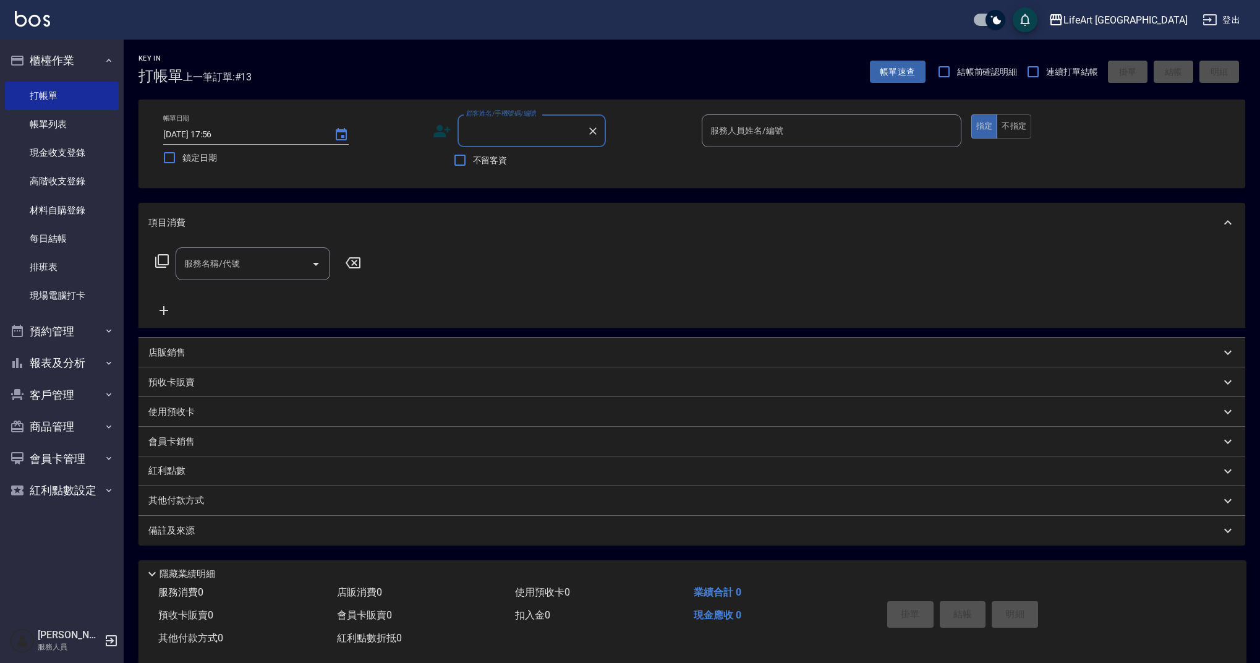
click at [508, 136] on input "顧客姓名/手機號碼/編號" at bounding box center [522, 131] width 119 height 22
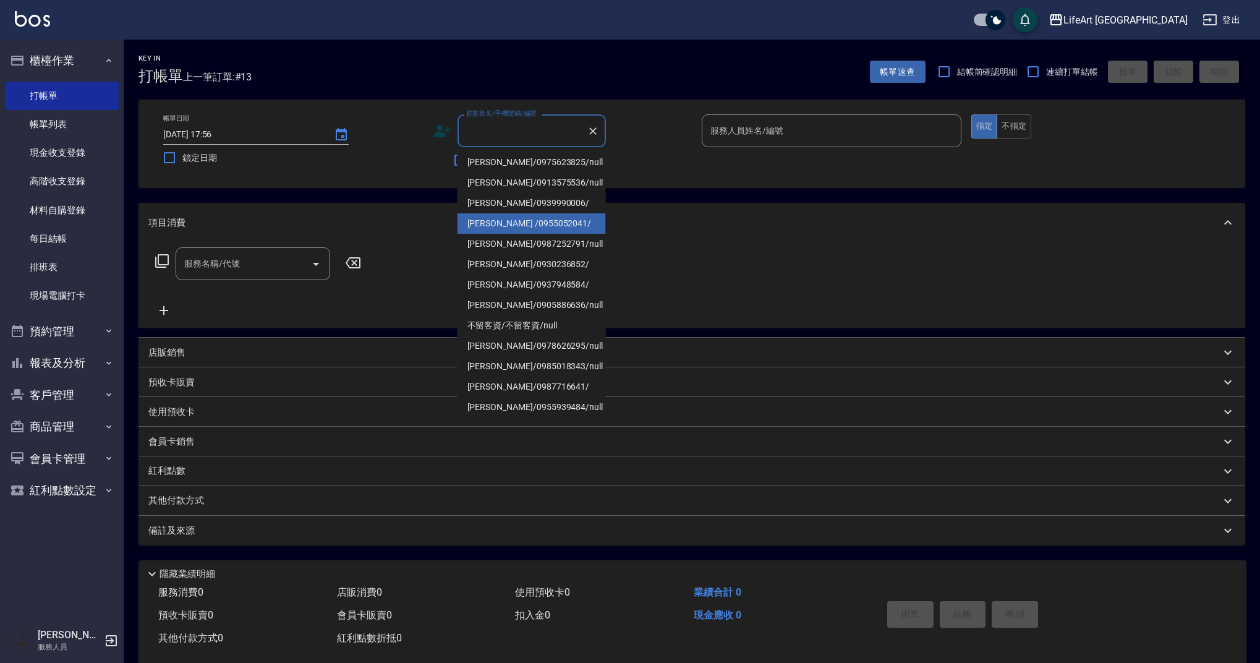
click at [517, 219] on li "[PERSON_NAME] /0955052041/" at bounding box center [531, 223] width 148 height 20
type input "[PERSON_NAME] /0955052041/"
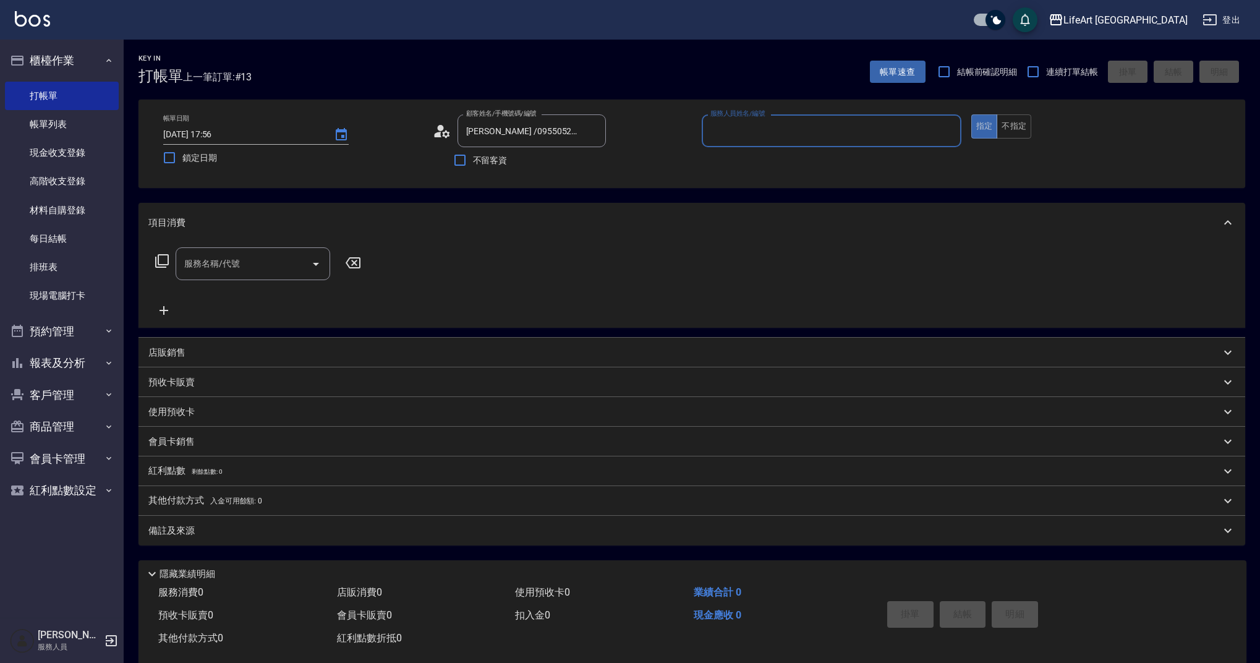
type input "Ada-A"
click at [945, 135] on icon "Clear" at bounding box center [948, 131] width 12 height 12
click at [595, 129] on icon "Clear" at bounding box center [592, 130] width 7 height 7
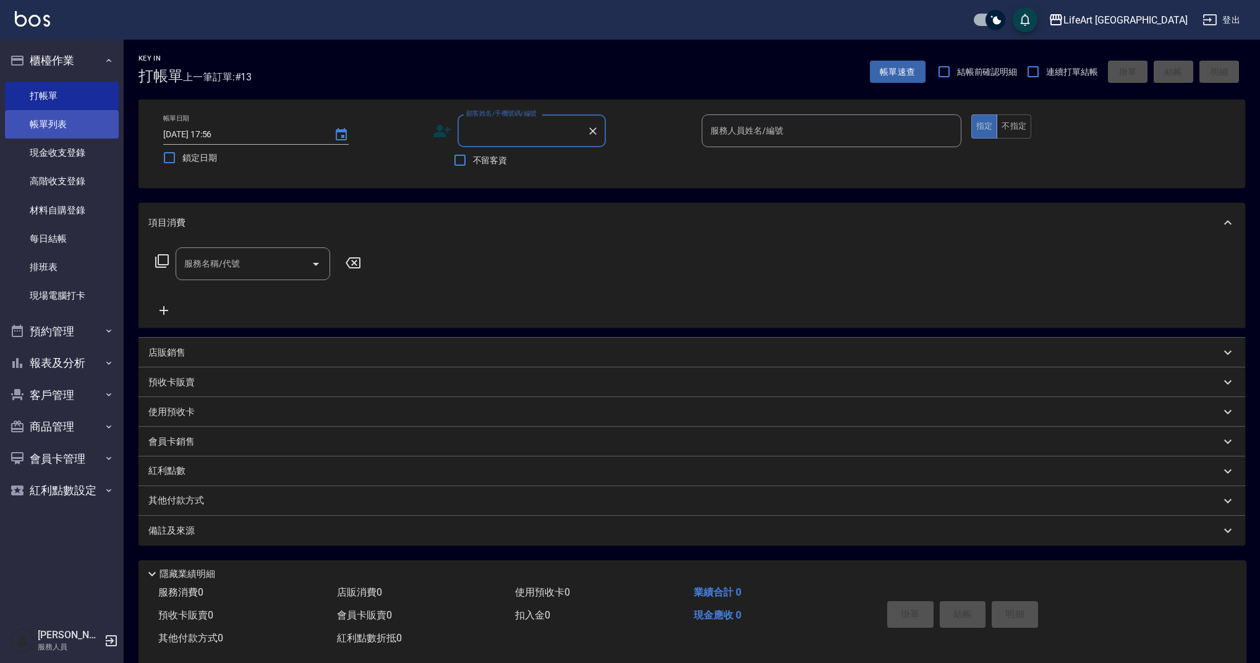
click at [88, 127] on link "帳單列表" at bounding box center [62, 124] width 114 height 28
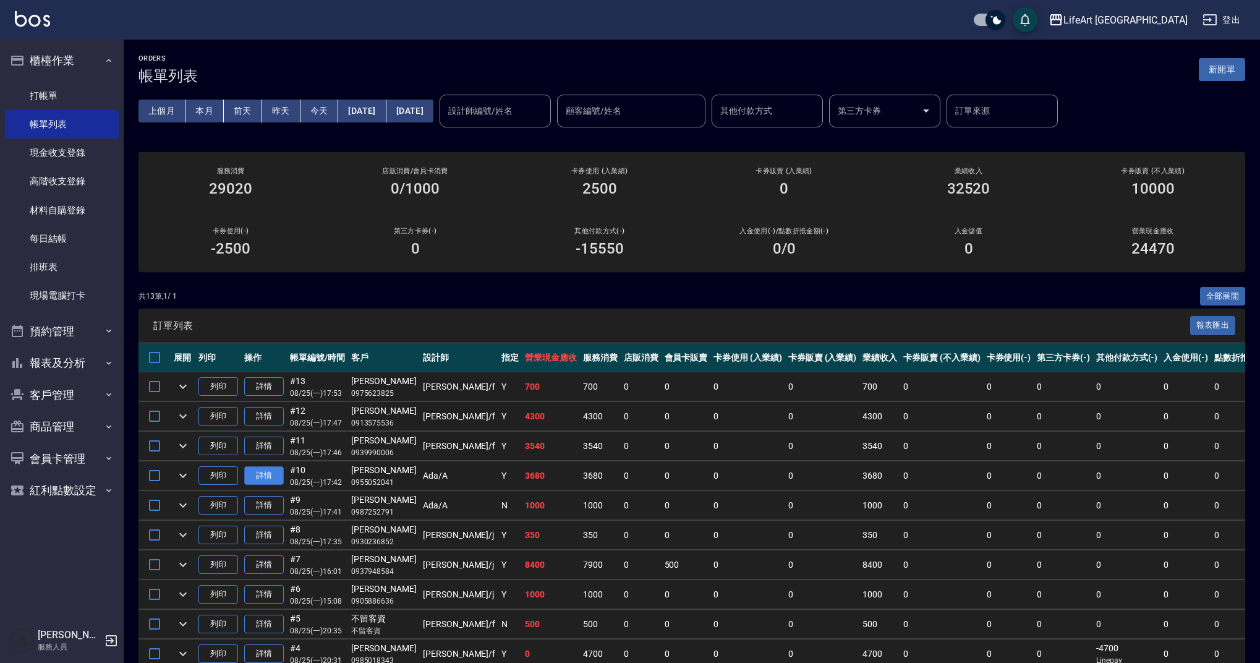
click at [266, 479] on link "詳情" at bounding box center [264, 475] width 40 height 19
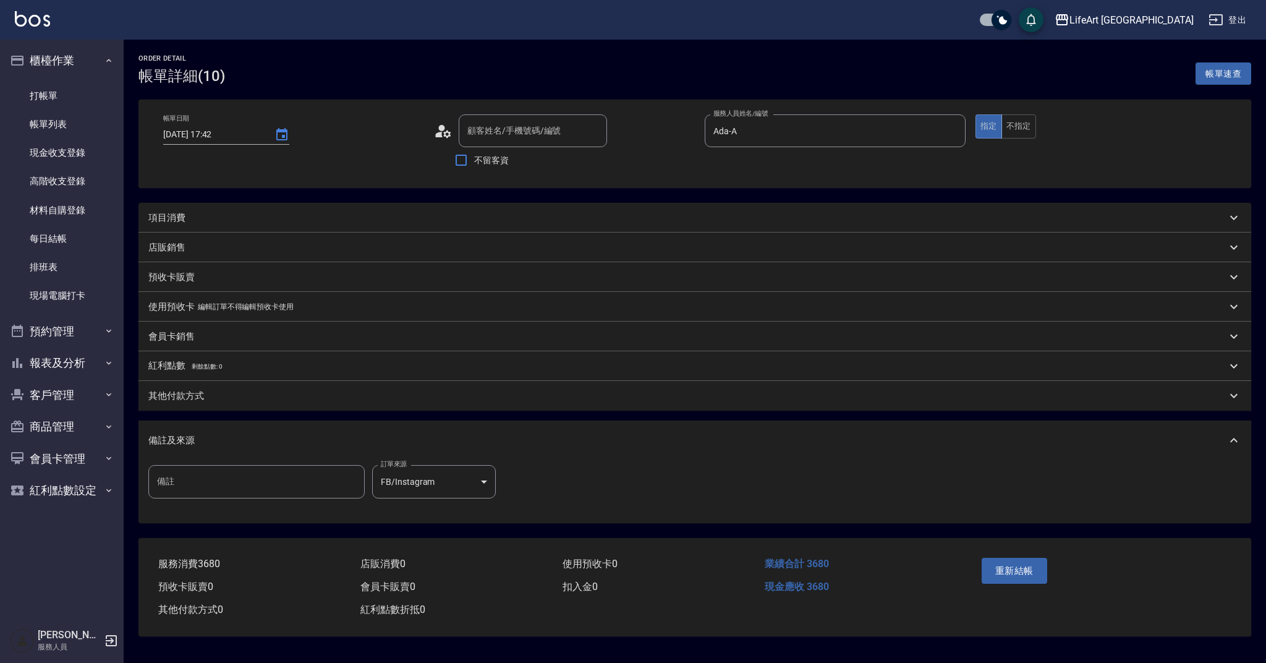
type input "[DATE] 17:42"
type input "Ada-A"
type input "FB/Instagram"
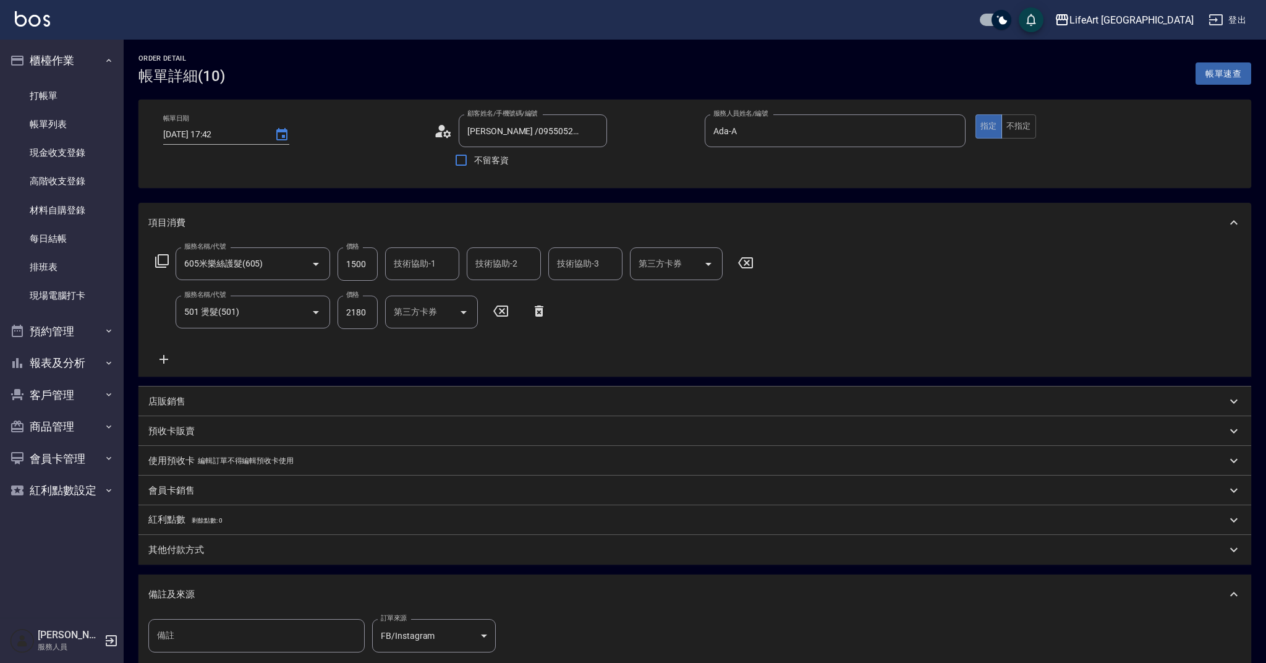
type input "[PERSON_NAME] /0955052041/"
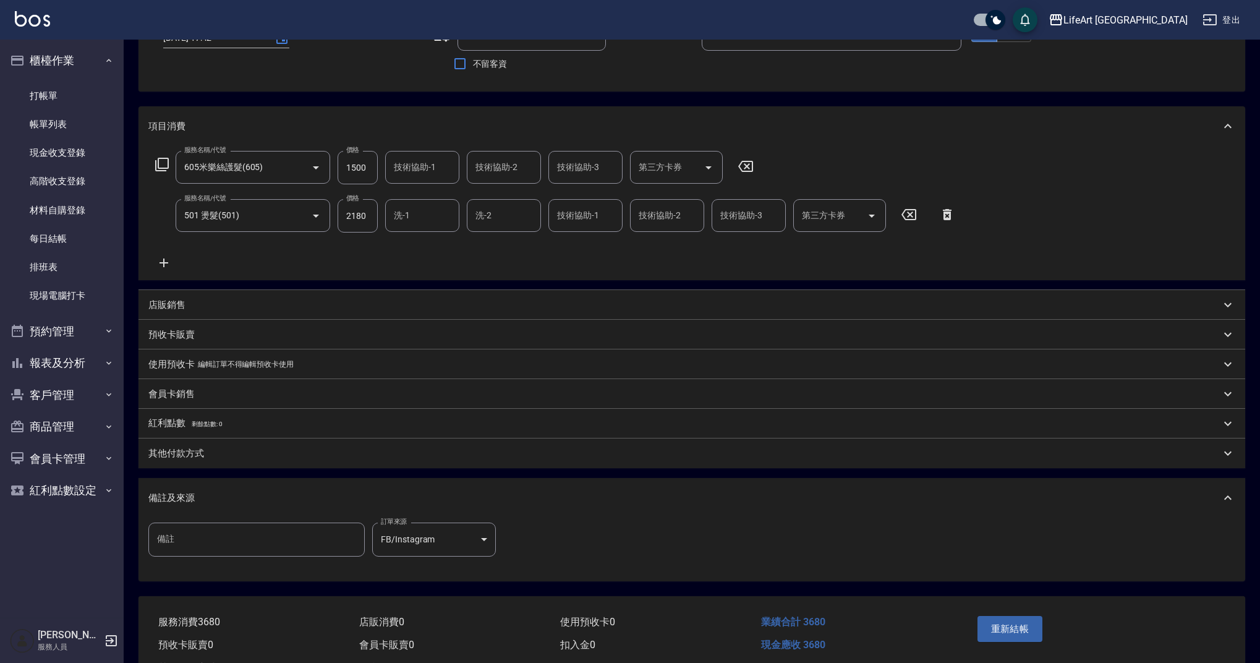
scroll to position [148, 0]
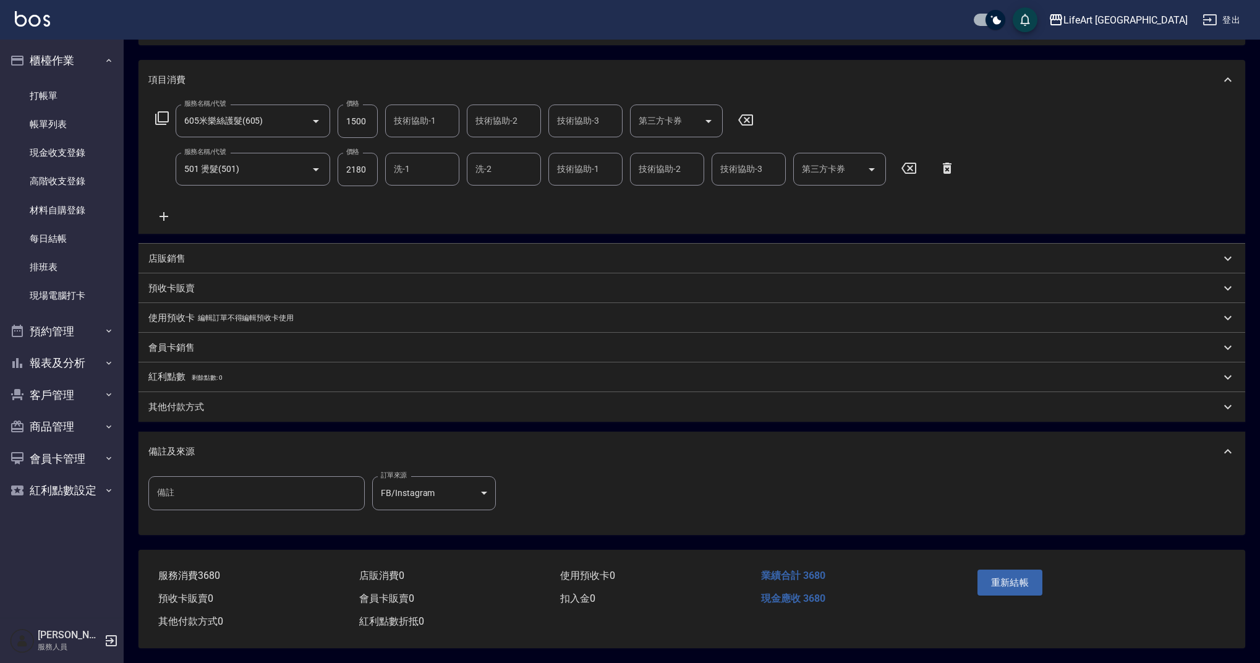
click at [202, 407] on p "其他付款方式" at bounding box center [176, 407] width 56 height 13
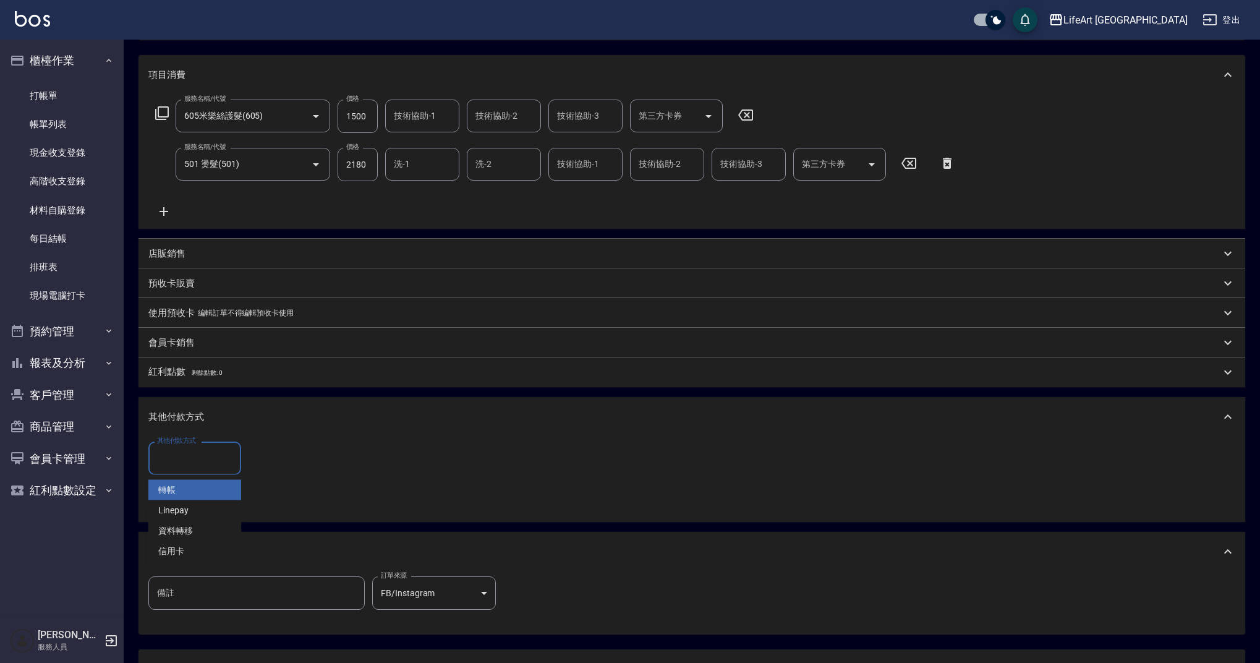
click at [203, 456] on input "其他付款方式" at bounding box center [195, 458] width 82 height 22
click at [208, 510] on span "Linepay" at bounding box center [194, 510] width 93 height 20
type input "Linepay"
click at [286, 467] on input "0" at bounding box center [295, 457] width 93 height 33
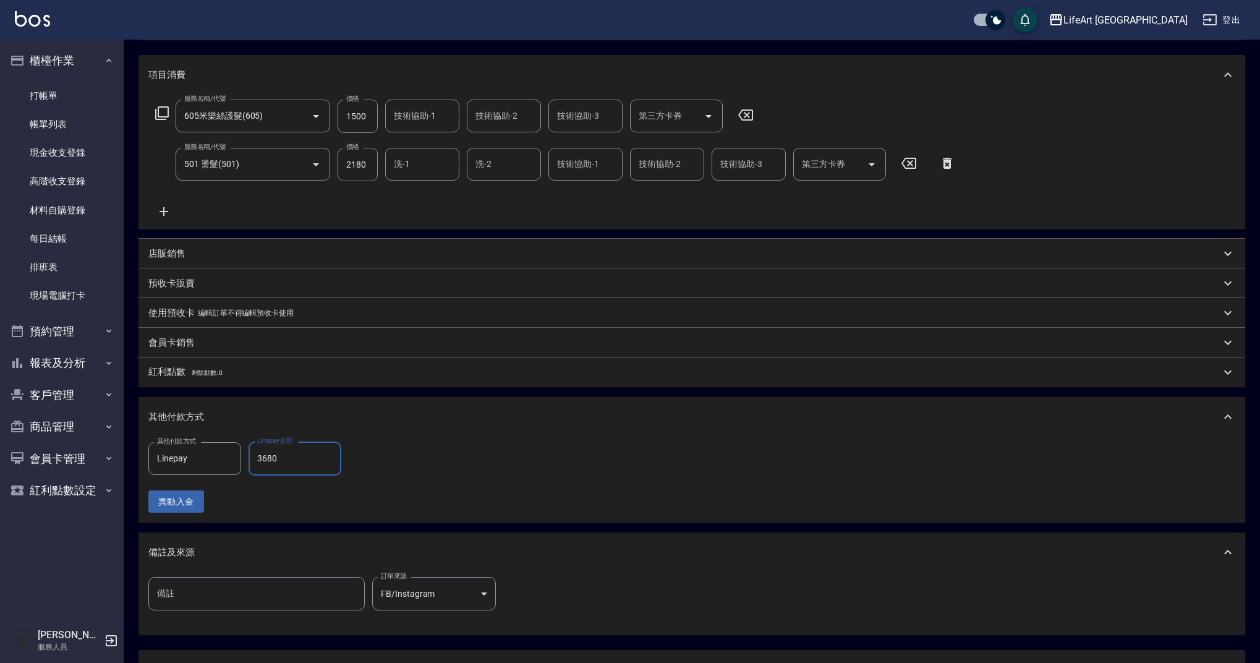
scroll to position [253, 0]
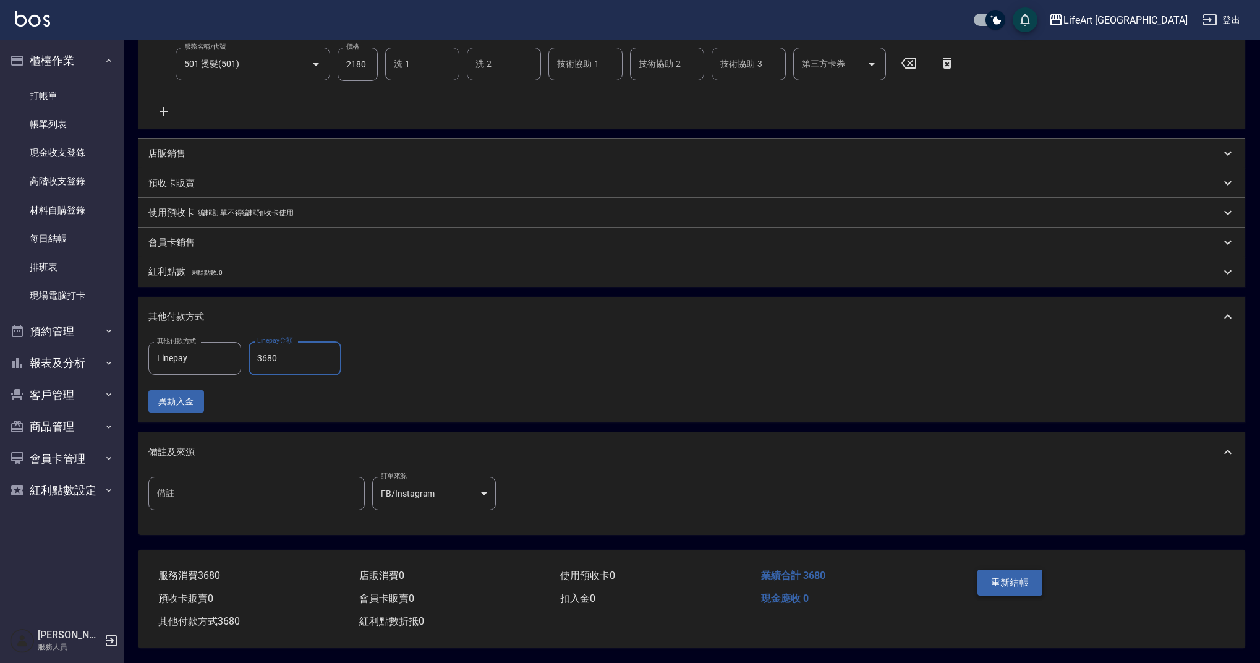
type input "3680"
click at [997, 577] on button "重新結帳" at bounding box center [1010, 582] width 66 height 26
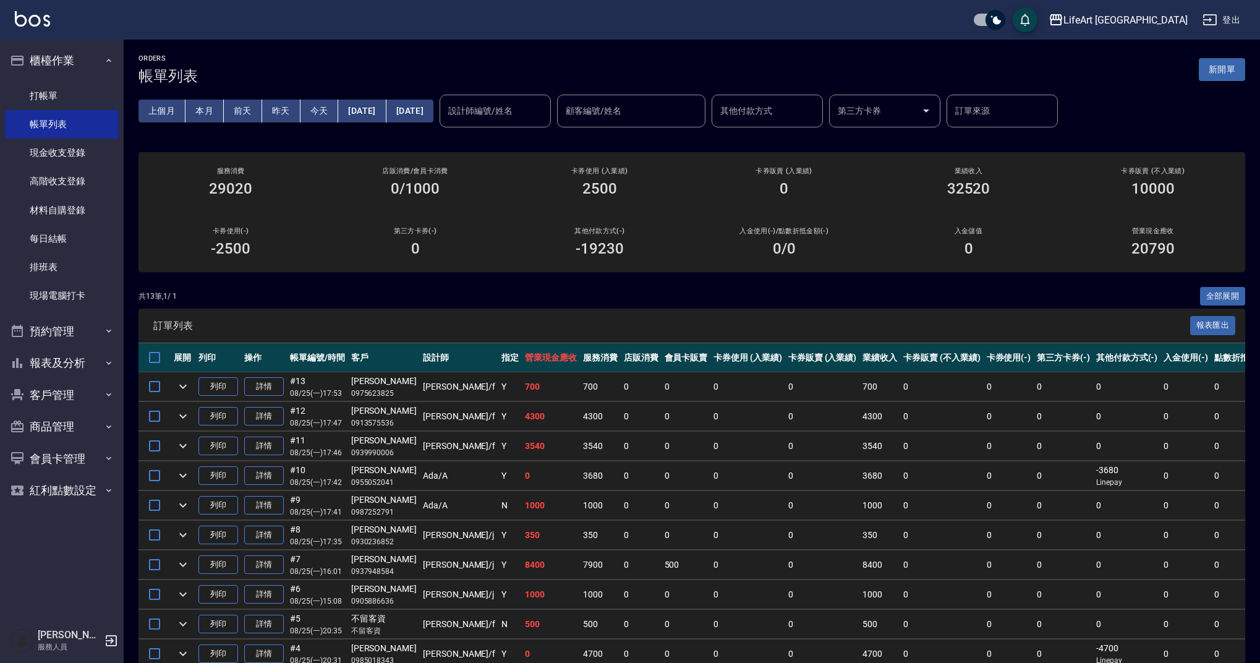
click at [1213, 71] on button "新開單" at bounding box center [1222, 69] width 46 height 23
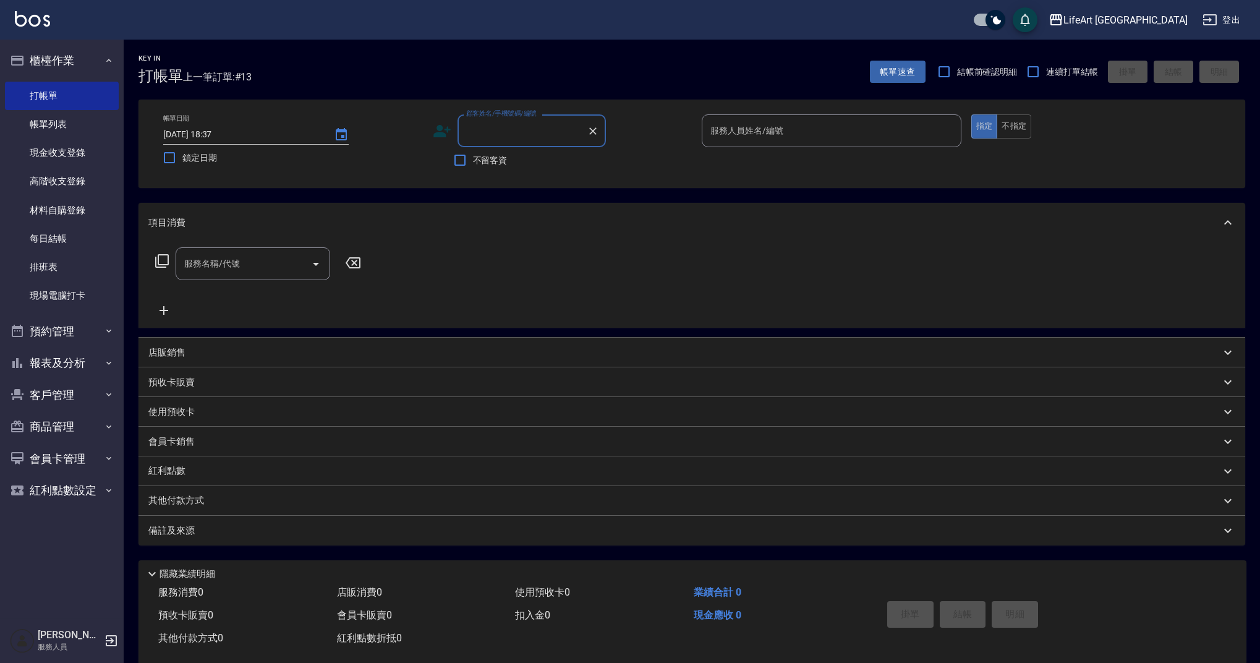
click at [534, 132] on input "顧客姓名/手機號碼/編號" at bounding box center [522, 131] width 119 height 22
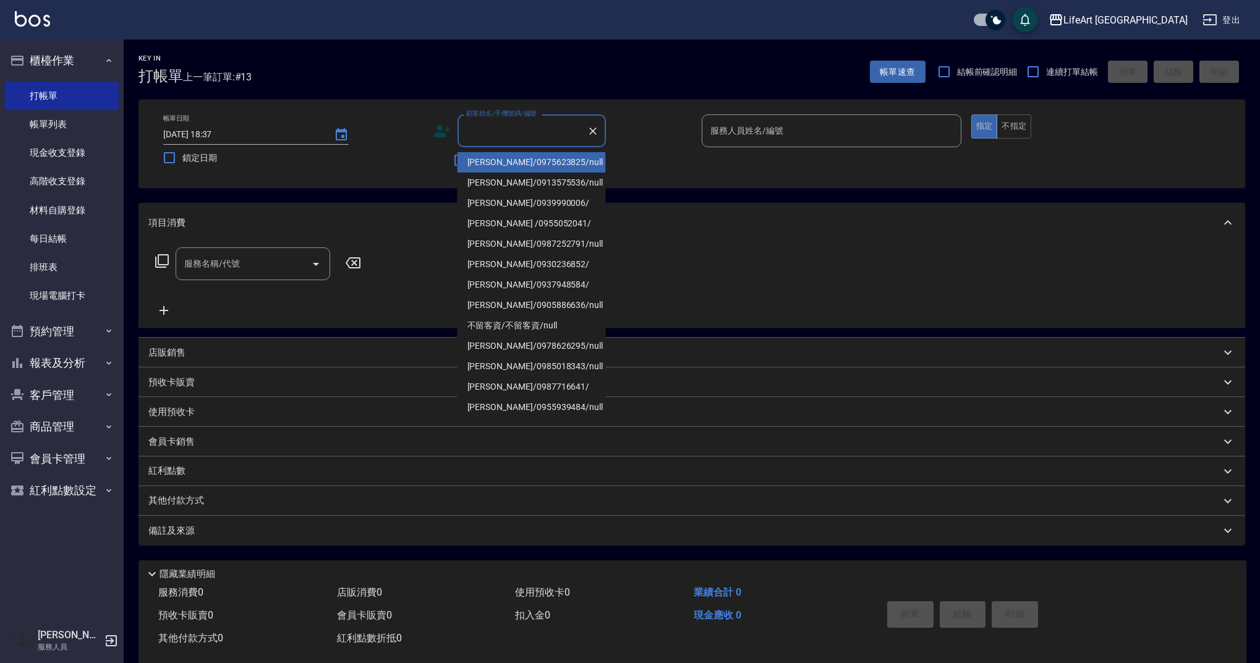
click at [436, 132] on icon at bounding box center [442, 131] width 19 height 19
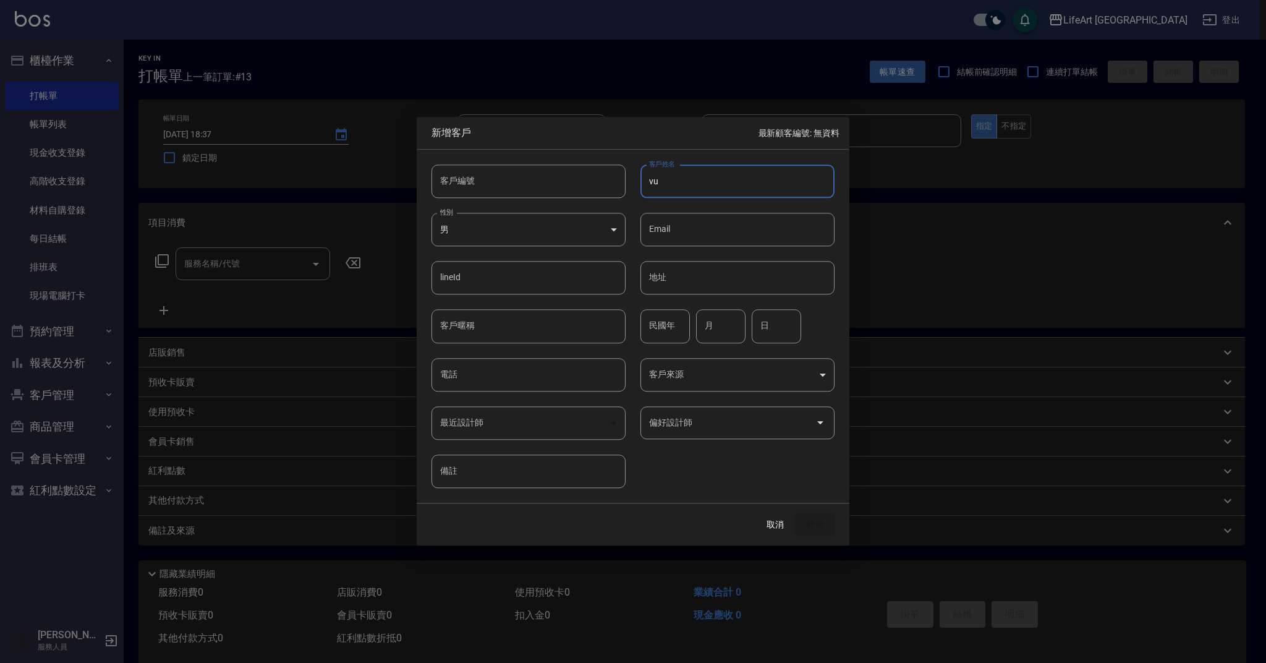
type input "v"
type input "[PERSON_NAME]"
click at [572, 243] on body "LifeArt 蘆洲 登出 櫃檯作業 打帳單 帳單列表 現金收支登錄 高階收支登錄 材料自購登錄 每日結帳 排班表 現場電腦打卡 預約管理 預約管理 單日預約…" at bounding box center [633, 339] width 1266 height 679
click at [543, 299] on li "女" at bounding box center [528, 302] width 194 height 20
type input "[DEMOGRAPHIC_DATA]"
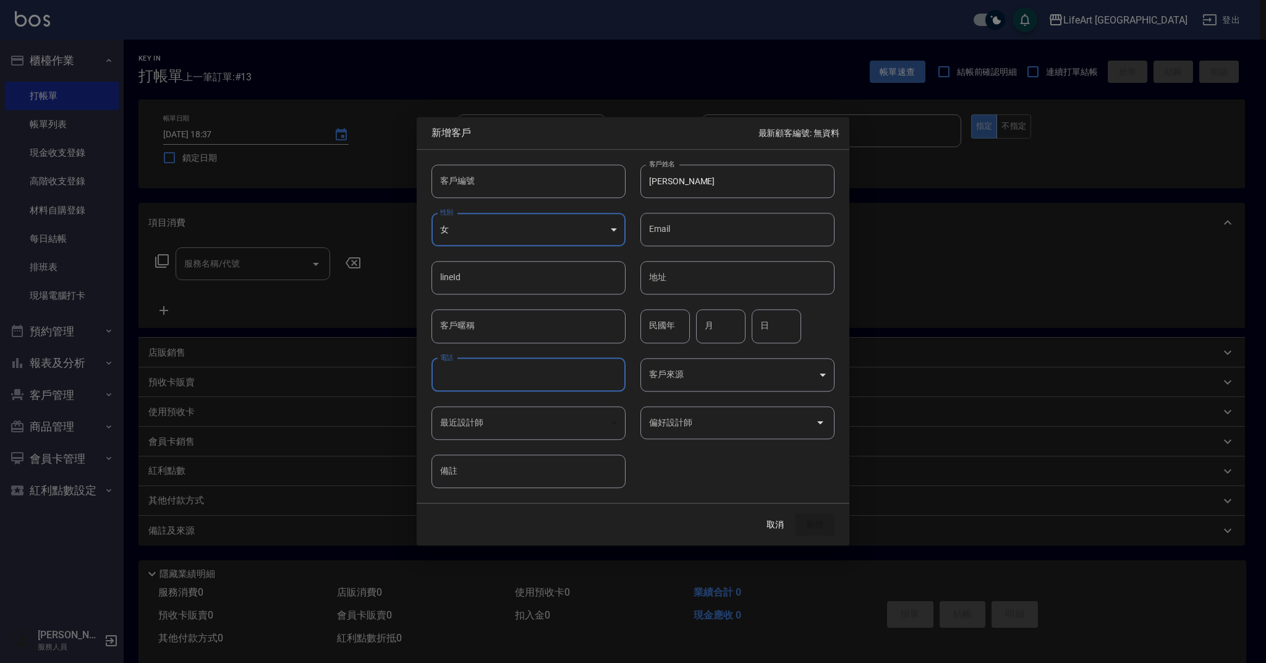
click at [508, 380] on input "電話" at bounding box center [528, 374] width 194 height 33
type input "0982353559"
click at [723, 327] on input "月" at bounding box center [720, 326] width 49 height 33
click at [715, 331] on input "月" at bounding box center [720, 326] width 49 height 33
type input "3"
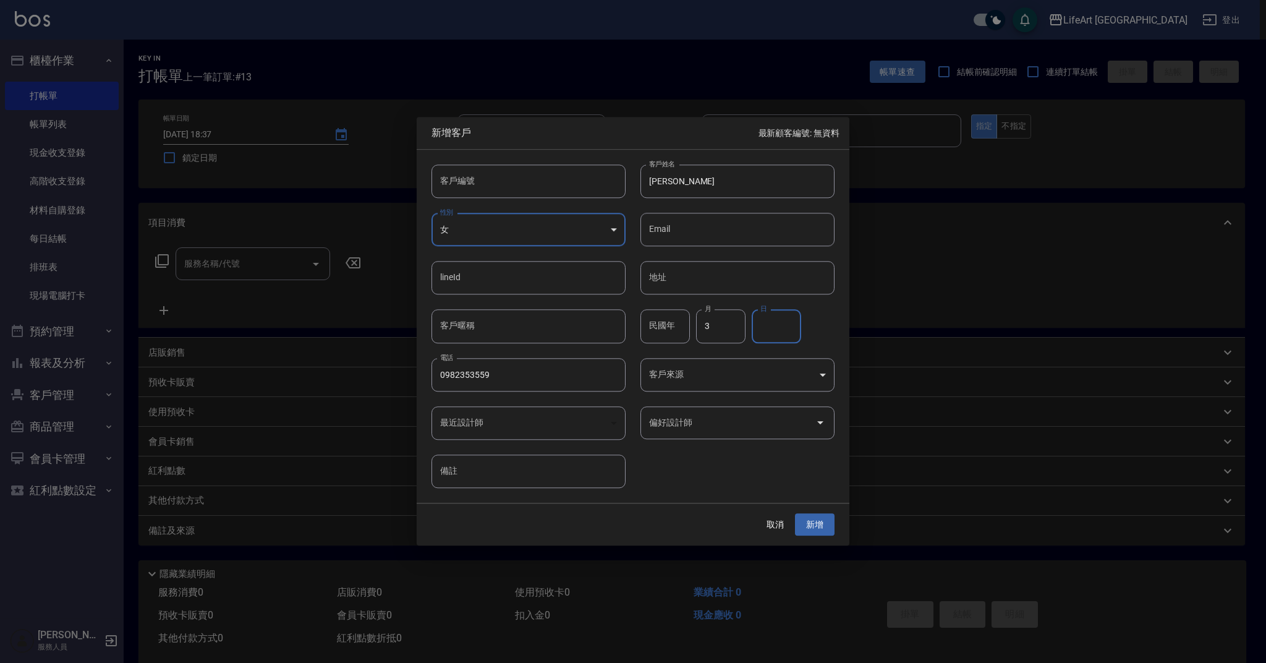
click at [779, 332] on input "日" at bounding box center [776, 326] width 49 height 33
type input "21"
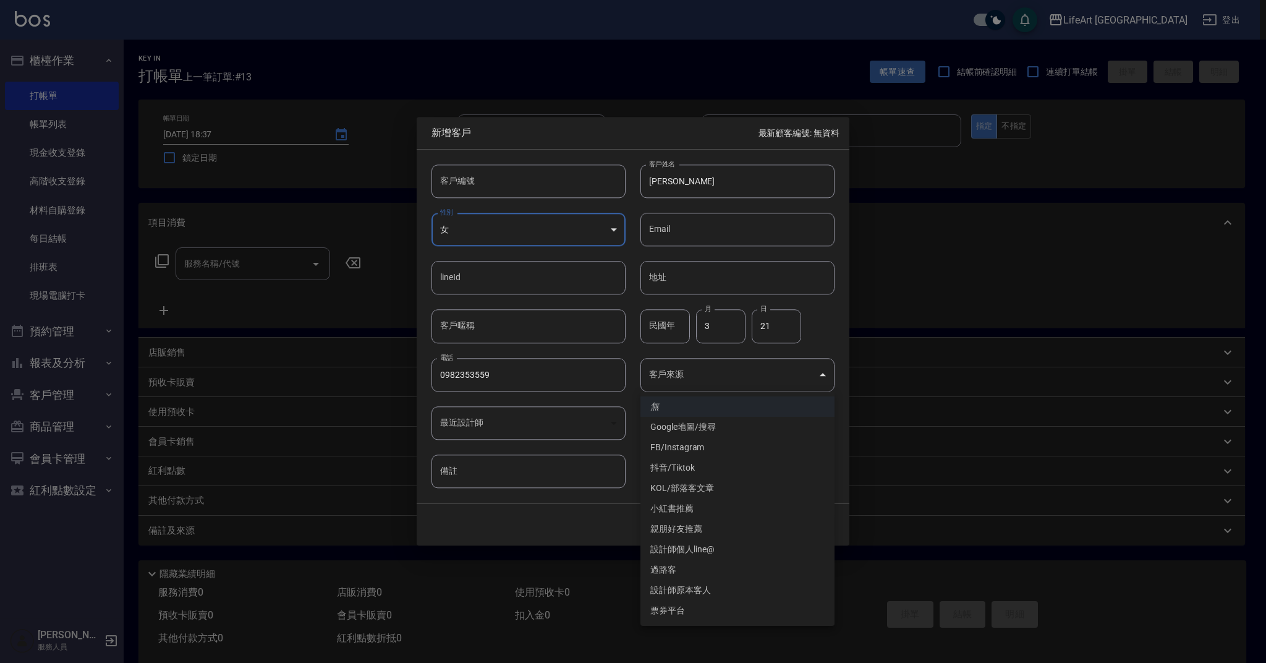
click at [748, 378] on body "LifeArt 蘆洲 登出 櫃檯作業 打帳單 帳單列表 現金收支登錄 高階收支登錄 材料自購登錄 每日結帳 排班表 現場電腦打卡 預約管理 預約管理 單日預約…" at bounding box center [633, 339] width 1266 height 679
click at [707, 423] on li "Google地圖/搜尋" at bounding box center [737, 427] width 194 height 20
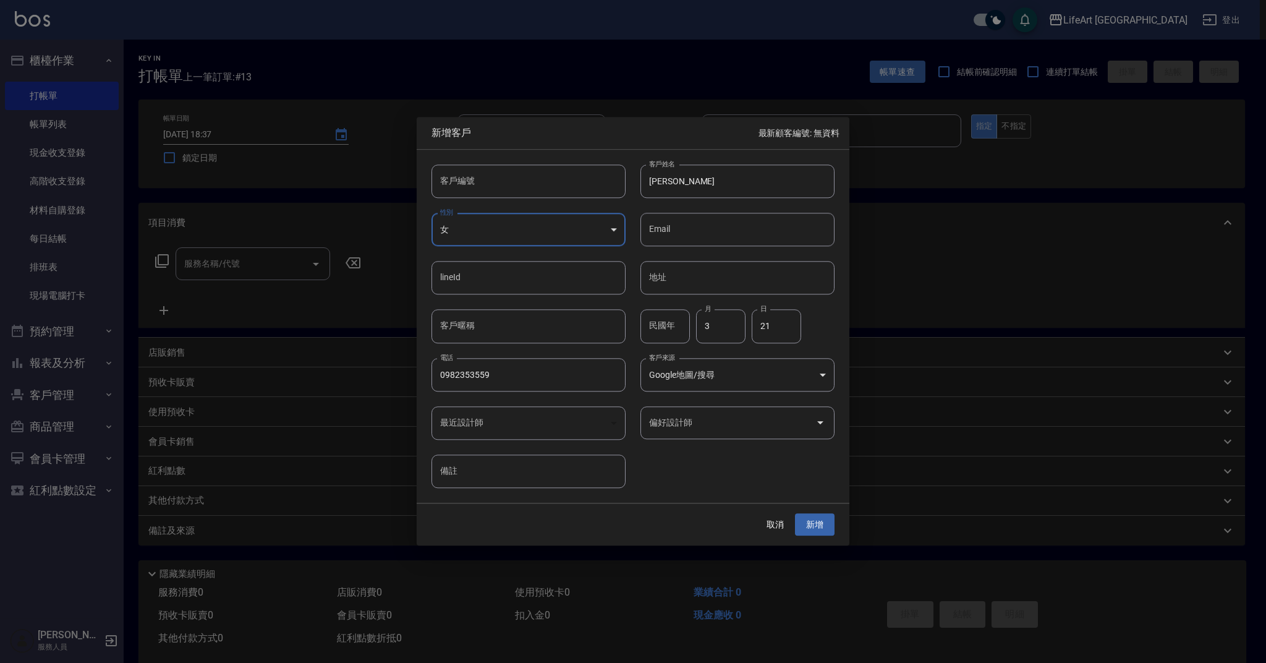
type input "Google地圖/搜尋"
click at [819, 516] on button "新增" at bounding box center [815, 524] width 40 height 23
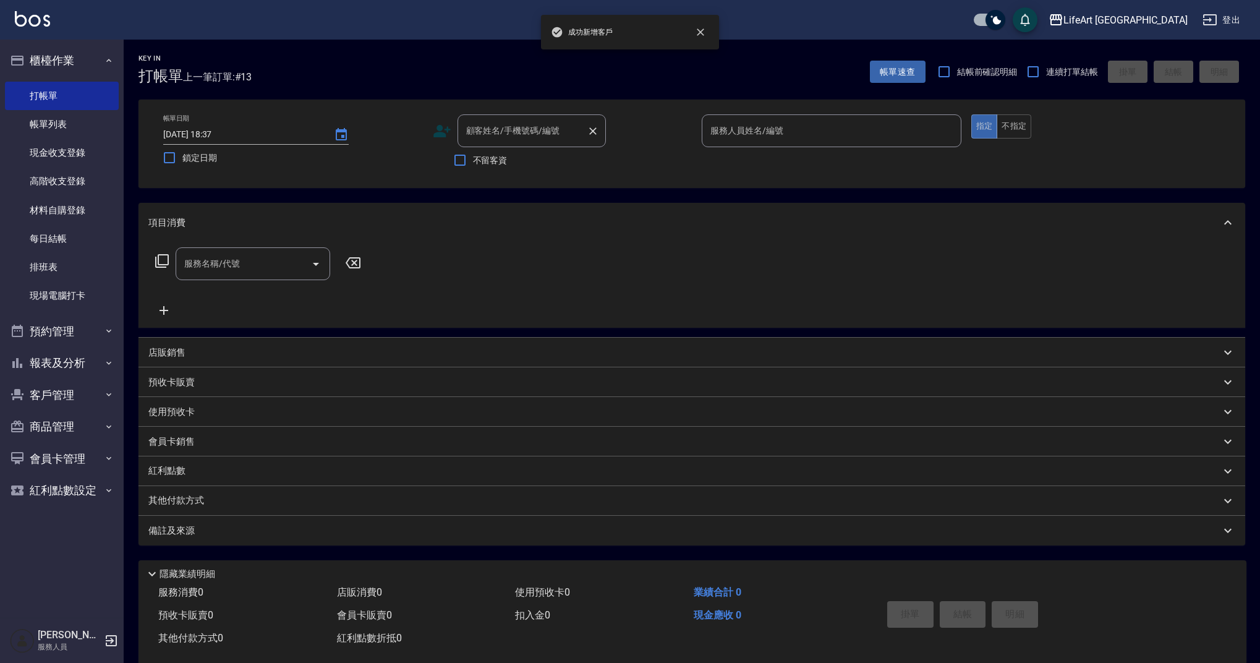
click at [553, 129] on input "顧客姓名/手機號碼/編號" at bounding box center [522, 131] width 119 height 22
click at [522, 163] on li "[PERSON_NAME]/0982353559/" at bounding box center [531, 162] width 148 height 20
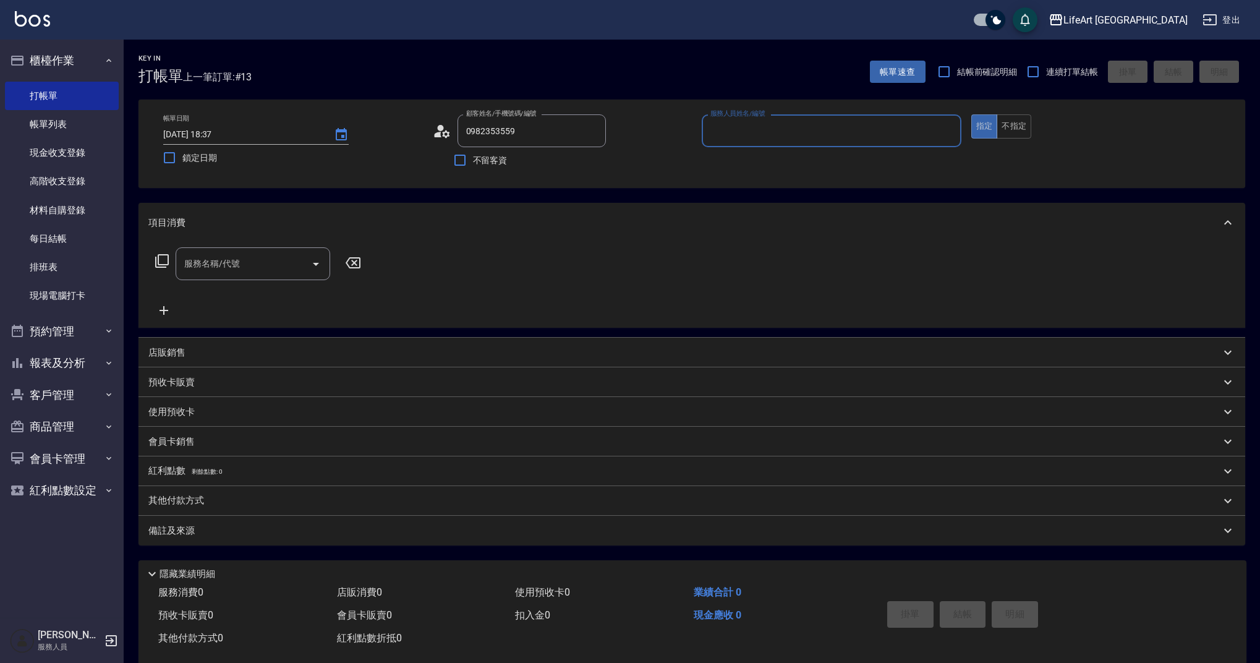
type input "[PERSON_NAME]/0982353559/"
click at [750, 132] on input "服務人員姓名/編號" at bounding box center [831, 131] width 249 height 22
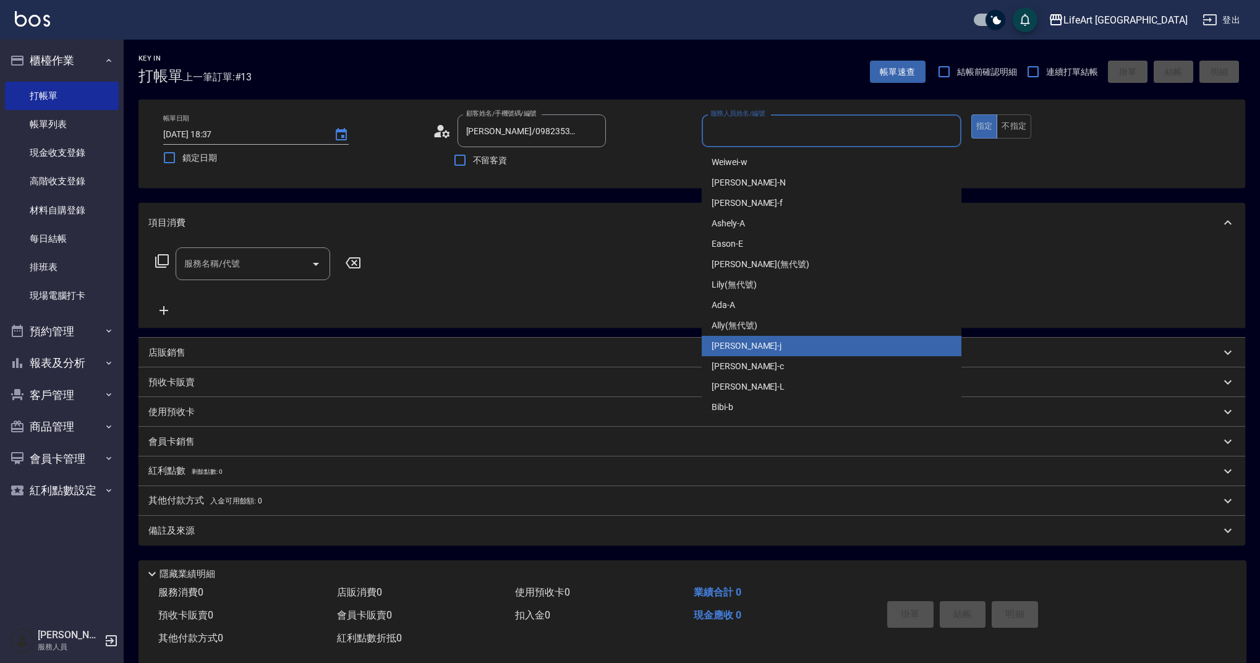
click at [751, 346] on div "[PERSON_NAME]" at bounding box center [832, 346] width 260 height 20
type input "[PERSON_NAME]"
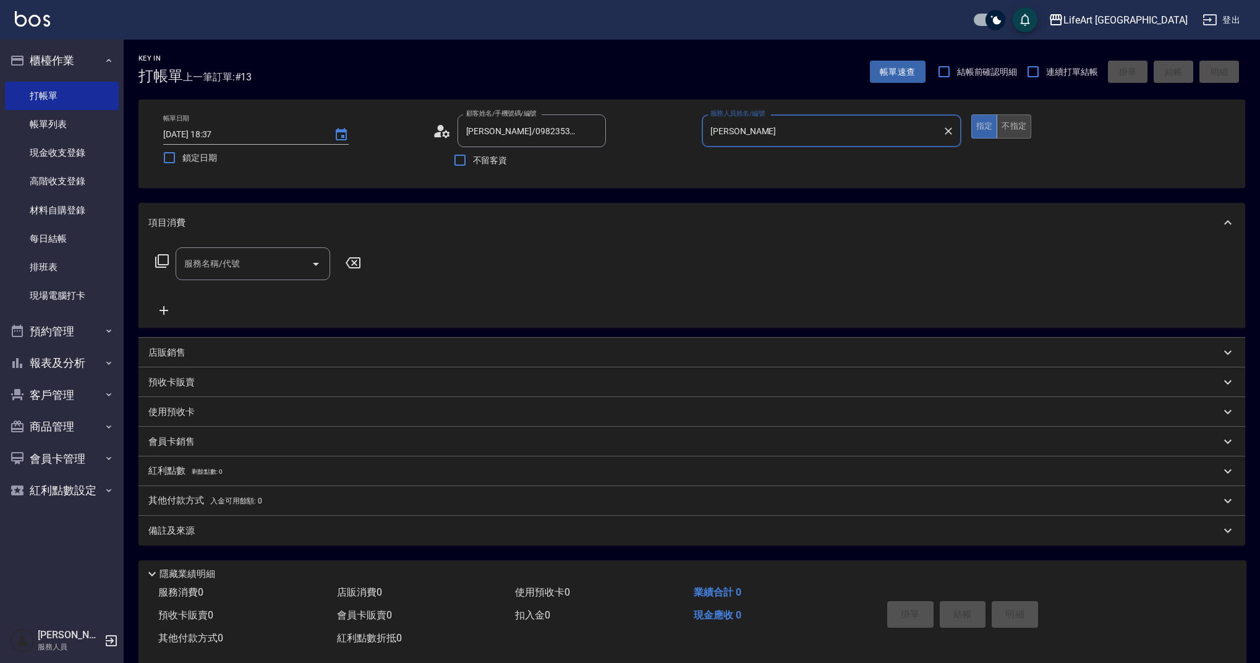
click at [1025, 124] on button "不指定" at bounding box center [1013, 126] width 35 height 24
click at [243, 263] on input "服務名稱/代號" at bounding box center [243, 264] width 125 height 22
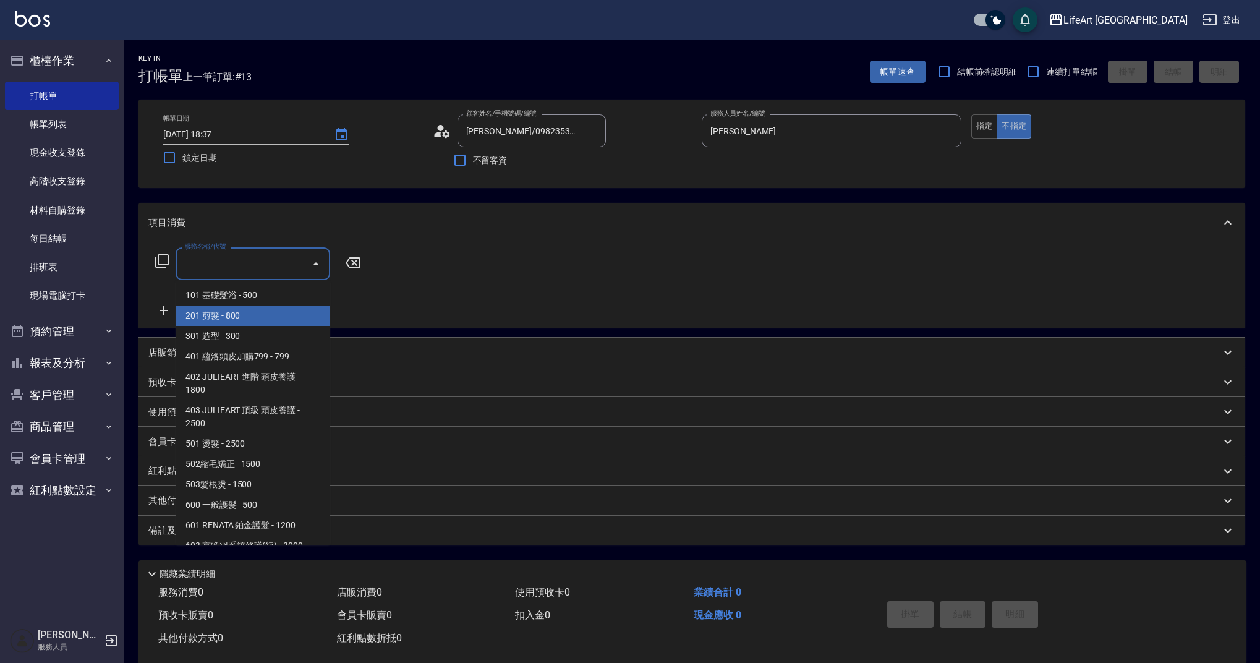
click at [290, 321] on span "201 剪髮 - 800" at bounding box center [253, 315] width 155 height 20
type input "201 剪髮(201)"
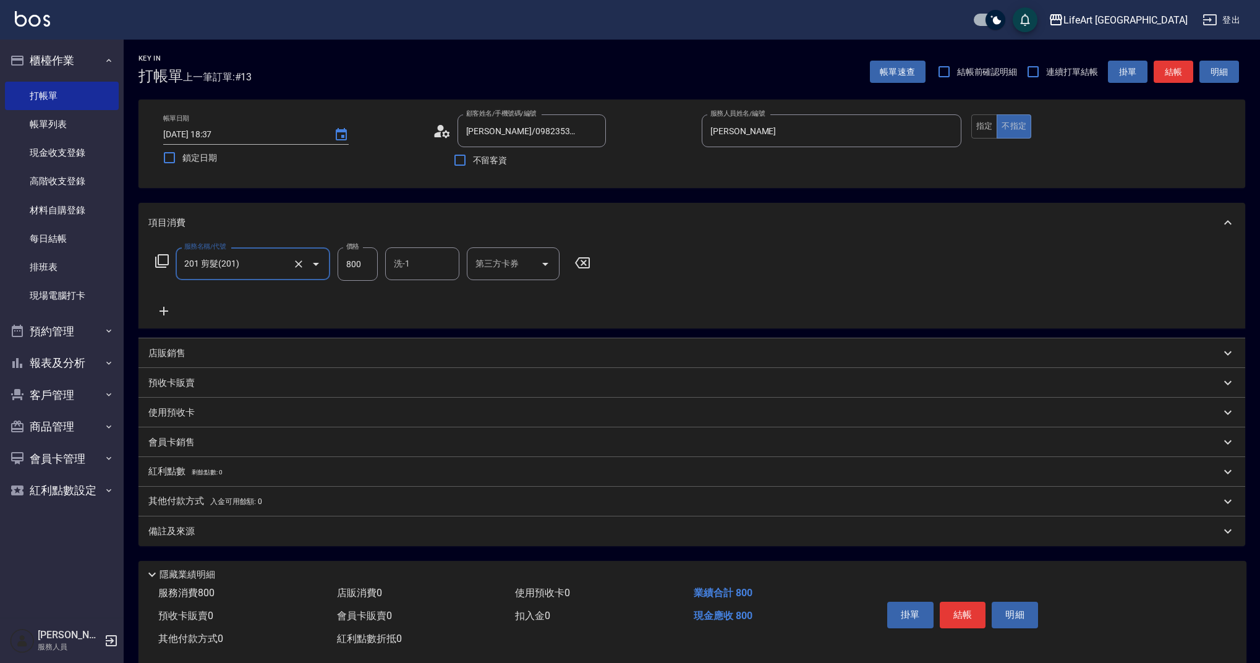
click at [163, 310] on icon at bounding box center [163, 311] width 31 height 15
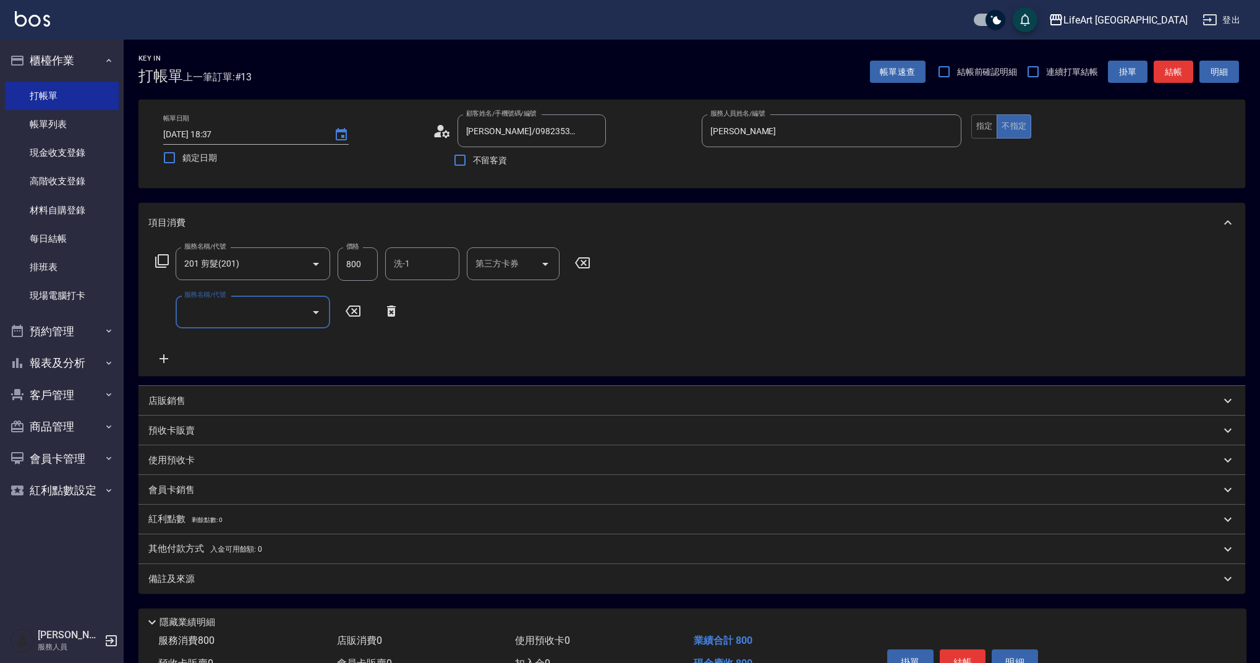
click at [260, 318] on input "服務名稱/代號" at bounding box center [243, 312] width 125 height 22
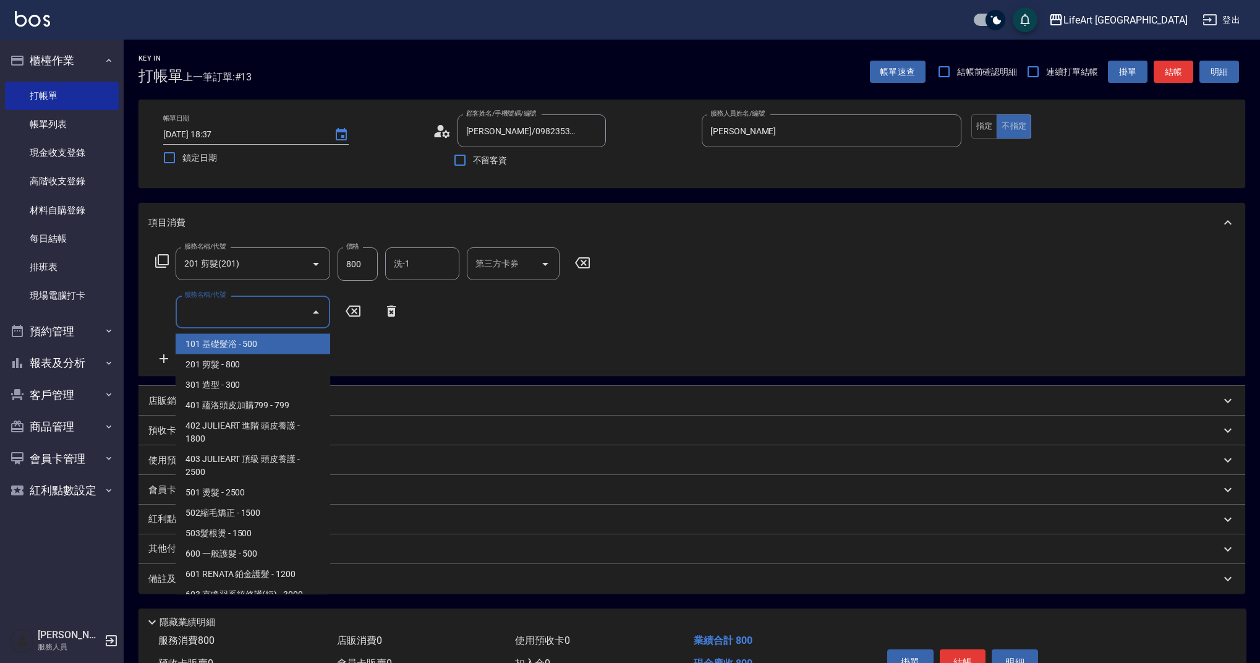
scroll to position [158, 0]
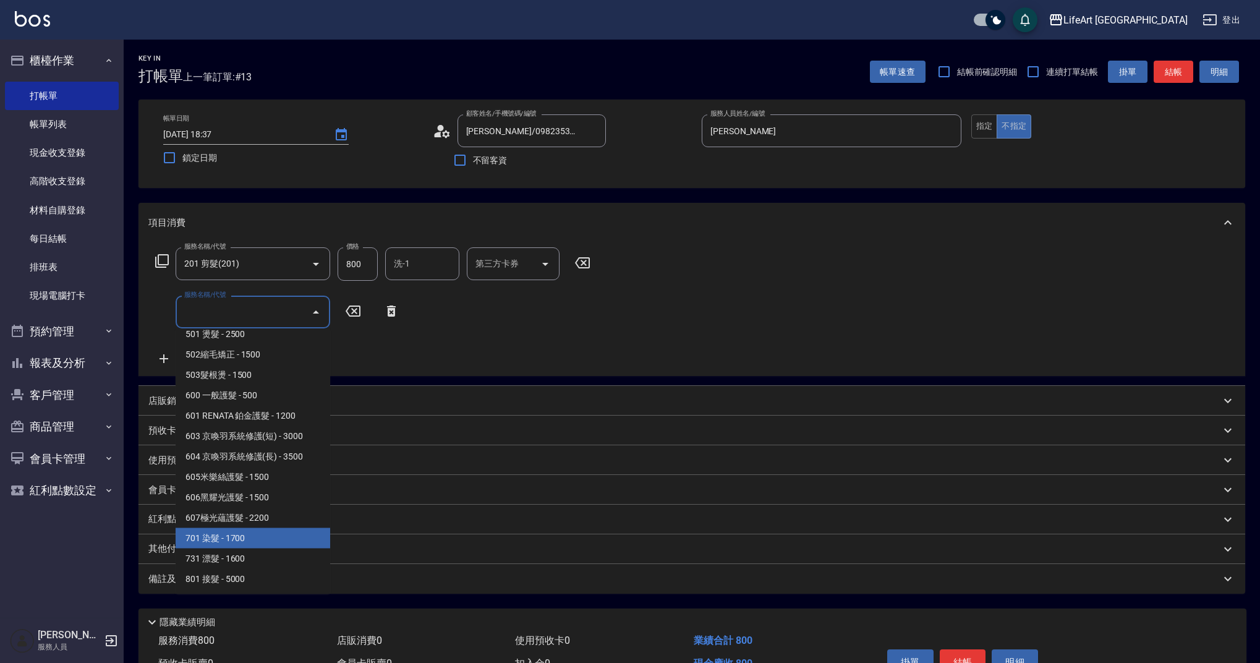
click at [280, 540] on span "701 染髮 - 1700" at bounding box center [253, 538] width 155 height 20
type input "701 染髮(701)"
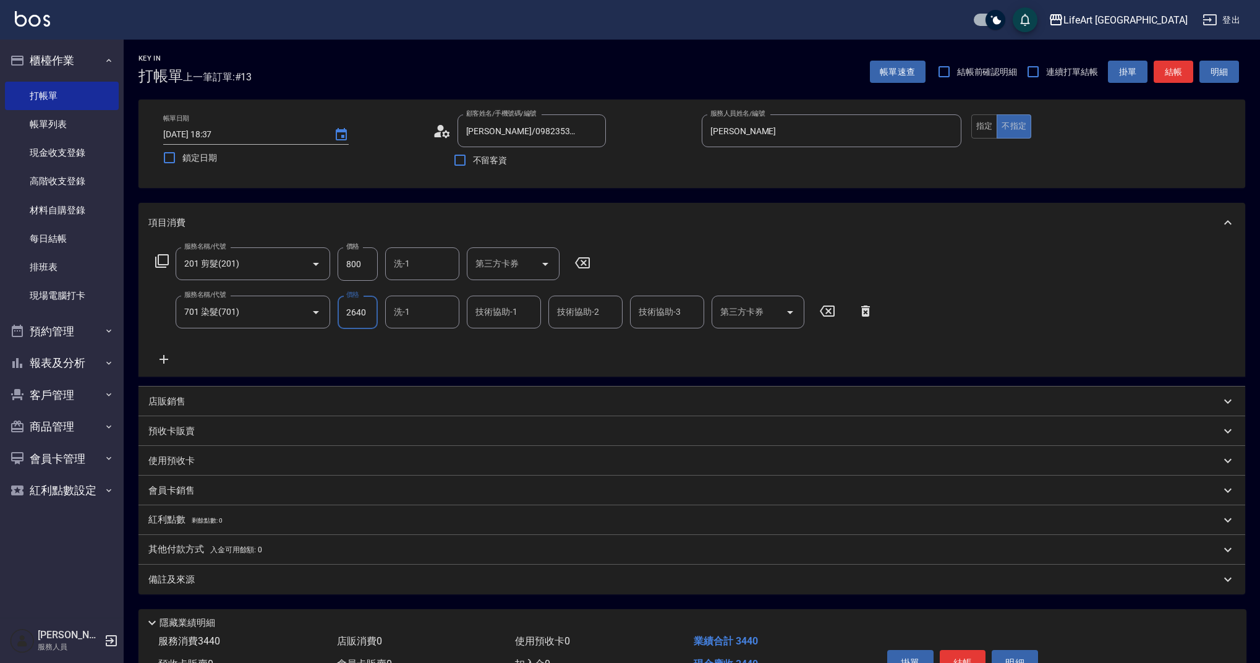
type input "2640"
click at [411, 318] on input "洗-1" at bounding box center [422, 312] width 63 height 22
click at [436, 590] on div "Casey -c" at bounding box center [422, 606] width 74 height 33
type input "Casey-c"
click at [177, 489] on p "會員卡銷售" at bounding box center [171, 490] width 46 height 13
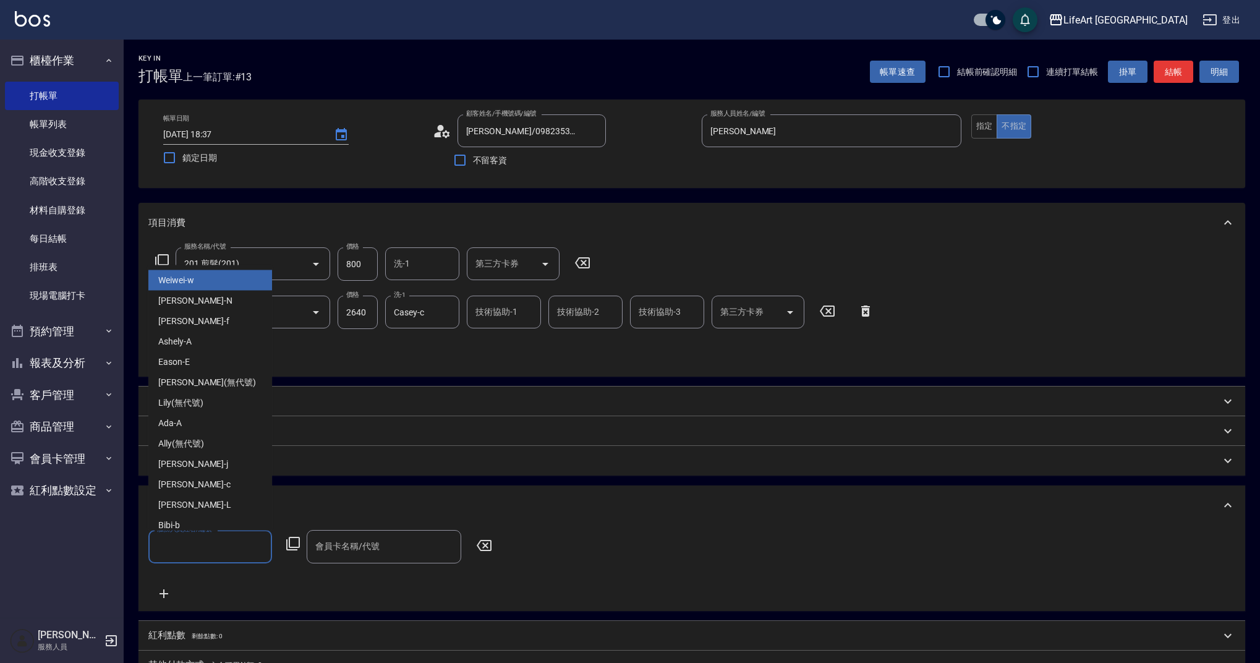
drag, startPoint x: 221, startPoint y: 537, endPoint x: 213, endPoint y: 552, distance: 16.9
click at [221, 537] on input "服務人員姓名/編號" at bounding box center [210, 546] width 113 height 22
click at [196, 483] on div "Casey -c" at bounding box center [210, 484] width 124 height 20
type input "Casey-c"
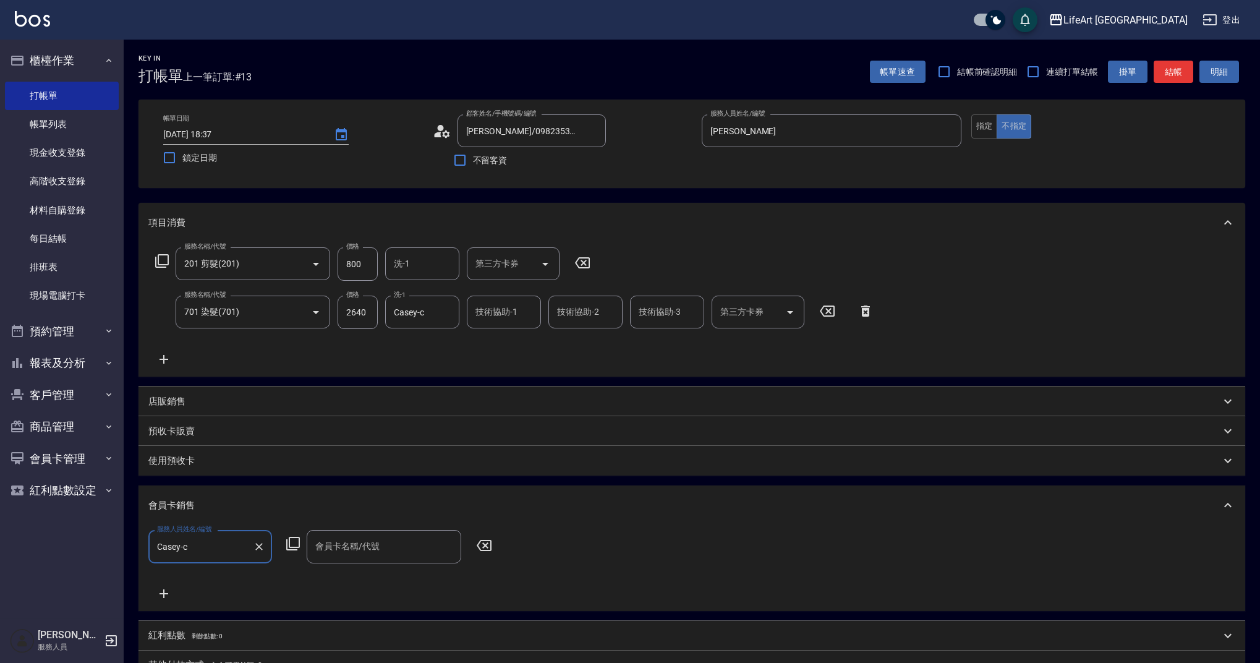
click at [347, 551] on input "會員卡名稱/代號" at bounding box center [383, 546] width 143 height 22
click at [349, 576] on span "會員卡一號 - 01" at bounding box center [384, 578] width 155 height 20
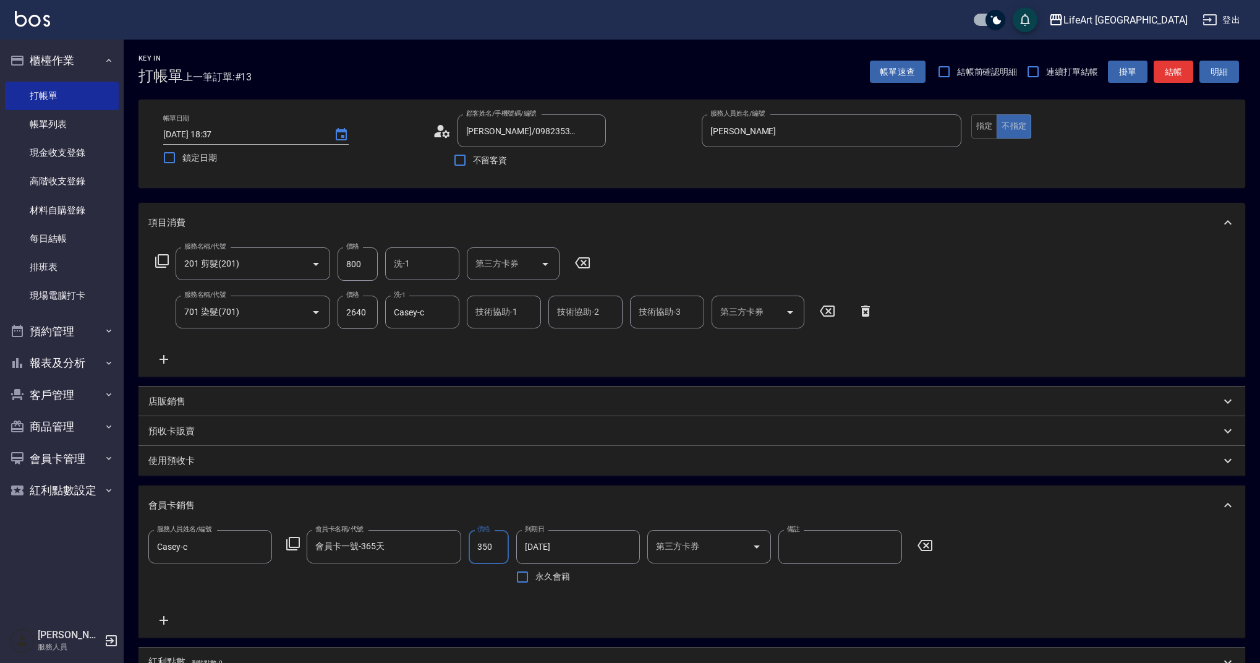
type input "會員卡一號-365天"
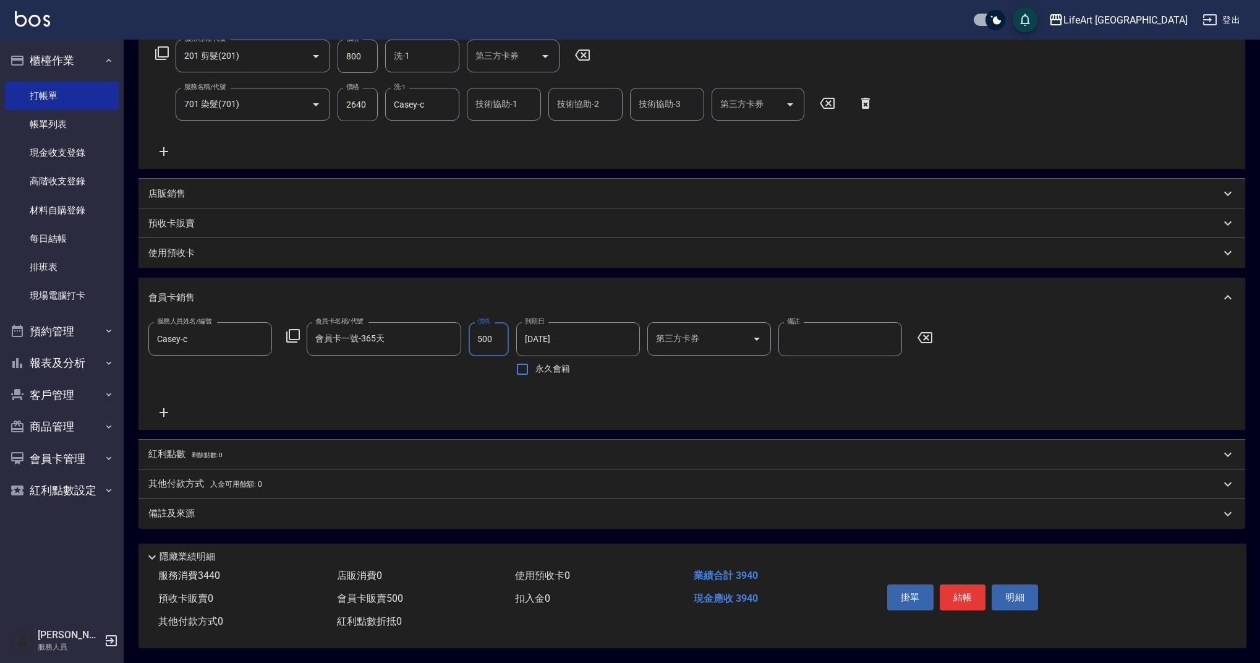
type input "500"
click at [305, 512] on div "備註及來源" at bounding box center [684, 513] width 1072 height 13
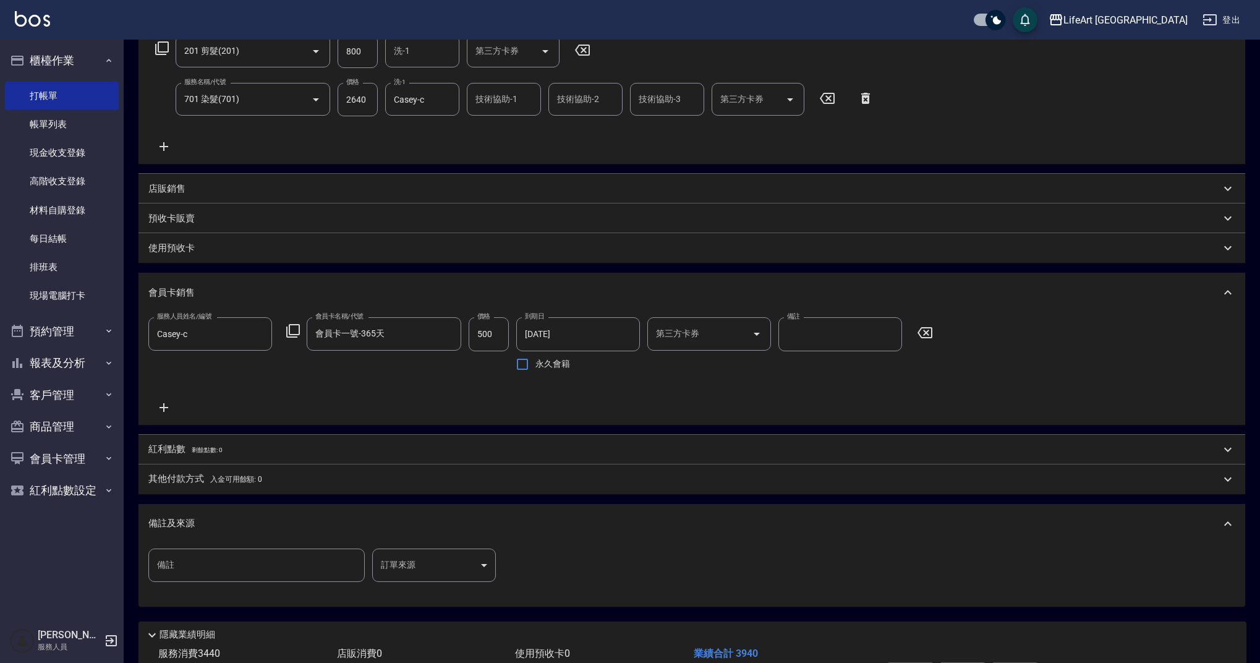
click at [436, 567] on body "LifeArt 蘆洲 登出 櫃檯作業 打帳單 帳單列表 現金收支登錄 高階收支登錄 材料自購登錄 每日結帳 排班表 現場電腦打卡 預約管理 預約管理 單日預約…" at bounding box center [630, 263] width 1260 height 953
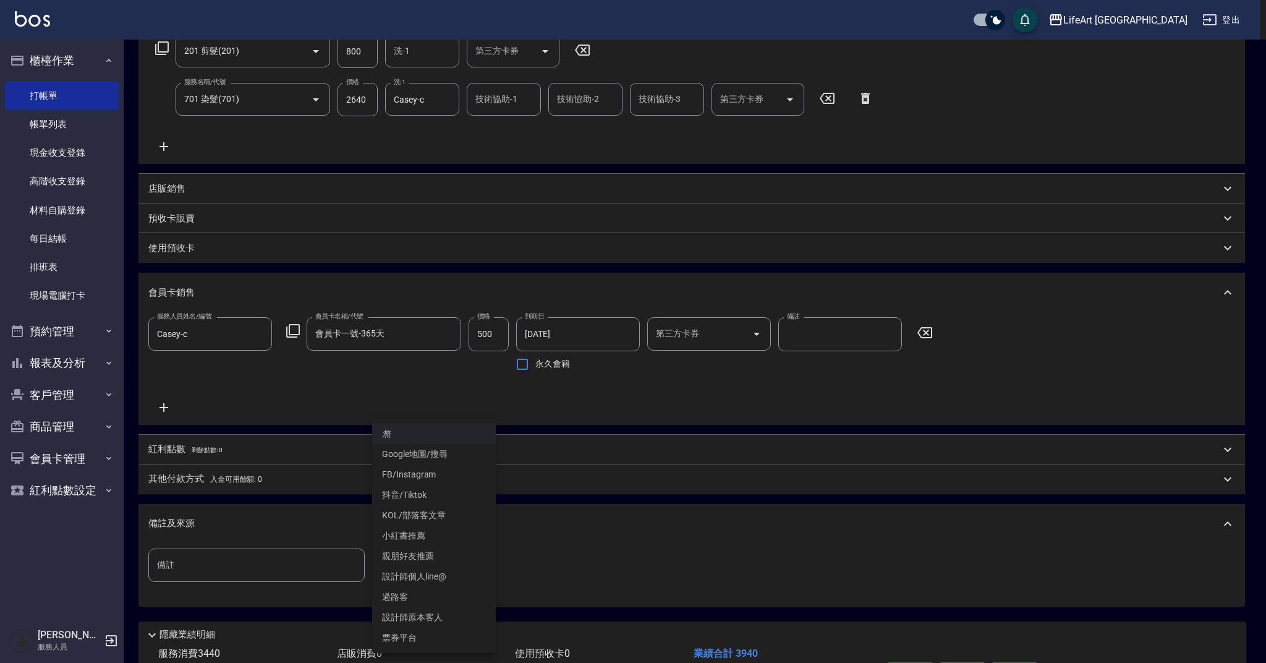
click at [422, 456] on li "Google地圖/搜尋" at bounding box center [434, 454] width 124 height 20
type input "Google地圖/搜尋"
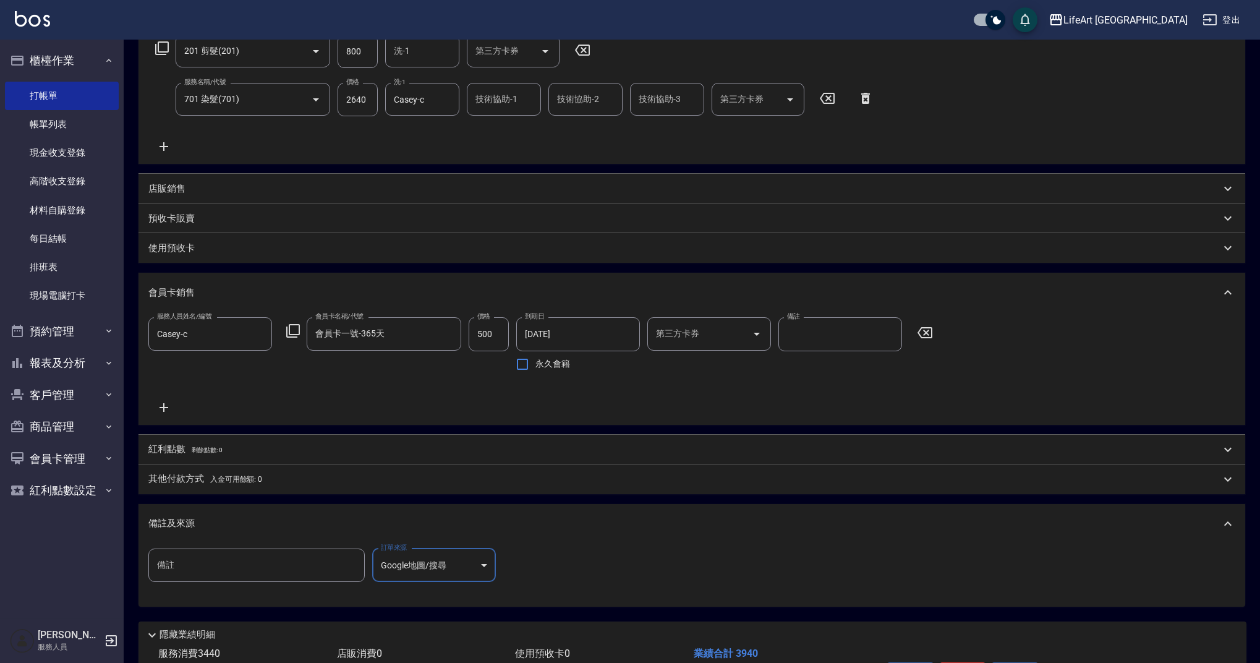
click at [268, 447] on div "紅利點數 剩餘點數: 0" at bounding box center [684, 450] width 1072 height 14
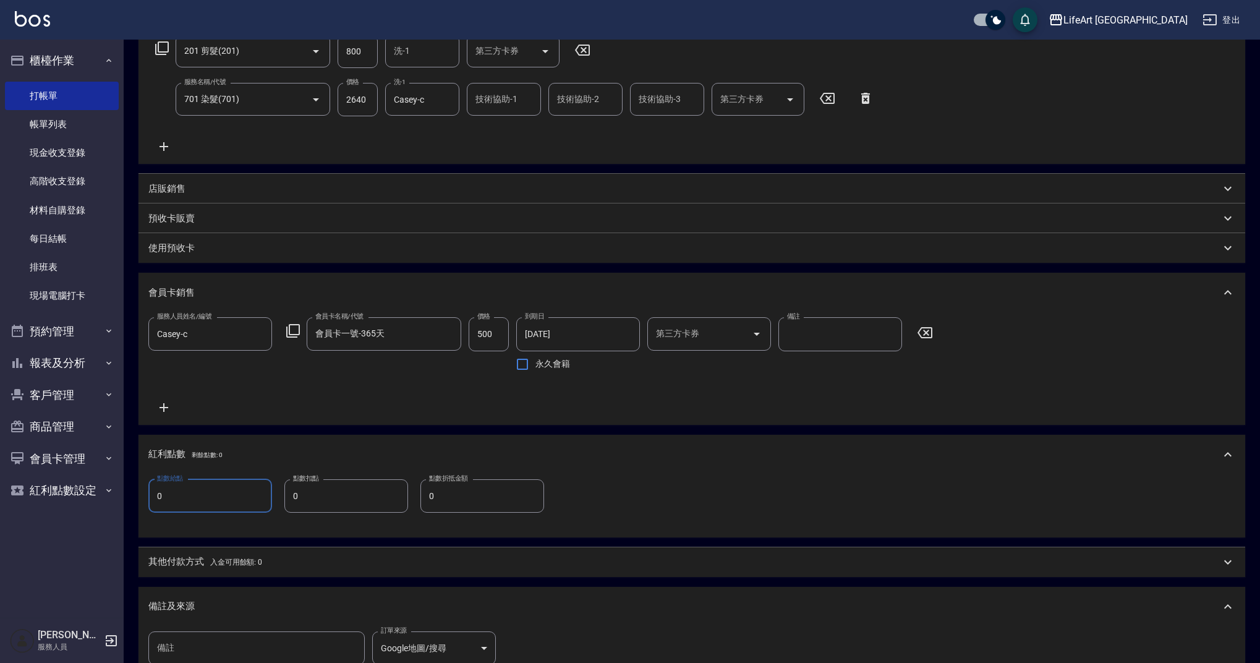
drag, startPoint x: 165, startPoint y: 493, endPoint x: 138, endPoint y: 495, distance: 27.3
click at [138, 495] on div "Key In 打帳單 上一筆訂單:#13 帳單速查 結帳前確認明細 連續打單結帳 掛單 結帳 明細 帳單日期 [DATE] 18:37 鎖定日期 顧客姓名/手…" at bounding box center [692, 325] width 1136 height 996
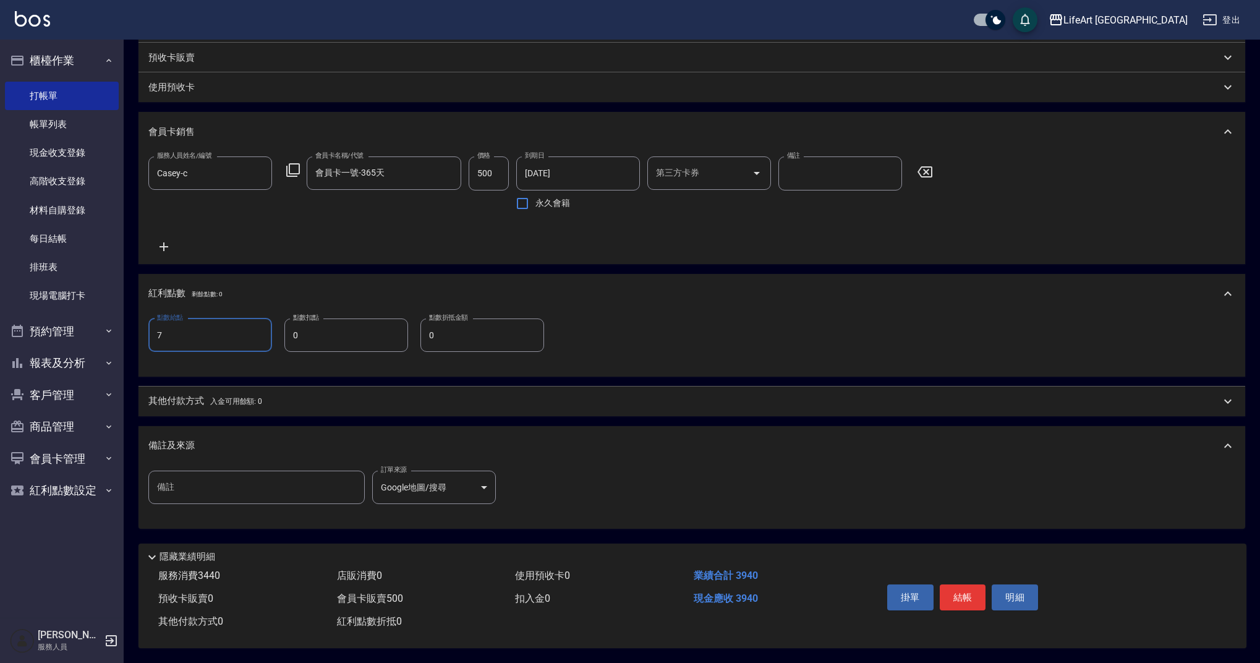
type input "7"
click at [200, 394] on p "其他付款方式 入金可用餘額: 0" at bounding box center [205, 401] width 114 height 14
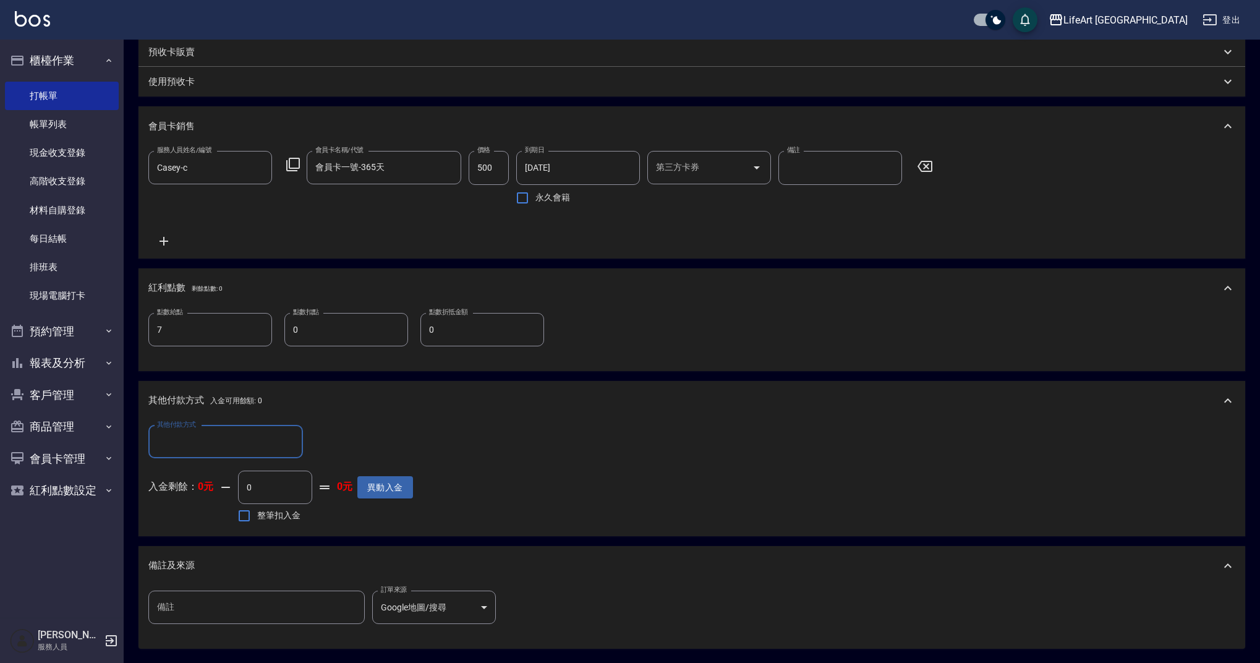
click at [217, 444] on input "其他付款方式" at bounding box center [225, 442] width 143 height 22
click at [200, 527] on span "信用卡" at bounding box center [225, 534] width 155 height 20
type input "信用卡"
drag, startPoint x: 341, startPoint y: 448, endPoint x: 311, endPoint y: 441, distance: 30.3
click at [311, 441] on input "0" at bounding box center [356, 441] width 93 height 33
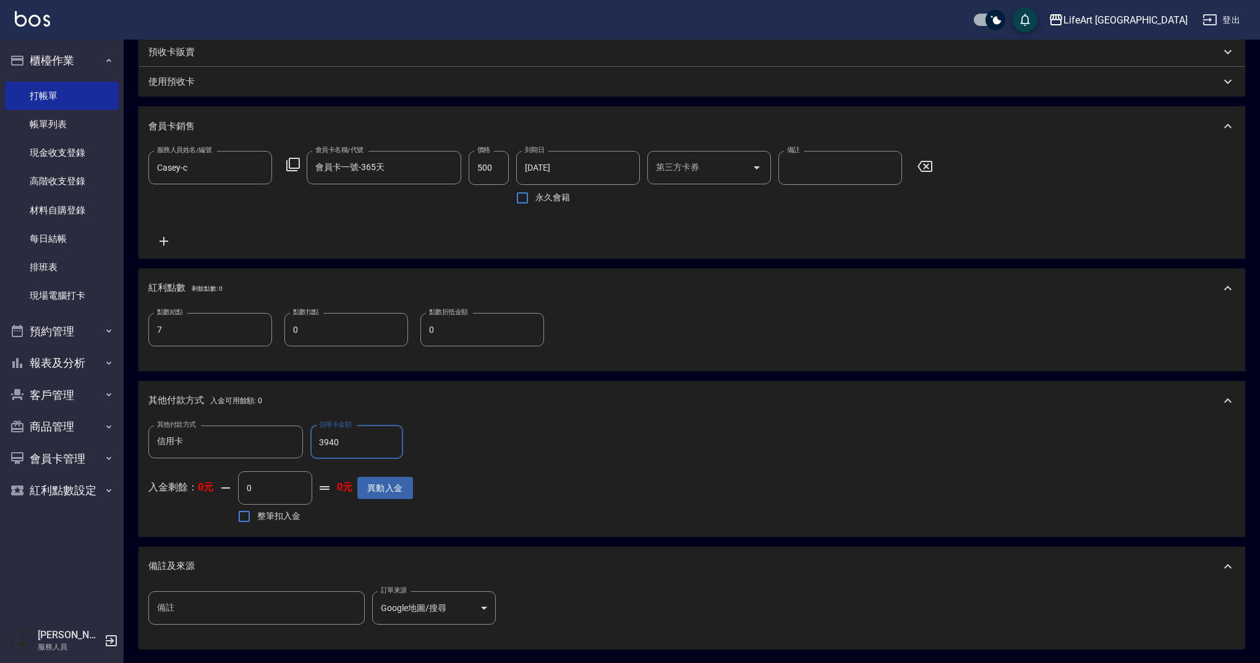
scroll to position [505, 0]
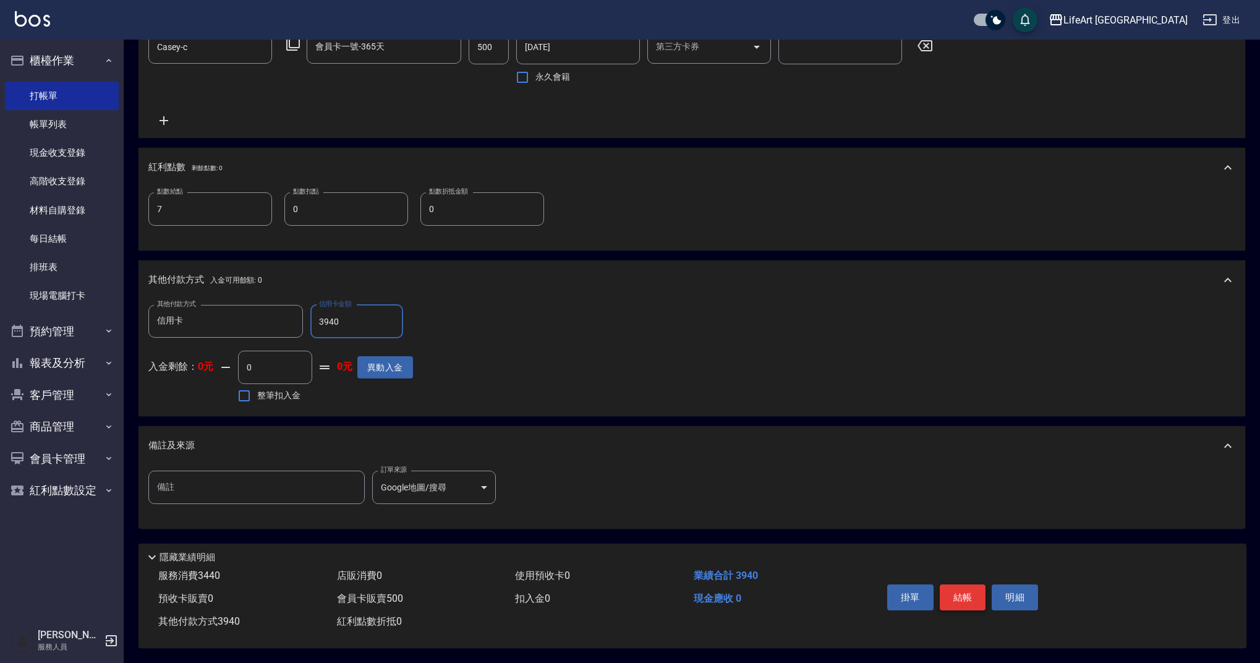
type input "3940"
click at [958, 588] on button "結帳" at bounding box center [963, 597] width 46 height 26
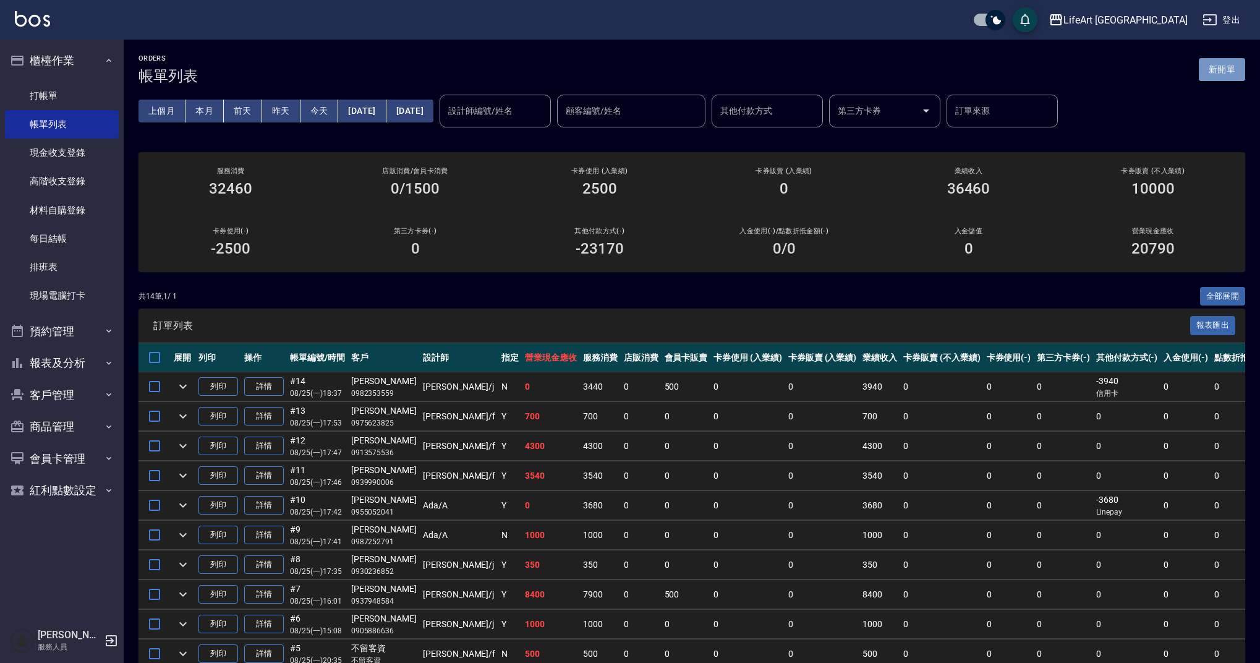
click at [1236, 63] on button "新開單" at bounding box center [1222, 69] width 46 height 23
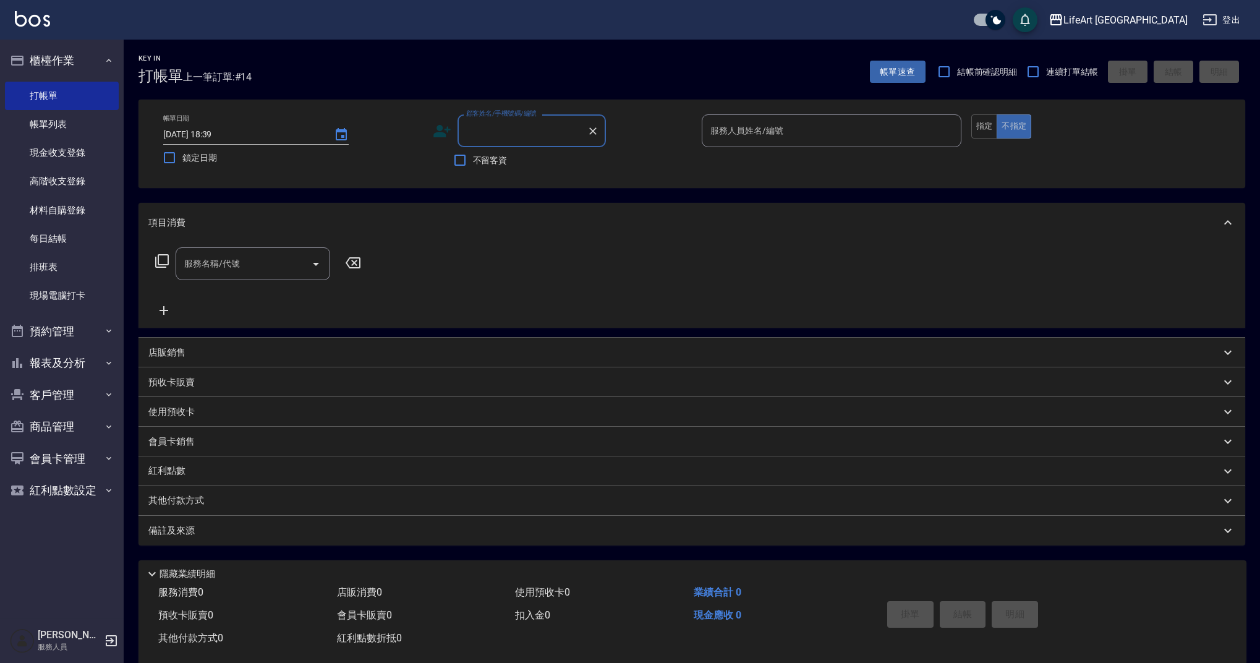
click at [526, 127] on input "顧客姓名/手機號碼/編號" at bounding box center [522, 131] width 119 height 22
type input "0916112618"
click at [440, 125] on icon at bounding box center [441, 131] width 17 height 12
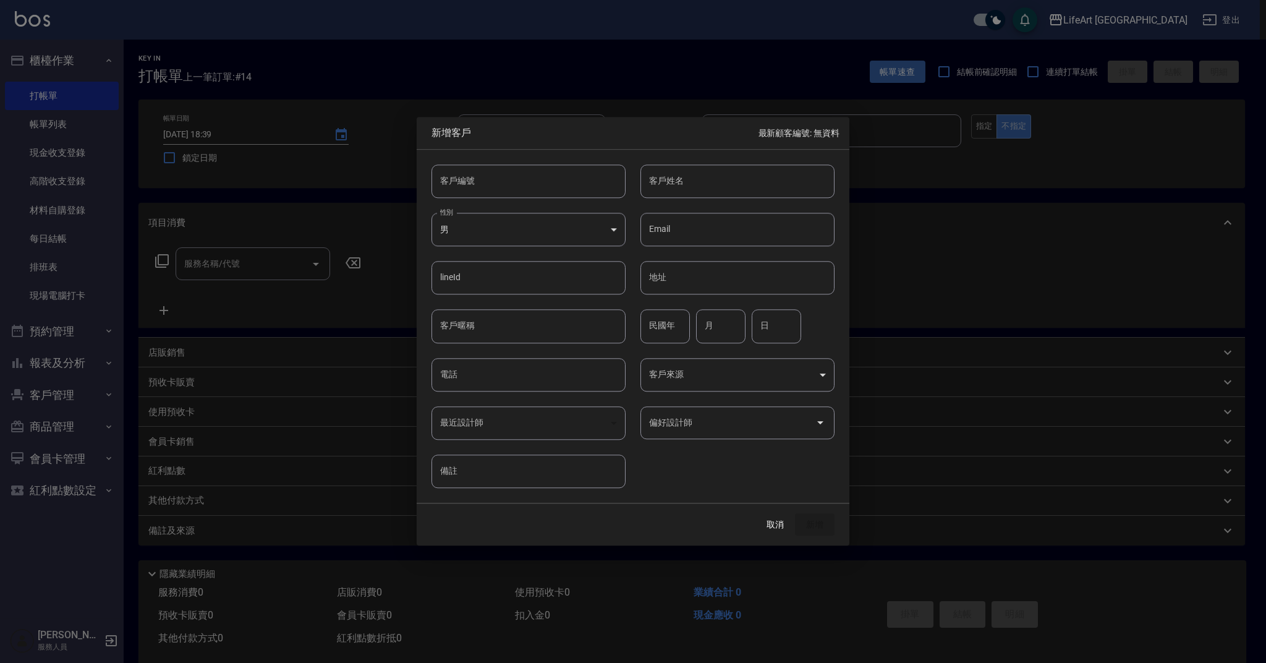
click at [520, 226] on body "LifeArt 蘆洲 登出 櫃檯作業 打帳單 帳單列表 現金收支登錄 高階收支登錄 材料自購登錄 每日結帳 排班表 現場電腦打卡 預約管理 預約管理 單日預約…" at bounding box center [633, 339] width 1266 height 679
click at [493, 302] on li "女" at bounding box center [528, 302] width 194 height 20
type input "[DEMOGRAPHIC_DATA]"
click at [737, 325] on input "月" at bounding box center [720, 326] width 49 height 33
click at [464, 381] on input "電話" at bounding box center [528, 374] width 194 height 33
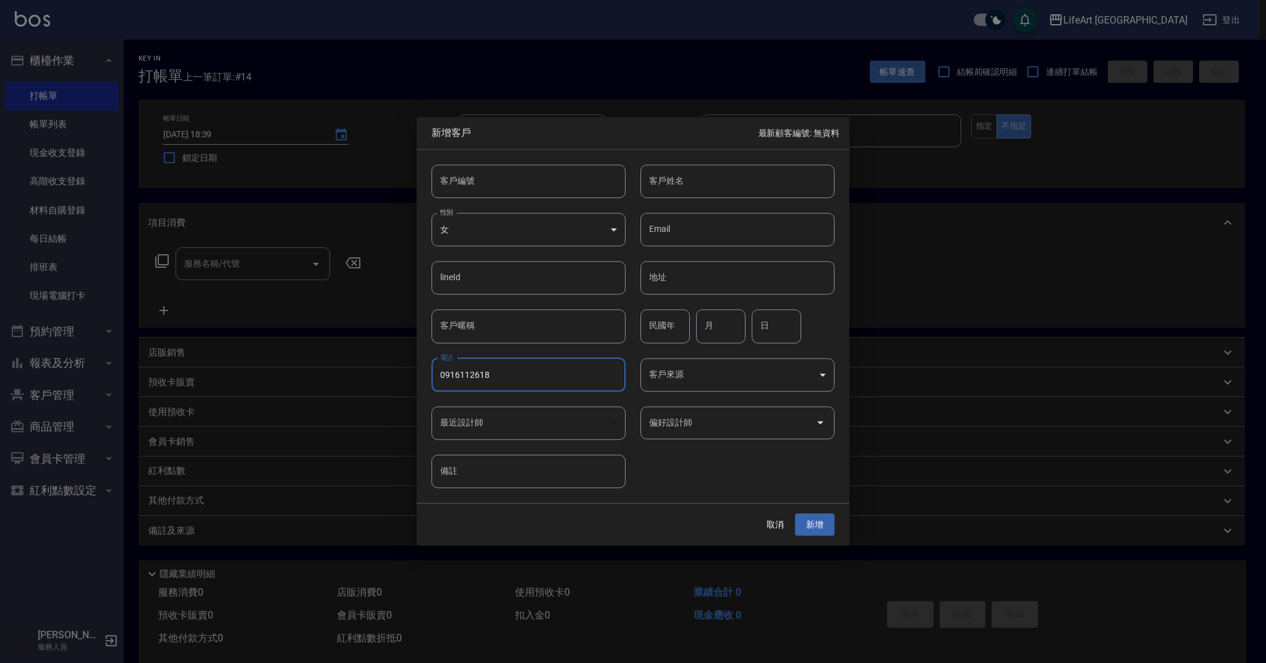
type input "0916112618"
type input "v"
click at [678, 182] on input "許" at bounding box center [737, 180] width 194 height 33
type input "[PERSON_NAME]"
click at [825, 523] on button "新增" at bounding box center [815, 524] width 40 height 23
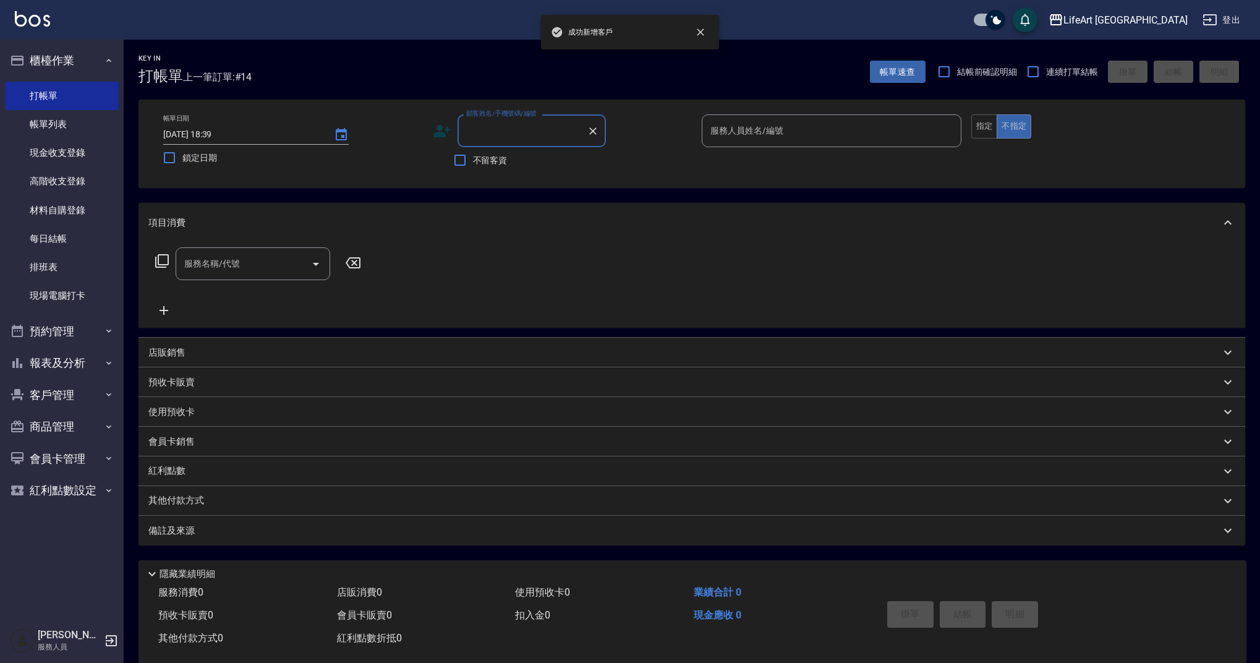
click at [511, 128] on input "顧客姓名/手機號碼/編號" at bounding box center [522, 131] width 119 height 22
click at [514, 134] on input "顧客姓名/手機號碼/編號" at bounding box center [522, 131] width 119 height 22
click at [532, 132] on input "顧客姓名/手機號碼/編號" at bounding box center [522, 131] width 119 height 22
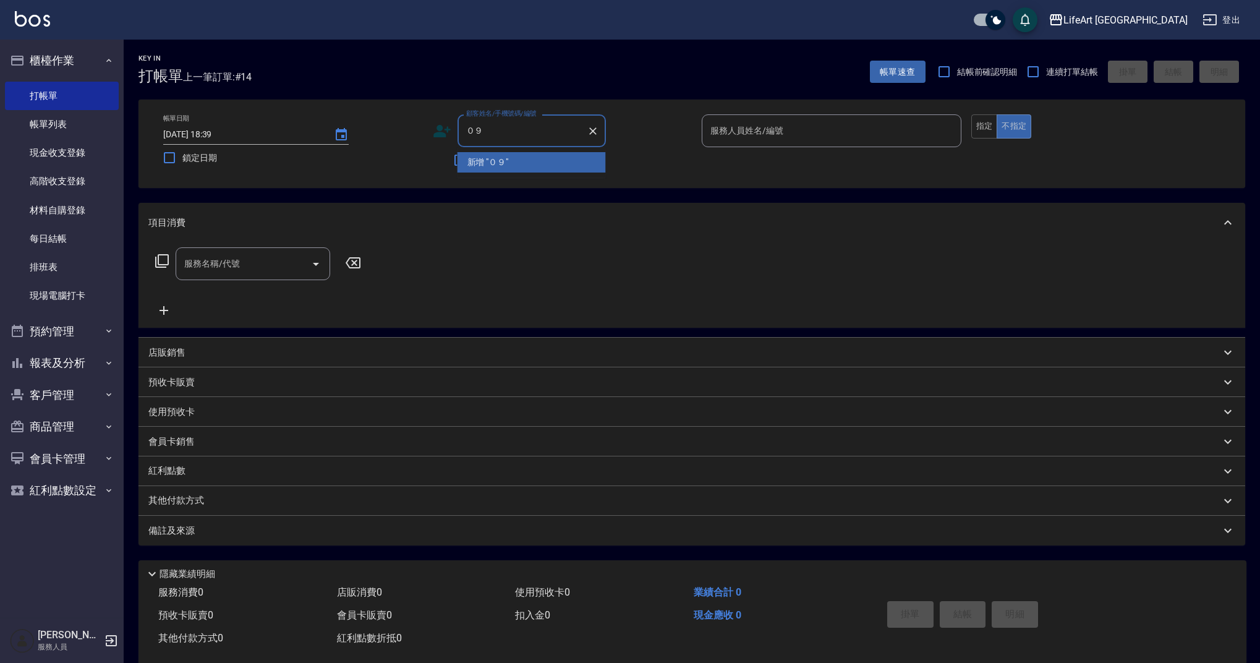
type input "０"
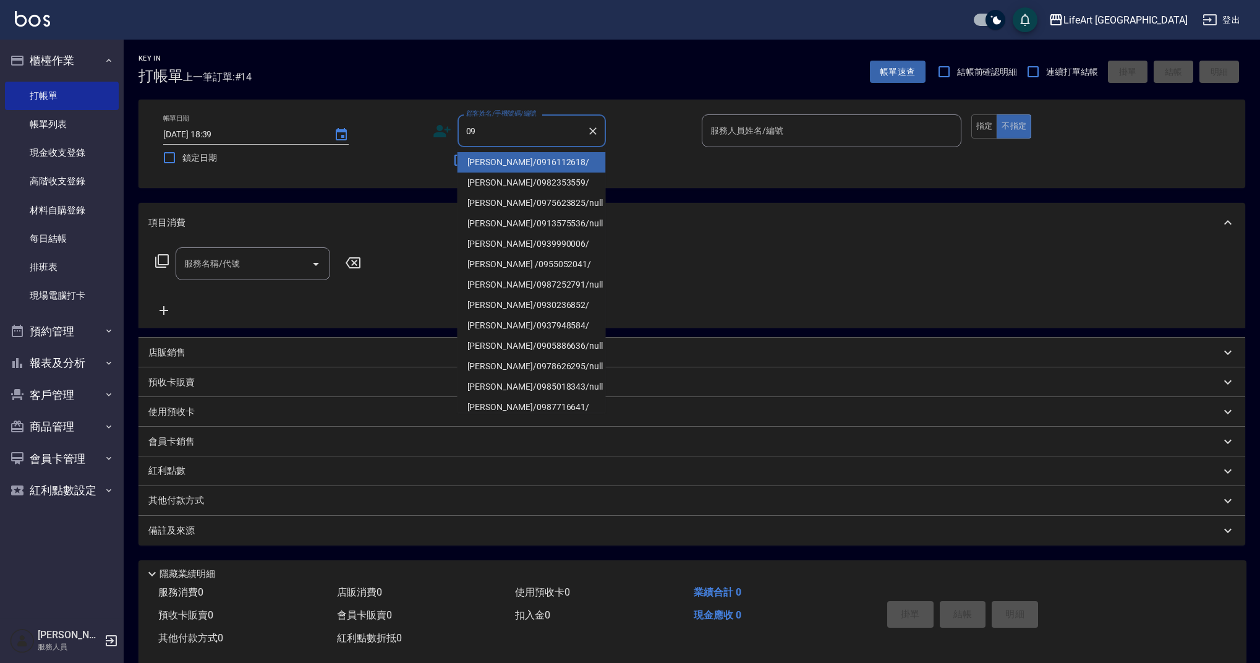
click at [508, 167] on li "[PERSON_NAME]/0916112618/" at bounding box center [531, 162] width 148 height 20
type input "[PERSON_NAME]/0916112618/"
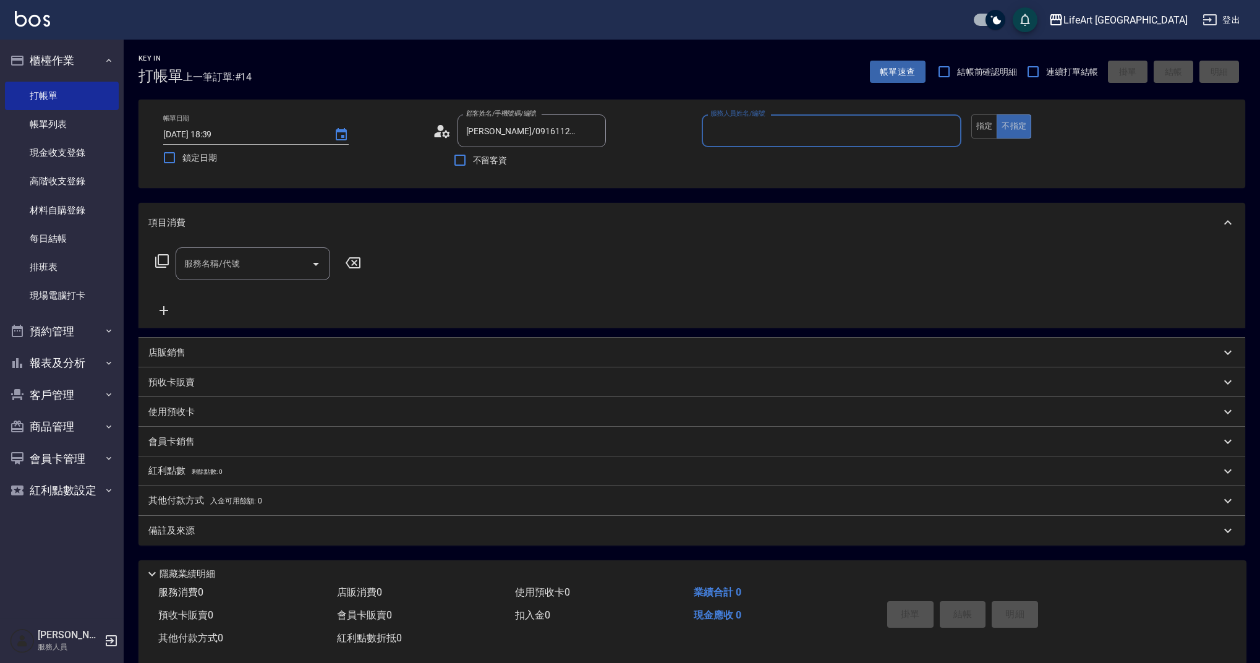
click at [771, 133] on input "服務人員姓名/編號" at bounding box center [831, 131] width 249 height 22
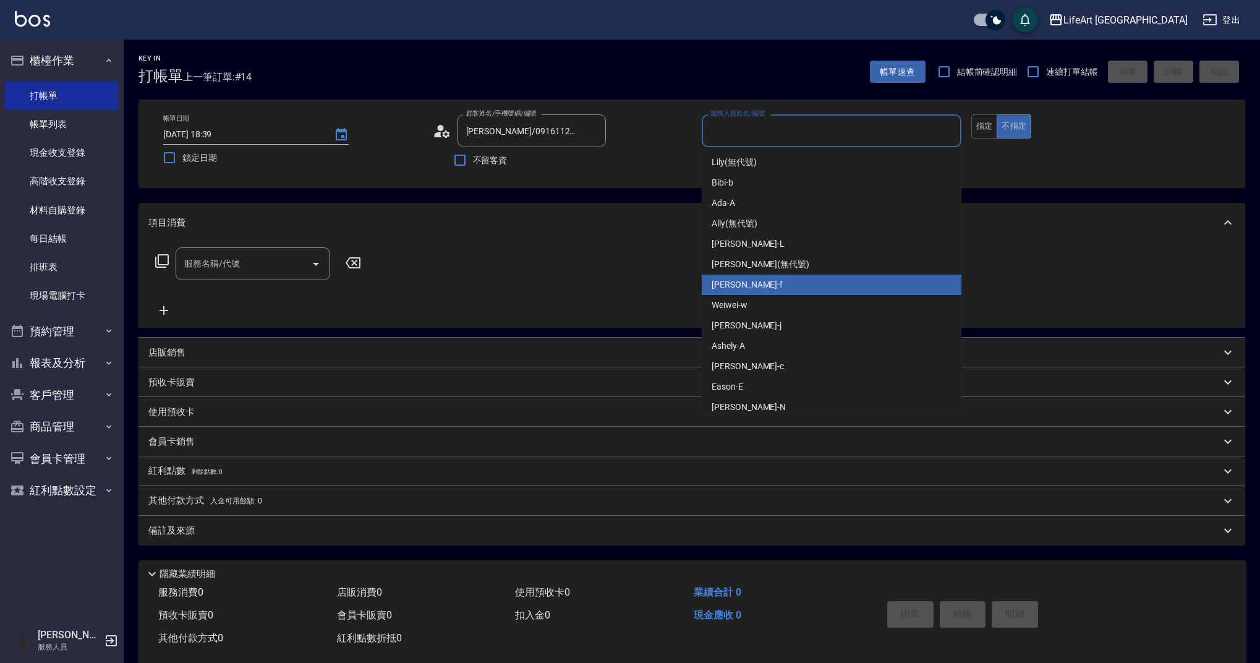
click at [742, 289] on div "Finney -f" at bounding box center [832, 284] width 260 height 20
type input "Finney-f"
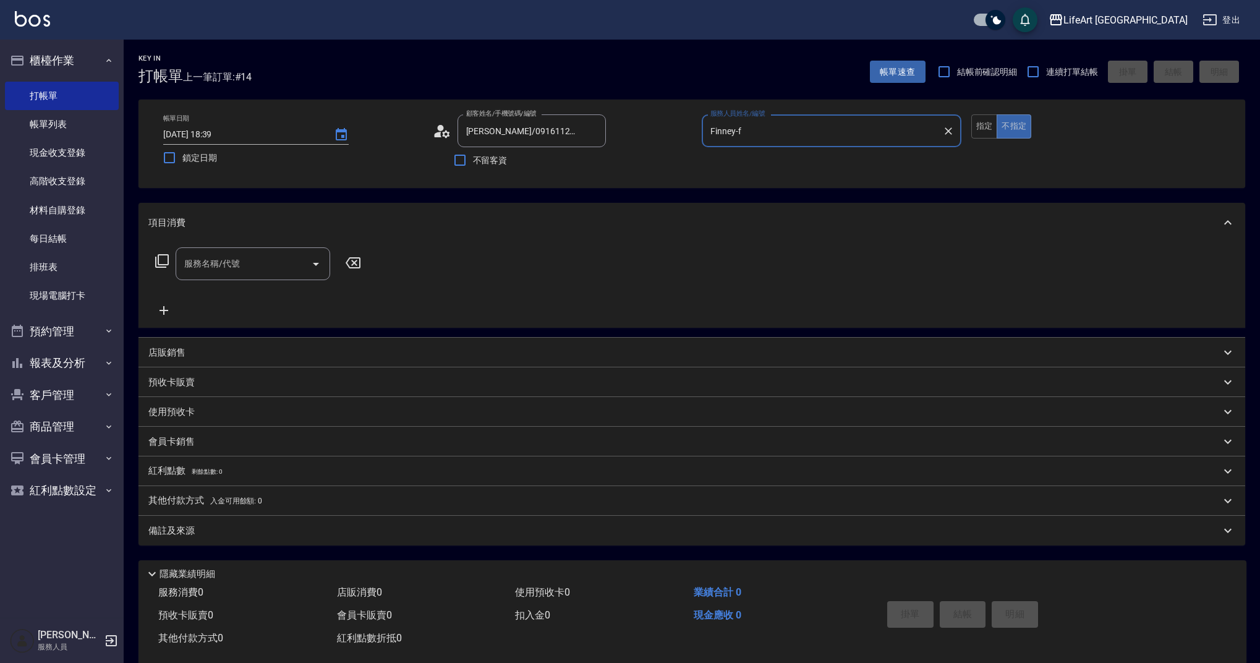
click at [202, 271] on input "服務名稱/代號" at bounding box center [243, 264] width 125 height 22
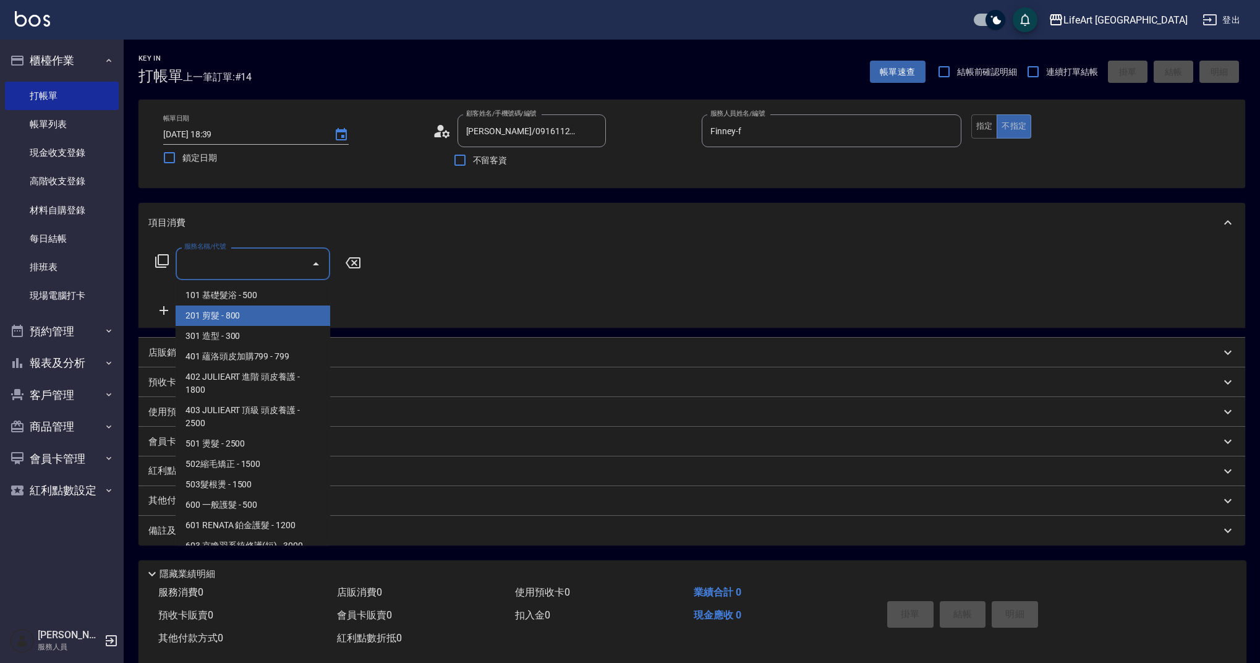
click at [211, 315] on span "201 剪髮 - 800" at bounding box center [253, 315] width 155 height 20
type input "201 剪髮(201)"
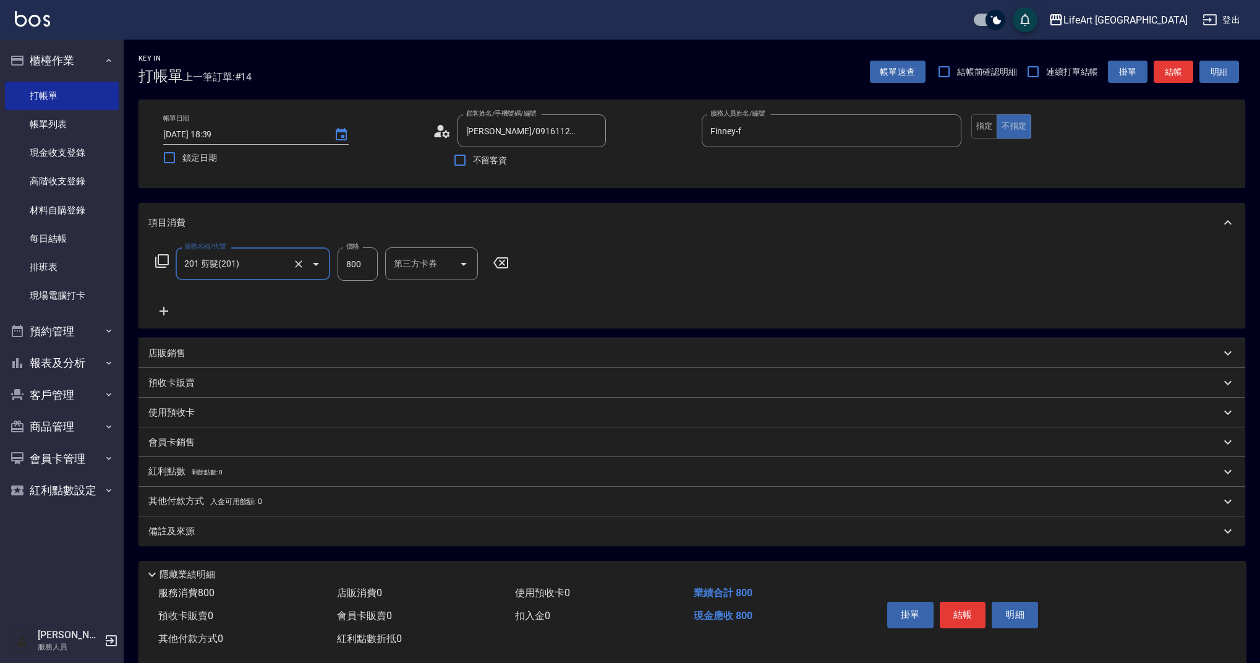
click at [172, 307] on icon at bounding box center [163, 311] width 31 height 15
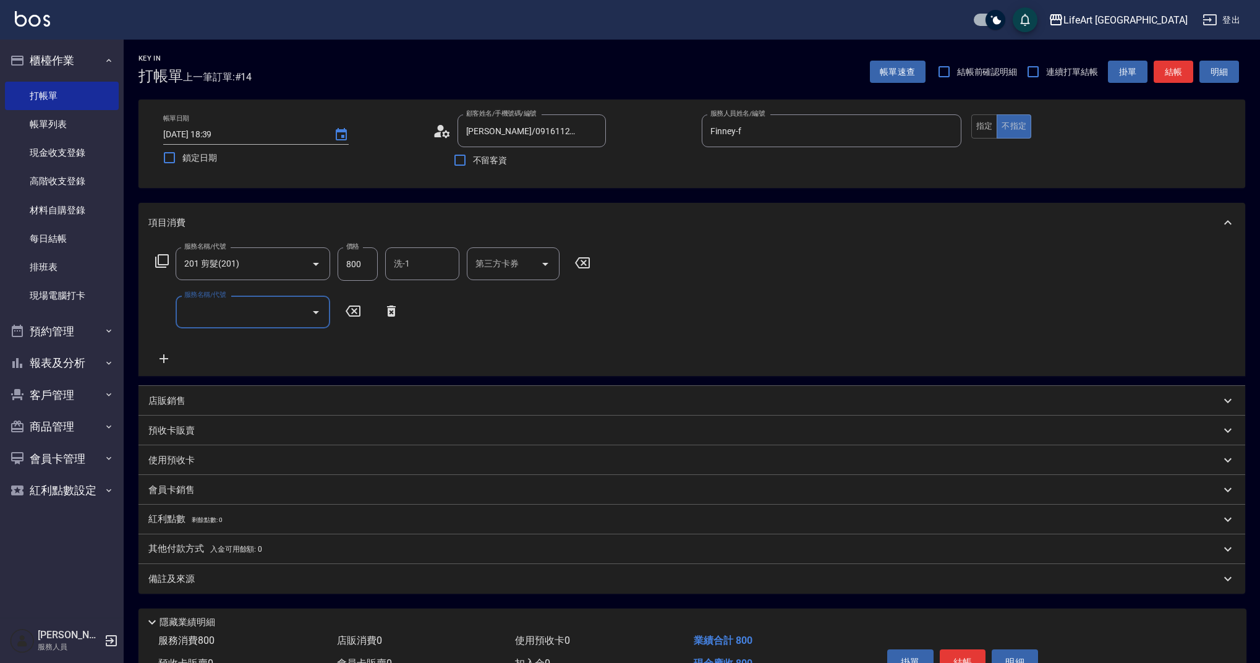
click at [246, 307] on input "服務名稱/代號" at bounding box center [243, 312] width 125 height 22
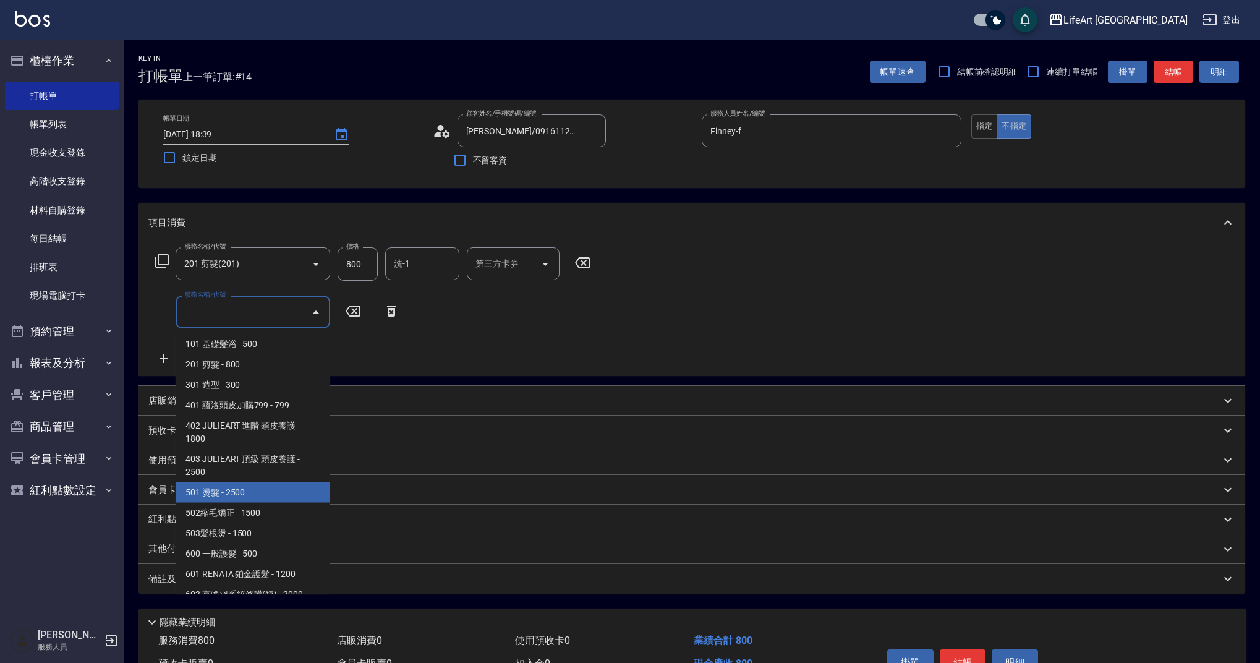
scroll to position [158, 0]
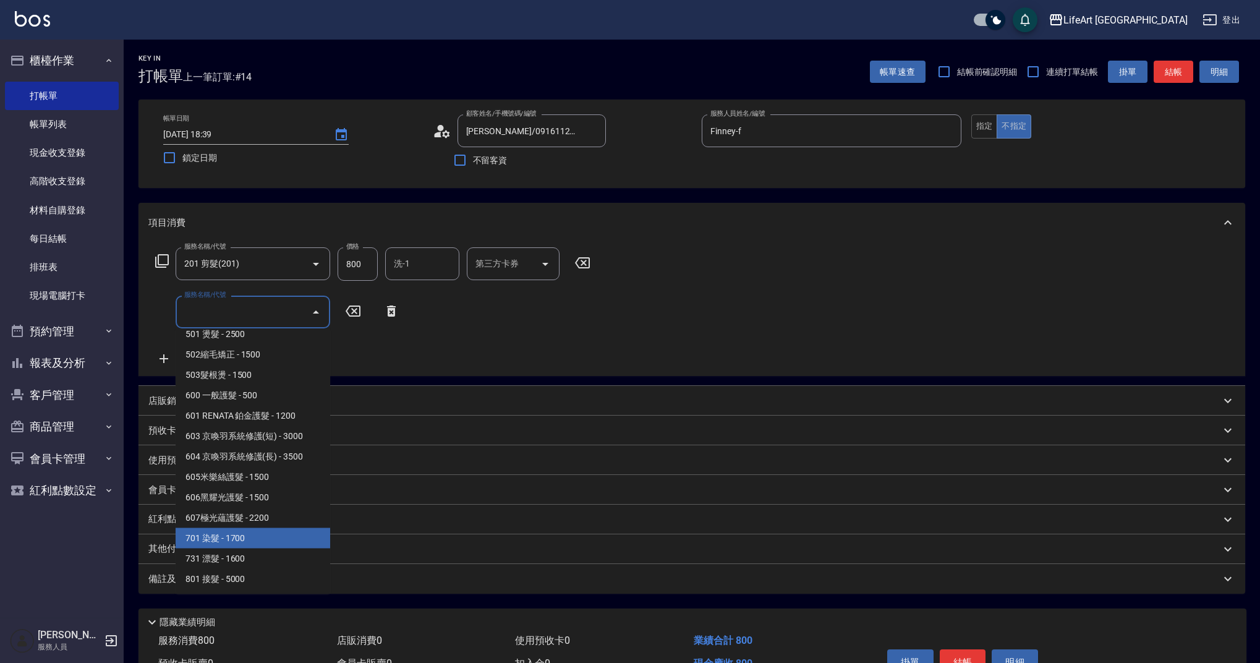
click at [247, 534] on span "701 染髮 - 1700" at bounding box center [253, 538] width 155 height 20
type input "701 染髮(701)"
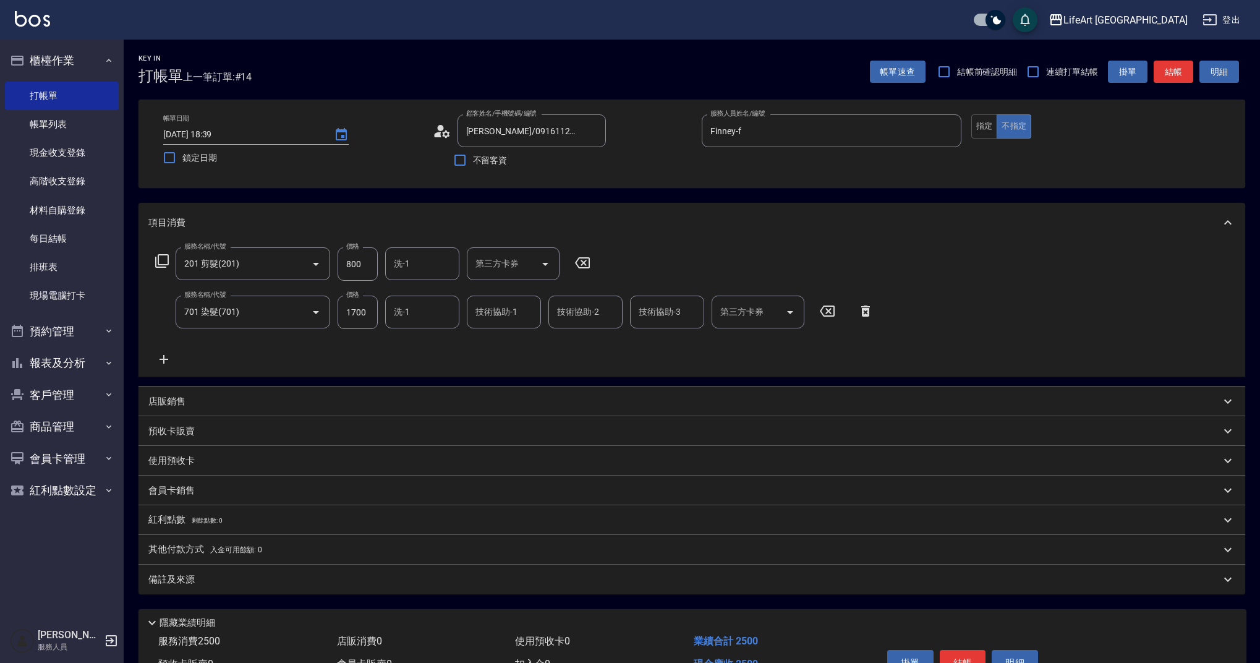
click at [163, 362] on icon at bounding box center [163, 359] width 9 height 9
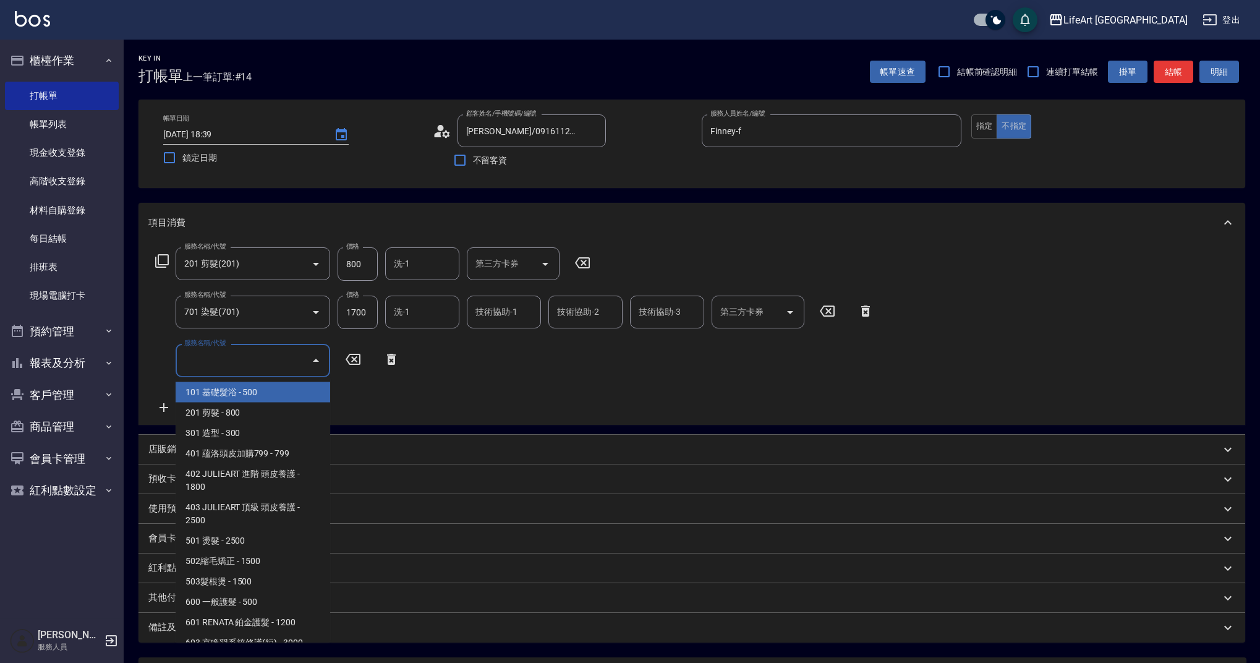
click at [230, 362] on input "服務名稱/代號" at bounding box center [243, 360] width 125 height 22
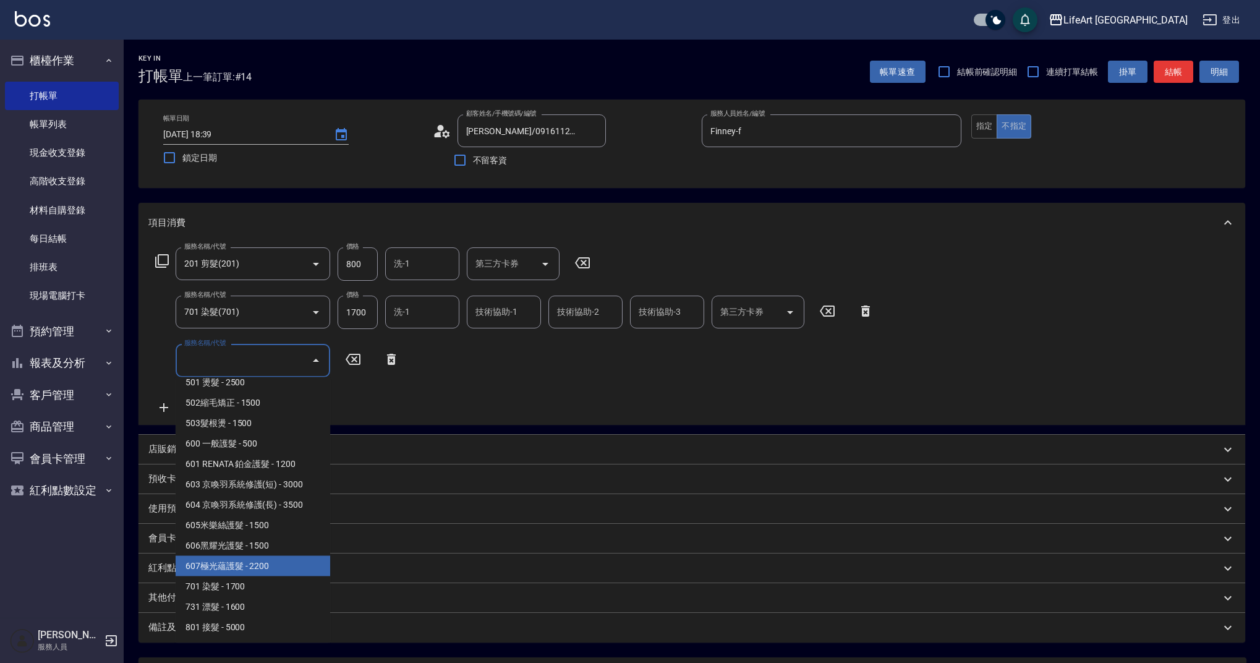
click at [251, 561] on span "607極光蘊護髮 - 2200" at bounding box center [253, 566] width 155 height 20
type input "607極光蘊護髮(607)"
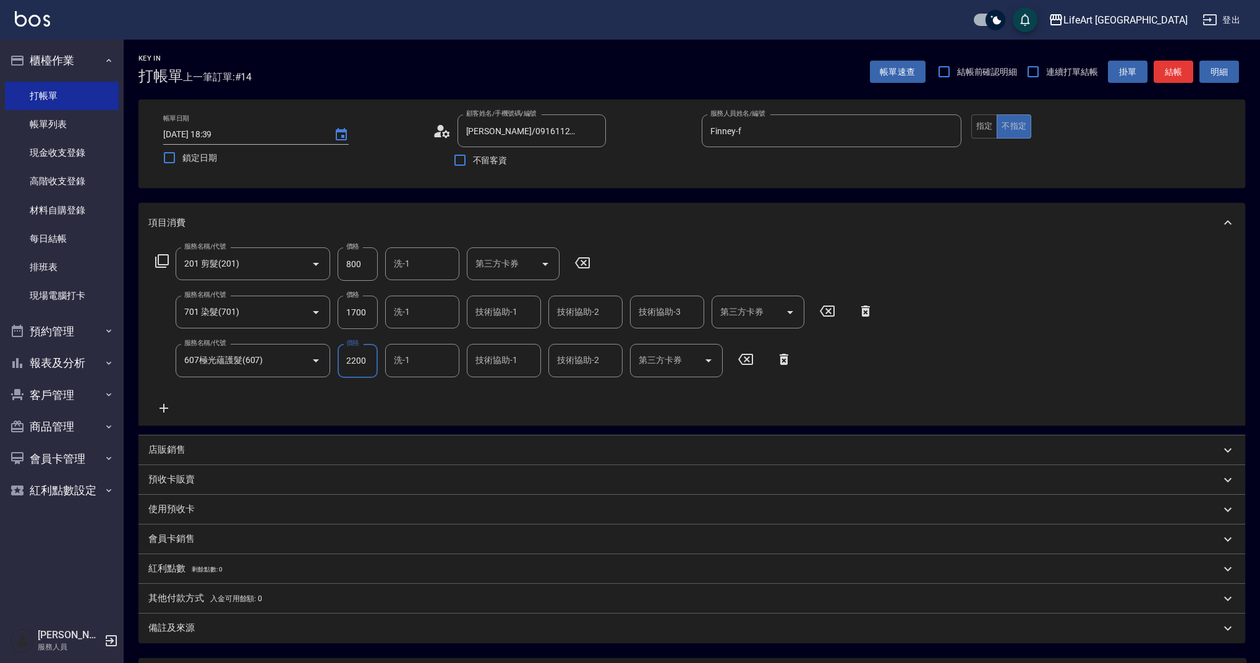
drag, startPoint x: 369, startPoint y: 313, endPoint x: 336, endPoint y: 308, distance: 33.7
click at [336, 308] on div "服務名稱/代號 701 染髮(701) 服務名稱/代號 價格 1700 價格 洗-1 洗-1 技術協助-1 技術協助-1 技術協助-2 技術協助-2 技術協助…" at bounding box center [514, 311] width 733 height 33
drag, startPoint x: 381, startPoint y: 314, endPoint x: 365, endPoint y: 314, distance: 16.1
click at [366, 314] on div "服務名稱/代號 701 染髮(701) 服務名稱/代號 價格 1700 價格 洗-1 洗-1 技術協助-1 技術協助-1 技術協助-2 技術協助-2 技術協助…" at bounding box center [514, 311] width 733 height 33
click at [367, 314] on input "1700" at bounding box center [358, 311] width 40 height 33
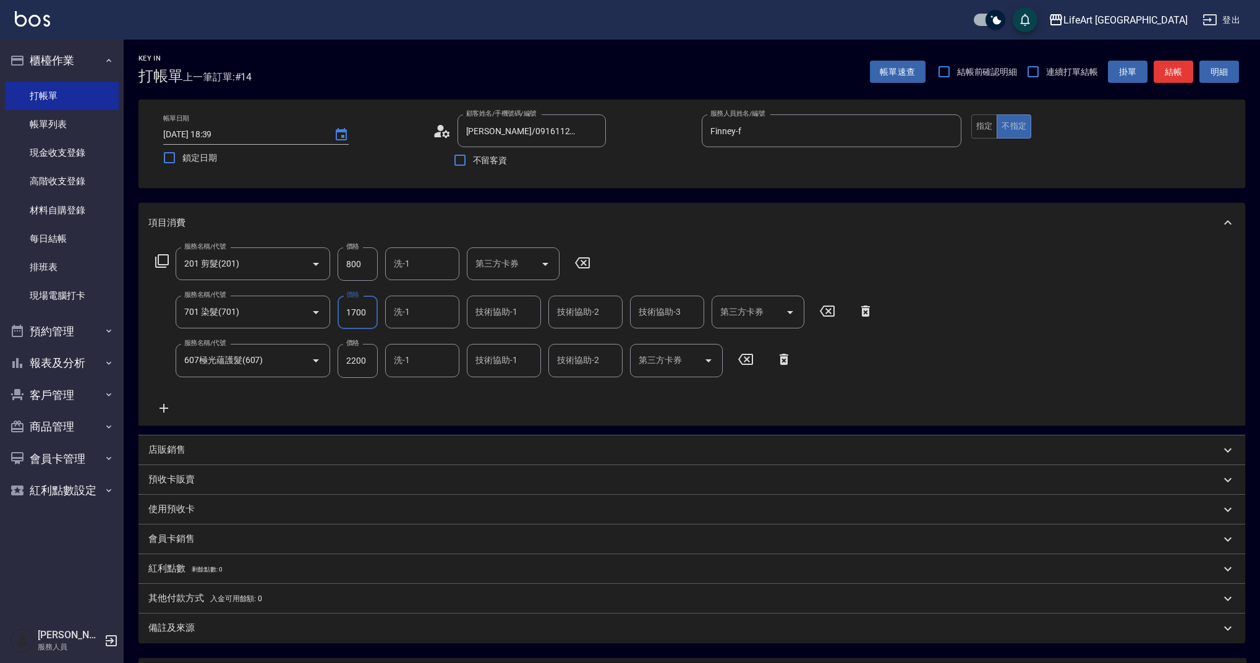
drag, startPoint x: 364, startPoint y: 311, endPoint x: 342, endPoint y: 314, distance: 22.5
click at [342, 314] on input "1700" at bounding box center [358, 311] width 40 height 33
type input "2340"
click at [441, 306] on input "洗-1" at bounding box center [422, 312] width 63 height 22
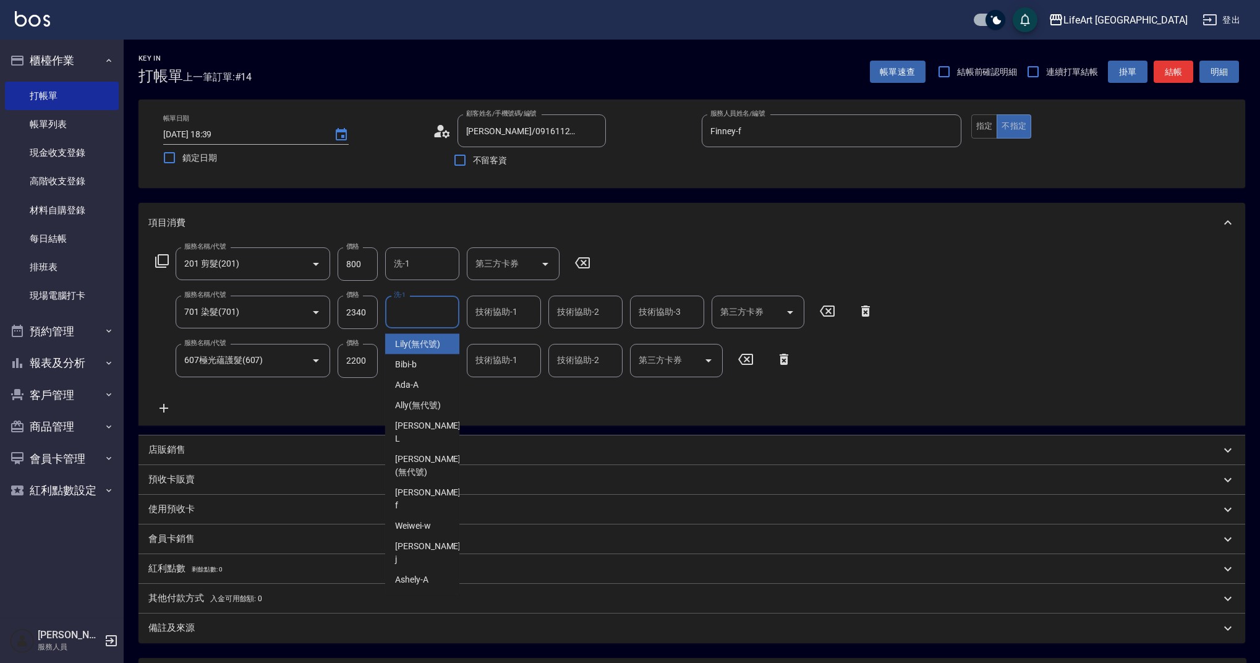
click at [395, 342] on div "Lily (無代號)" at bounding box center [422, 344] width 74 height 20
type input "Lily(無代號)"
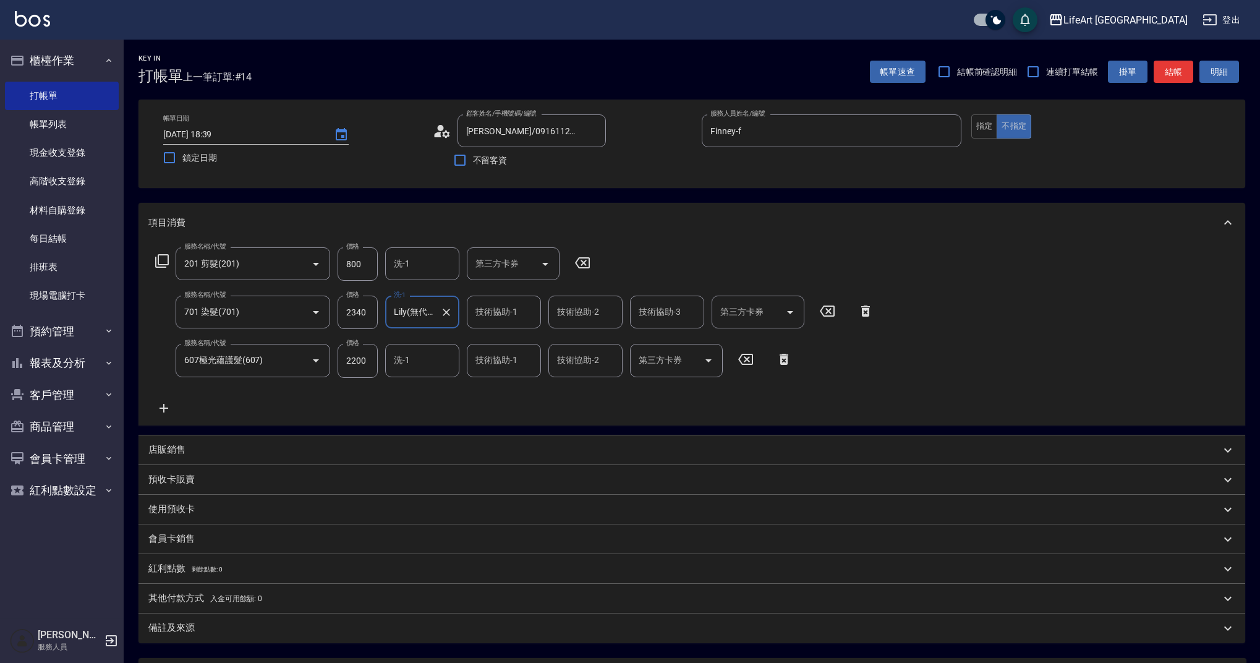
click at [425, 374] on div "洗-1" at bounding box center [422, 360] width 74 height 33
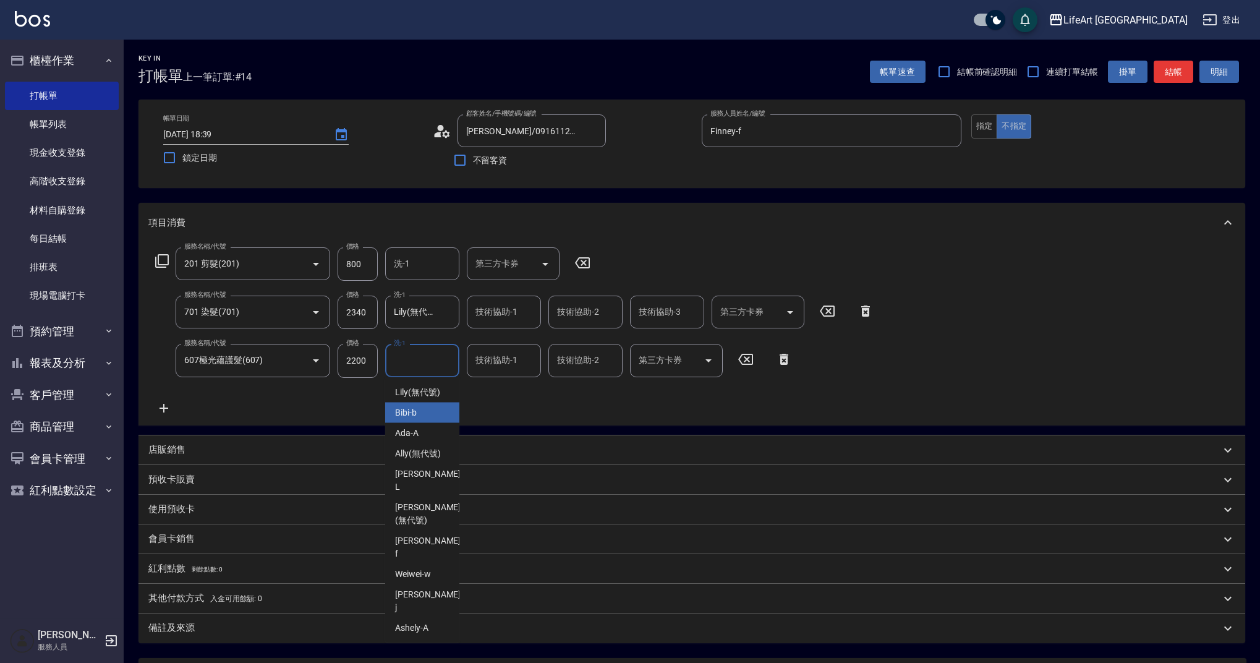
click at [432, 391] on span "Lily (無代號)" at bounding box center [417, 392] width 45 height 13
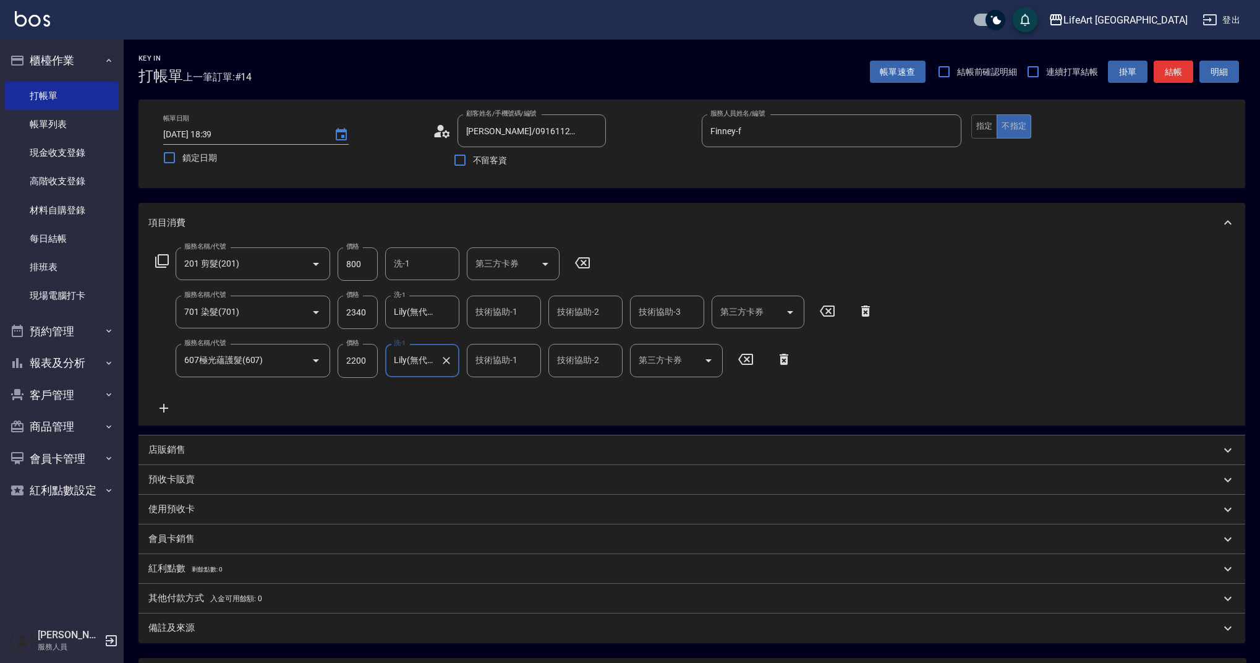
type input "Lily(無代號)"
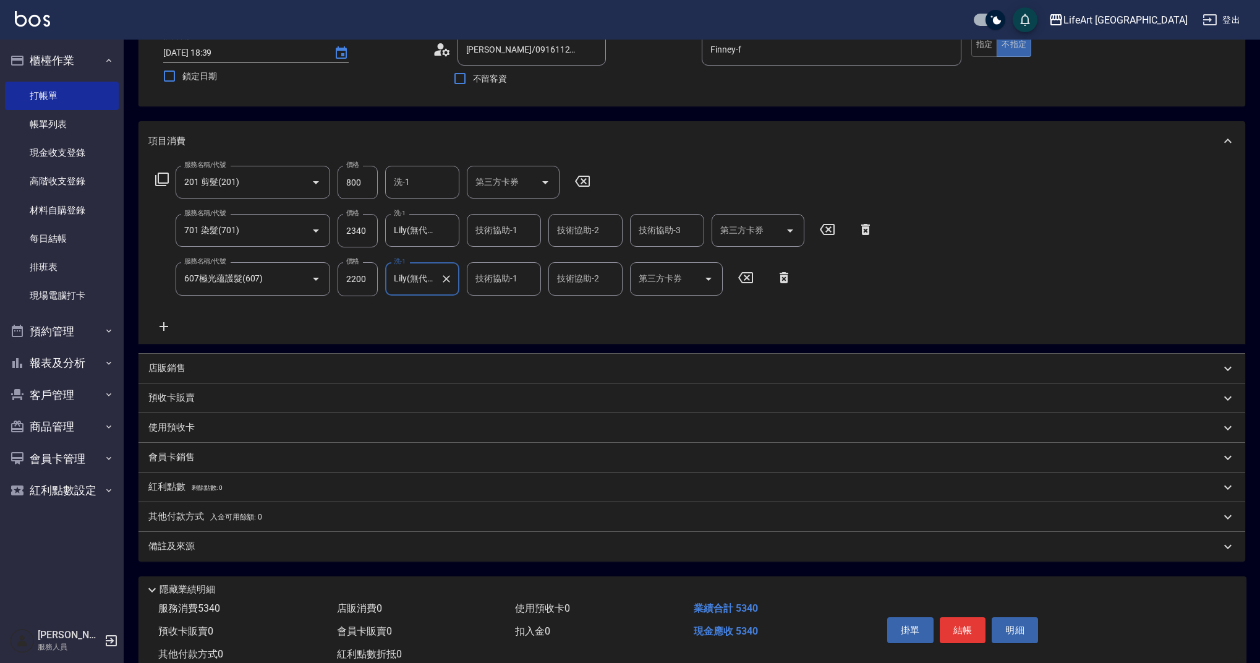
scroll to position [119, 0]
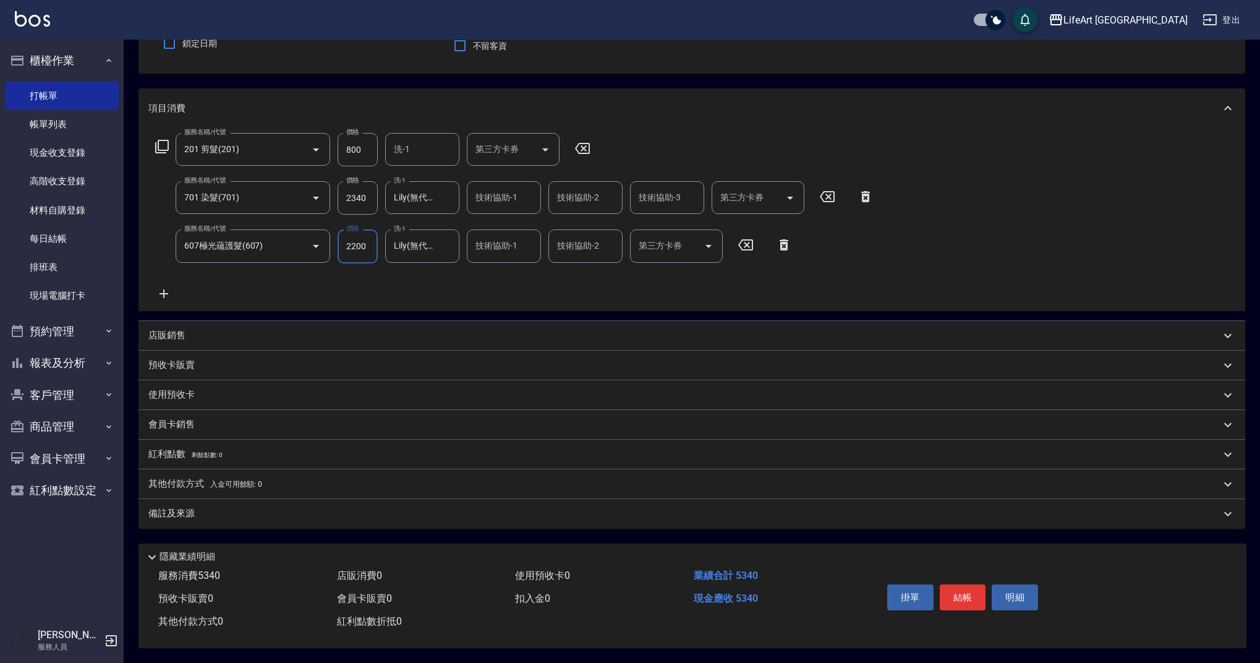
drag, startPoint x: 373, startPoint y: 193, endPoint x: 339, endPoint y: 193, distance: 34.6
click at [339, 193] on input "2340" at bounding box center [358, 197] width 40 height 33
drag, startPoint x: 368, startPoint y: 187, endPoint x: 344, endPoint y: 190, distance: 24.2
click at [344, 190] on input "2340" at bounding box center [358, 197] width 40 height 33
type input "3540"
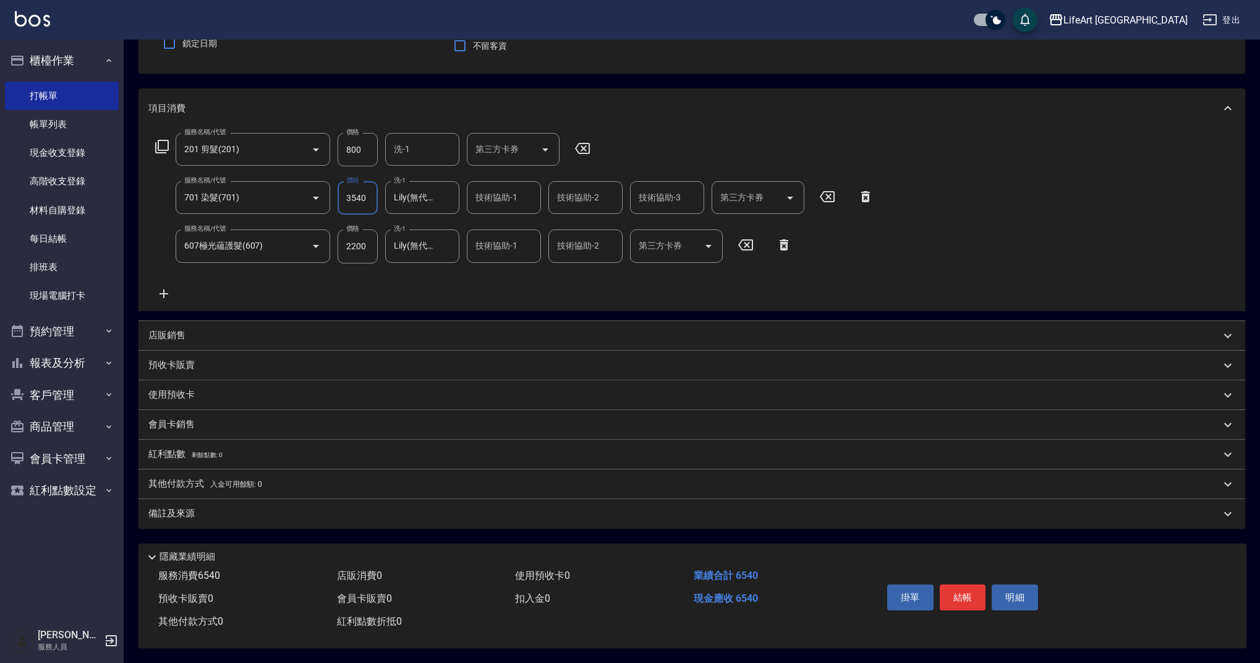
click at [689, 133] on div "服務名稱/代號 201 剪髮(201) 服務名稱/代號 價格 800 價格 洗-1 洗-1 第三方卡券 第三方卡券 服務名稱/代號 701 染髮(701) 服…" at bounding box center [514, 217] width 733 height 168
drag, startPoint x: 1072, startPoint y: 216, endPoint x: 1078, endPoint y: 219, distance: 6.9
click at [1072, 217] on div "服務名稱/代號 201 剪髮(201) 服務名稱/代號 價格 800 價格 洗-1 洗-1 第三方卡券 第三方卡券 服務名稱/代號 701 染髮(701) 服…" at bounding box center [691, 219] width 1107 height 182
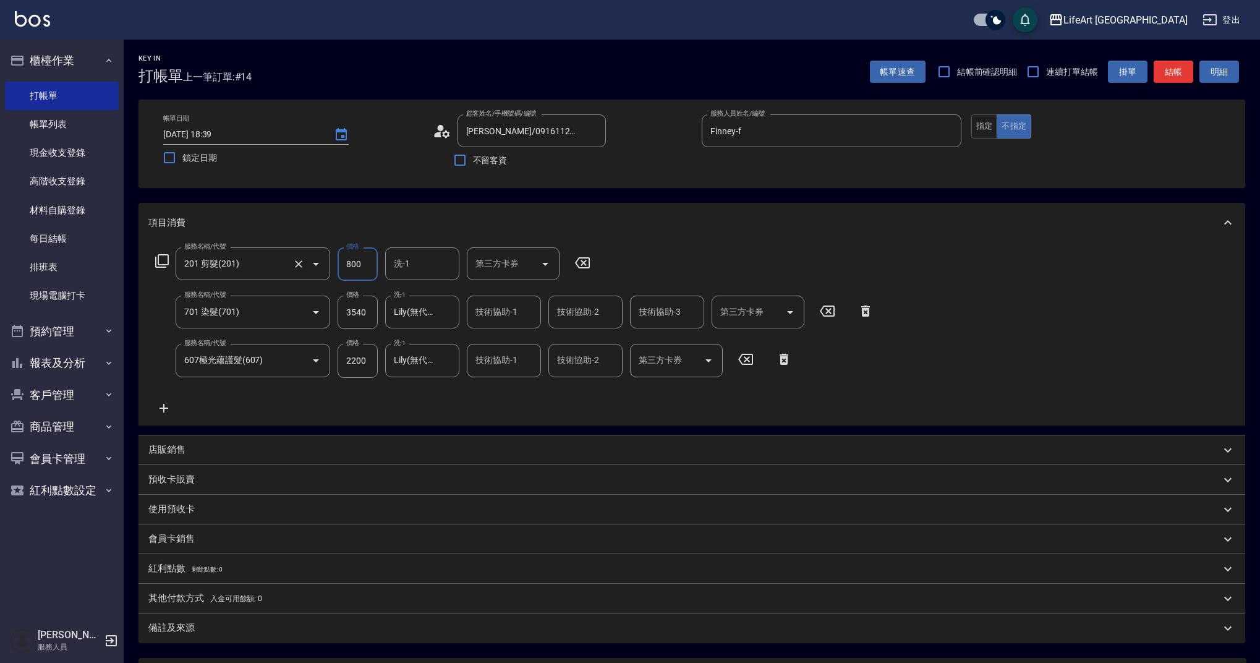
drag, startPoint x: 368, startPoint y: 274, endPoint x: 316, endPoint y: 273, distance: 51.9
click at [316, 273] on div "服務名稱/代號 201 剪髮(201) 服務名稱/代號 價格 800 價格 洗-1 洗-1 第三方卡券 第三方卡券" at bounding box center [372, 263] width 449 height 33
click at [590, 263] on icon at bounding box center [582, 262] width 15 height 11
drag, startPoint x: 1030, startPoint y: 252, endPoint x: 1094, endPoint y: 231, distance: 67.2
click at [1031, 252] on div "服務名稱/代號 服務名稱/代號 服務名稱/代號 701 染髮(701) 服務名稱/代號 價格 3540 價格 洗-1 Lily(無代號) 洗-1 技術協助-1…" at bounding box center [691, 333] width 1107 height 182
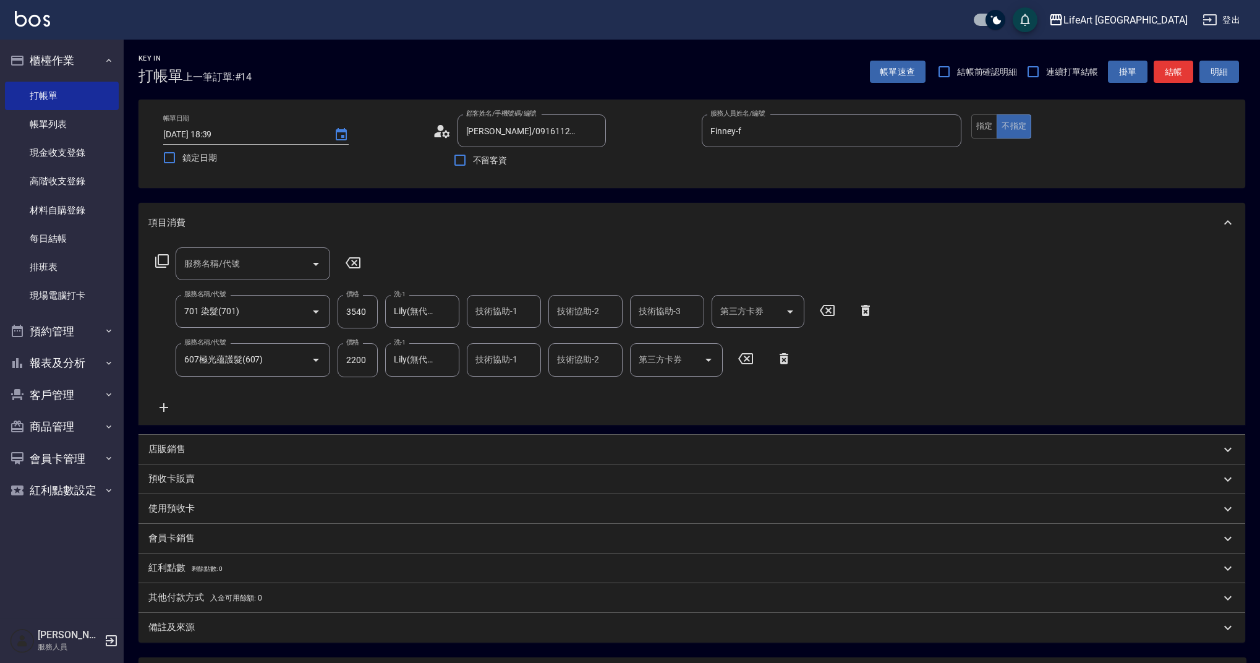
scroll to position [119, 0]
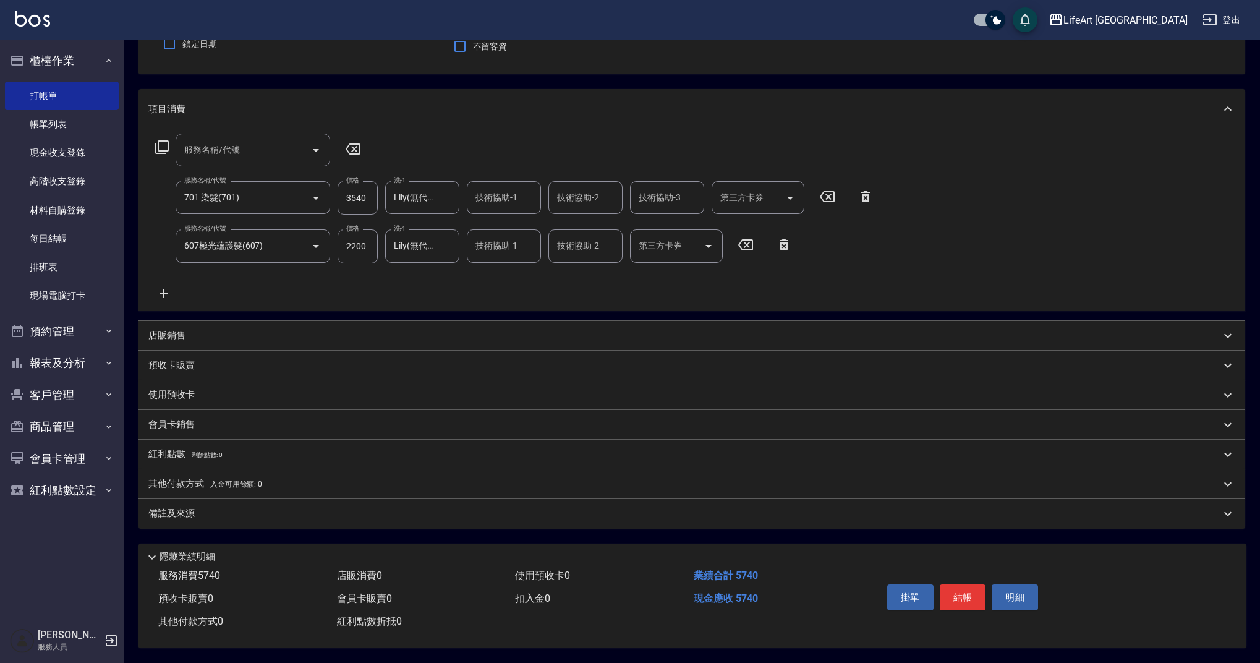
click at [504, 188] on div "技術協助-1 技術協助-1" at bounding box center [504, 197] width 74 height 33
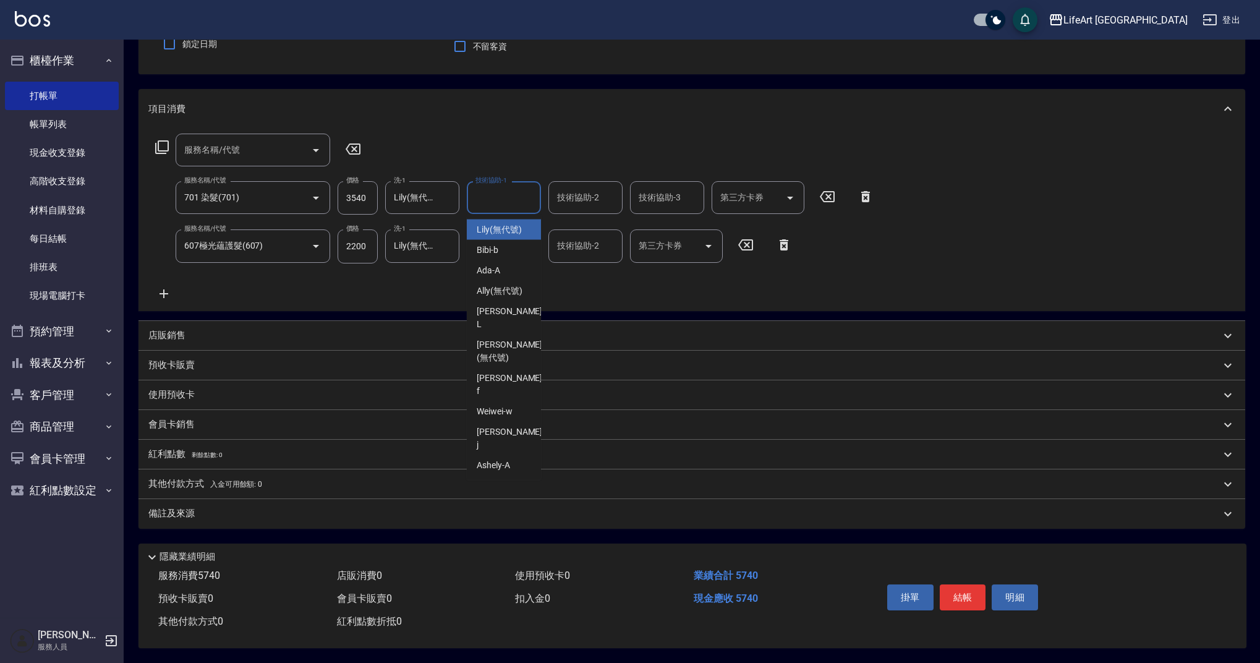
click at [731, 306] on div "項目消費 服務名稱/代號 服務名稱/代號 服務名稱/代號 701 染髮(701) 服務名稱/代號 價格 3540 價格 洗-1 Lily(無代號) 洗-1 技…" at bounding box center [691, 308] width 1107 height 439
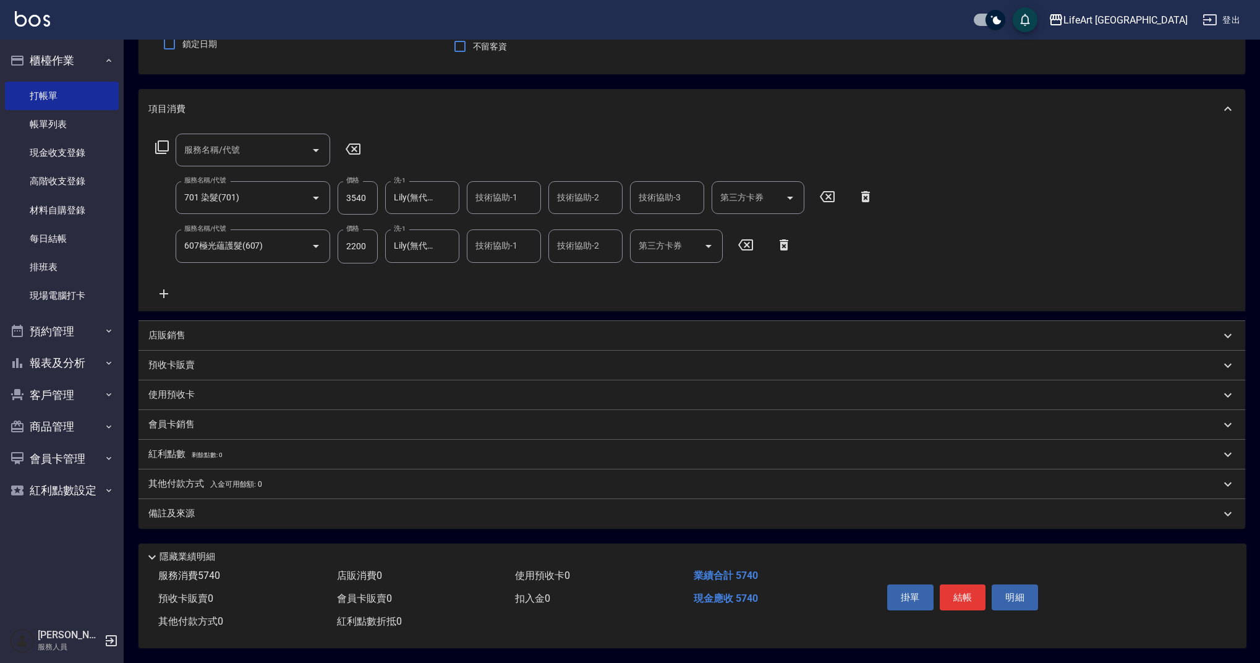
click at [250, 507] on div "備註及來源" at bounding box center [684, 513] width 1072 height 13
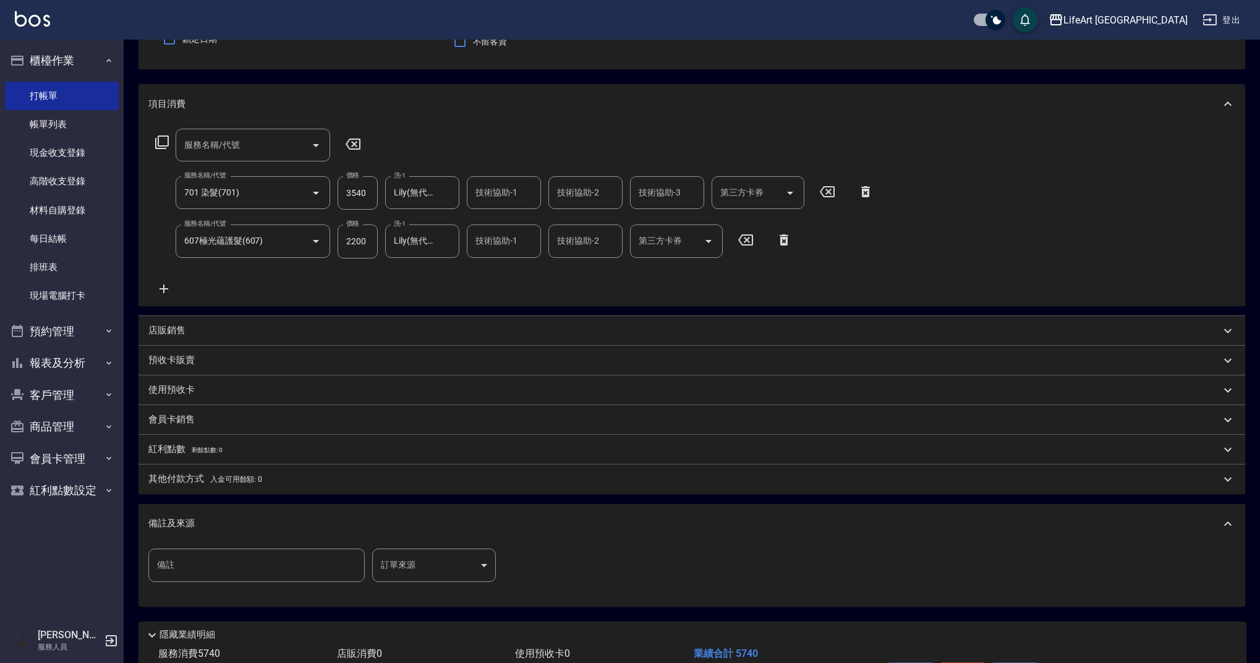
scroll to position [202, 0]
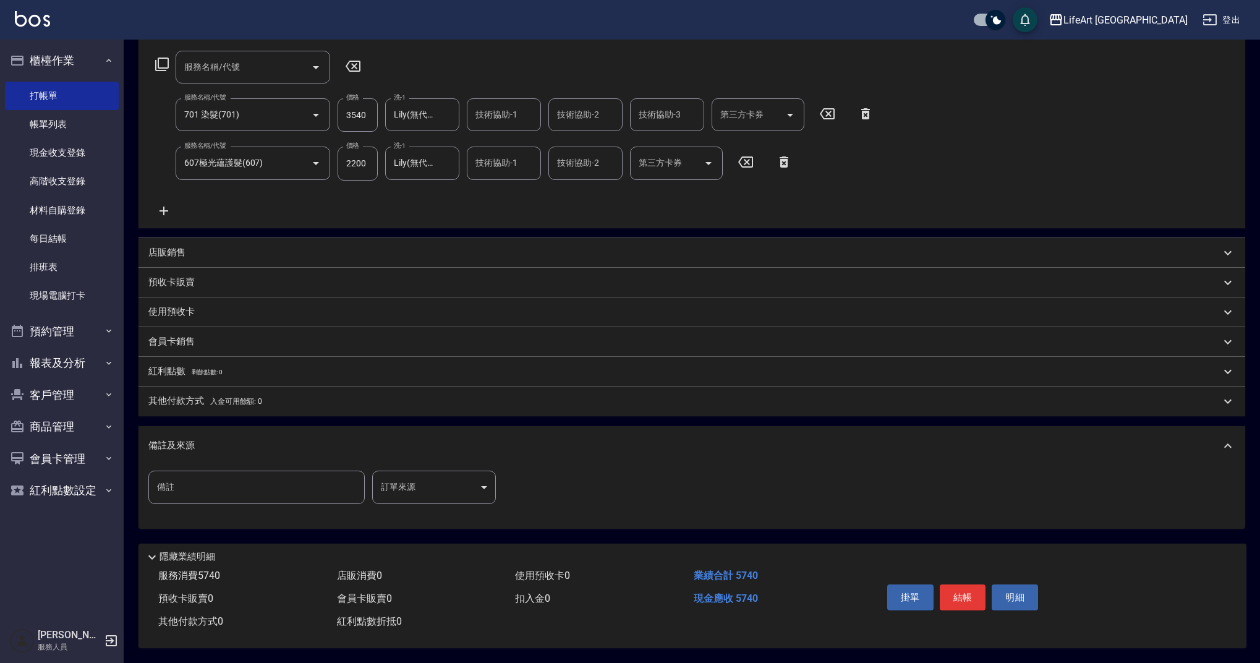
click at [207, 335] on div "會員卡銷售" at bounding box center [684, 341] width 1072 height 13
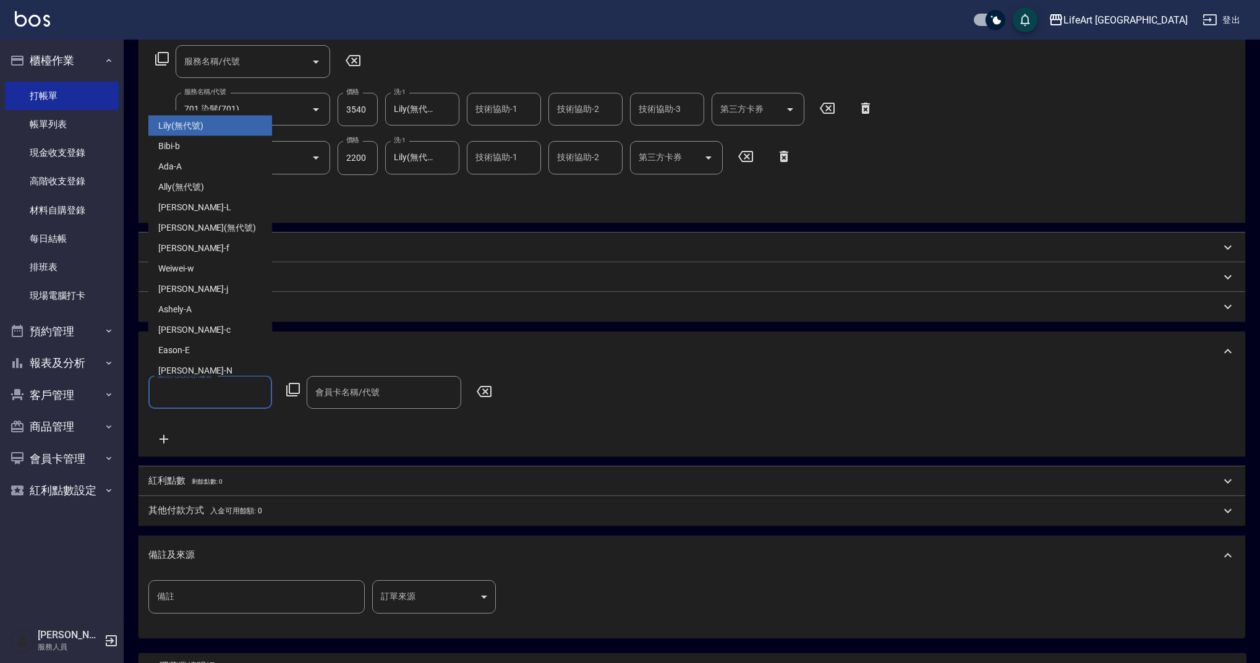
click at [232, 393] on input "服務人員姓名/編號" at bounding box center [210, 392] width 113 height 22
click at [202, 253] on div "Finney -f" at bounding box center [210, 248] width 124 height 20
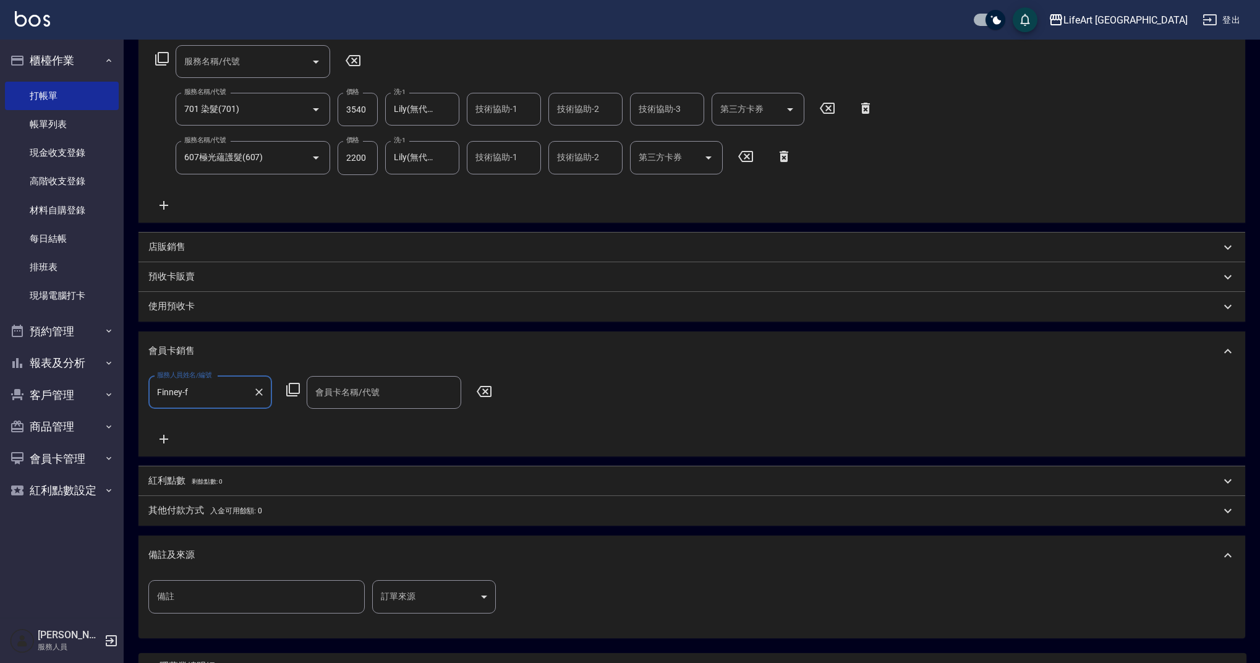
type input "Finney-f"
click at [365, 386] on div "會員卡名稱/代號 會員卡名稱/代號" at bounding box center [384, 392] width 155 height 33
click at [398, 414] on span "會員卡一號 - 01" at bounding box center [384, 424] width 155 height 20
type input "會員卡一號-365天"
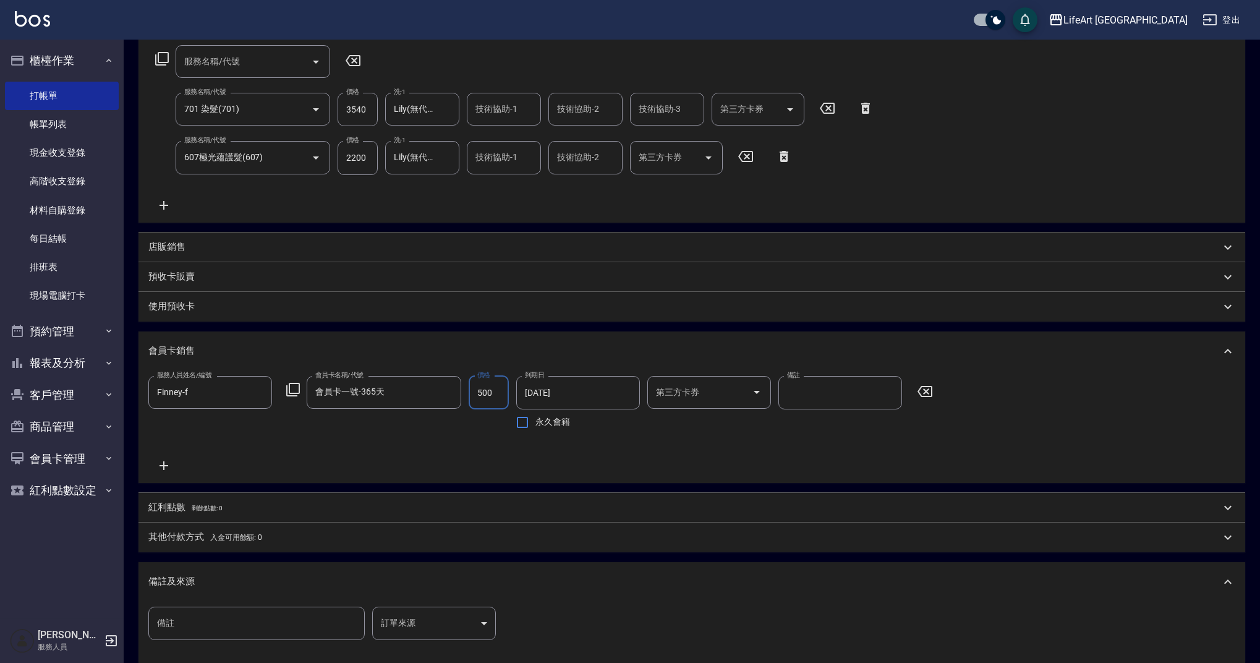
type input "500"
click at [257, 538] on span "入金可用餘額: 0" at bounding box center [236, 537] width 53 height 9
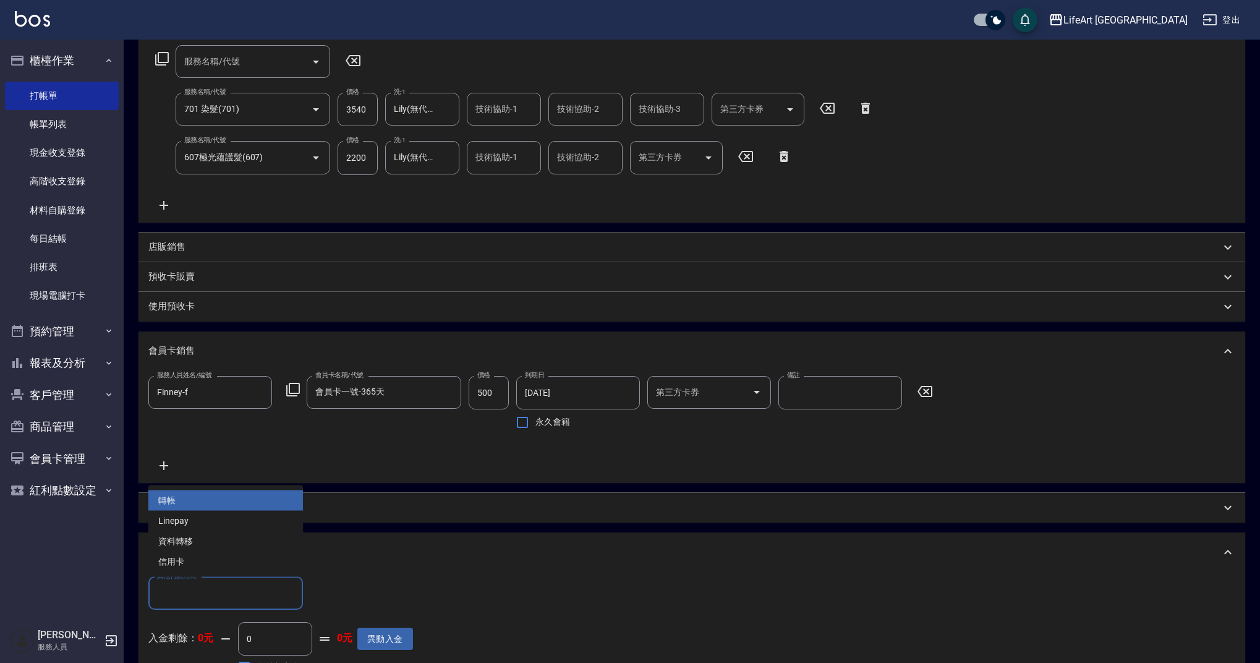
click at [261, 599] on input "其他付款方式" at bounding box center [225, 593] width 143 height 22
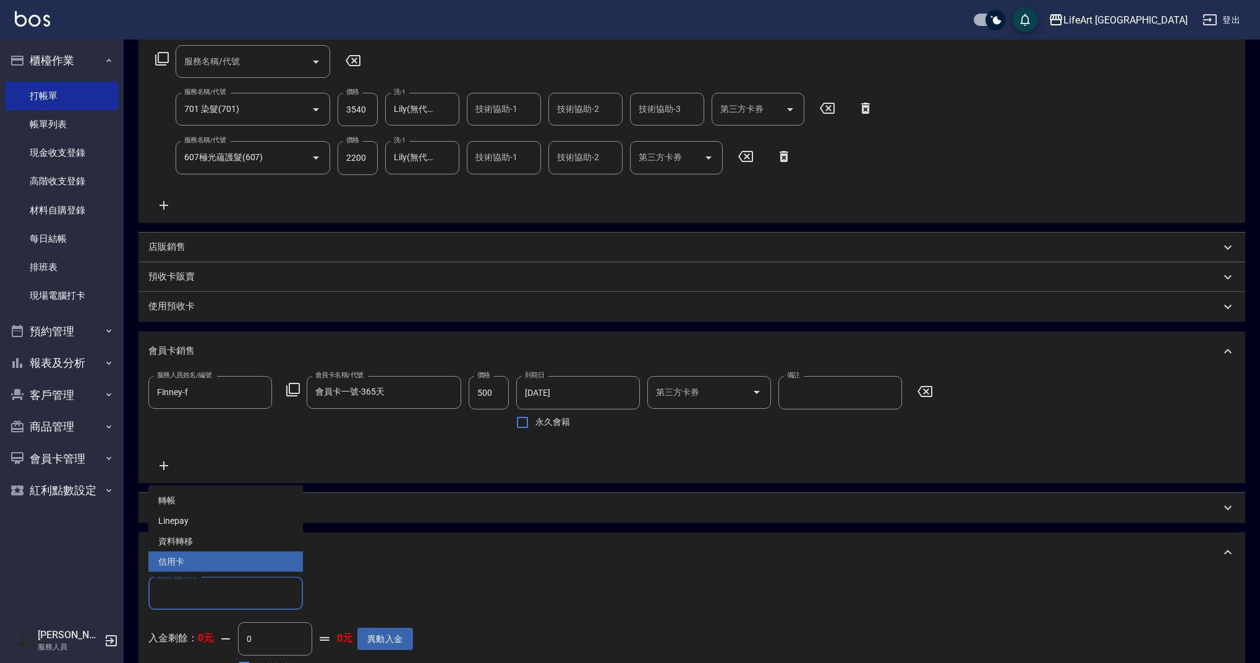
click at [240, 565] on span "信用卡" at bounding box center [225, 561] width 155 height 20
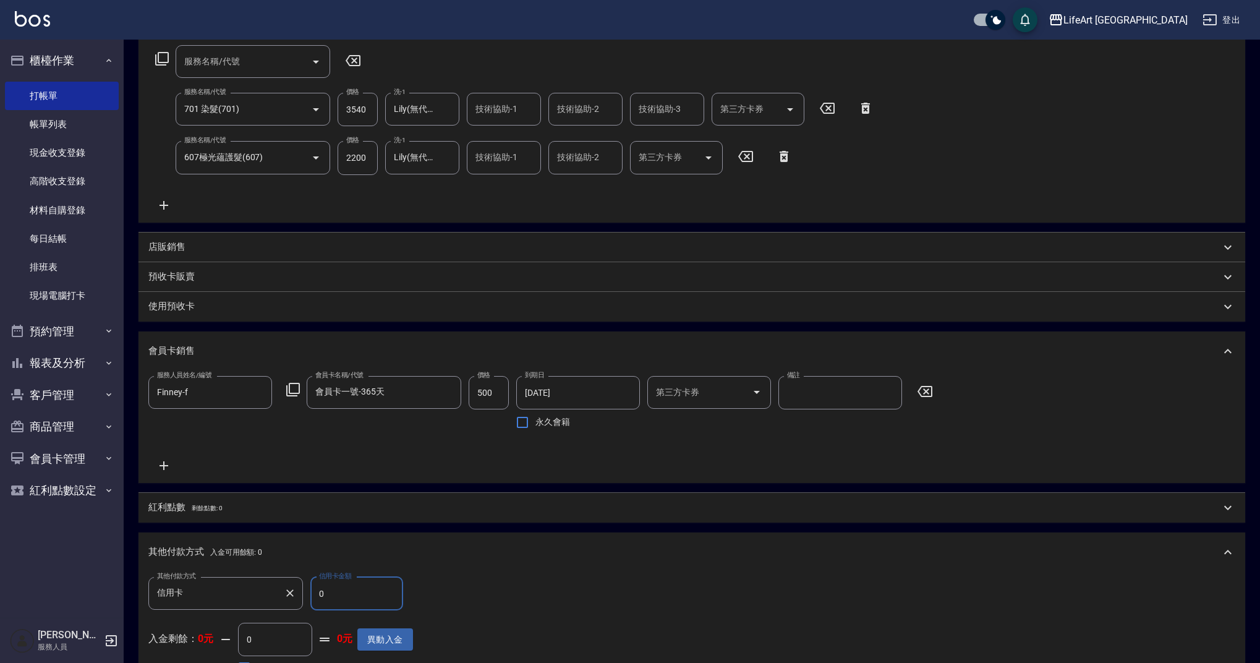
type input "信用卡"
drag, startPoint x: 344, startPoint y: 592, endPoint x: 303, endPoint y: 594, distance: 41.5
click at [303, 594] on div "其他付款方式 信用卡 其他付款方式 信用卡金額 0 信用卡金額" at bounding box center [280, 593] width 265 height 33
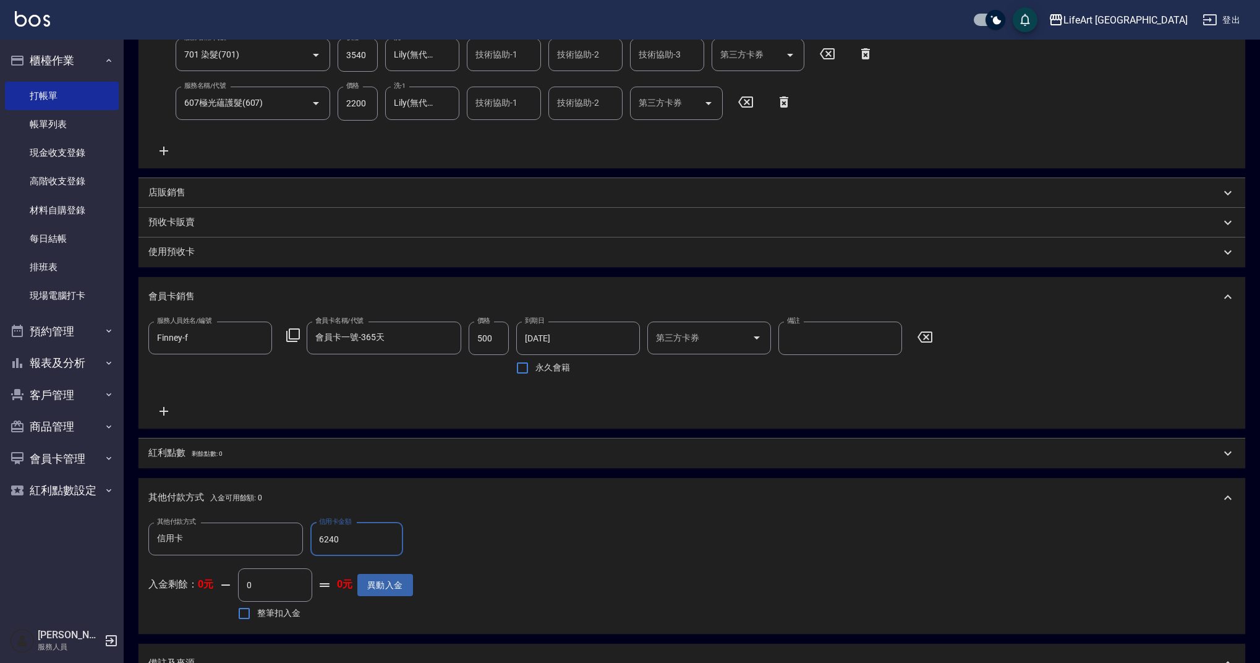
scroll to position [246, 0]
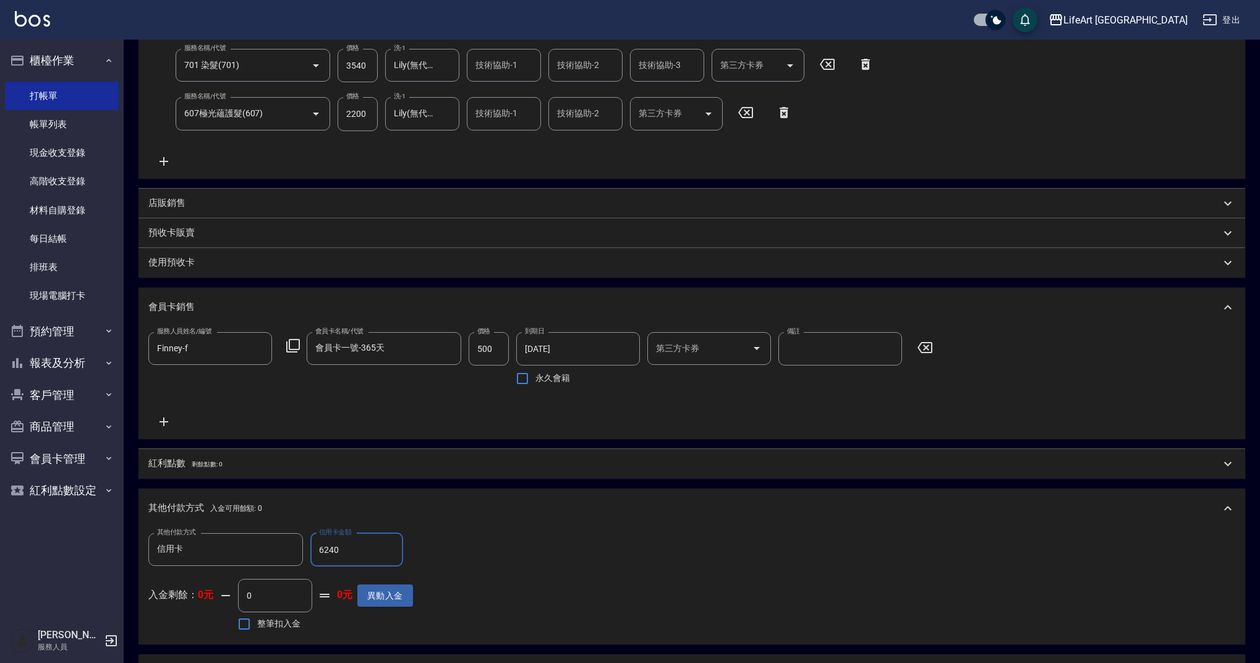
type input "6240"
click at [182, 464] on p "紅利點數 剩餘點數: 0" at bounding box center [185, 464] width 74 height 14
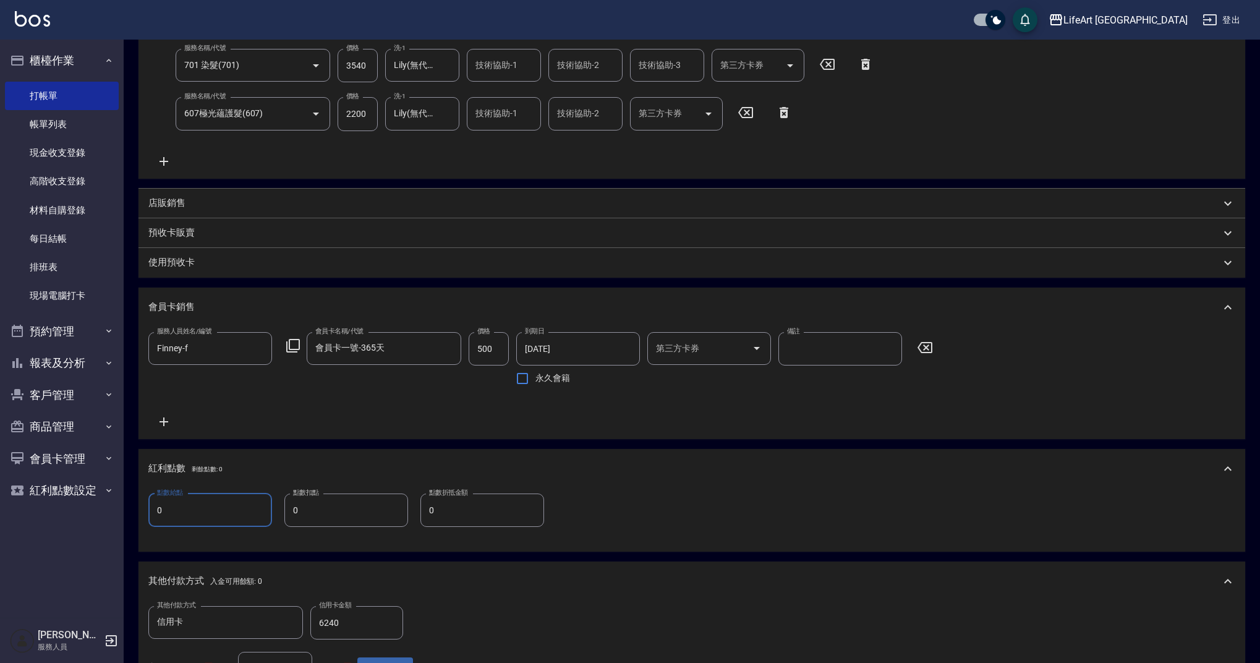
drag, startPoint x: 195, startPoint y: 508, endPoint x: 103, endPoint y: 503, distance: 92.3
click at [103, 503] on div "LifeArt 蘆洲 登出 櫃檯作業 打帳單 帳單列表 現金收支登錄 高階收支登錄 材料自購登錄 每日結帳 排班表 現場電腦打卡 預約管理 預約管理 單日預約…" at bounding box center [630, 359] width 1260 height 1210
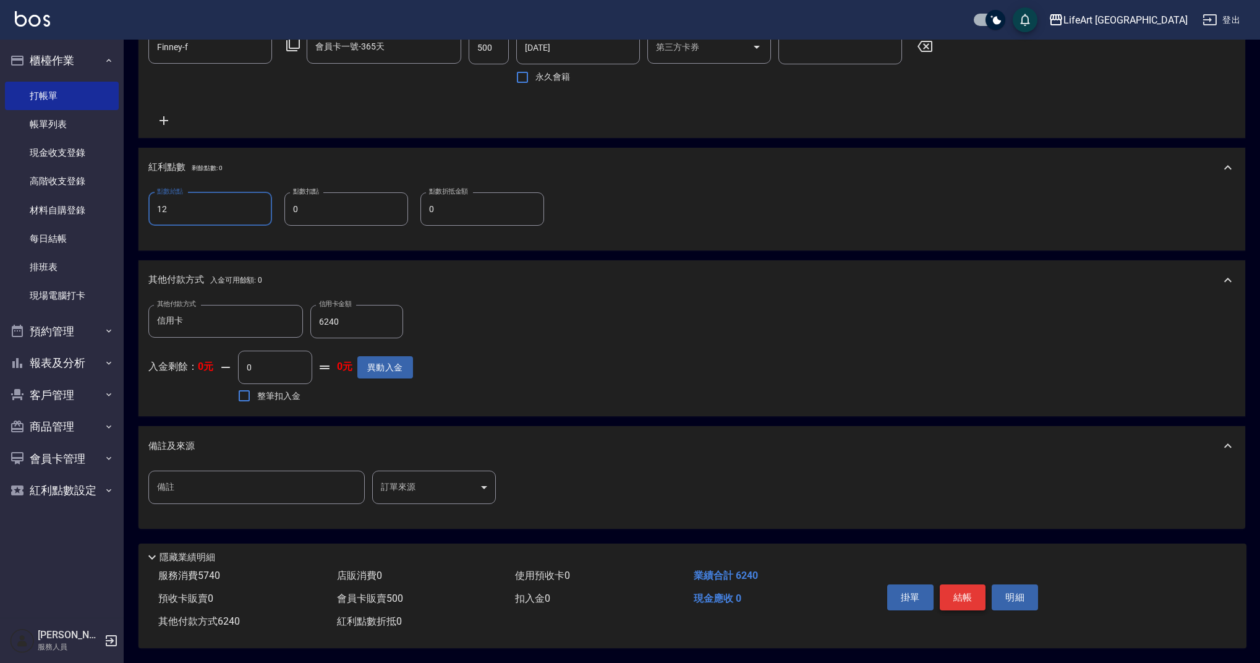
type input "12"
click at [967, 584] on button "結帳" at bounding box center [963, 597] width 46 height 26
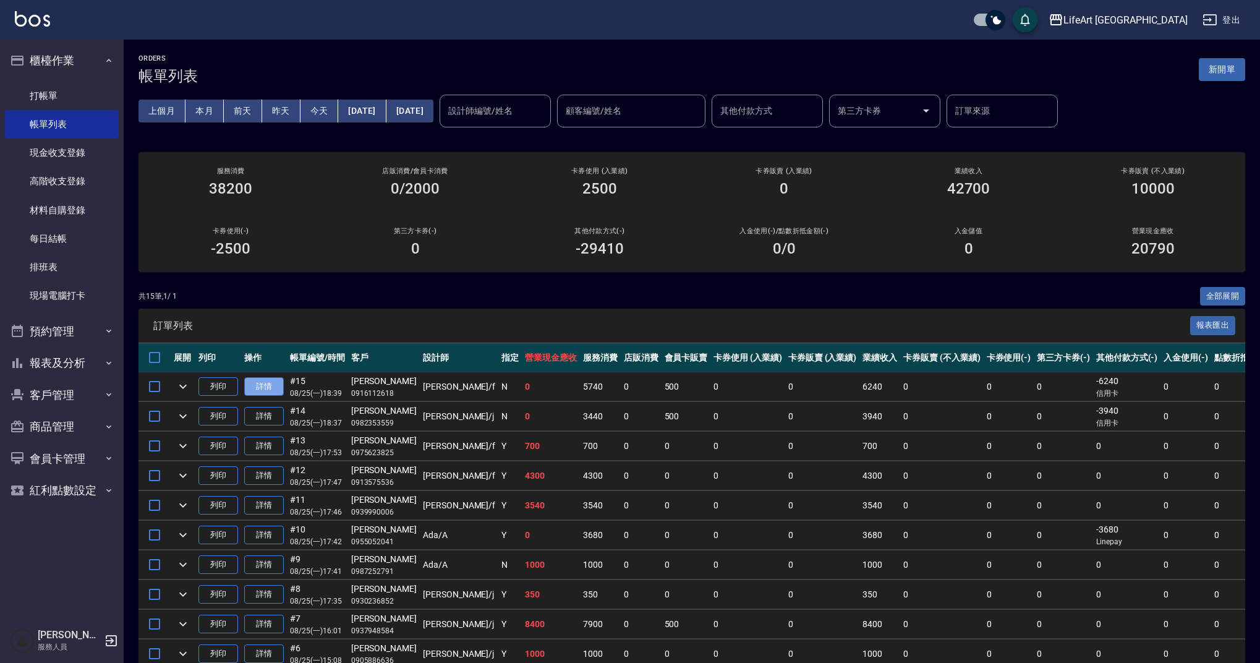
click at [273, 385] on link "詳情" at bounding box center [264, 386] width 40 height 19
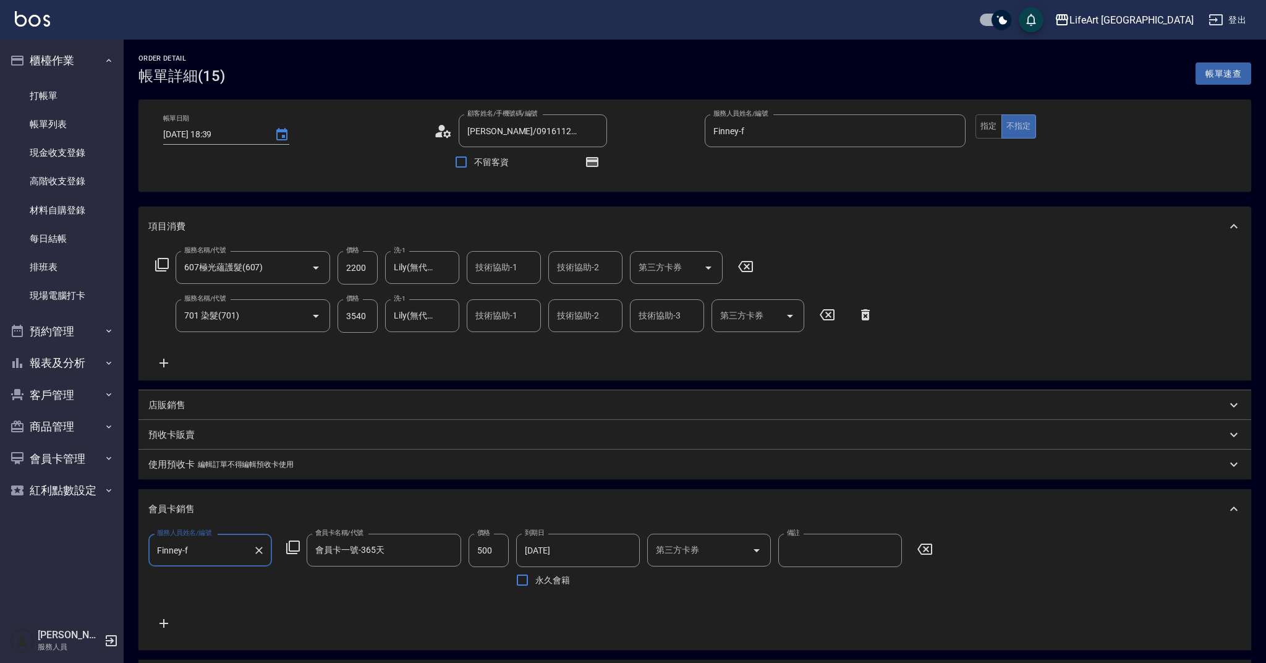
type input "[DATE] 18:39"
type input "[PERSON_NAME]/0916112618/"
type input "Finney-f"
type input "12"
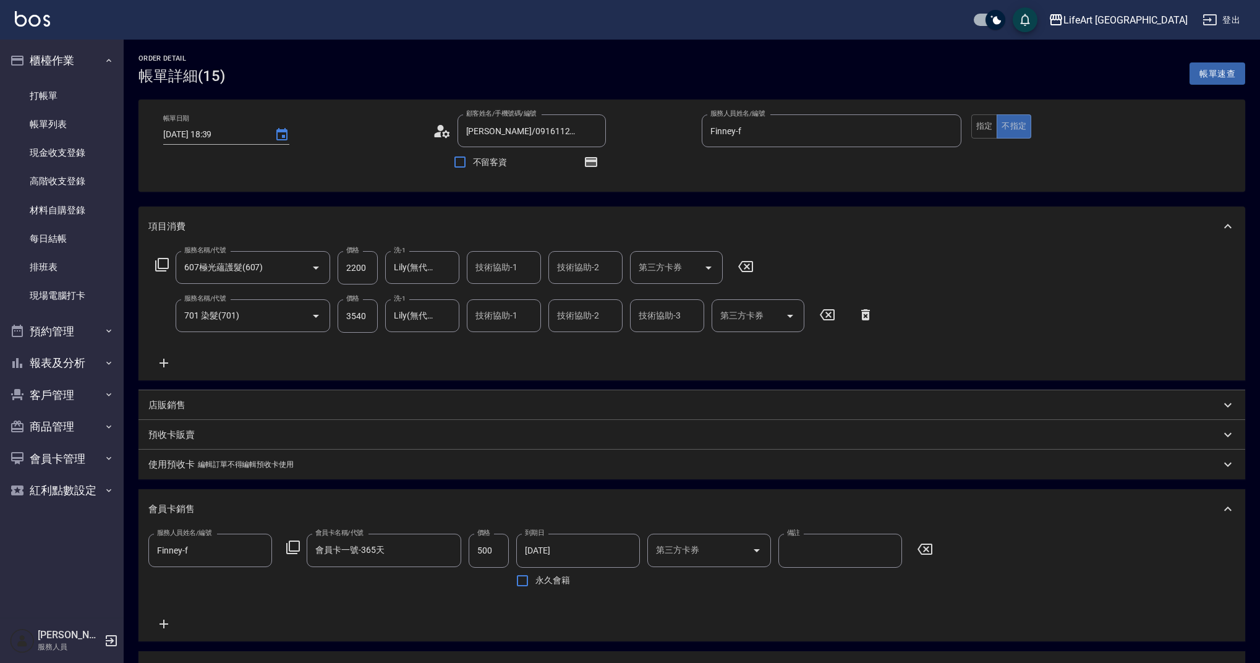
click at [164, 362] on icon at bounding box center [163, 363] width 9 height 9
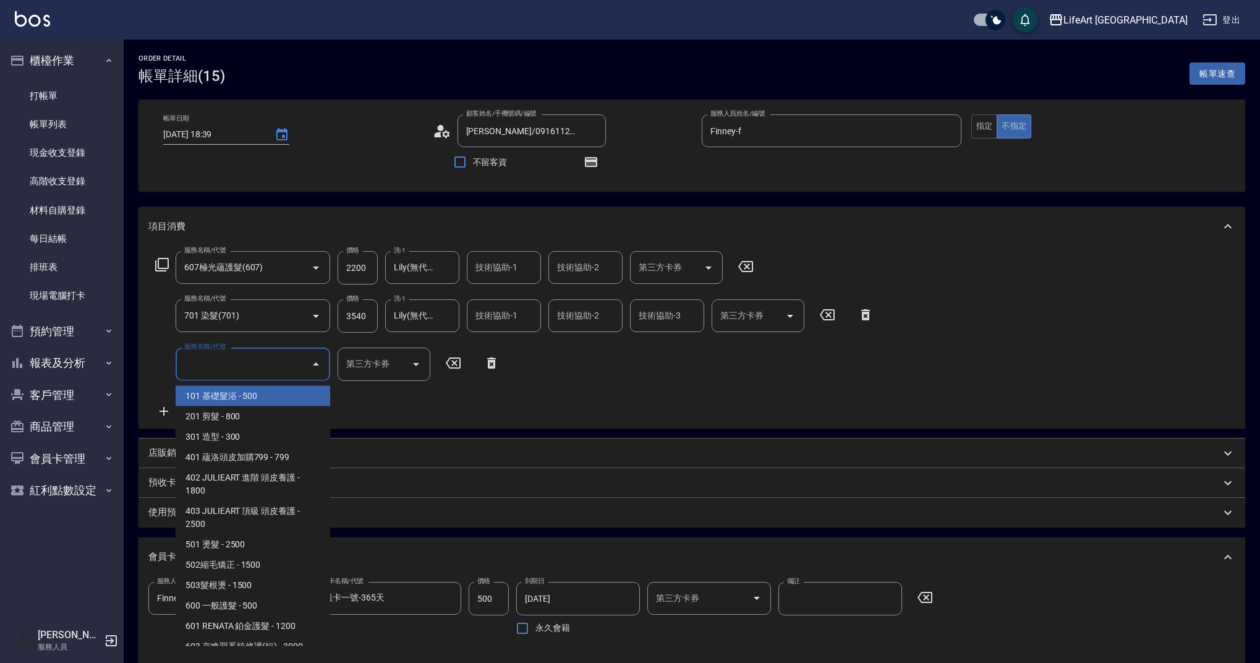
click at [210, 363] on input "服務名稱/代號" at bounding box center [243, 364] width 125 height 22
click at [247, 418] on span "201 剪髮 - 800" at bounding box center [253, 416] width 155 height 20
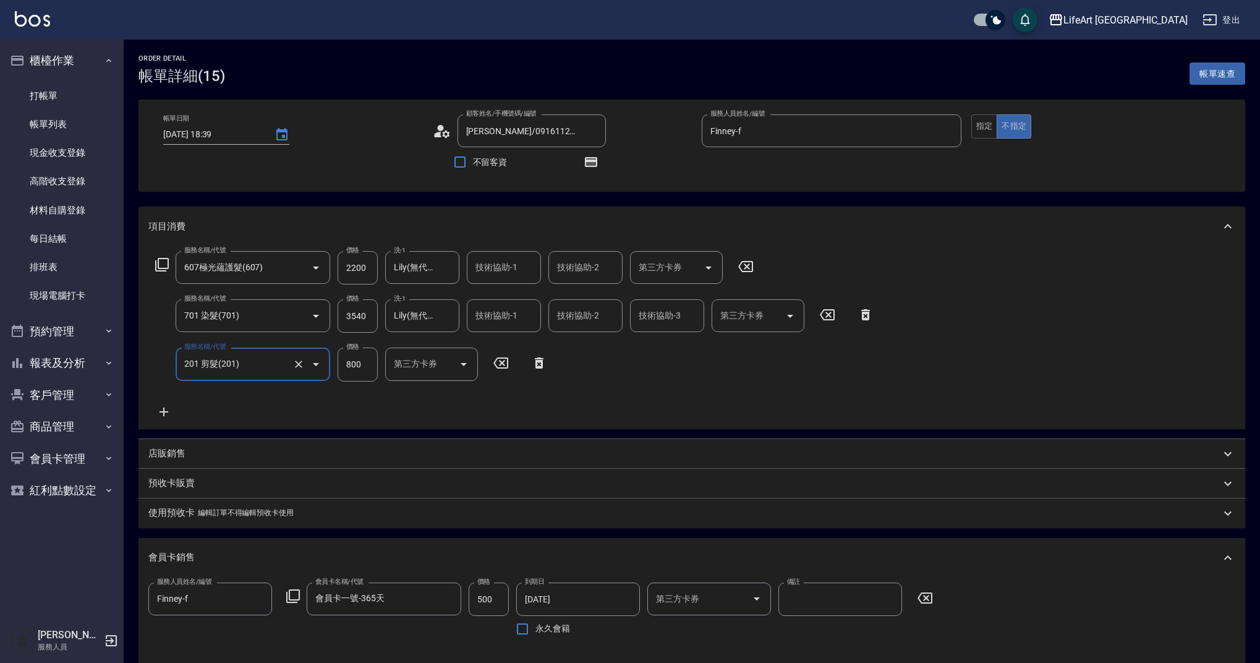
type input "201 剪髮(201)"
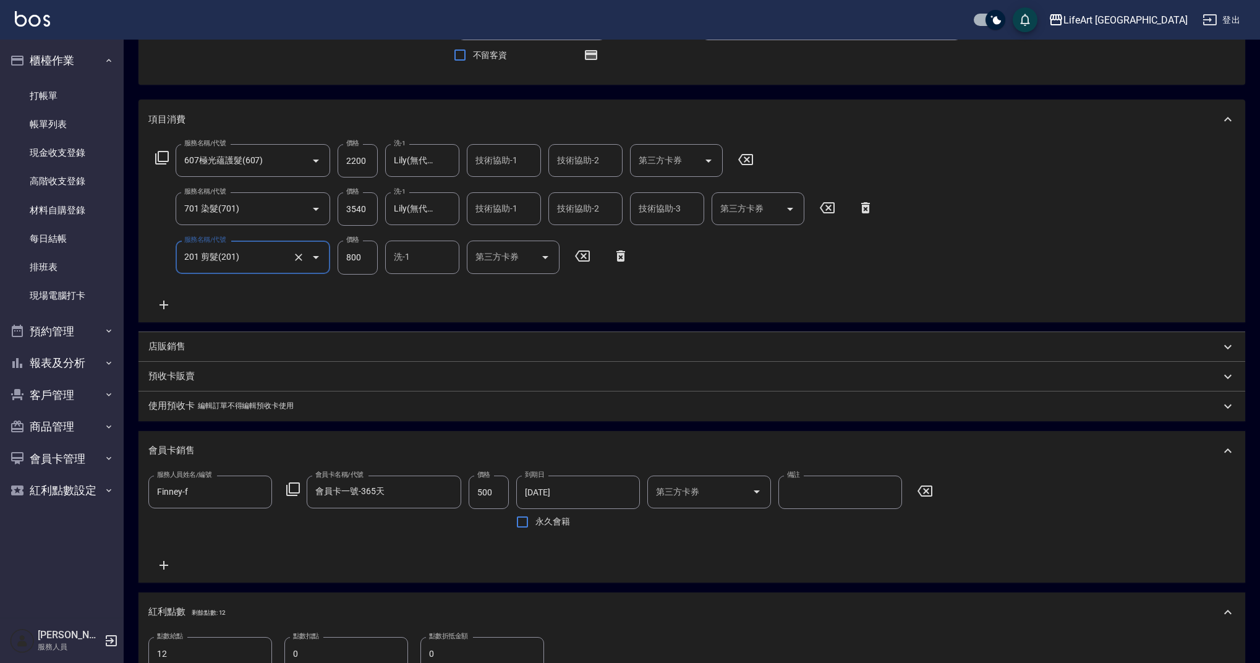
scroll to position [95, 0]
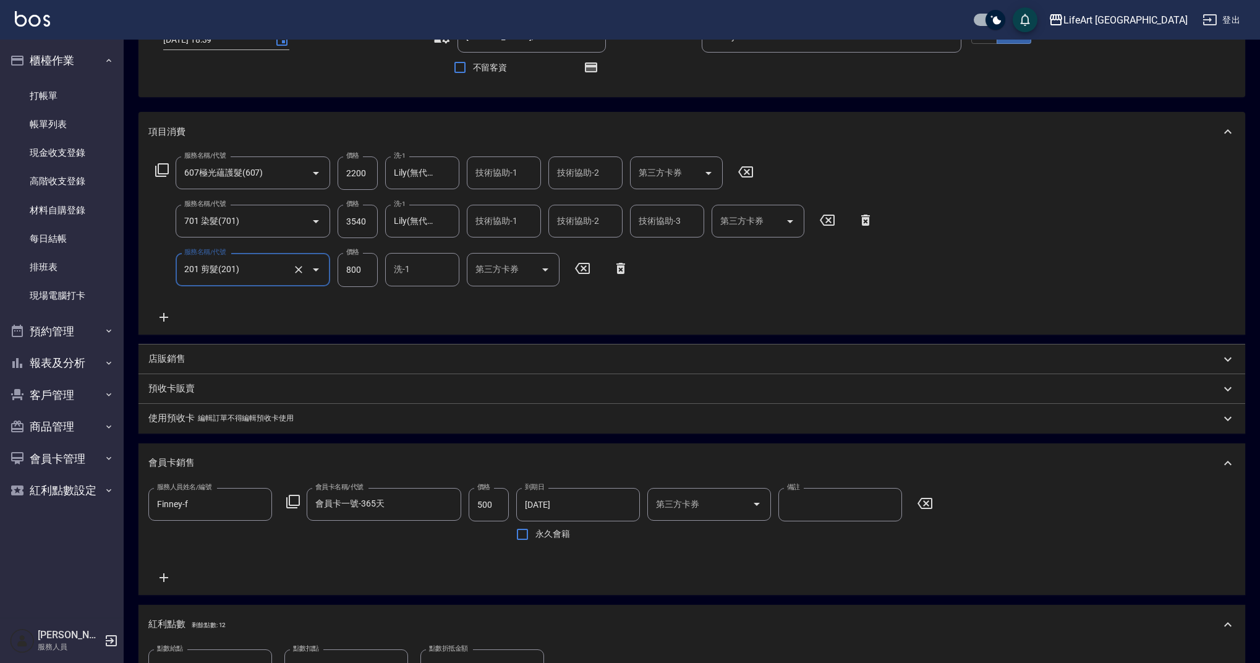
click at [621, 270] on icon at bounding box center [620, 268] width 31 height 15
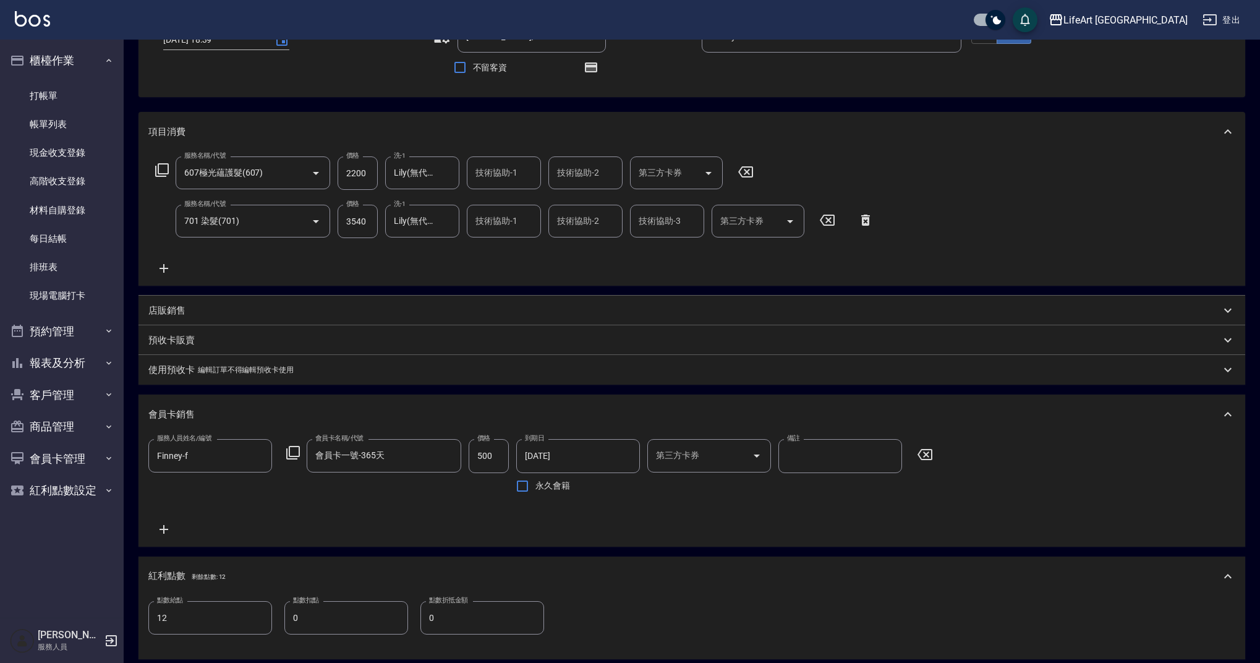
scroll to position [0, 0]
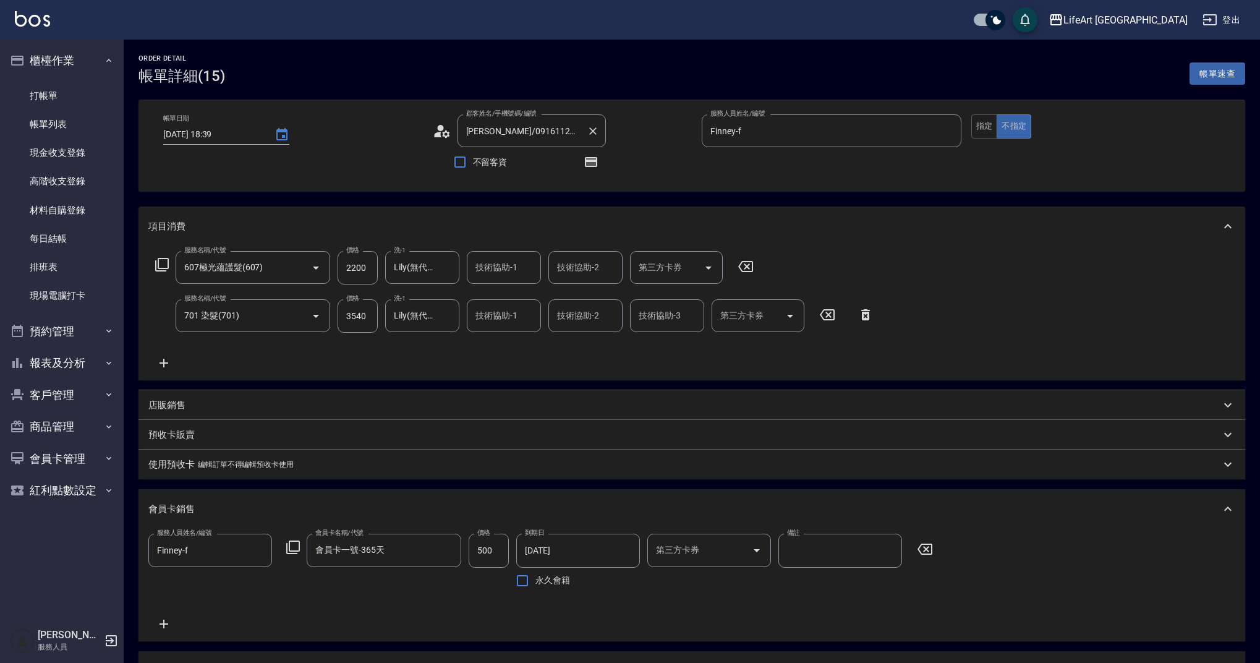
click at [522, 133] on input "[PERSON_NAME]/0916112618/" at bounding box center [522, 131] width 119 height 22
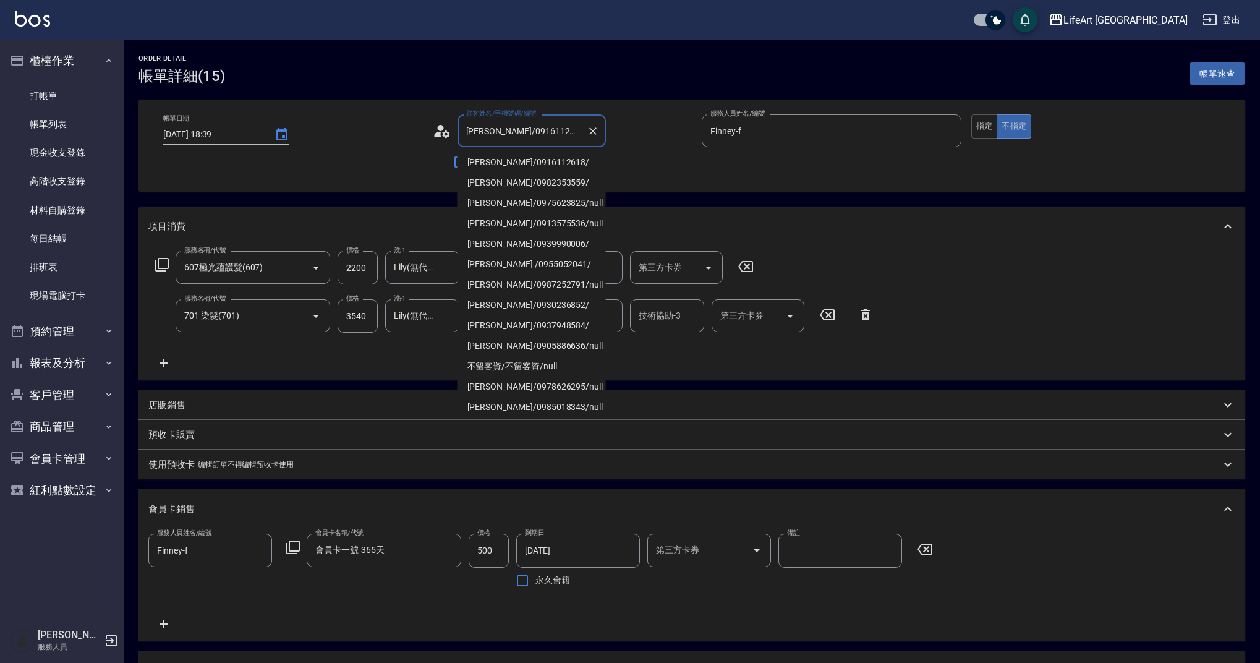
click at [522, 133] on input "[PERSON_NAME]/0916112618/" at bounding box center [522, 131] width 119 height 22
click at [61, 92] on link "打帳單" at bounding box center [62, 96] width 114 height 28
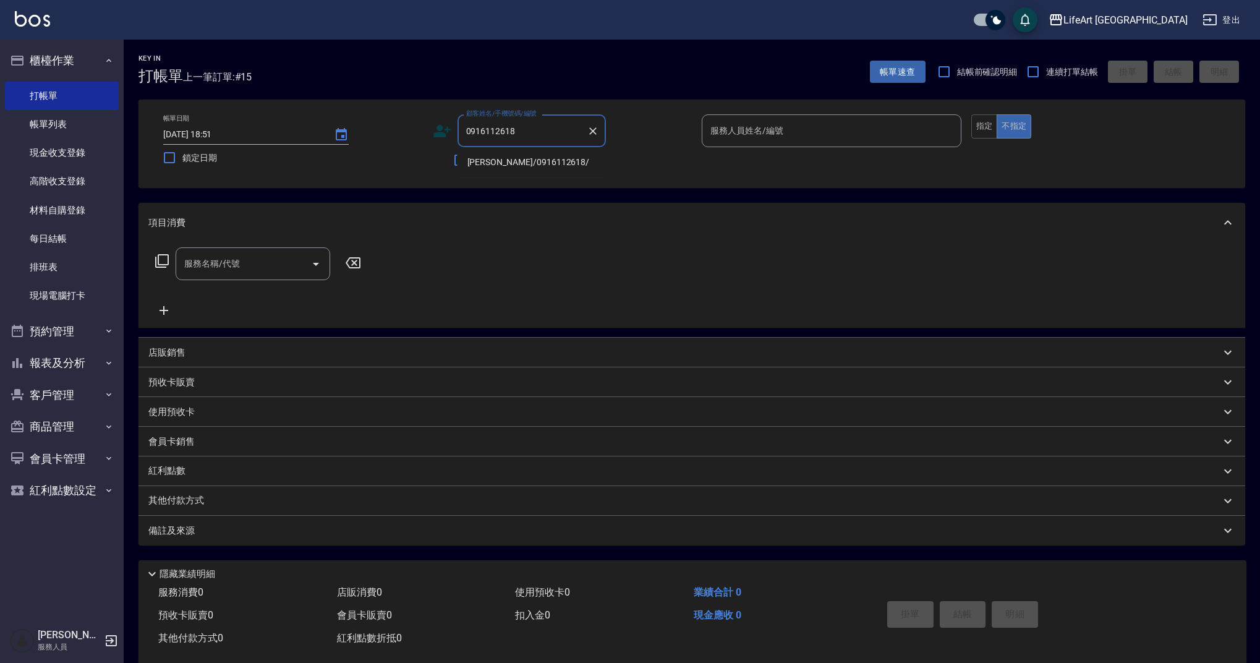
click at [537, 165] on li "[PERSON_NAME]/0916112618/" at bounding box center [531, 162] width 148 height 20
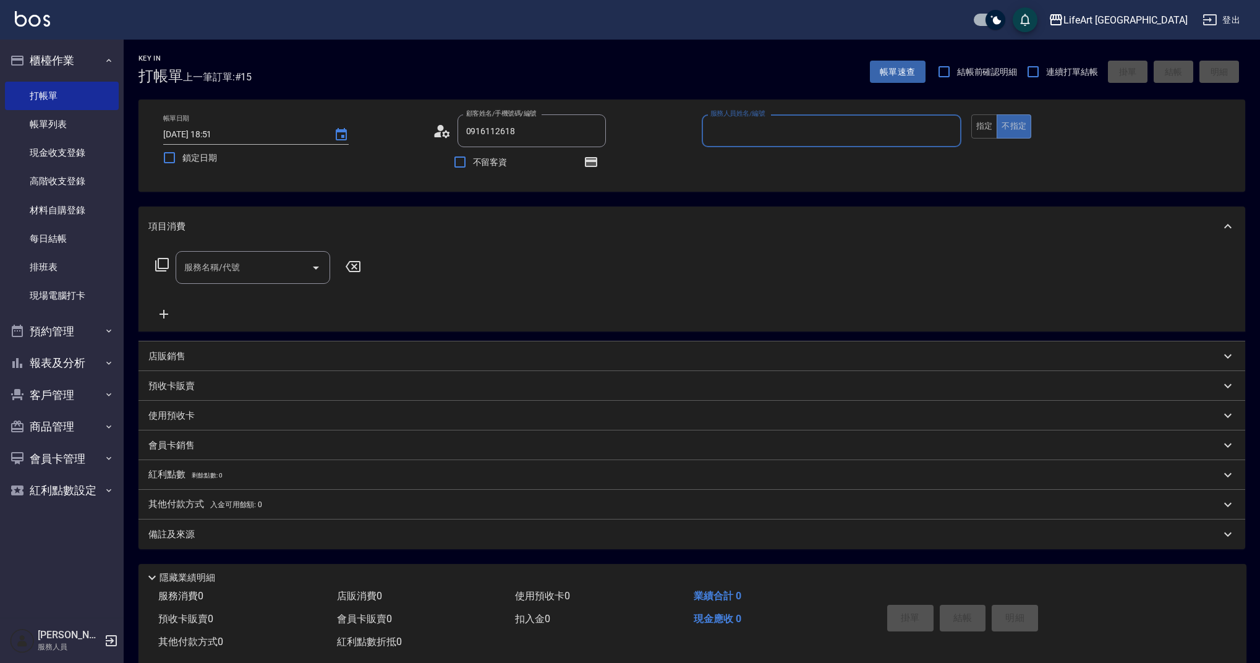
type input "[PERSON_NAME]/0916112618/"
click at [839, 133] on input "服務人員姓名/編號" at bounding box center [831, 131] width 249 height 22
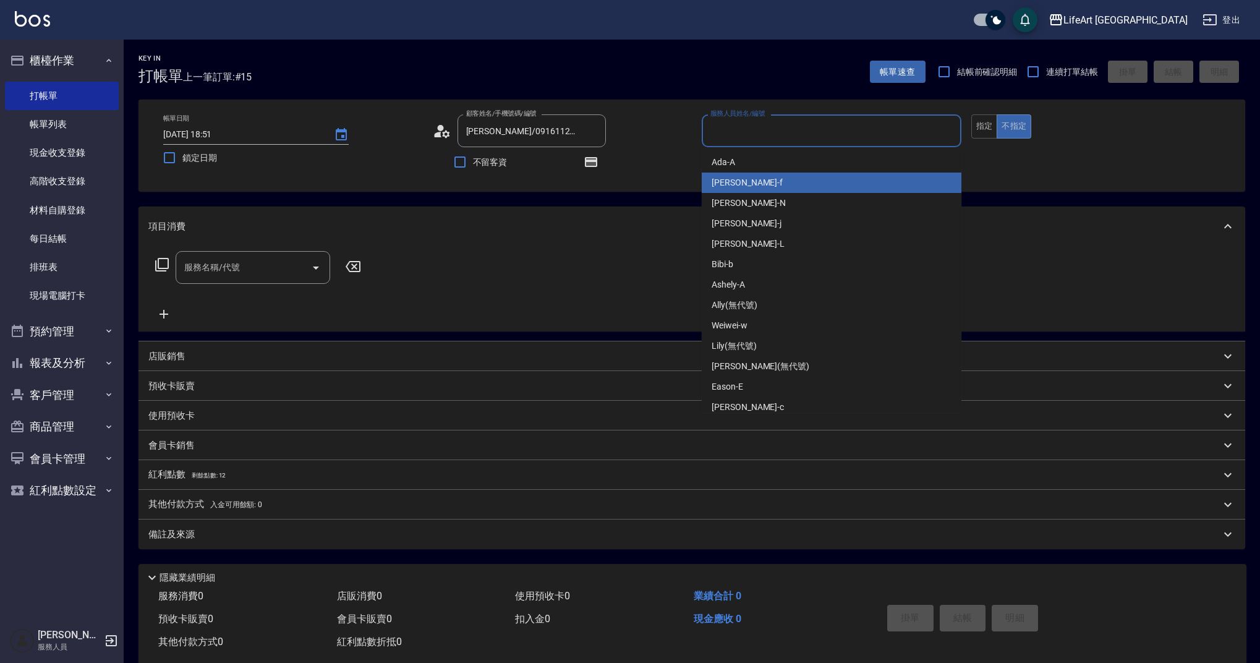
click at [780, 181] on div "Finney -f" at bounding box center [832, 182] width 260 height 20
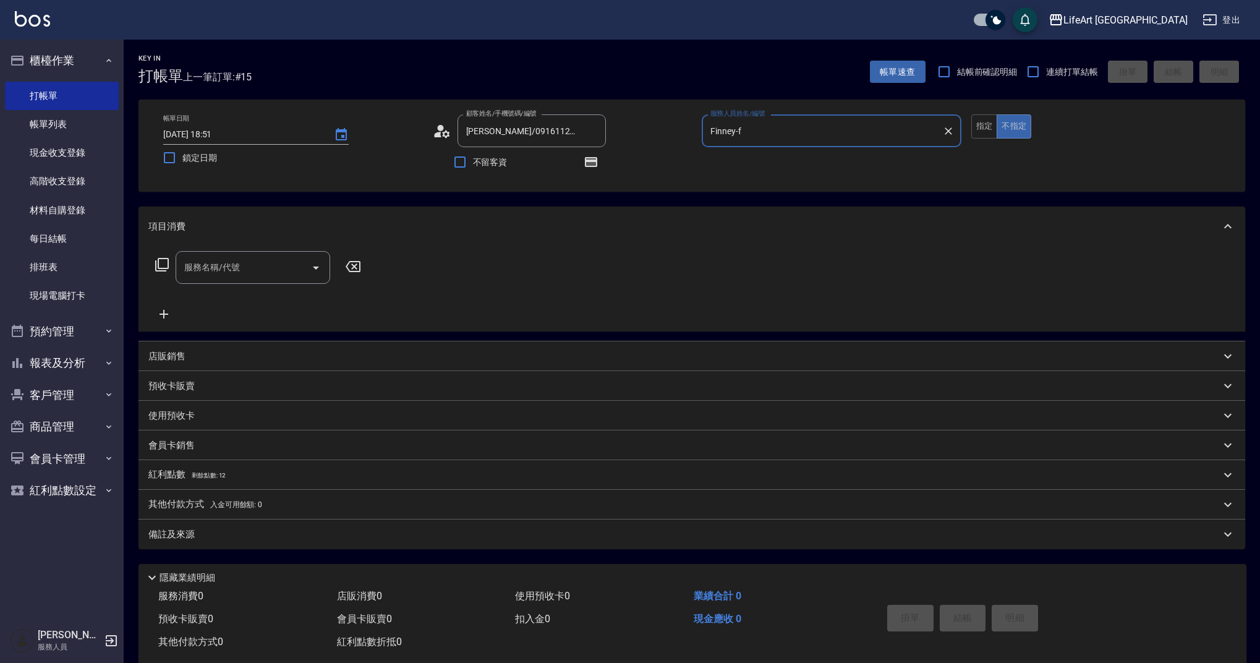
type input "Finney-f"
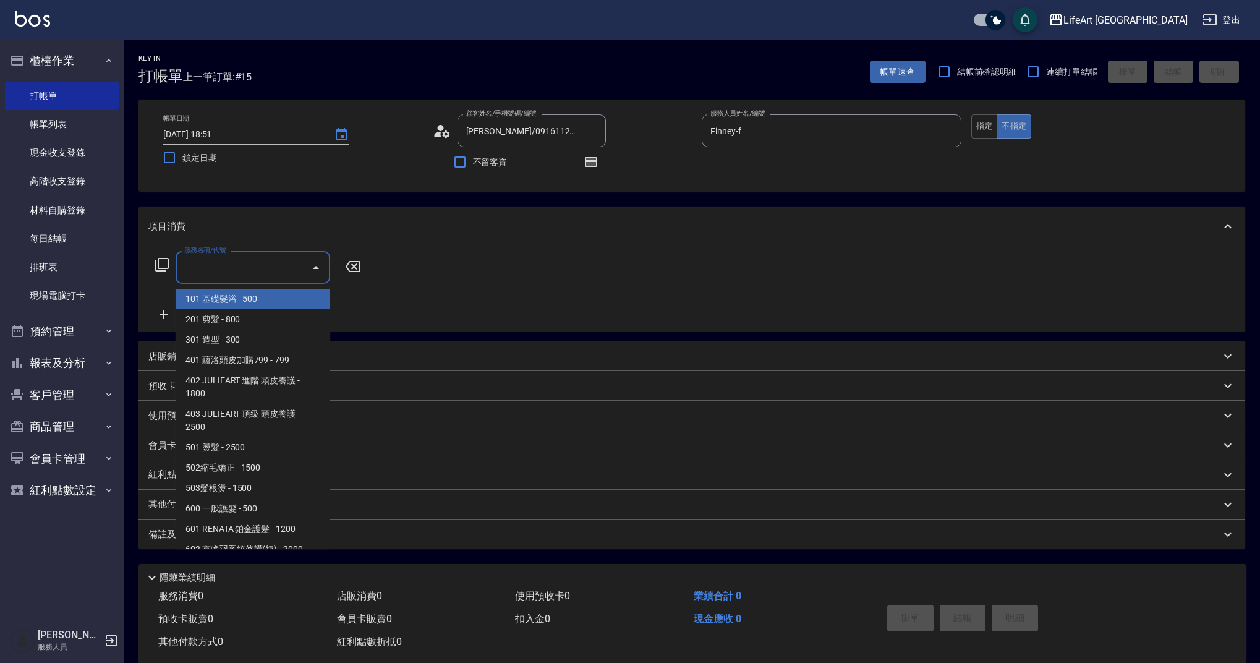
click at [278, 261] on input "服務名稱/代號" at bounding box center [243, 268] width 125 height 22
click at [274, 298] on span "101 基礎髮浴 - 500" at bounding box center [253, 299] width 155 height 20
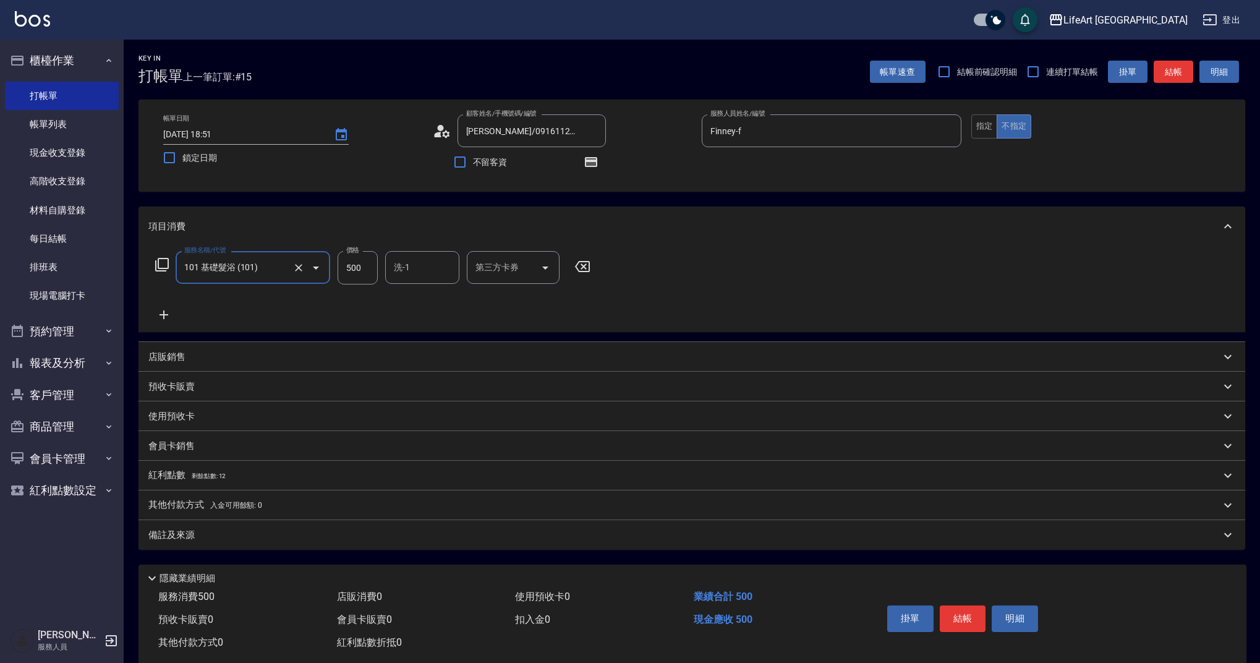
click at [265, 265] on input "101 基礎髮浴 (101)" at bounding box center [235, 268] width 109 height 22
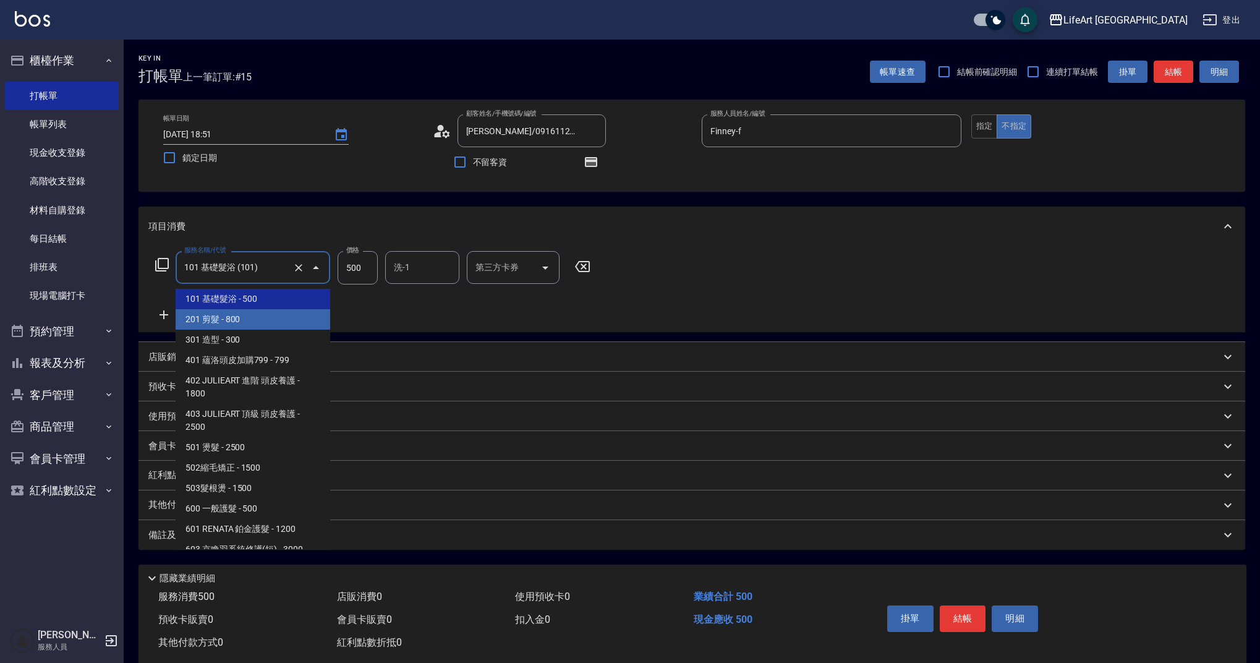
click at [248, 326] on span "201 剪髮 - 800" at bounding box center [253, 319] width 155 height 20
type input "201 剪髮(201)"
type input "800"
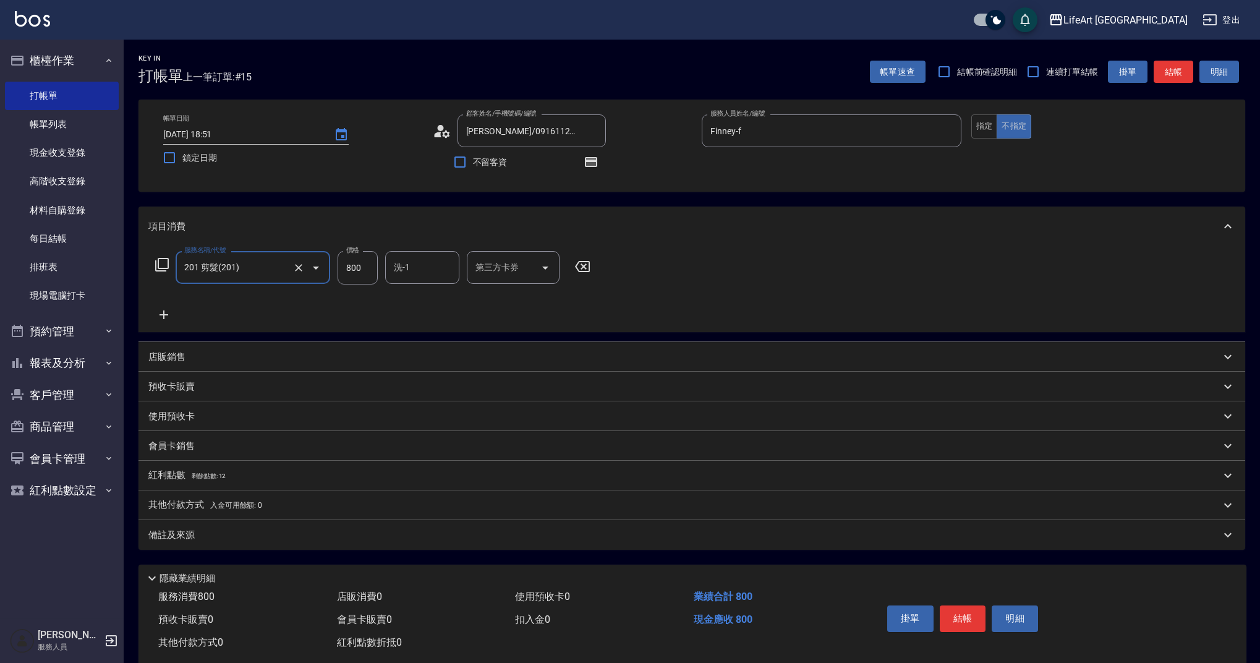
click at [195, 476] on span "剩餘點數: 12" at bounding box center [209, 475] width 35 height 7
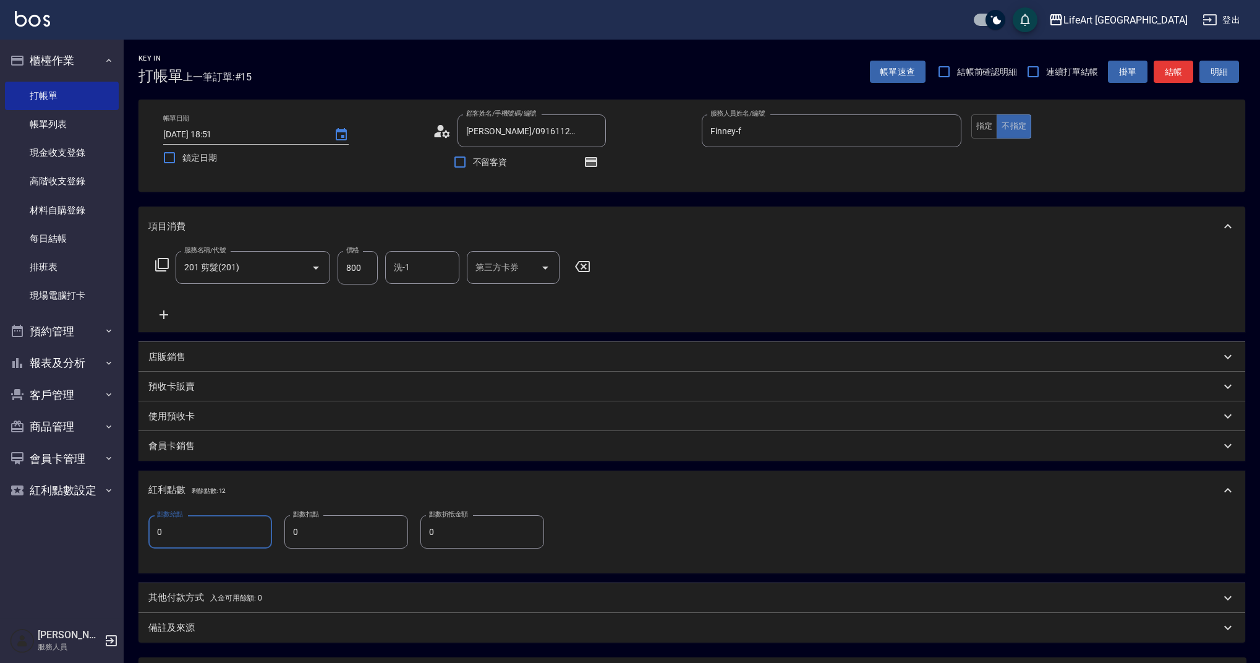
click at [196, 529] on input "0" at bounding box center [210, 531] width 124 height 33
type input "1"
click at [263, 629] on div "備註及來源" at bounding box center [684, 627] width 1072 height 13
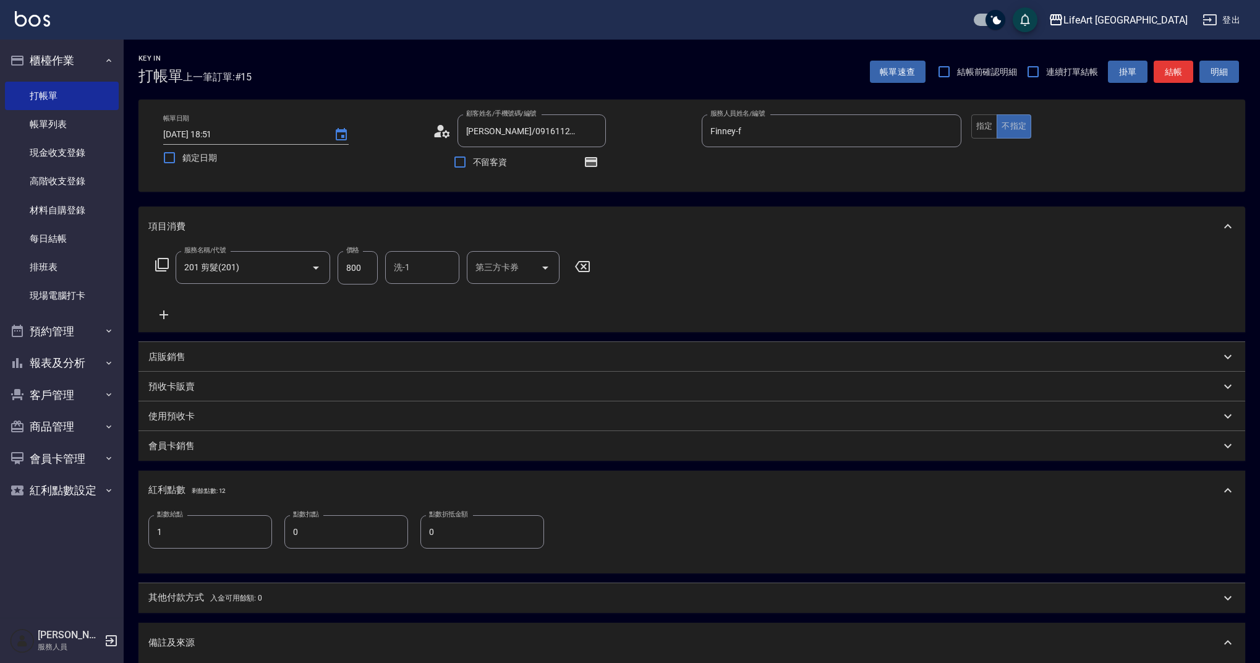
click at [418, 662] on div "備註及來源" at bounding box center [691, 642] width 1107 height 40
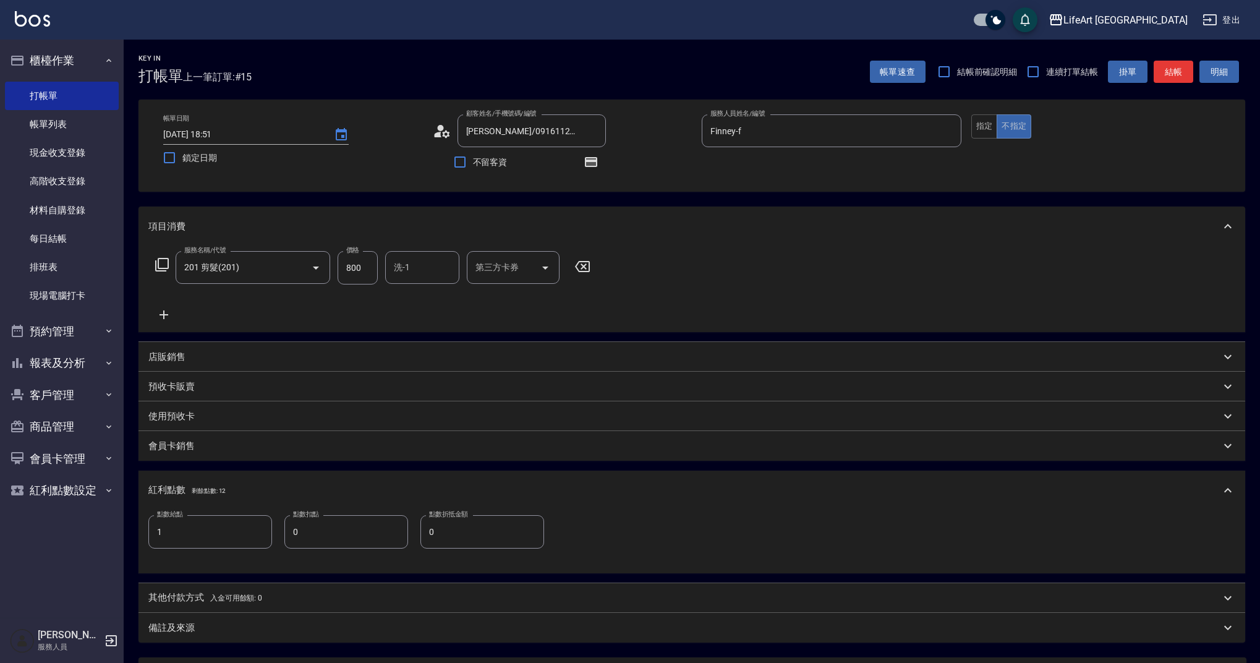
scroll to position [119, 0]
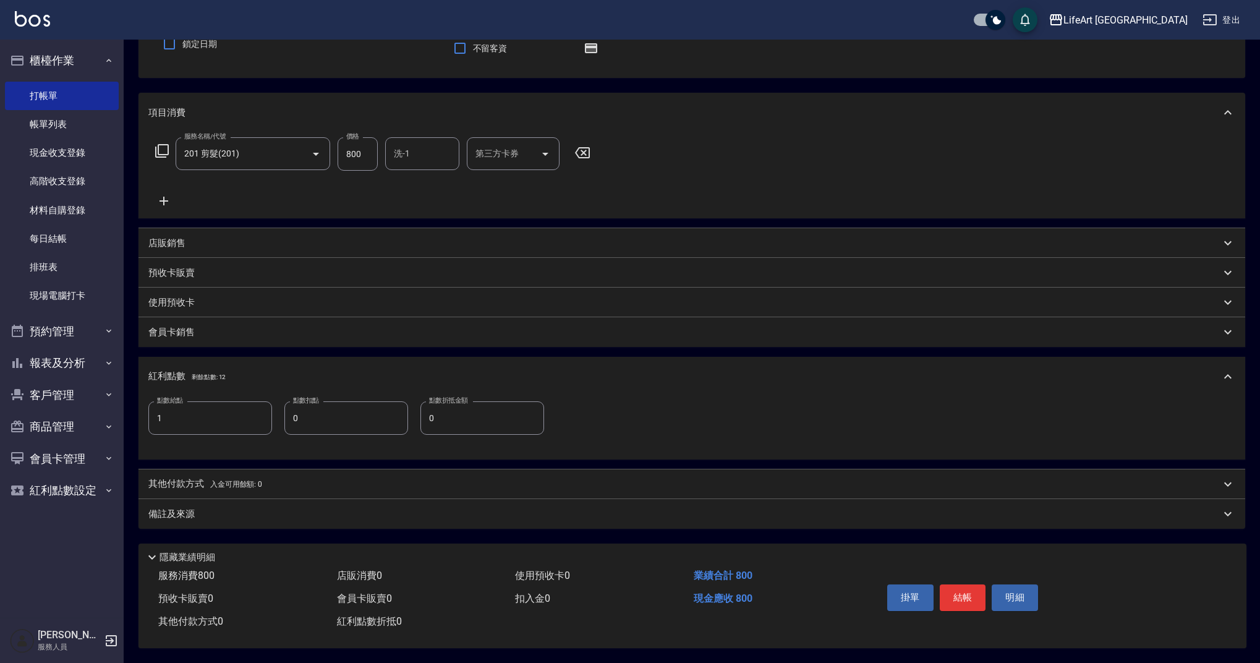
click at [258, 508] on div "備註及來源" at bounding box center [684, 514] width 1072 height 13
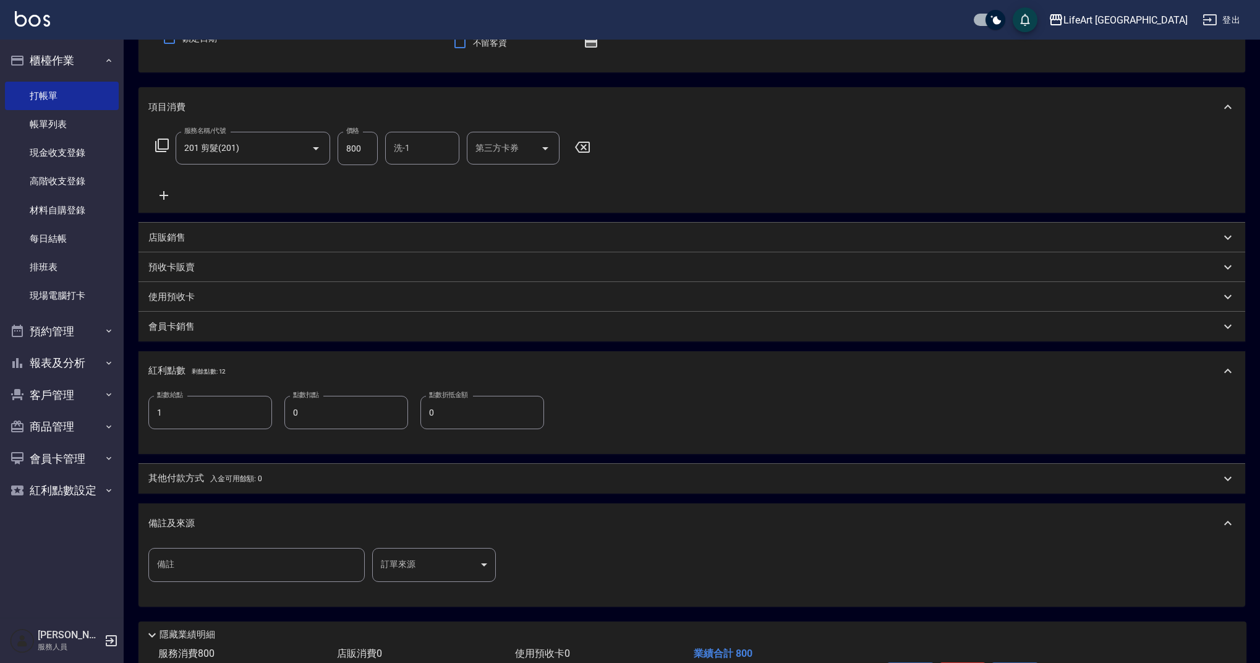
click at [407, 565] on body "LifeArt 蘆洲 登出 櫃檯作業 打帳單 帳單列表 現金收支登錄 高階收支登錄 材料自購登錄 每日結帳 排班表 現場電腦打卡 預約管理 預約管理 單日預約…" at bounding box center [630, 311] width 1260 height 860
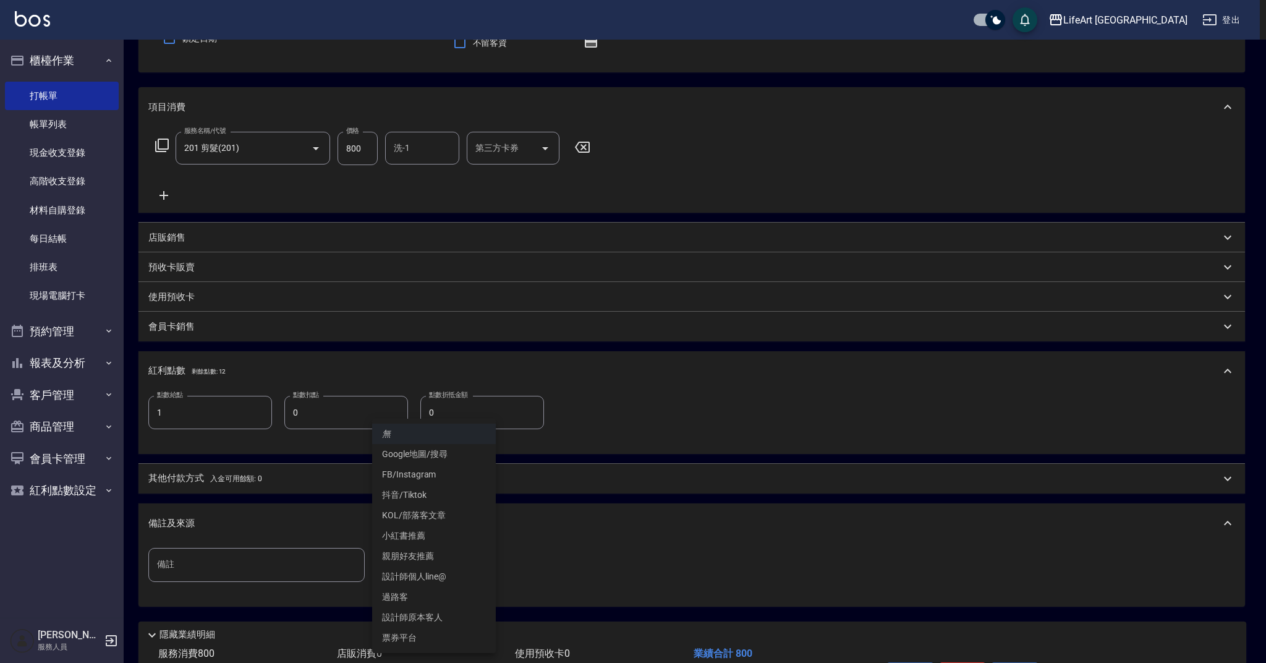
click at [250, 476] on div at bounding box center [633, 331] width 1266 height 663
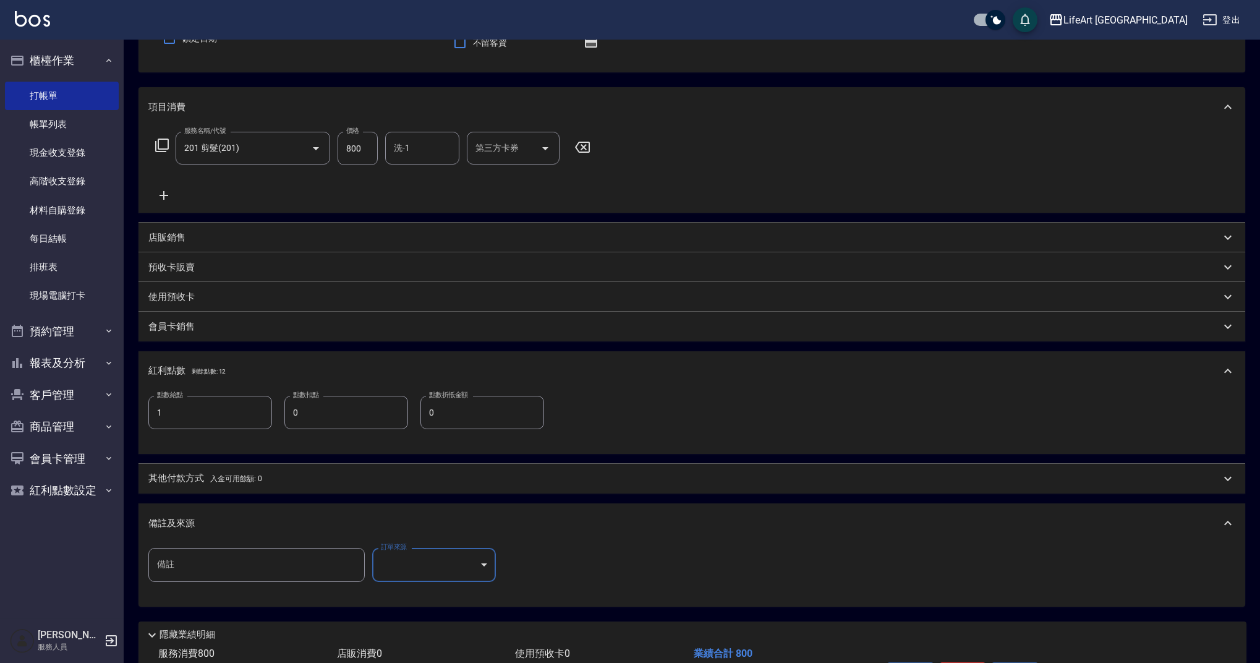
click at [175, 475] on p "其他付款方式 入金可用餘額: 0" at bounding box center [205, 479] width 114 height 14
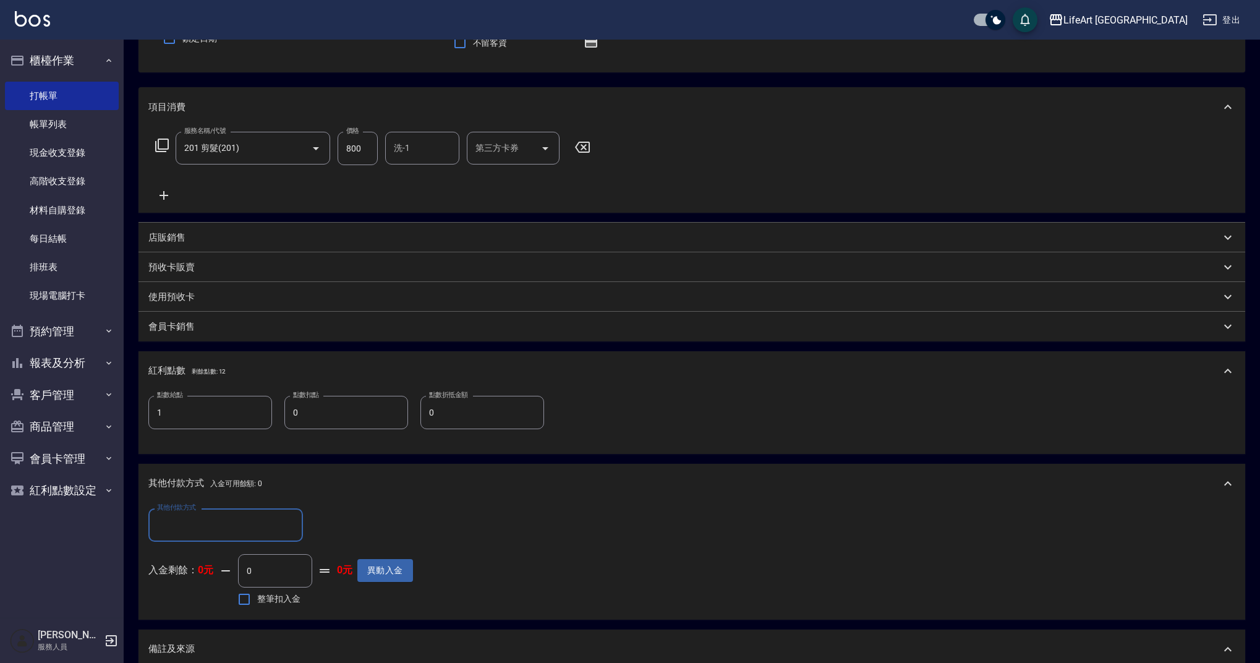
click at [181, 539] on div "其他付款方式" at bounding box center [225, 524] width 155 height 33
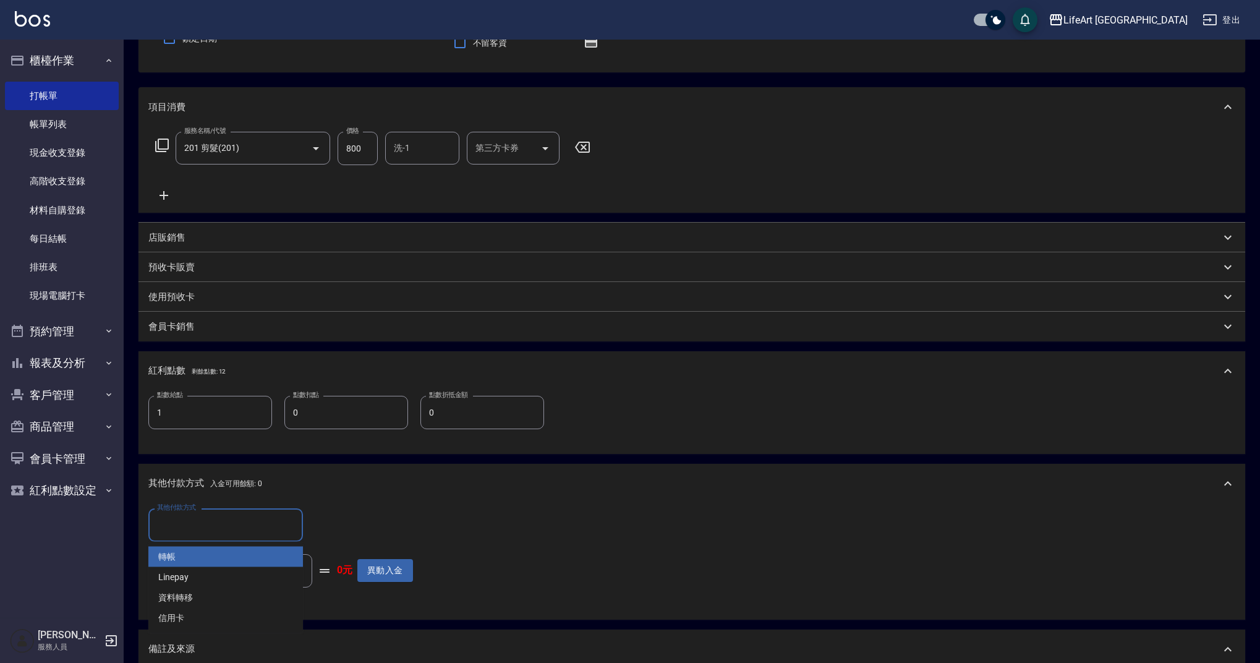
click at [198, 559] on span "轉帳" at bounding box center [225, 556] width 155 height 20
type input "轉帳"
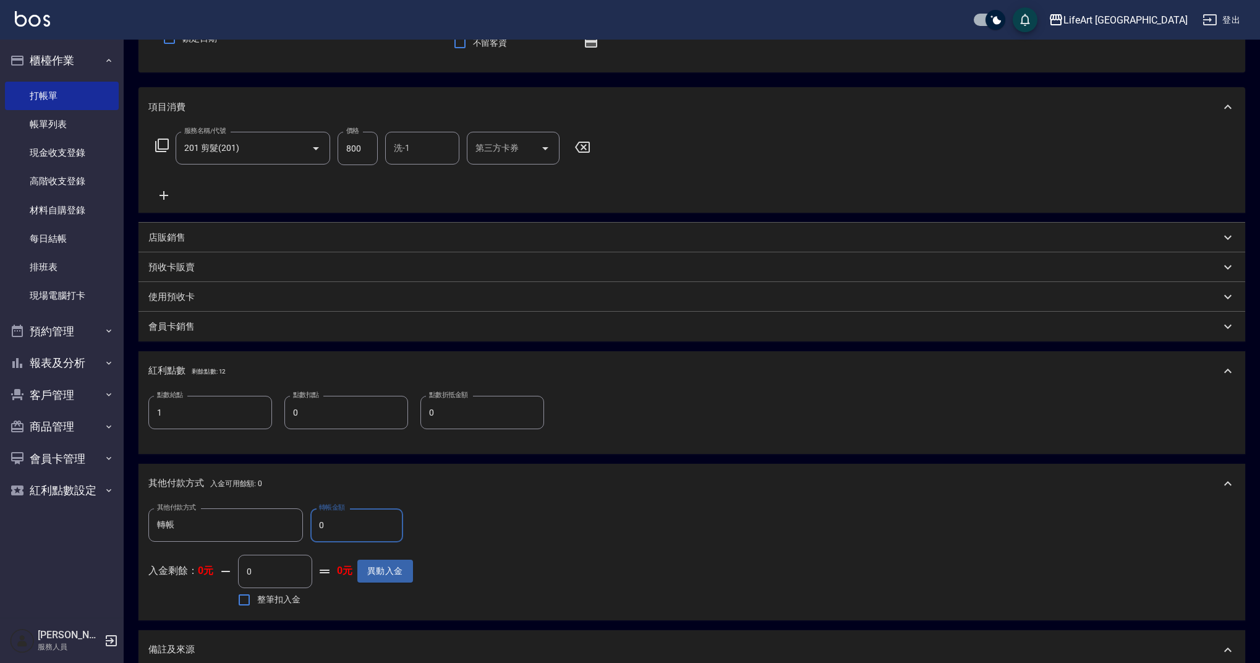
click at [367, 530] on input "0" at bounding box center [356, 524] width 93 height 33
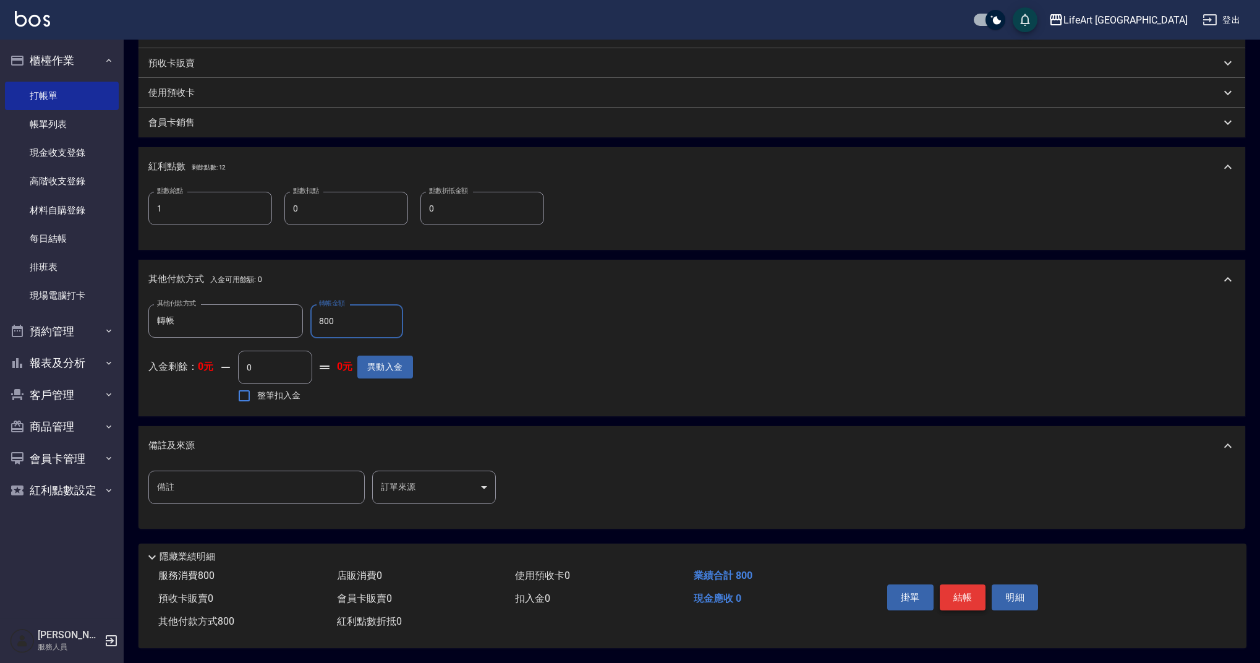
type input "800"
click at [961, 591] on button "結帳" at bounding box center [963, 597] width 46 height 26
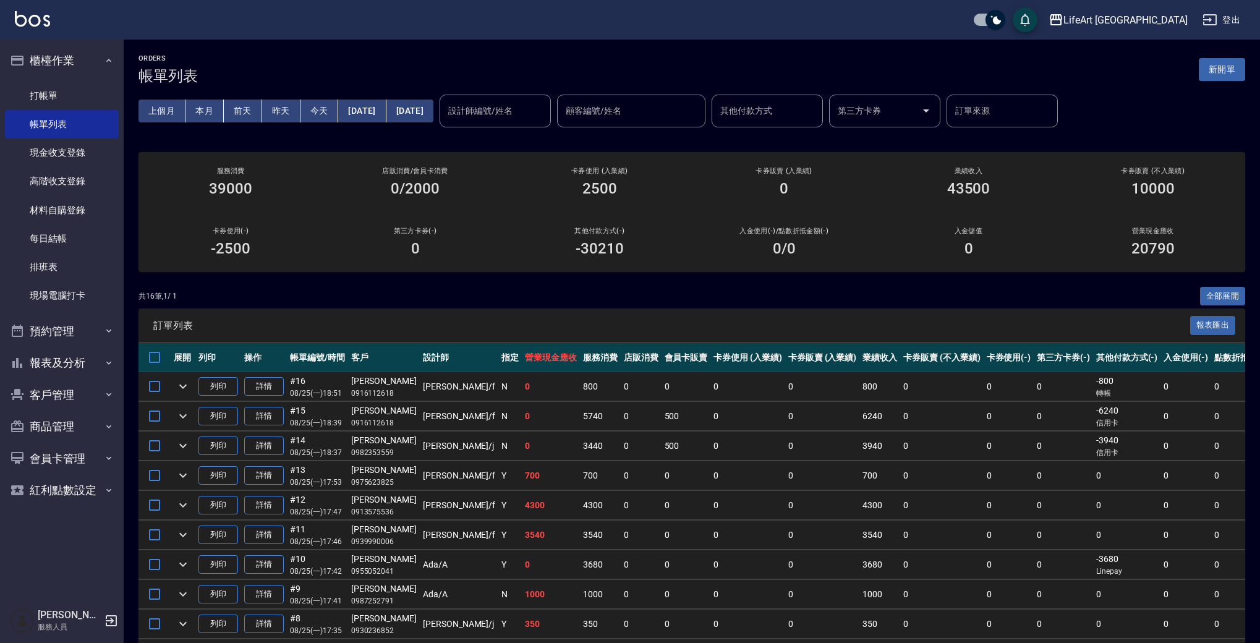
click at [517, 112] on input "設計師編號/姓名" at bounding box center [495, 111] width 100 height 22
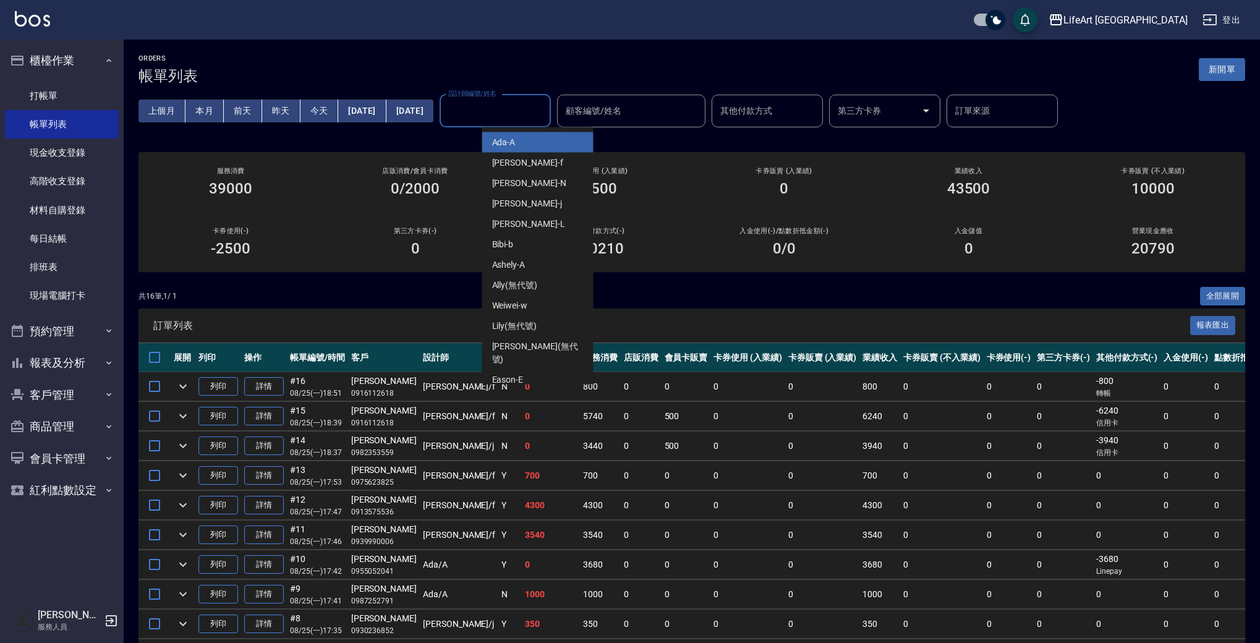
click at [538, 150] on div "Ada -A" at bounding box center [537, 142] width 111 height 20
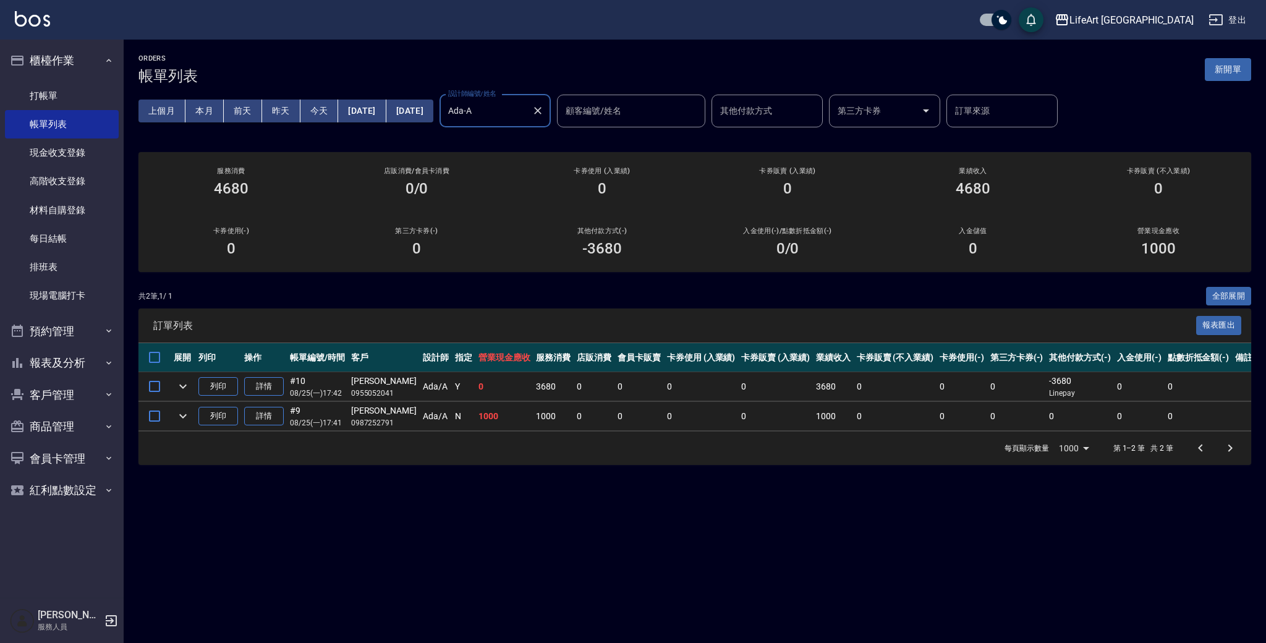
click at [520, 104] on input "Ada-A" at bounding box center [486, 111] width 82 height 22
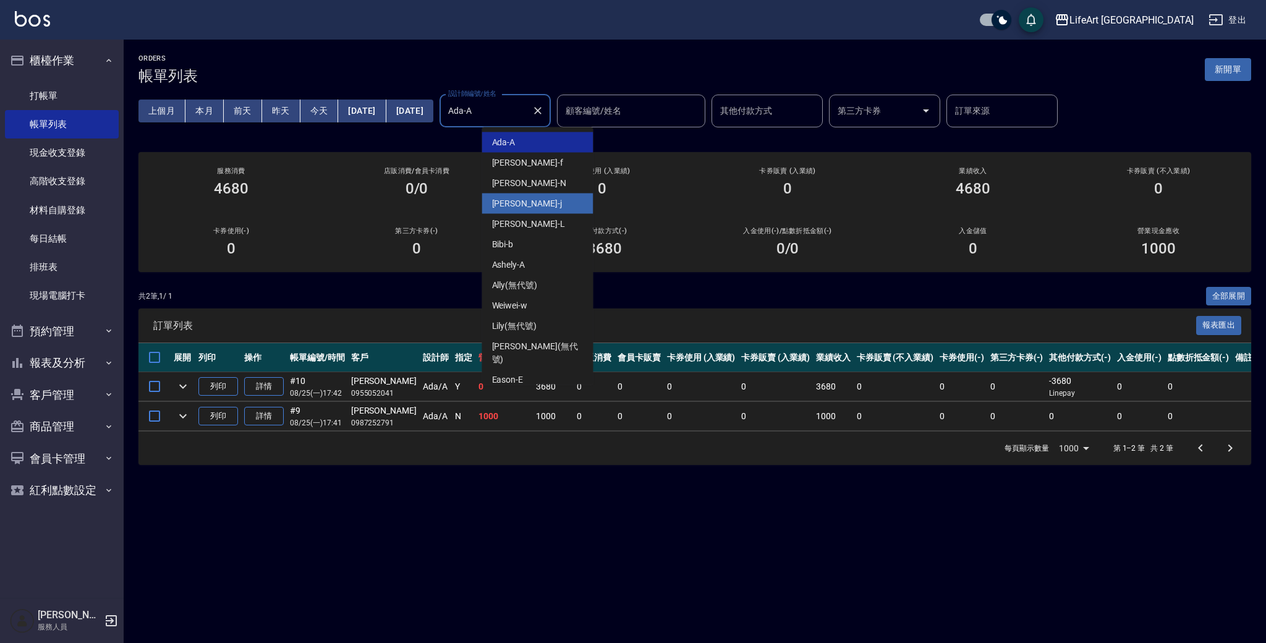
click at [529, 210] on div "[PERSON_NAME]" at bounding box center [537, 203] width 111 height 20
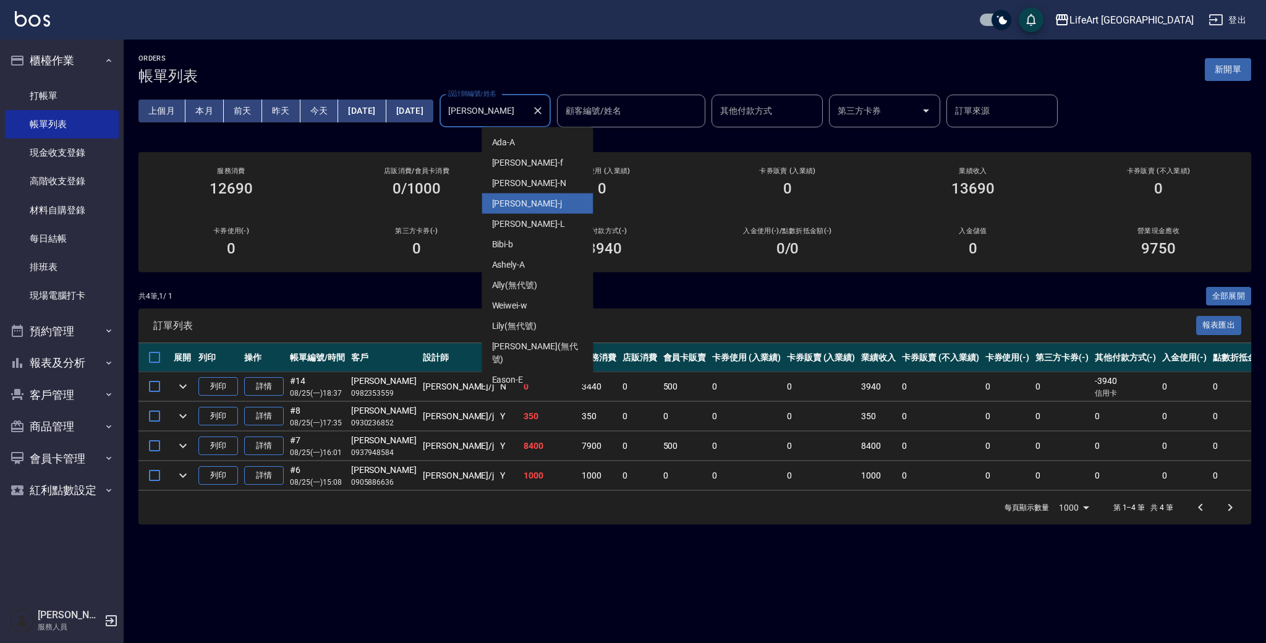
click at [527, 109] on input "[PERSON_NAME]" at bounding box center [486, 111] width 82 height 22
click at [544, 160] on div "Finney -f" at bounding box center [537, 163] width 111 height 20
type input "Finney-f"
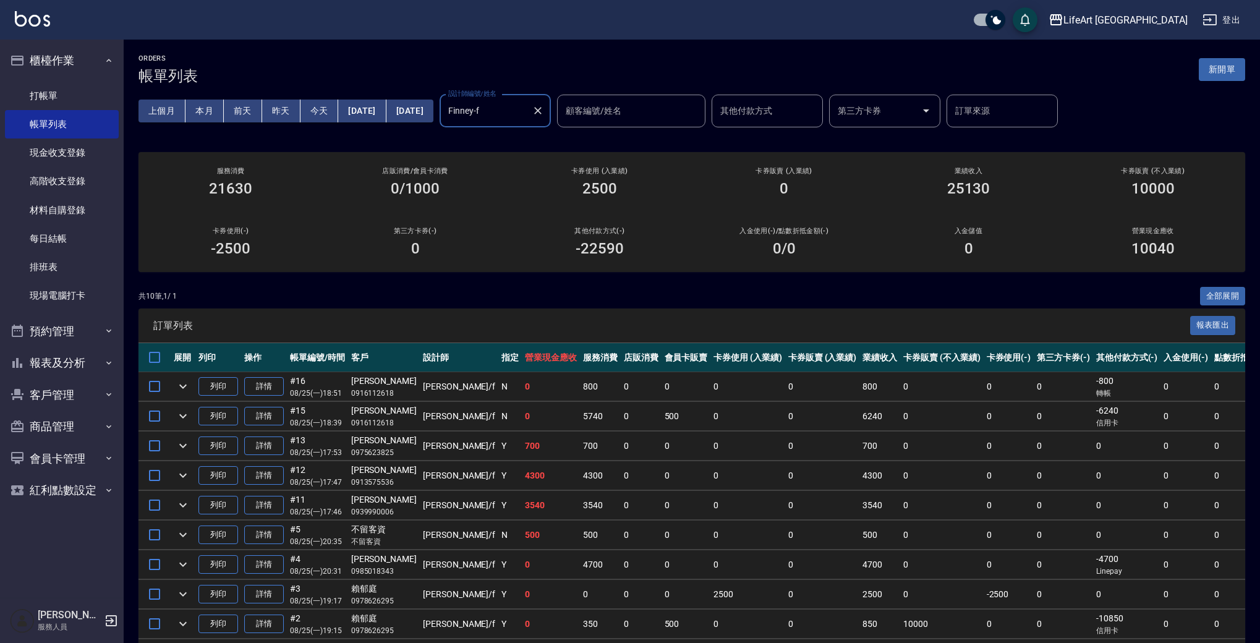
click at [544, 113] on icon "Clear" at bounding box center [538, 110] width 12 height 12
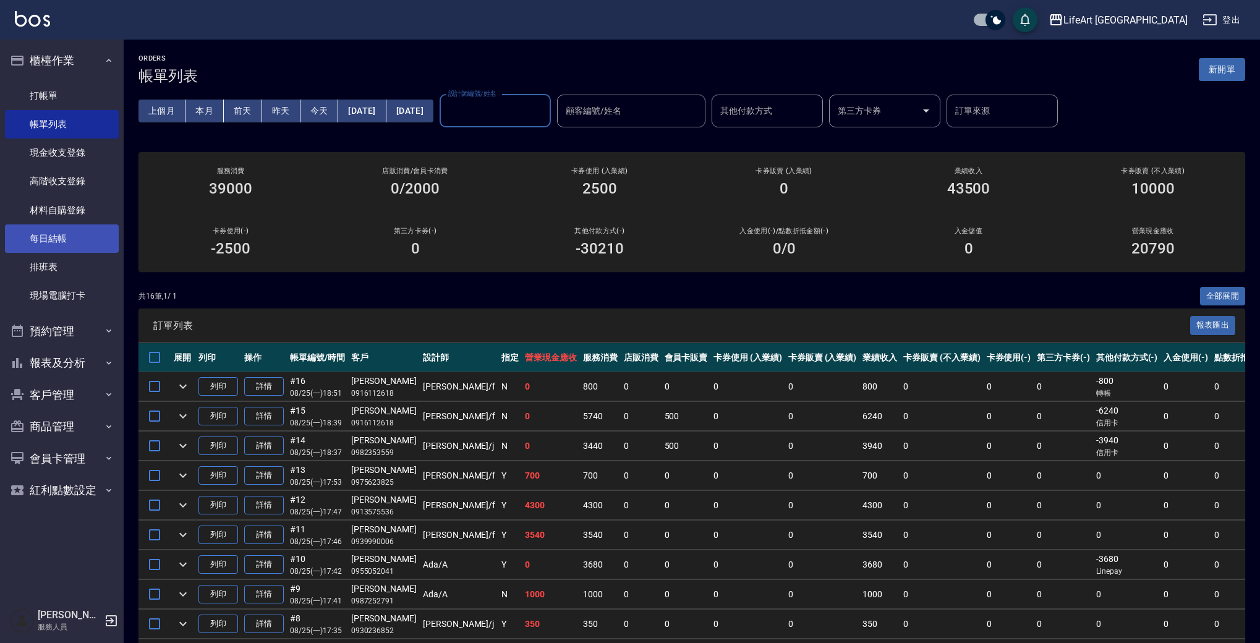
click at [90, 240] on link "每日結帳" at bounding box center [62, 238] width 114 height 28
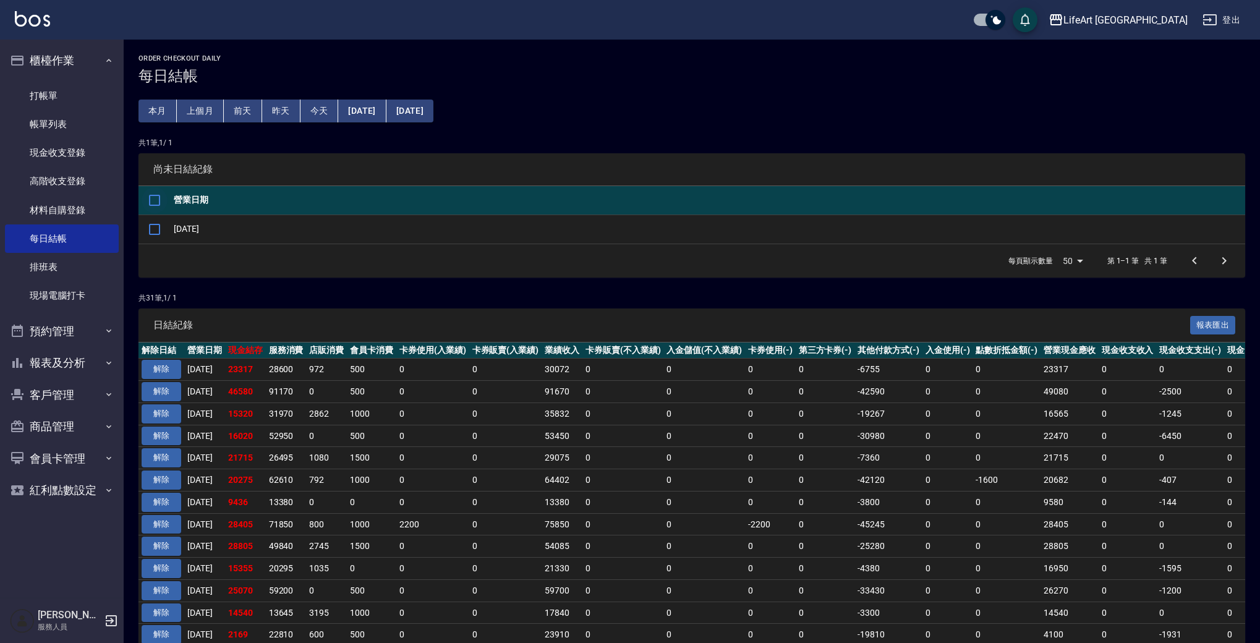
click at [160, 198] on input "checkbox" at bounding box center [155, 200] width 26 height 26
checkbox input "true"
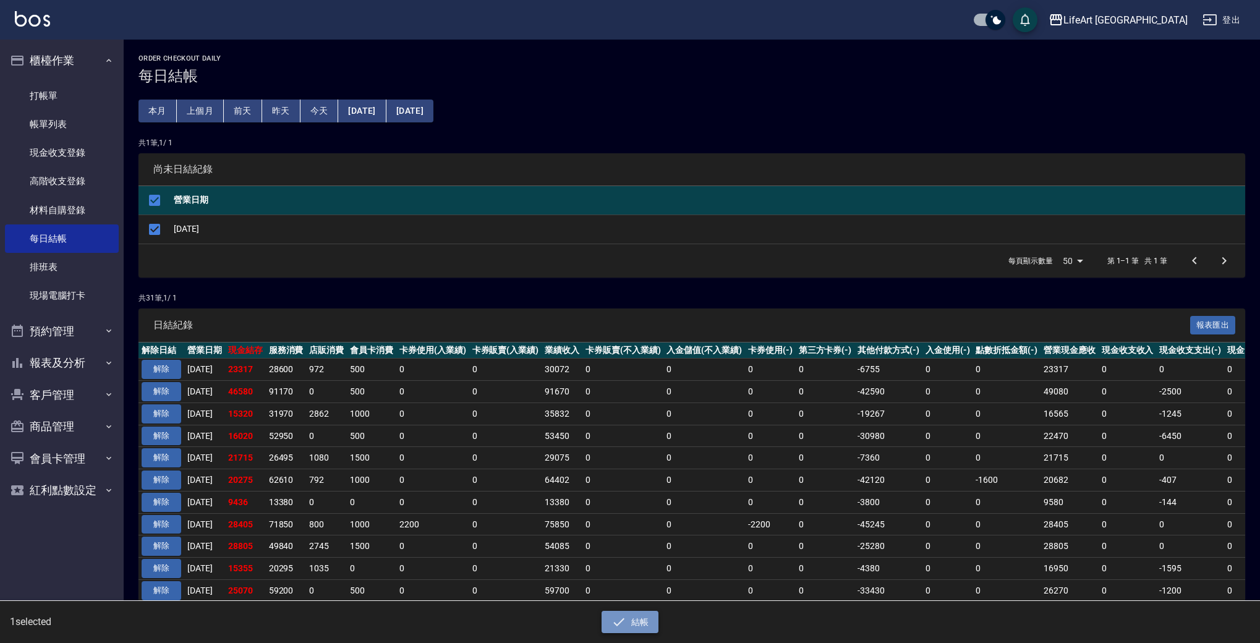
click at [632, 618] on button "結帳" at bounding box center [629, 622] width 57 height 23
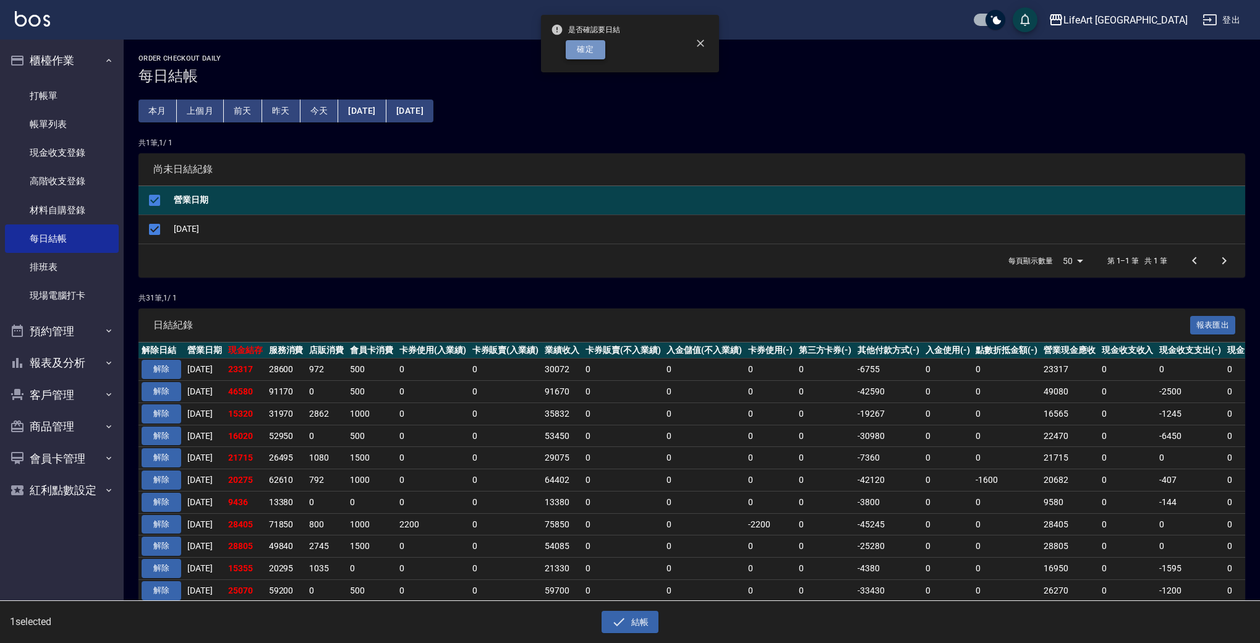
click at [585, 50] on button "確定" at bounding box center [586, 49] width 40 height 19
checkbox input "false"
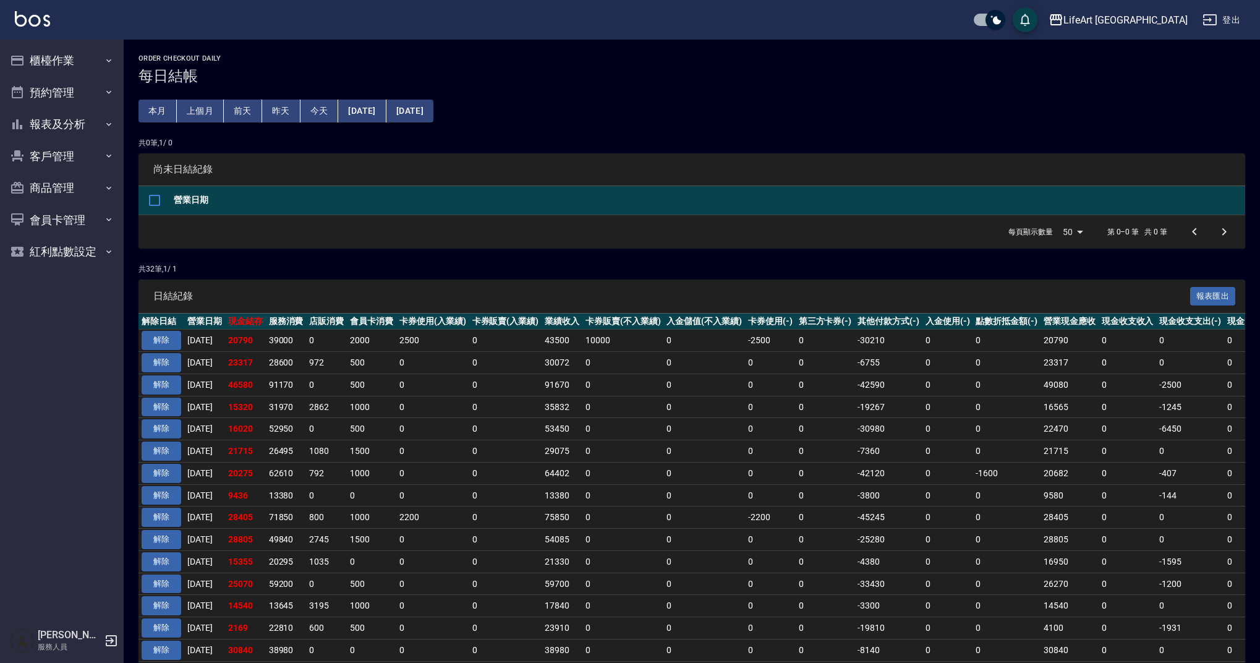
click at [629, 95] on div "Order checkout daily 每日結帳 本月 上個月 前天 昨天 今天 [DATE] [DATE] 共 0 筆, 1 / 0 尚未日結紀錄 營業日…" at bounding box center [692, 571] width 1136 height 1062
